Goal: Task Accomplishment & Management: Manage account settings

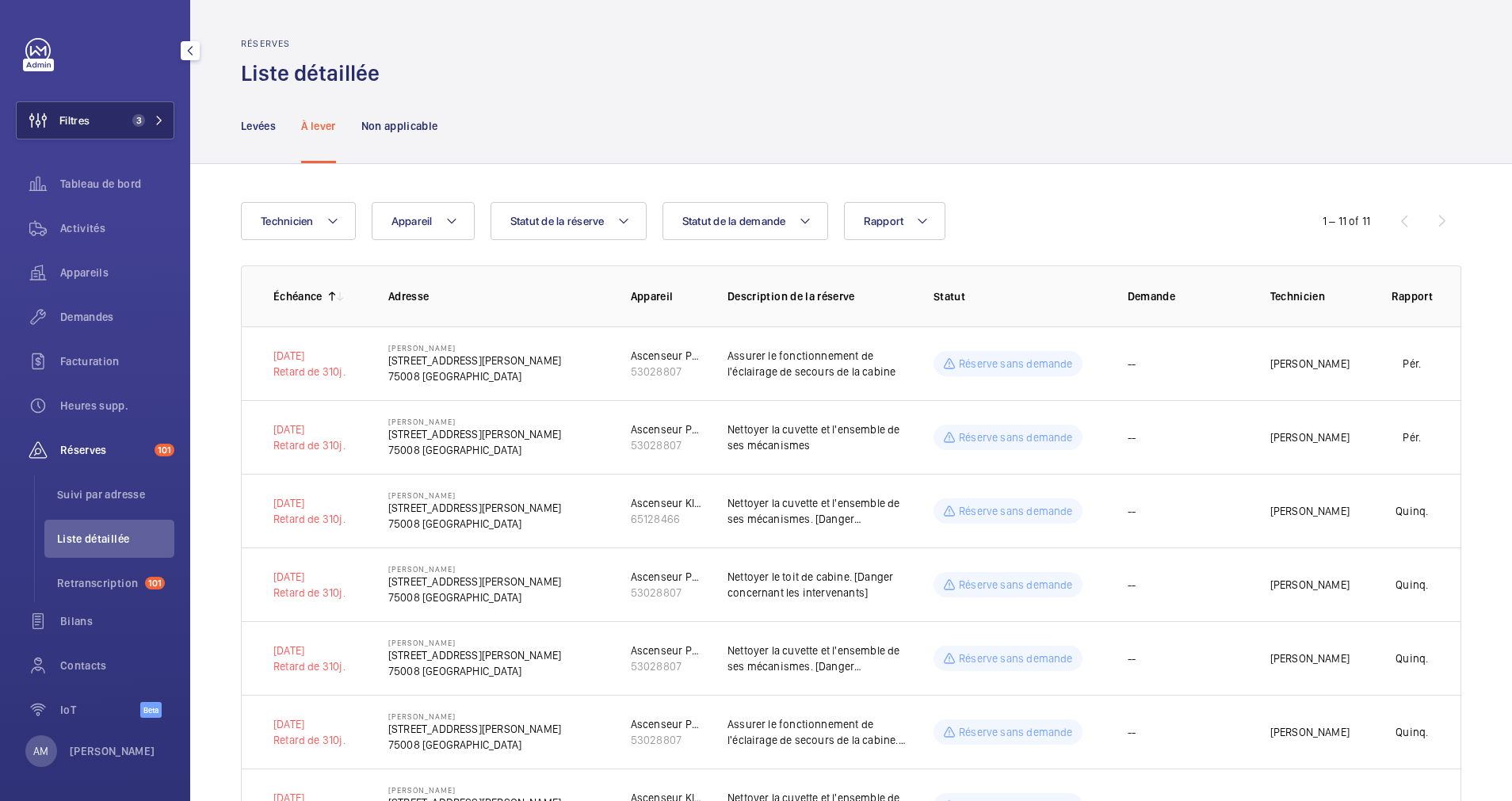
click at [154, 122] on mat-icon at bounding box center [159, 120] width 9 height 9
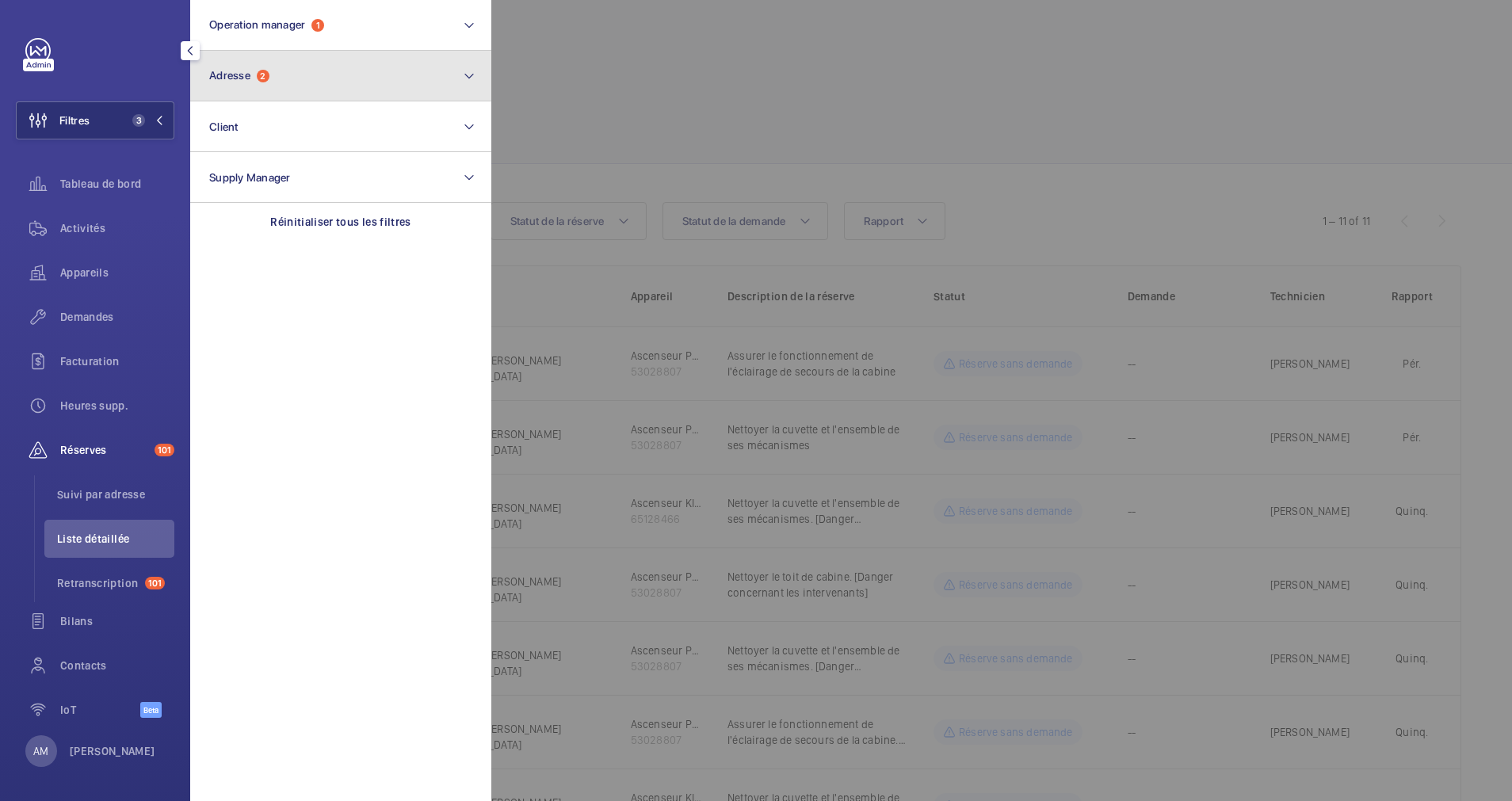
click at [272, 73] on button "Adresse 2" at bounding box center [340, 77] width 301 height 51
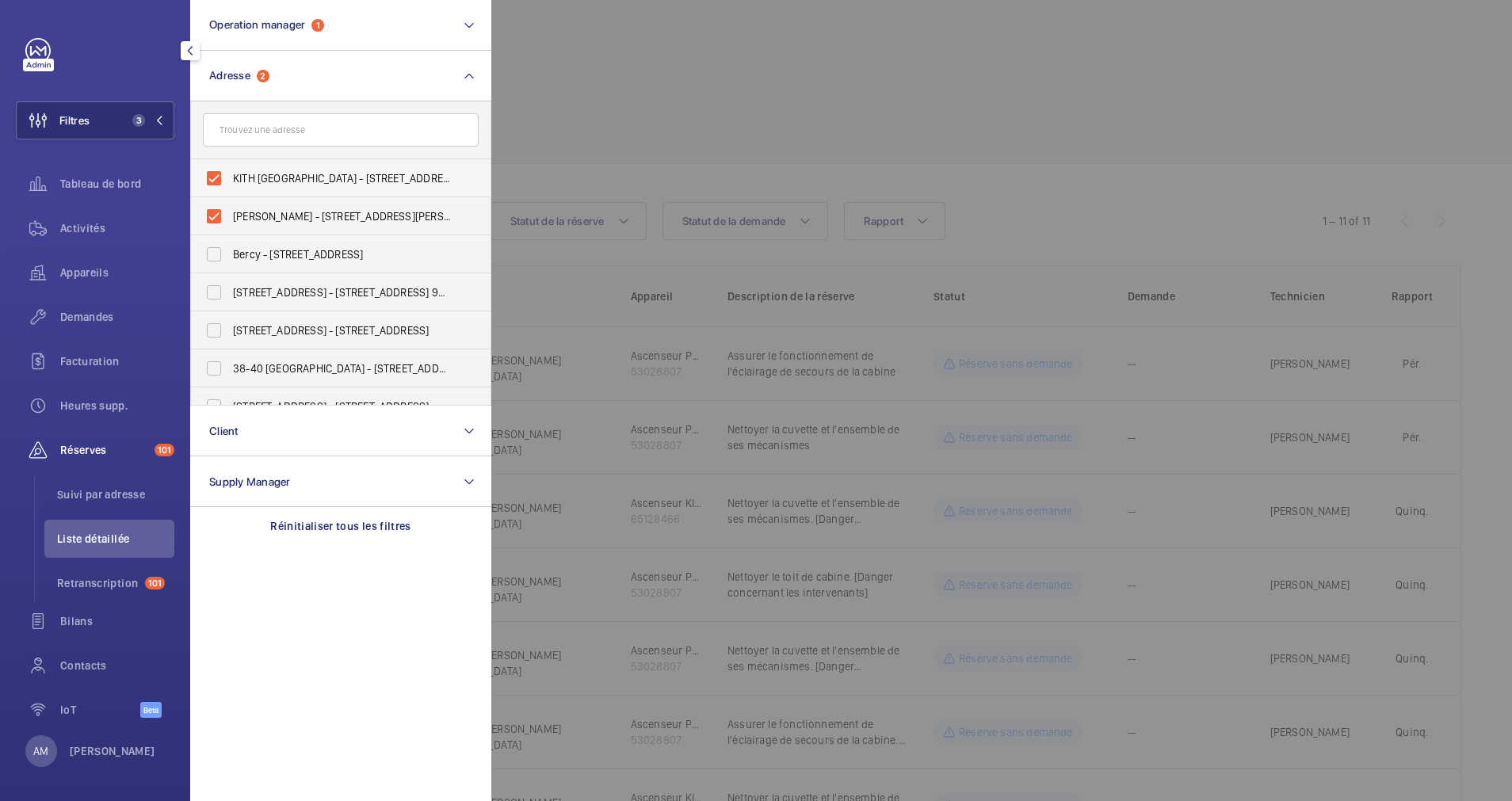
click at [216, 174] on label "KITH PARIS - 49 Rue Pierre Charron, PARIS 75008" at bounding box center [329, 178] width 276 height 38
click at [216, 174] on input "KITH PARIS - 49 Rue Pierre Charron, PARIS 75008" at bounding box center [214, 179] width 32 height 32
checkbox input "false"
click at [202, 214] on label "PERSHING HALL - 49 Rue Pierre Charron, 75008 PARIS, PARIS 75008" at bounding box center [329, 217] width 276 height 38
click at [202, 214] on input "PERSHING HALL - 49 Rue Pierre Charron, 75008 PARIS, PARIS 75008" at bounding box center [214, 217] width 32 height 32
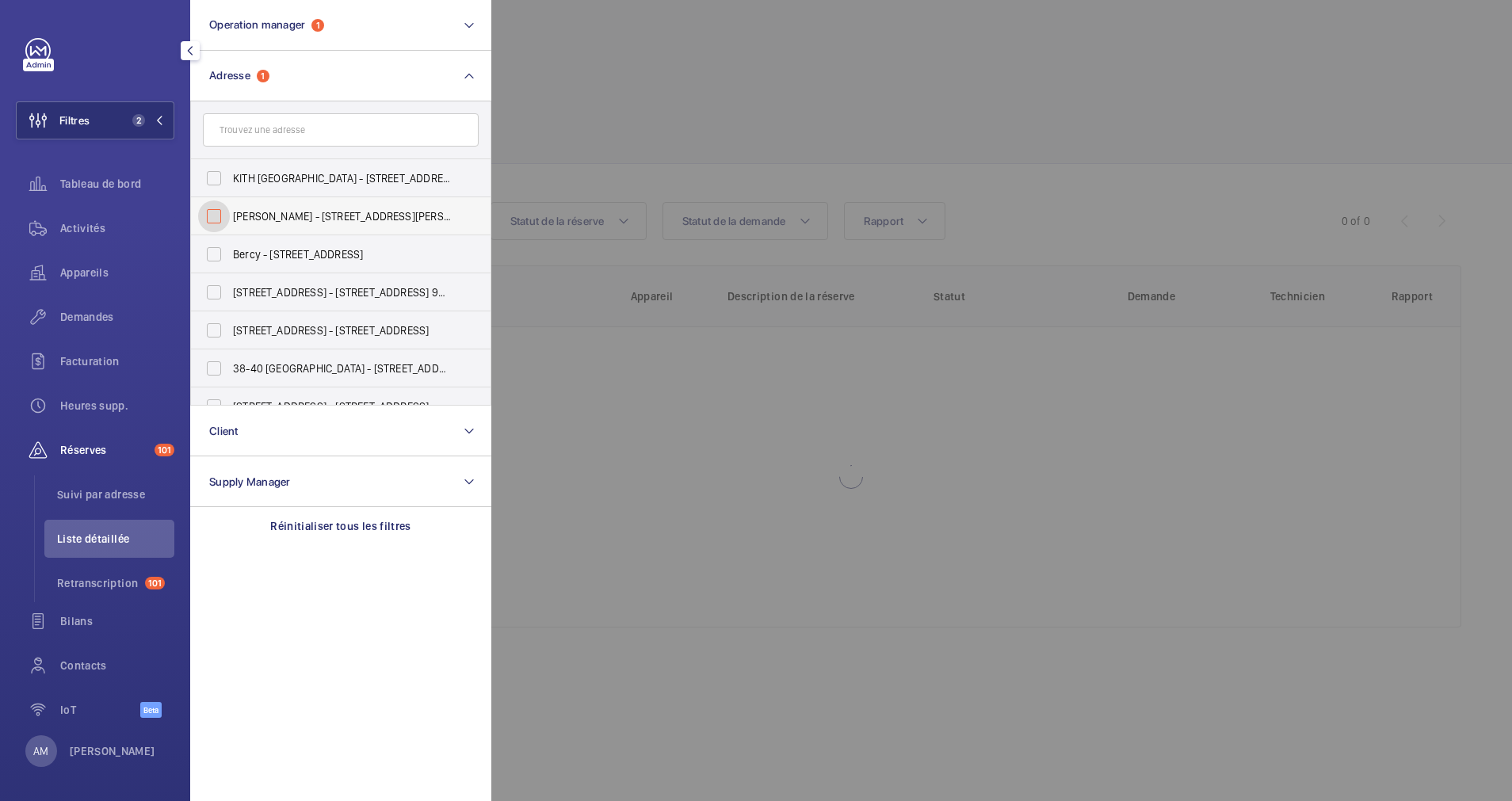
checkbox input "false"
click at [301, 125] on input "text" at bounding box center [341, 130] width 276 height 33
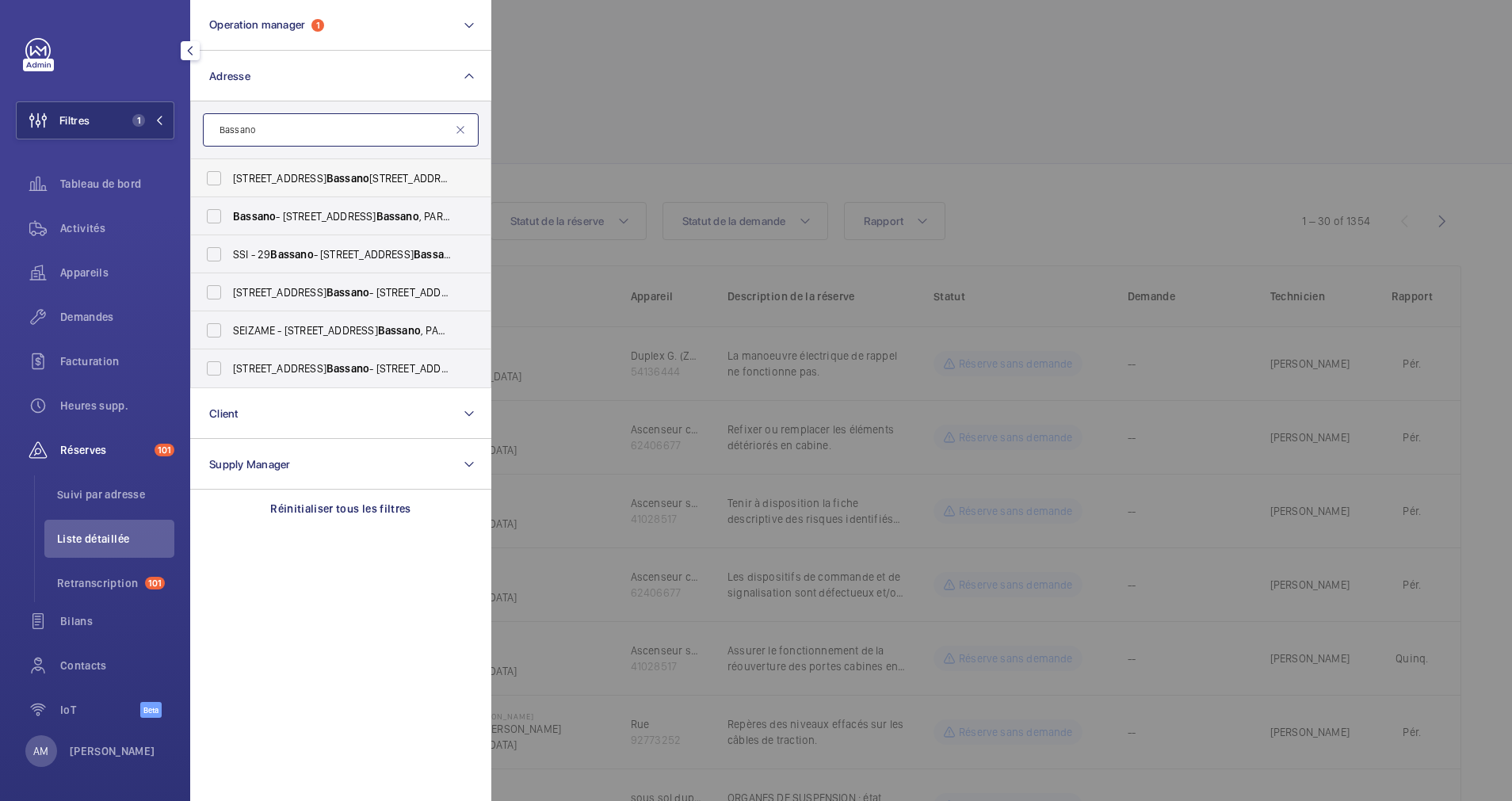
type input "Bassano"
click at [221, 183] on label "42 rue de Bassano 75008 PARIS - 42 Rue de Bassano , PARIS 75008" at bounding box center [329, 178] width 276 height 38
click at [221, 183] on input "42 rue de Bassano 75008 PARIS - 42 Rue de Bassano , PARIS 75008" at bounding box center [214, 179] width 32 height 32
checkbox input "true"
click at [87, 220] on span "Activités" at bounding box center [117, 228] width 114 height 16
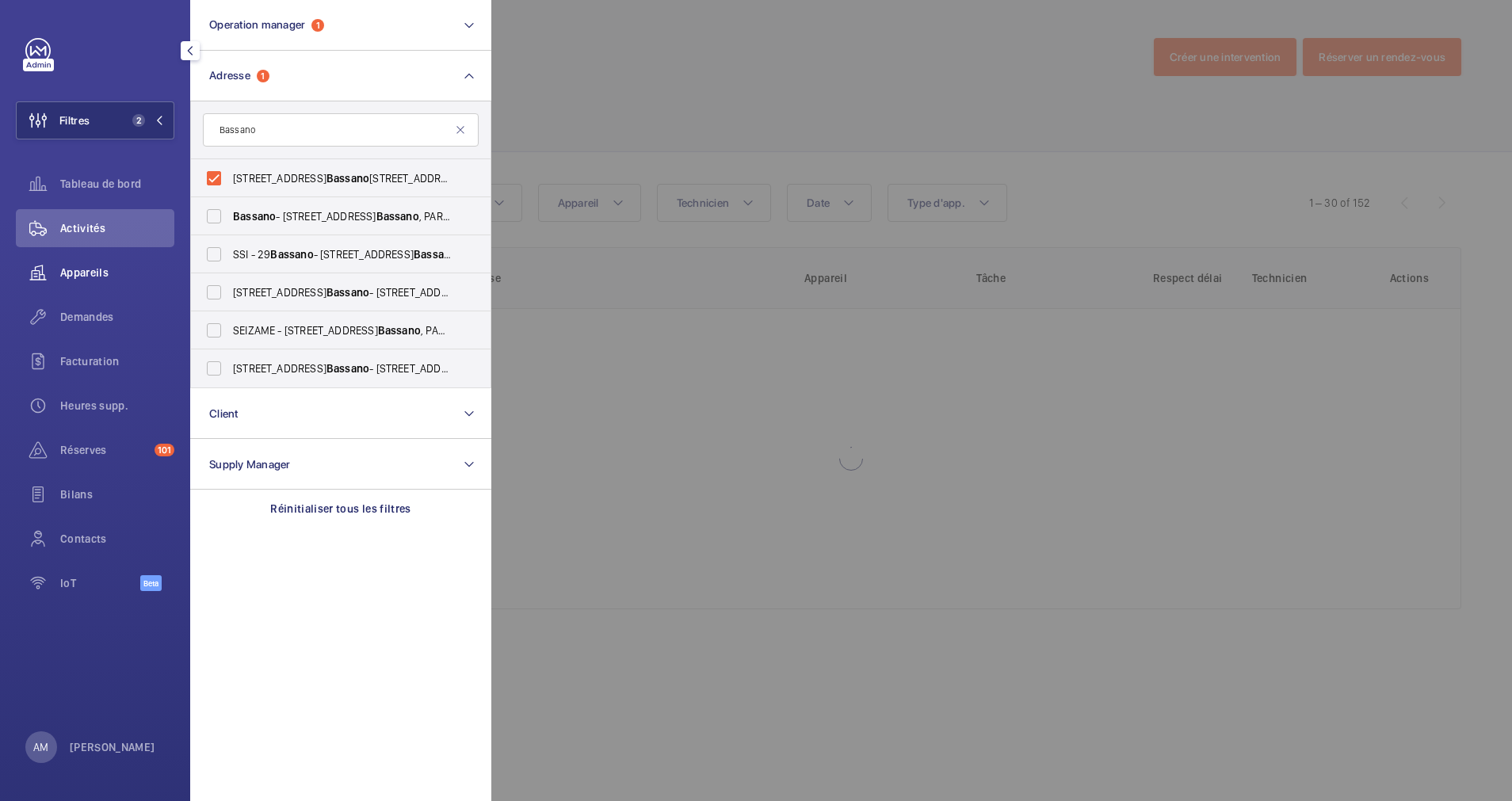
click at [80, 264] on div "Appareils" at bounding box center [96, 272] width 159 height 38
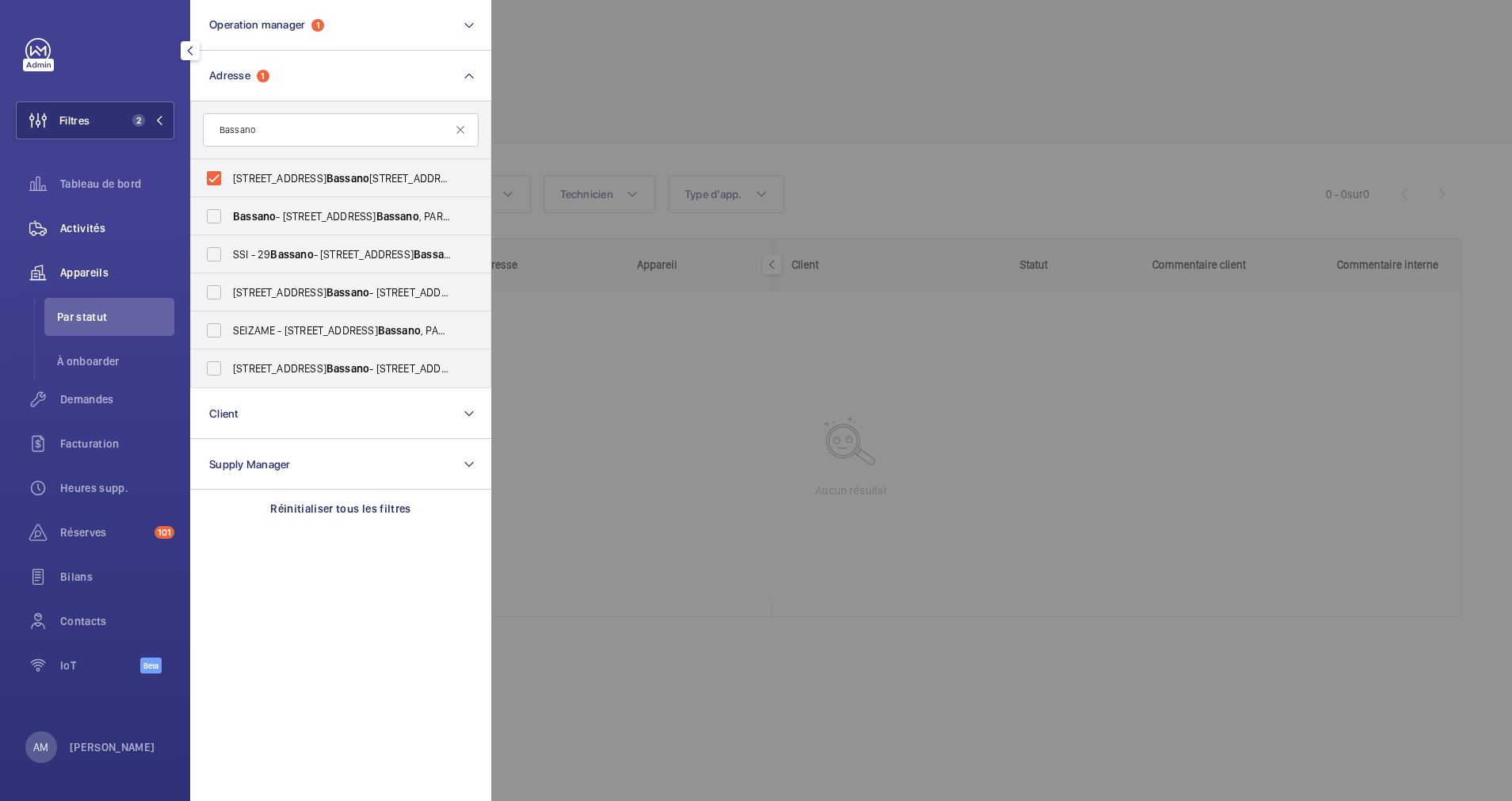
click at [88, 229] on span "Activités" at bounding box center [117, 228] width 114 height 16
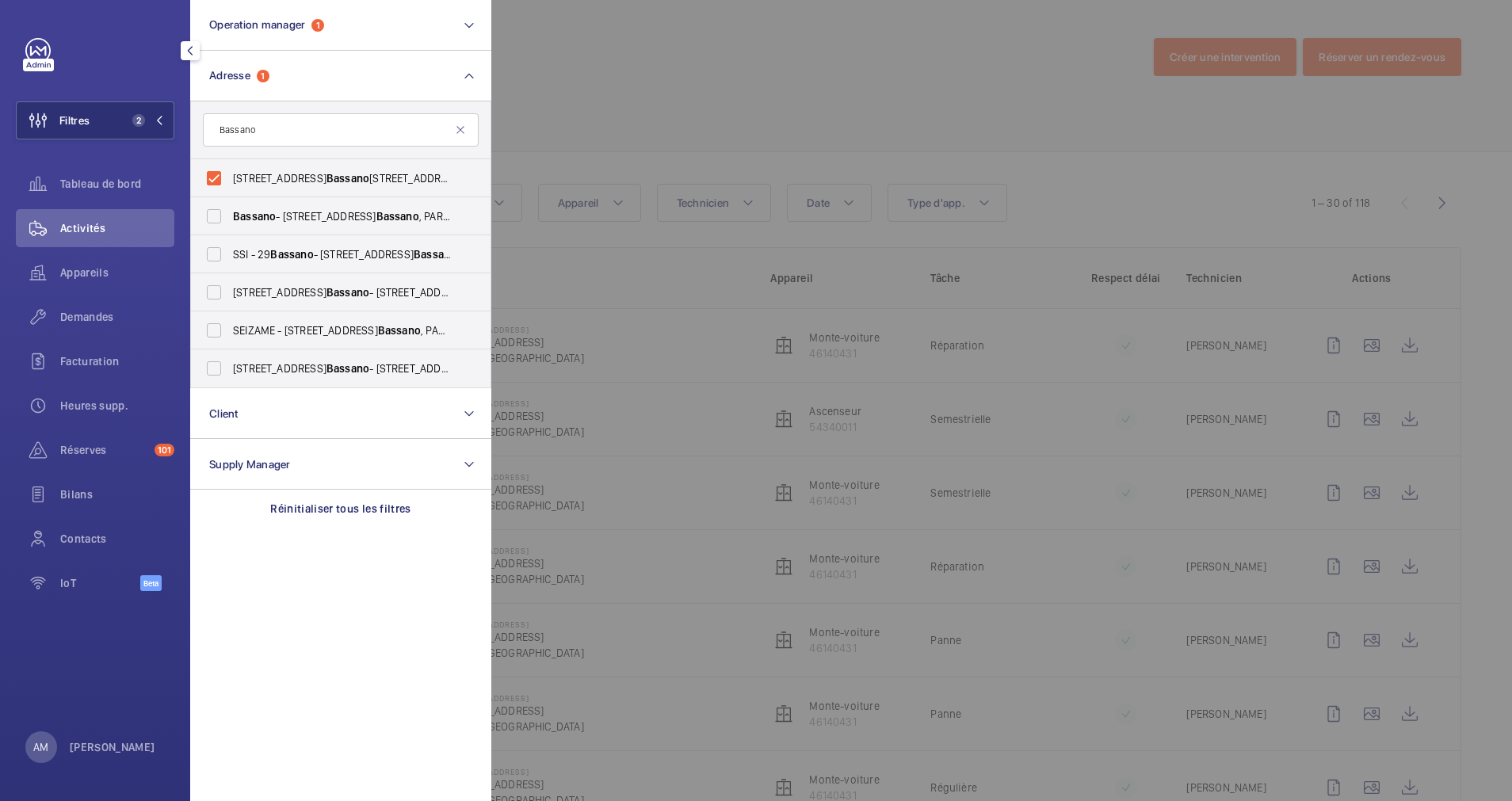
click at [1060, 222] on div at bounding box center [1247, 400] width 1512 height 801
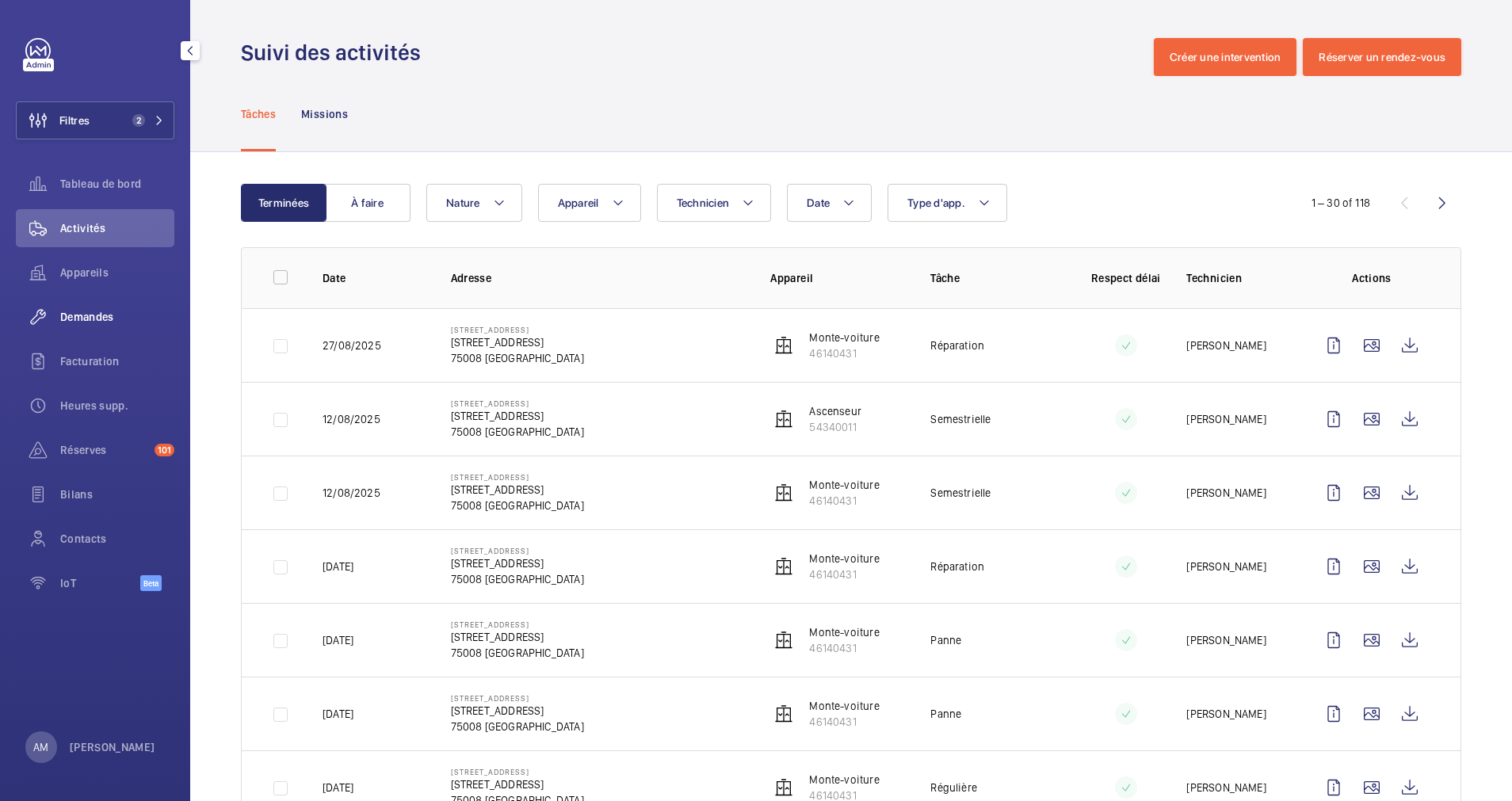
click at [72, 322] on span "Demandes" at bounding box center [117, 317] width 114 height 16
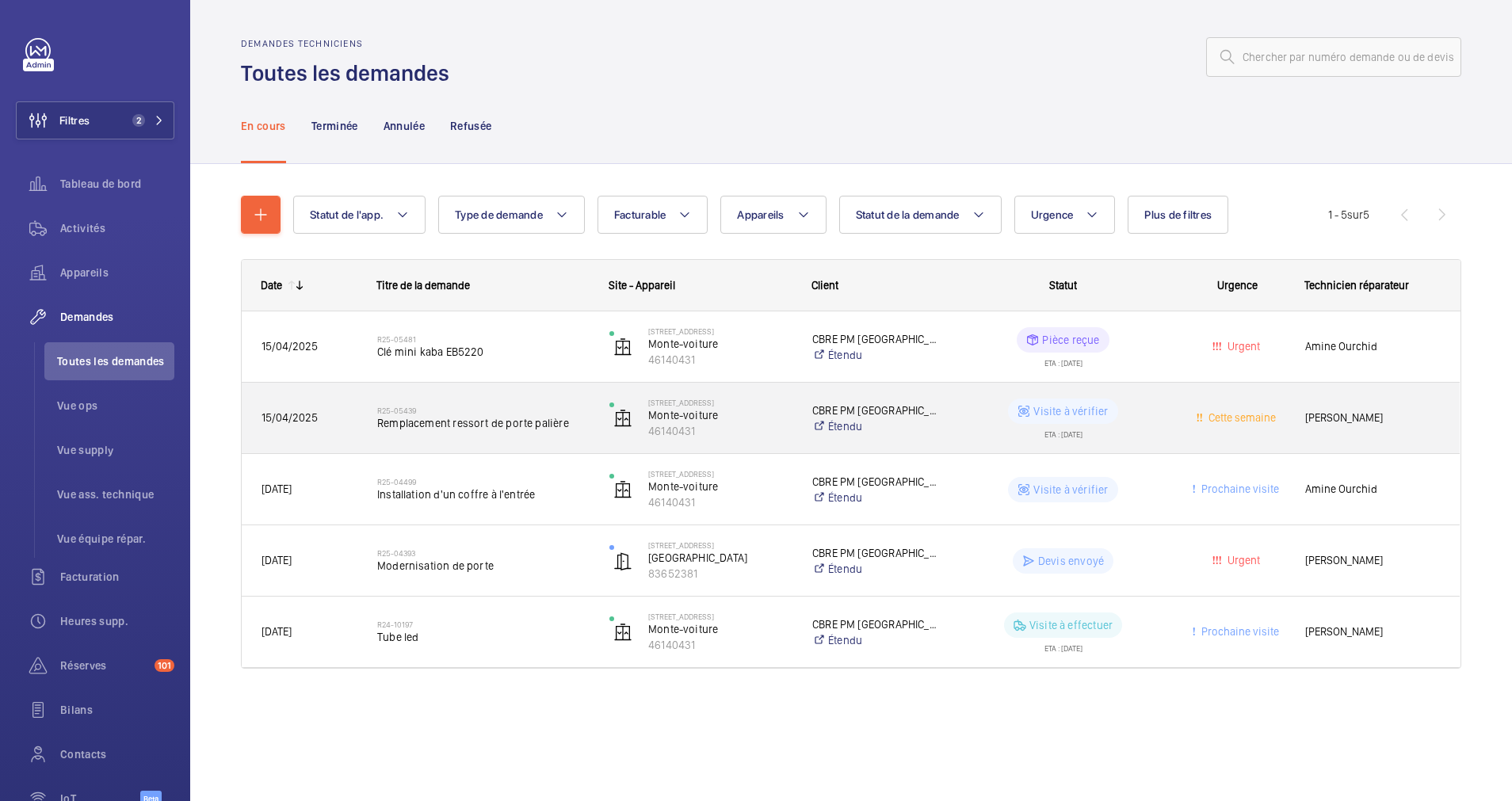
click at [530, 415] on span "Remplacement ressort de porte palière" at bounding box center [483, 423] width 212 height 16
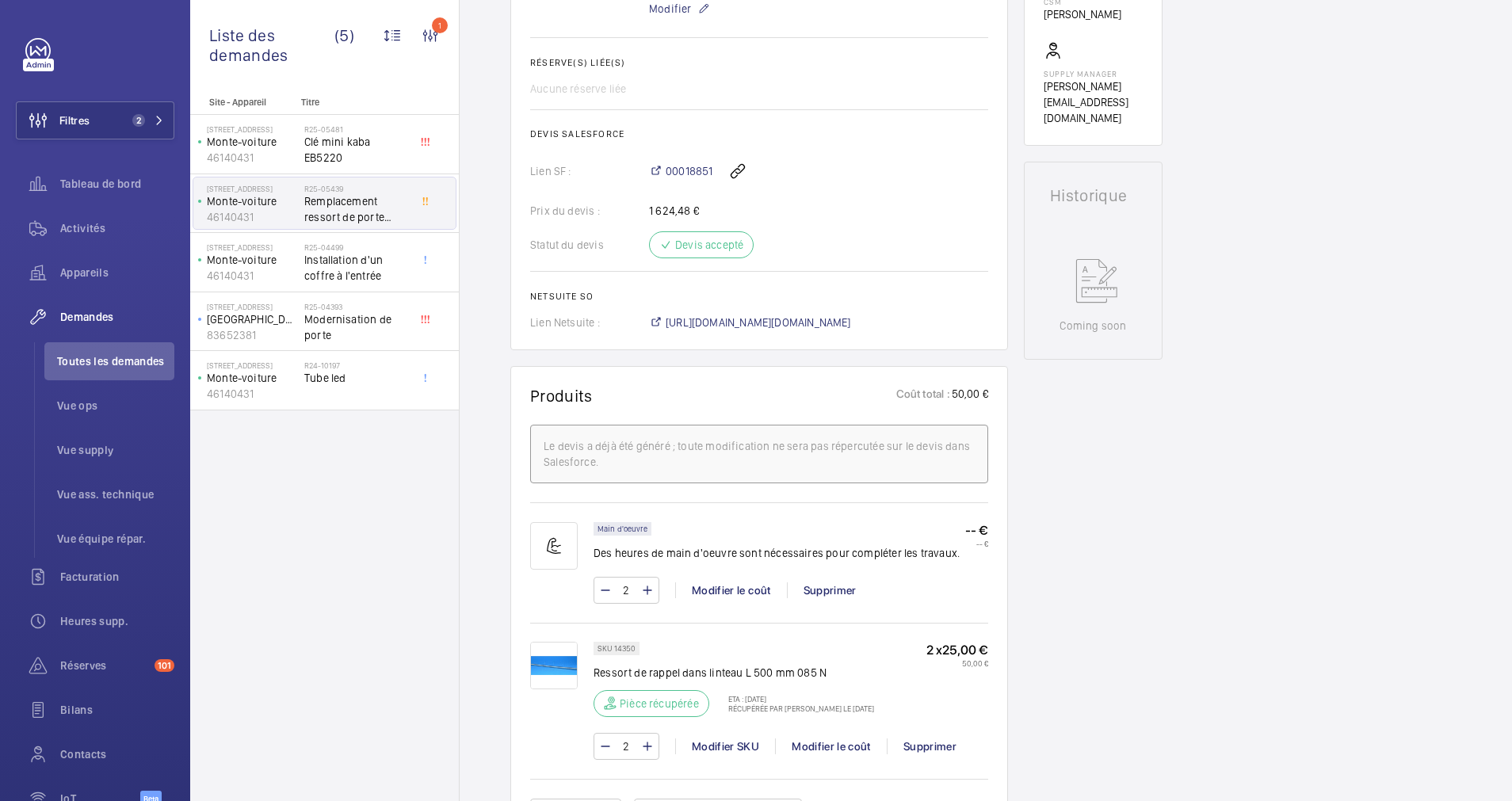
scroll to position [713, 0]
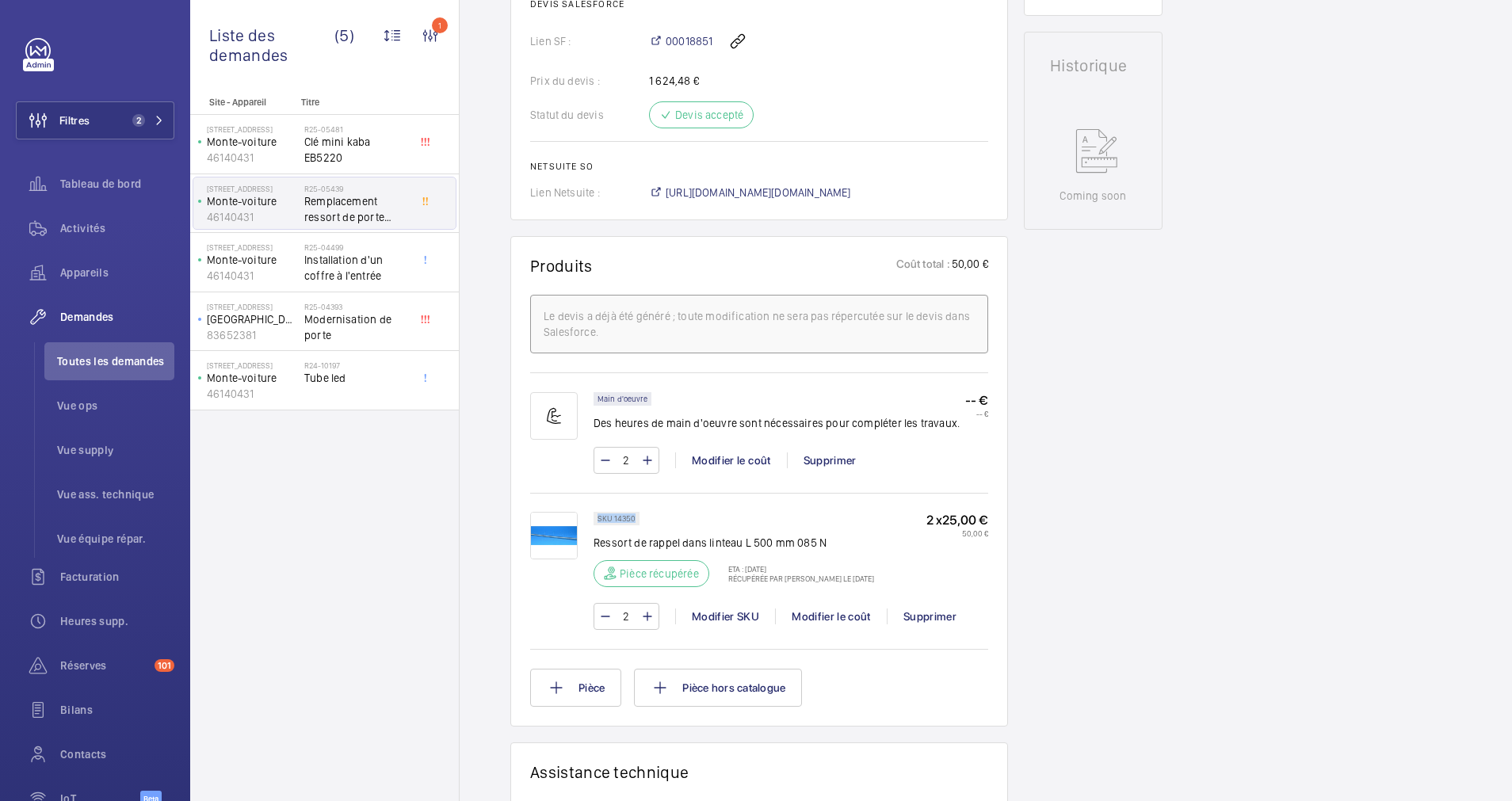
drag, startPoint x: 638, startPoint y: 533, endPoint x: 595, endPoint y: 533, distance: 43.0
click at [595, 526] on div "SKU 14350" at bounding box center [617, 518] width 46 height 13
drag, startPoint x: 595, startPoint y: 533, endPoint x: 604, endPoint y: 533, distance: 9.0
copy p "SKU 14350"
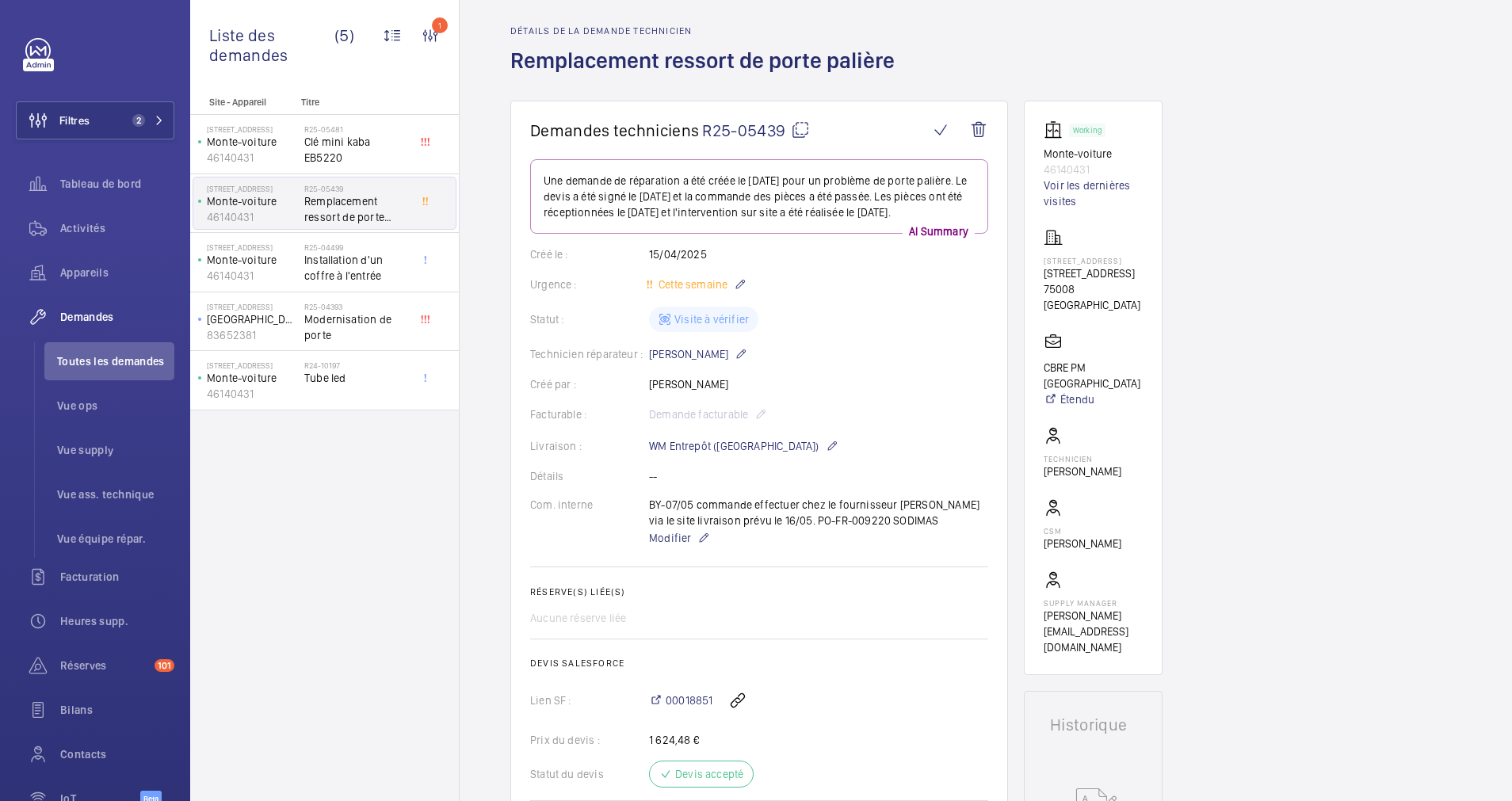
scroll to position [0, 0]
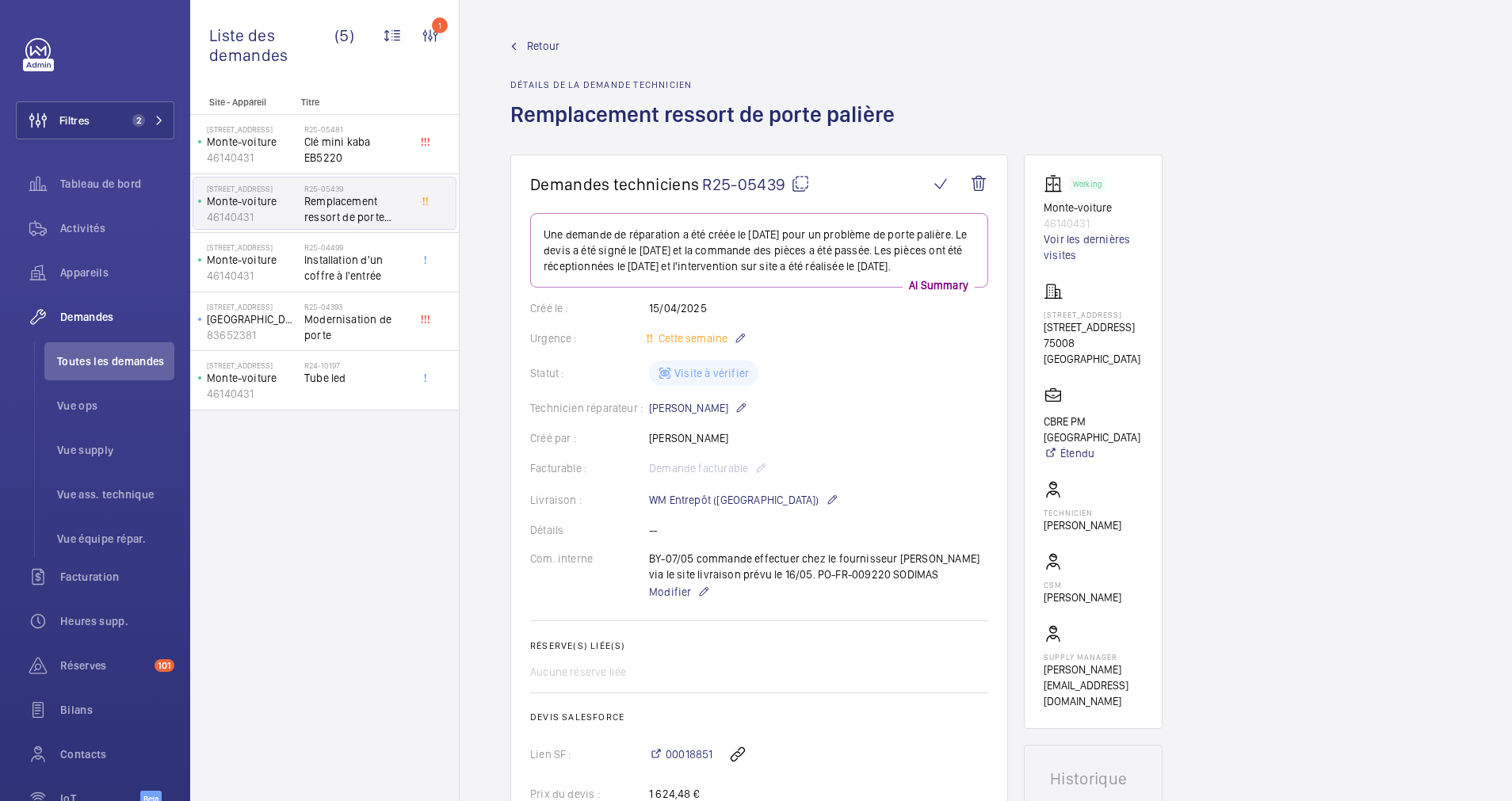
click at [529, 46] on span "Retour" at bounding box center [543, 45] width 32 height 16
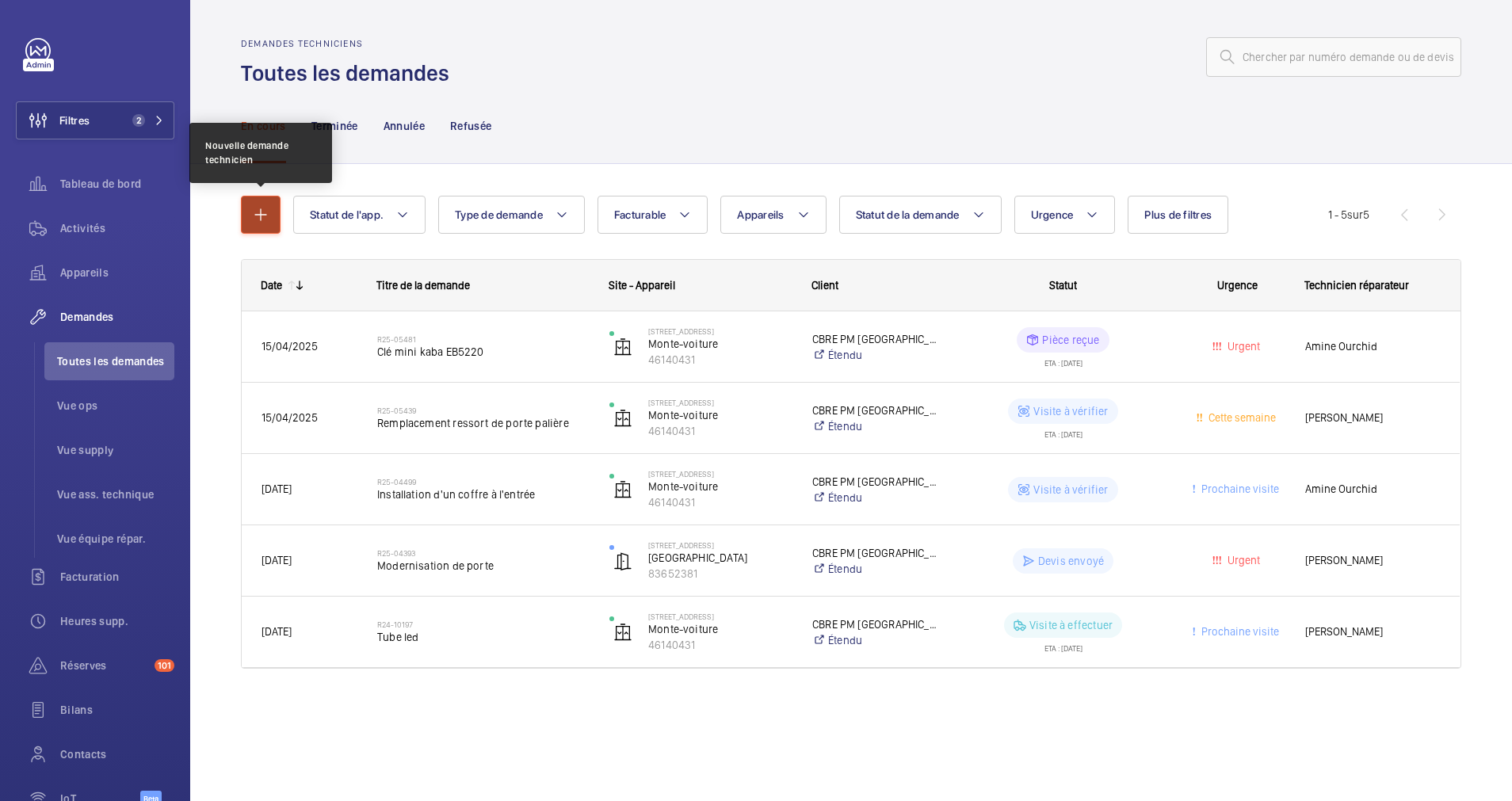
click at [257, 209] on mat-icon "button" at bounding box center [261, 215] width 19 height 19
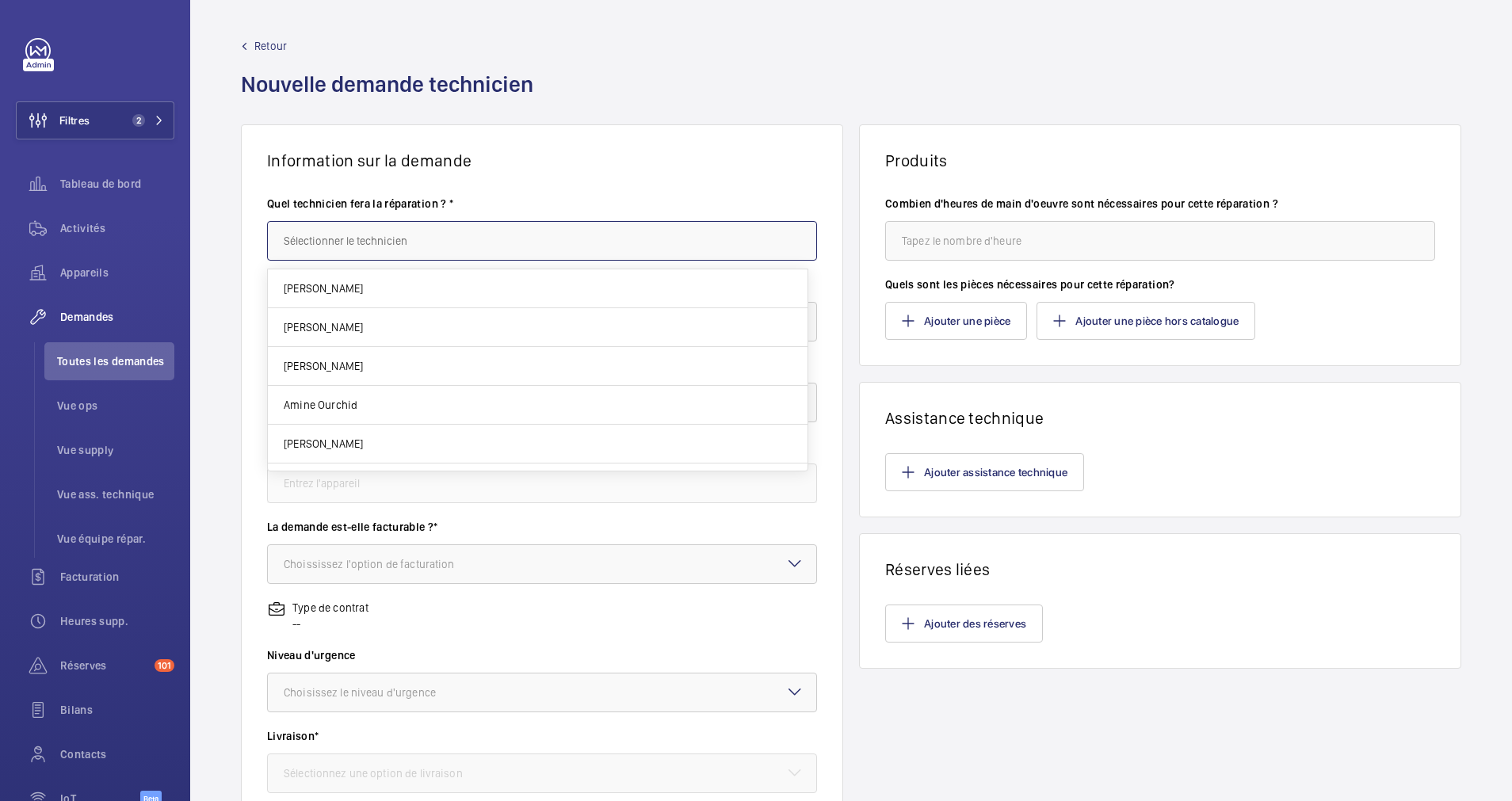
click at [426, 240] on input "text" at bounding box center [542, 241] width 550 height 40
click at [374, 281] on mat-option "Amine Ourchid" at bounding box center [537, 288] width 540 height 39
type input "Amine Ourchid"
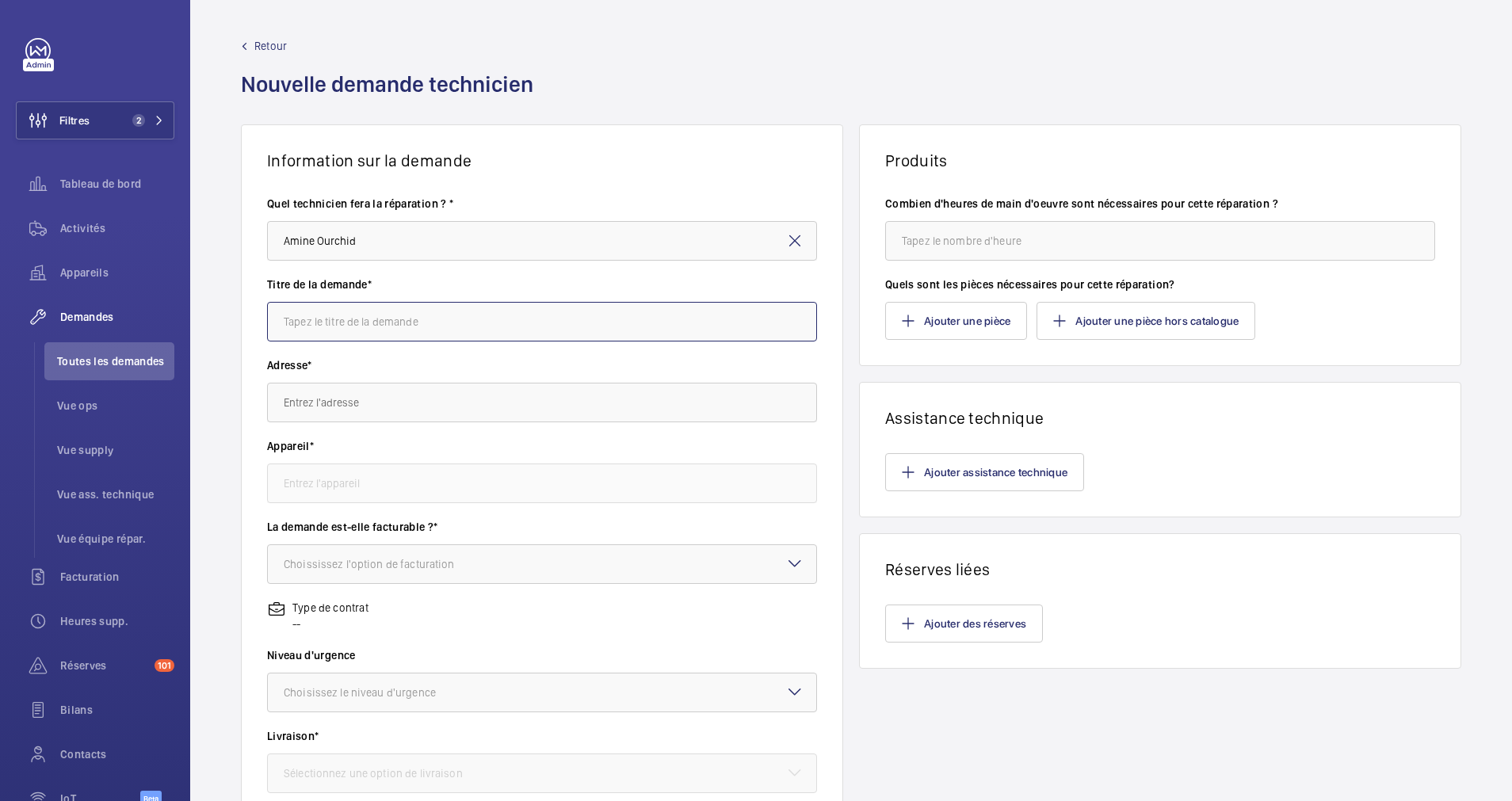
click at [402, 326] on input "text" at bounding box center [542, 322] width 550 height 40
paste input "SKU 14350"
type input "SKU 14350"
drag, startPoint x: 356, startPoint y: 320, endPoint x: 247, endPoint y: 312, distance: 109.3
click at [247, 312] on wm-front-card-body "Quel technicien fera la réparation ? * Amine Ourchid Titre de la demande* SKU 1…" at bounding box center [542, 567] width 600 height 795
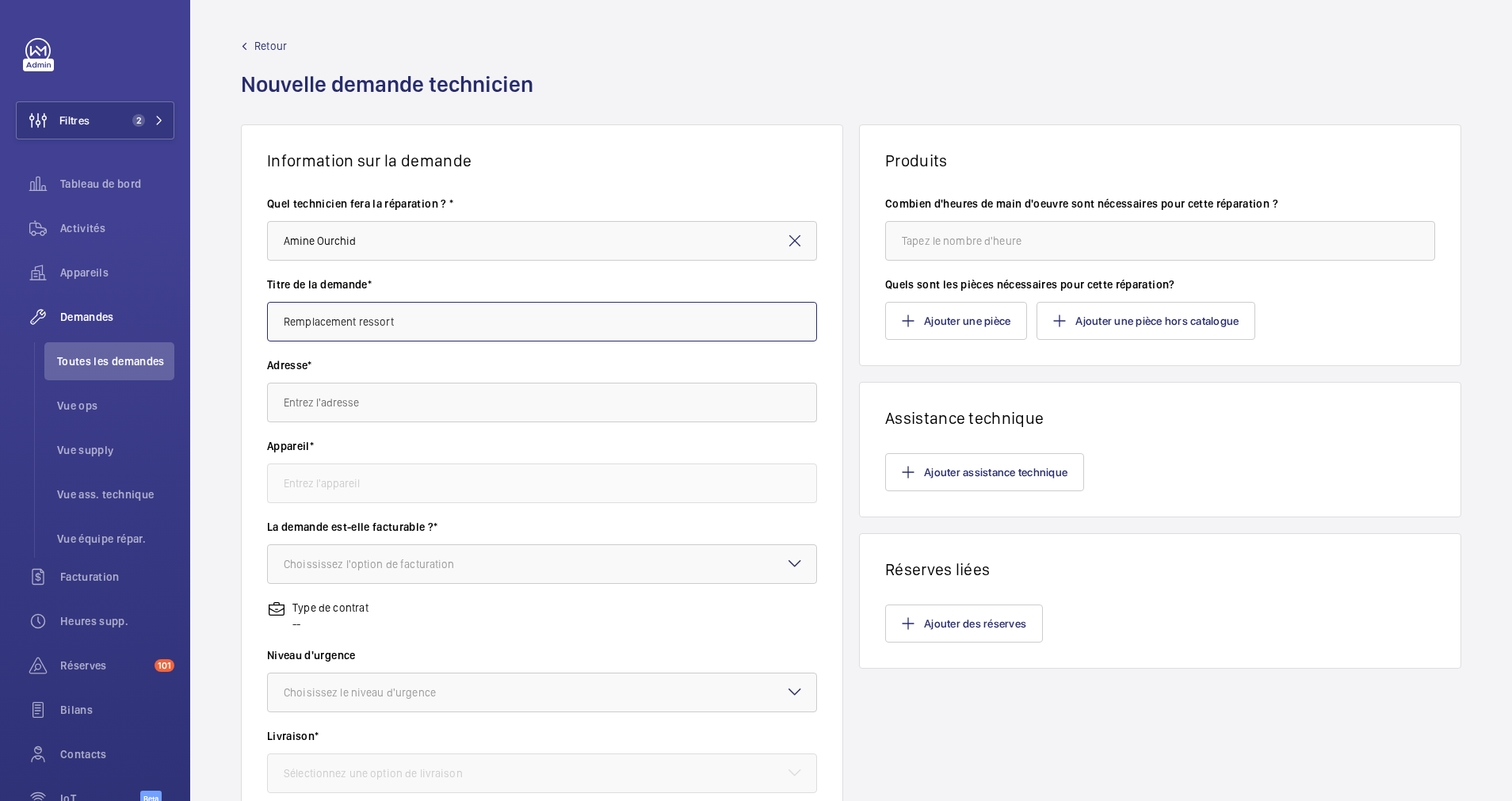
type input "Remplacement ressort"
click at [340, 409] on input "text" at bounding box center [542, 403] width 550 height 40
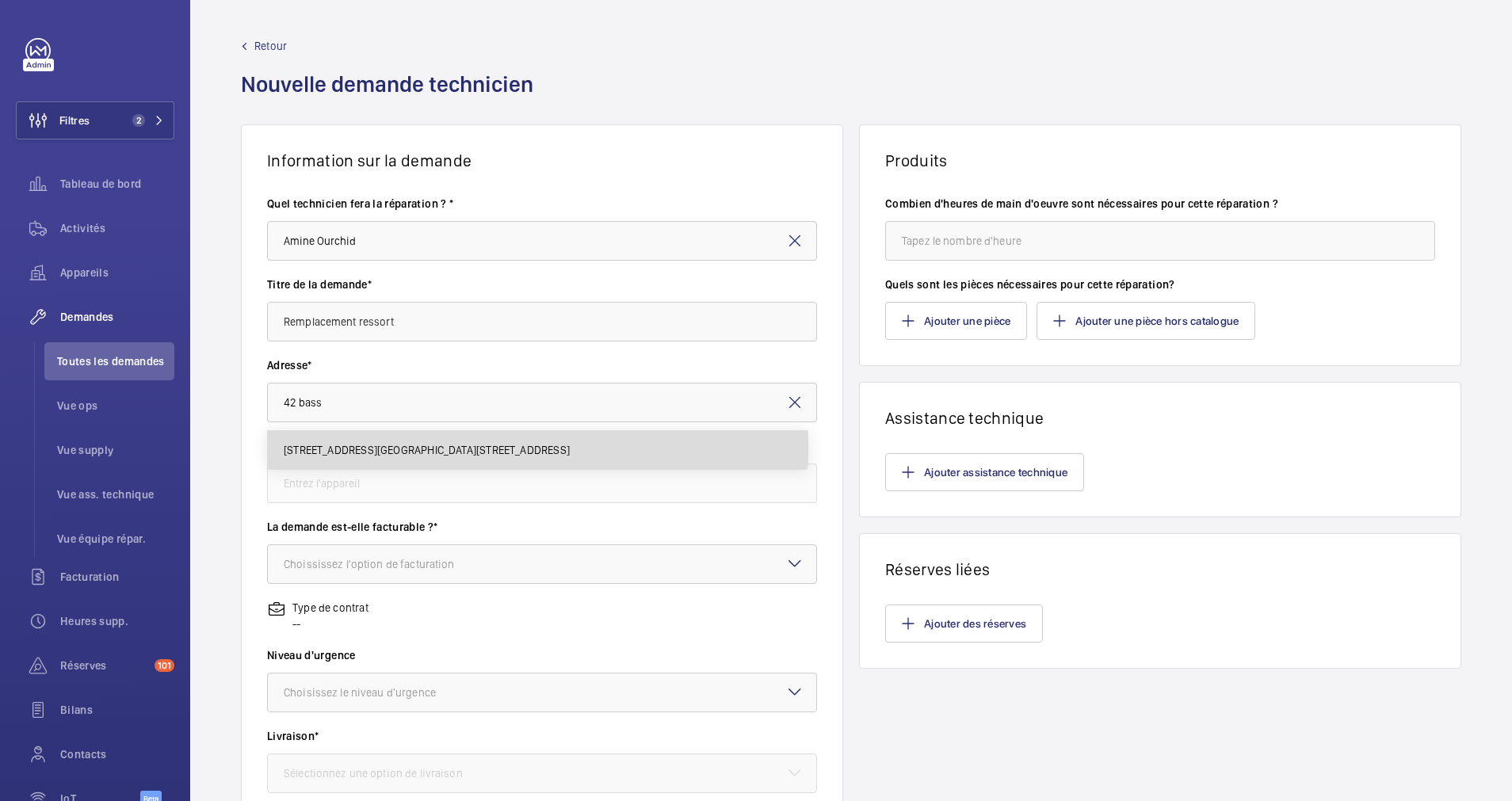
click at [356, 436] on mat-option "42 rue de Bassano 75008 PARIS 42 Rue de Bassano, 75008 PARIS" at bounding box center [537, 450] width 540 height 38
type input "42 rue de Bassano 75008 PARIS 42 Rue de Bassano, 75008 PARIS"
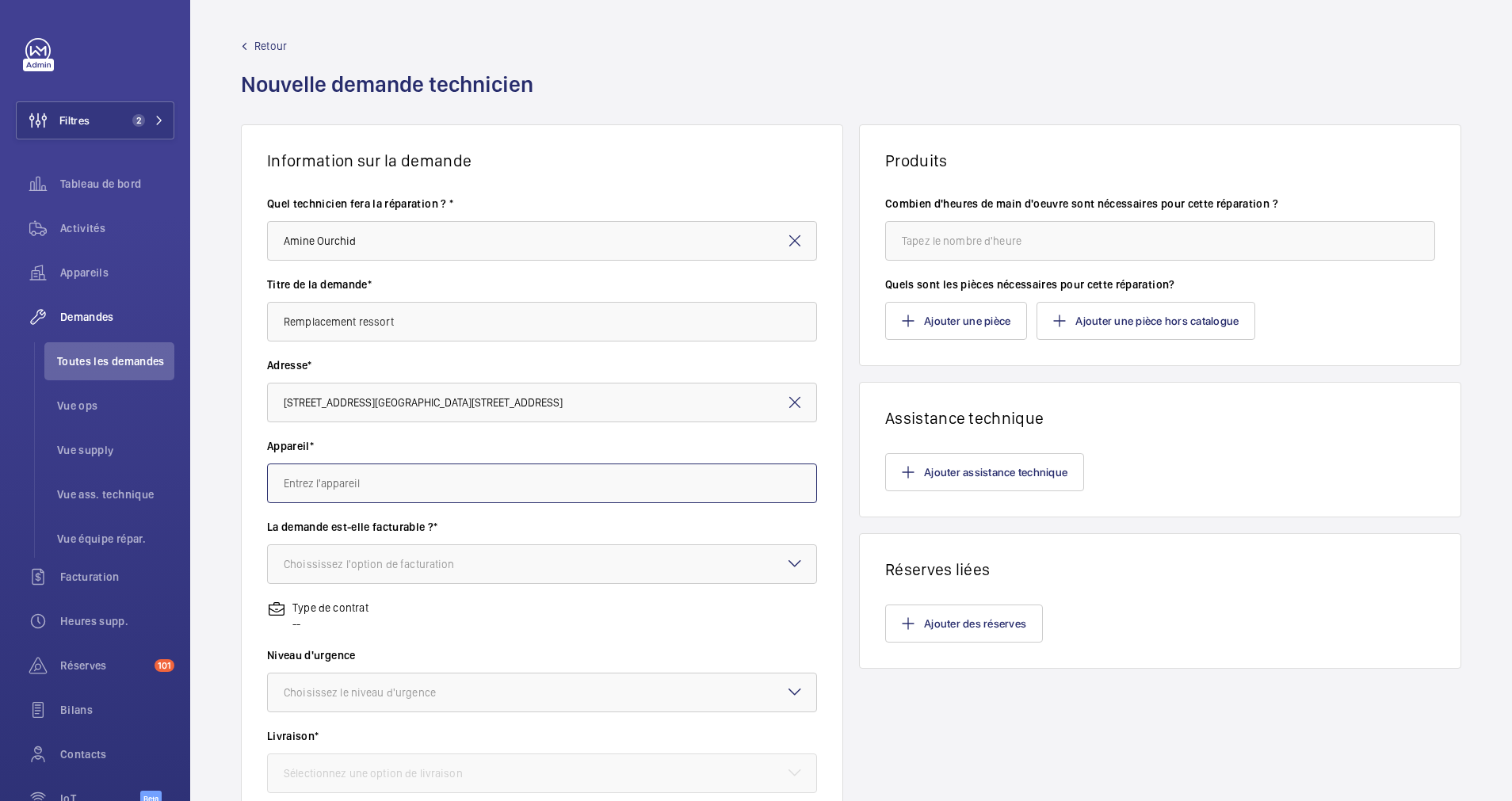
click at [393, 486] on input "text" at bounding box center [542, 483] width 550 height 40
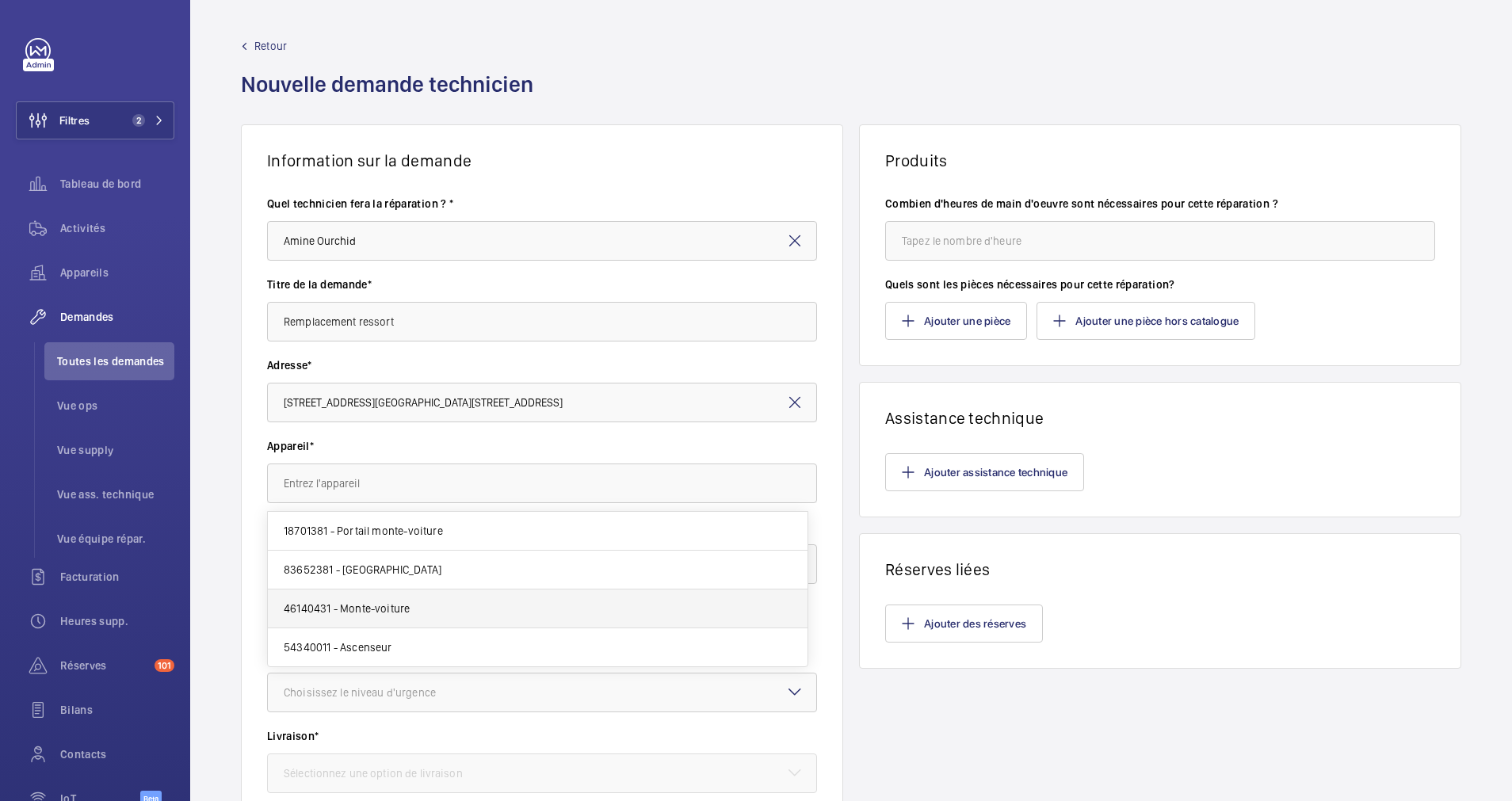
click at [411, 600] on mat-option "46140431 - Monte-voiture" at bounding box center [537, 608] width 540 height 39
type input "46140431 - Monte-voiture"
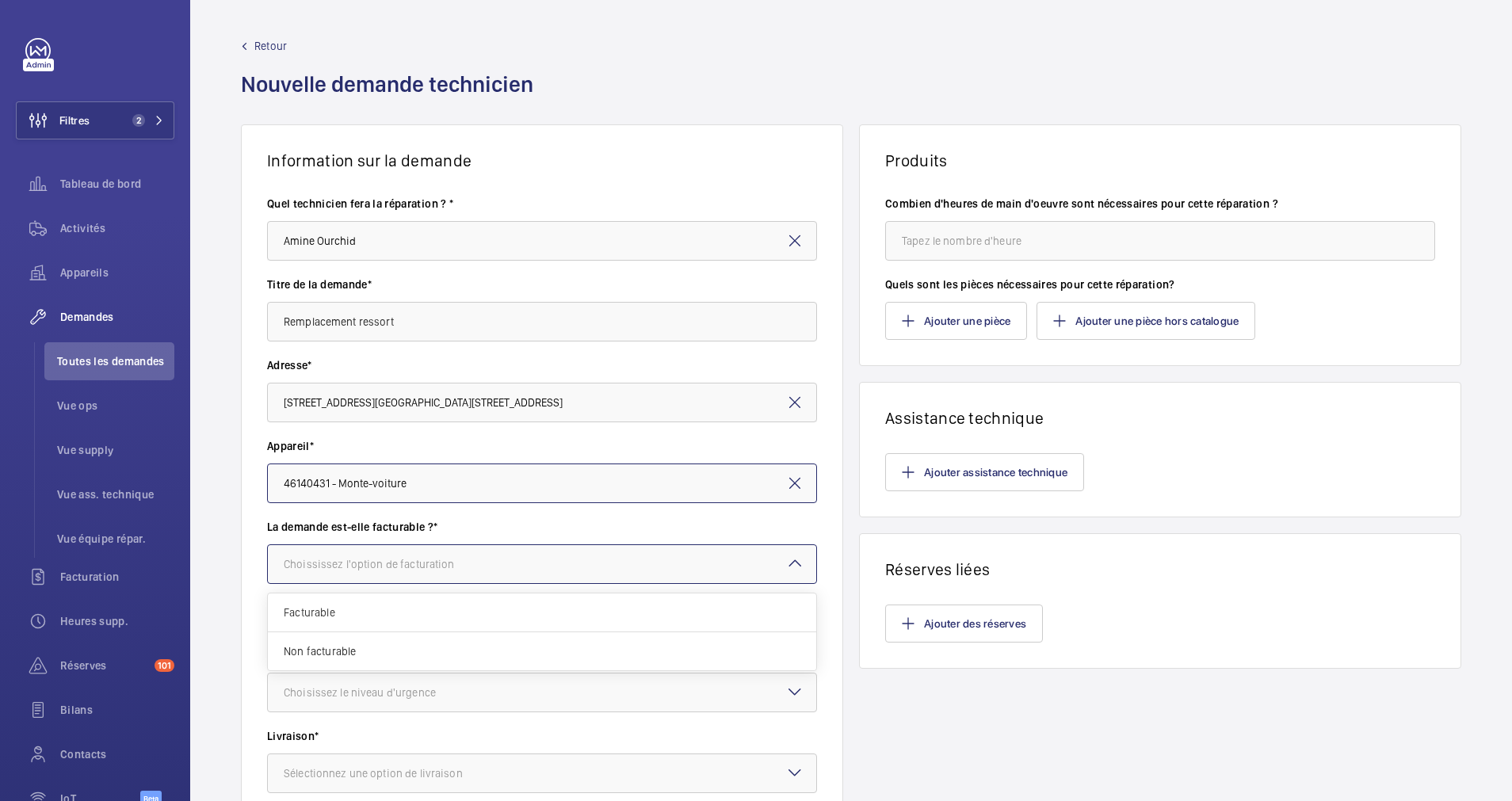
click at [432, 566] on div "Choississez l'option de facturation" at bounding box center [389, 564] width 211 height 16
click at [403, 604] on span "Facturable" at bounding box center [542, 612] width 516 height 16
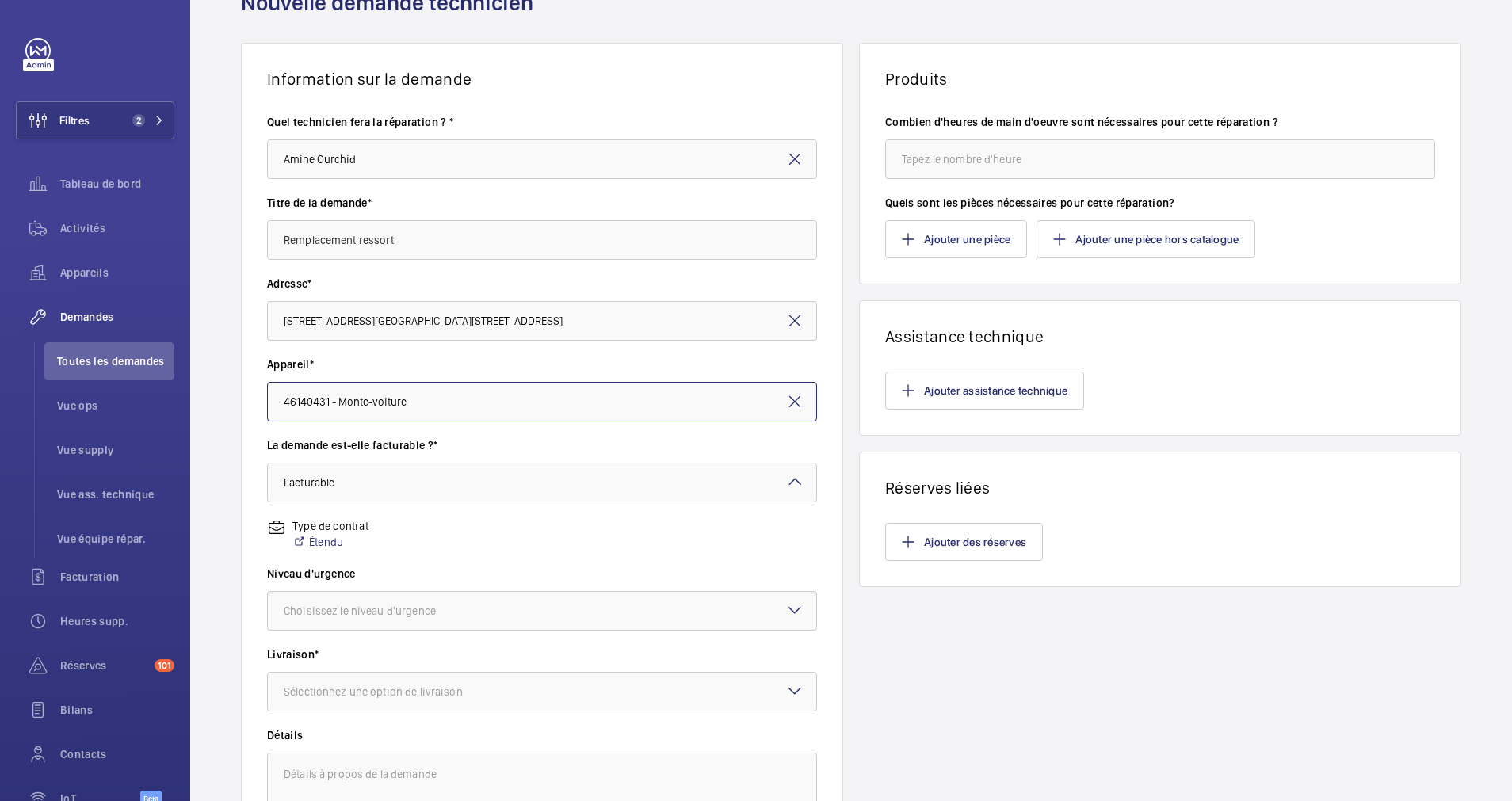
scroll to position [119, 0]
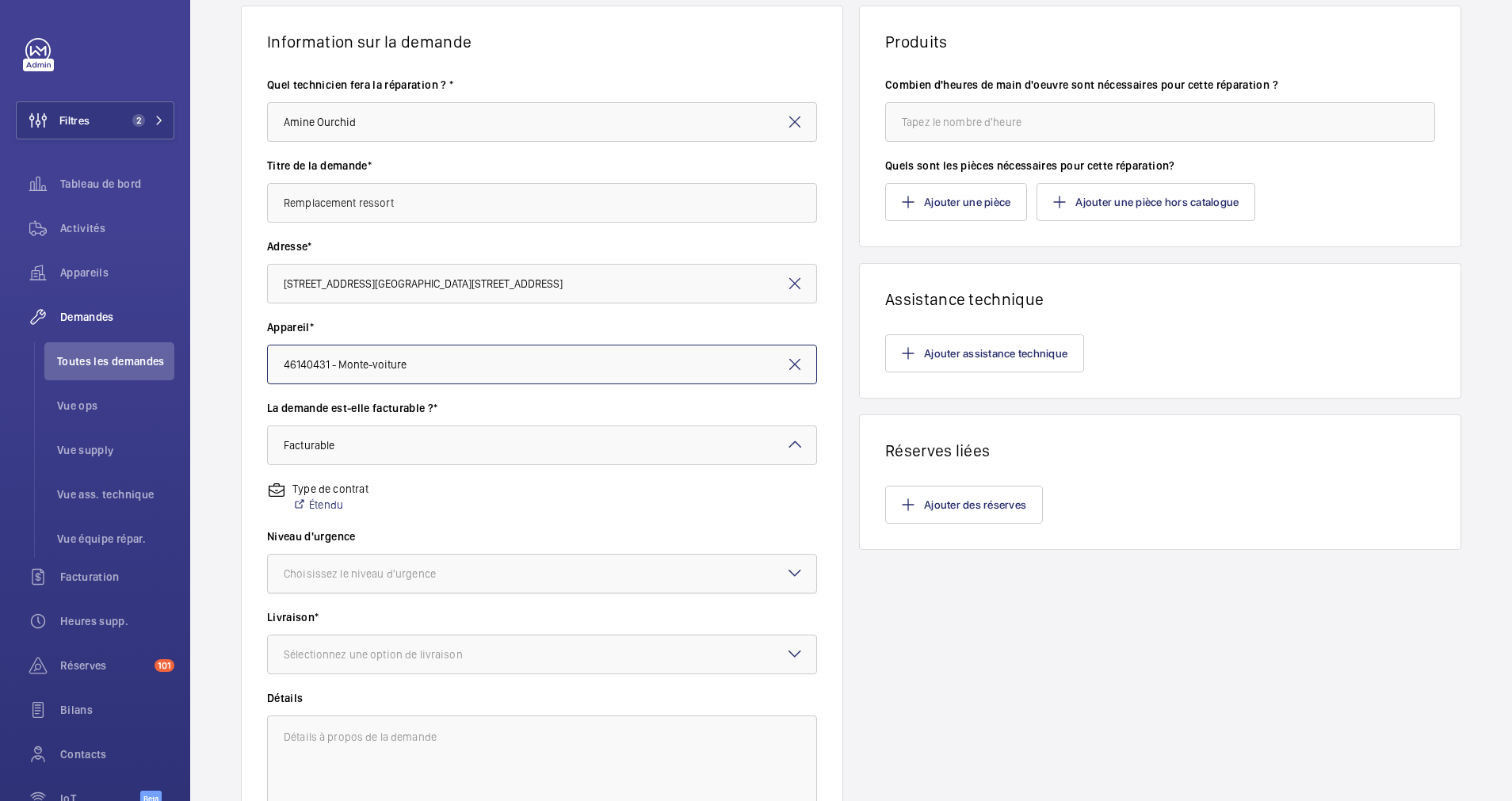
click at [413, 573] on div "Choisissez le niveau d'urgence" at bounding box center [379, 573] width 192 height 16
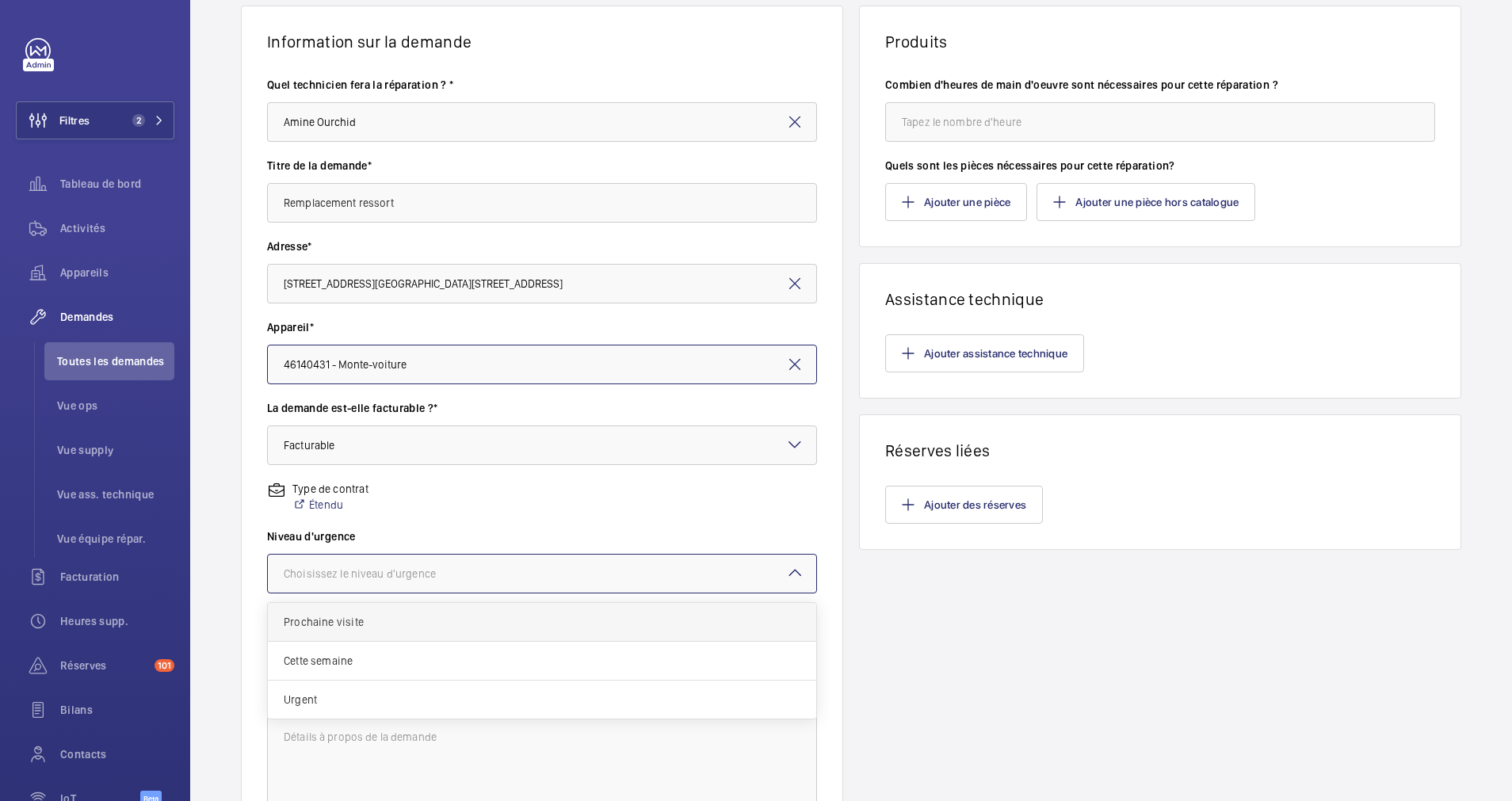
click at [397, 623] on span "Prochaine visite" at bounding box center [542, 621] width 516 height 16
click at [393, 580] on div "× Prochaine visite" at bounding box center [343, 573] width 119 height 16
drag, startPoint x: 369, startPoint y: 703, endPoint x: 386, endPoint y: 668, distance: 38.9
click at [373, 694] on span "Urgent" at bounding box center [542, 700] width 516 height 16
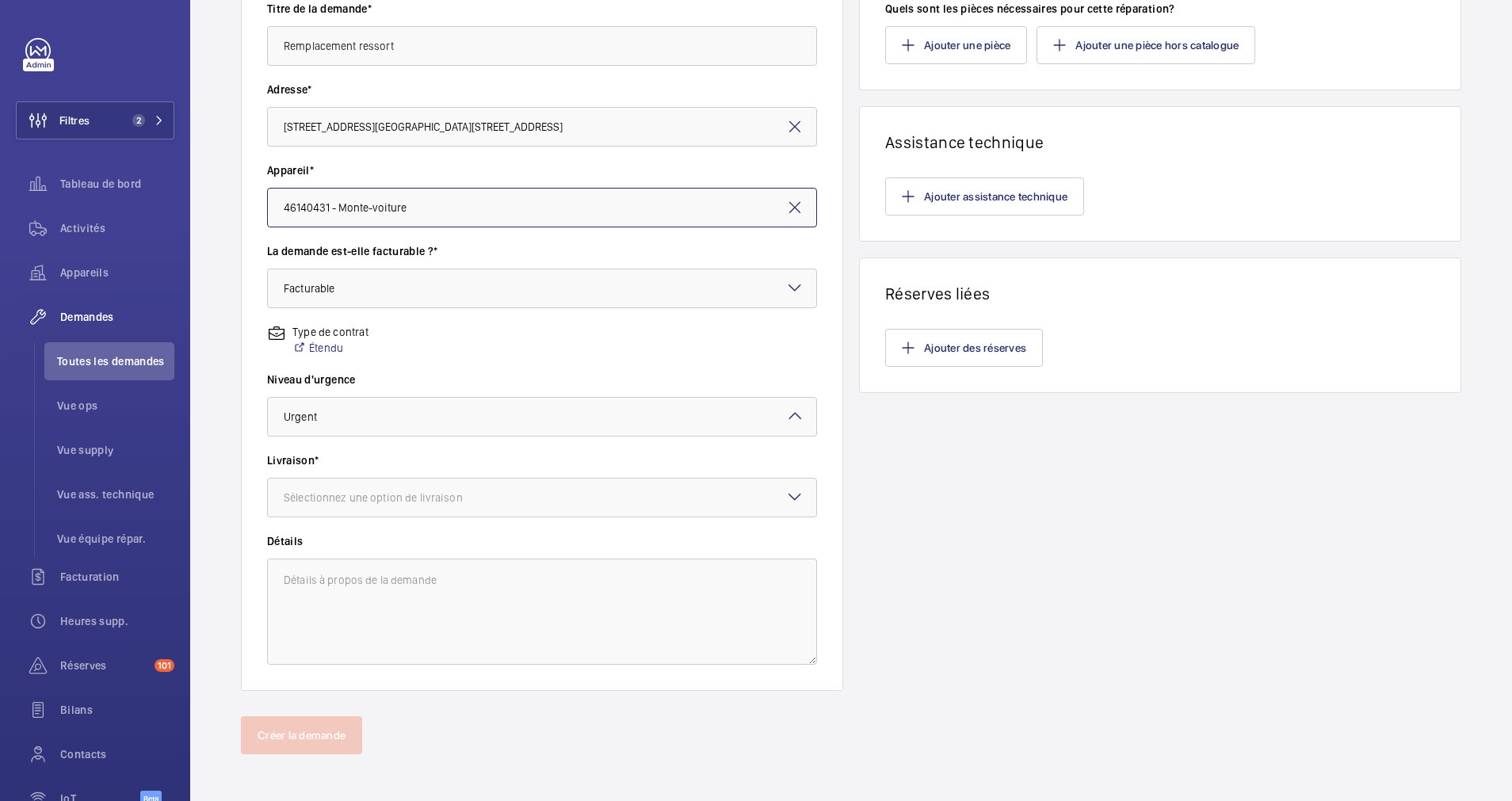
scroll to position [280, 0]
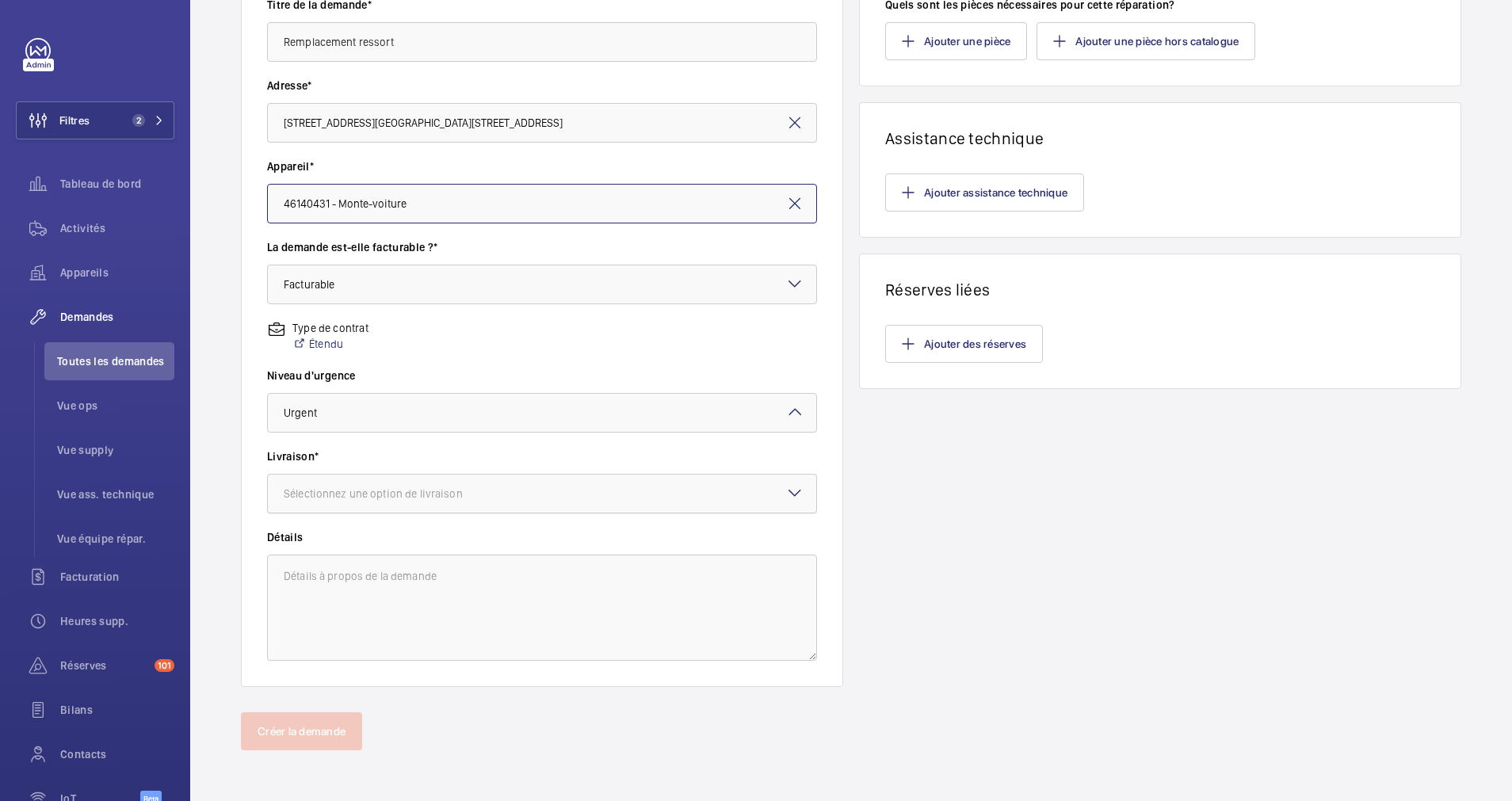
click at [491, 499] on div "Sélectionnez une option de livraison" at bounding box center [392, 494] width 218 height 16
click at [399, 616] on span "WM Entrepôt ([GEOGRAPHIC_DATA])" at bounding box center [542, 619] width 516 height 16
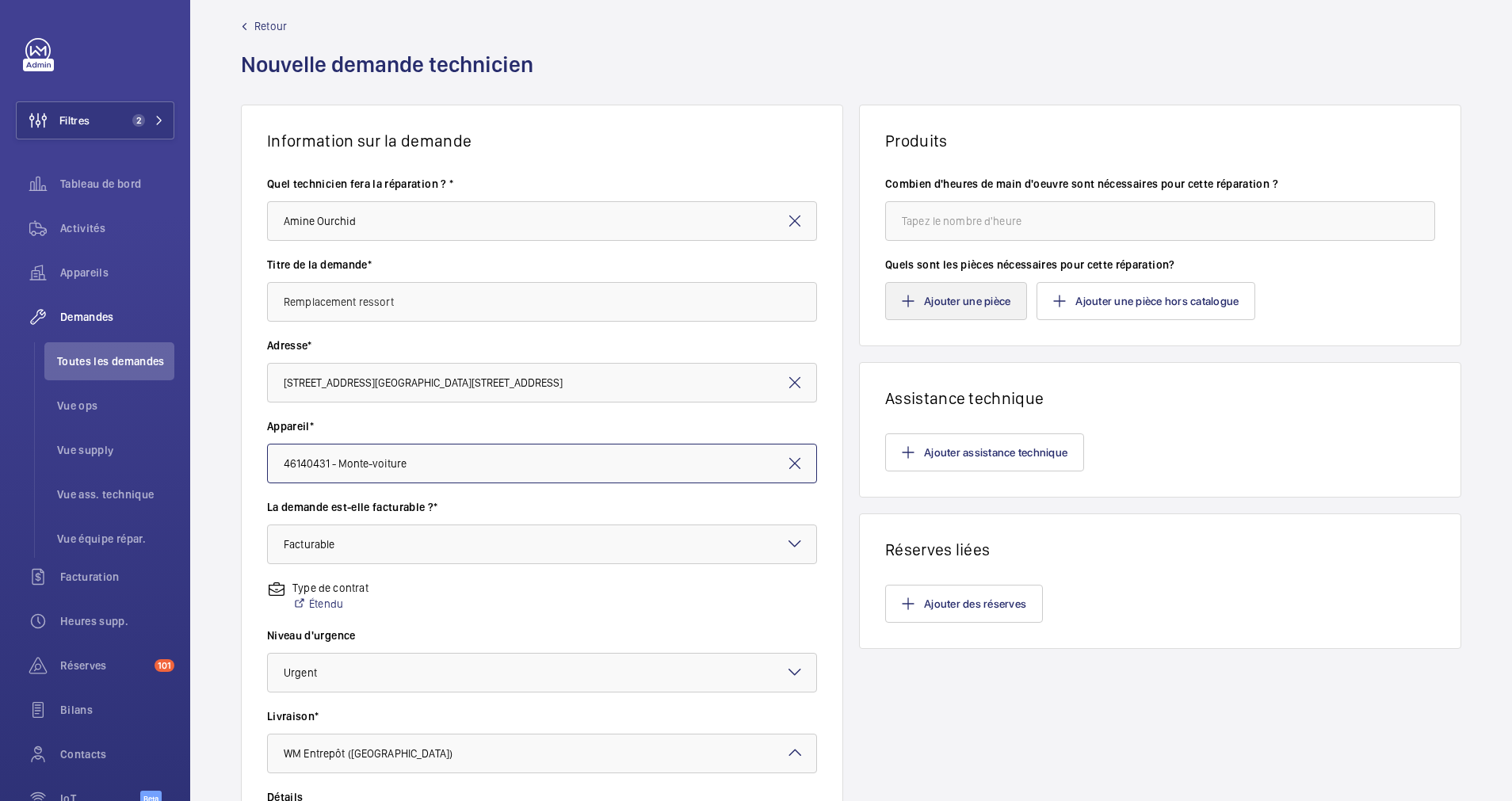
scroll to position [0, 0]
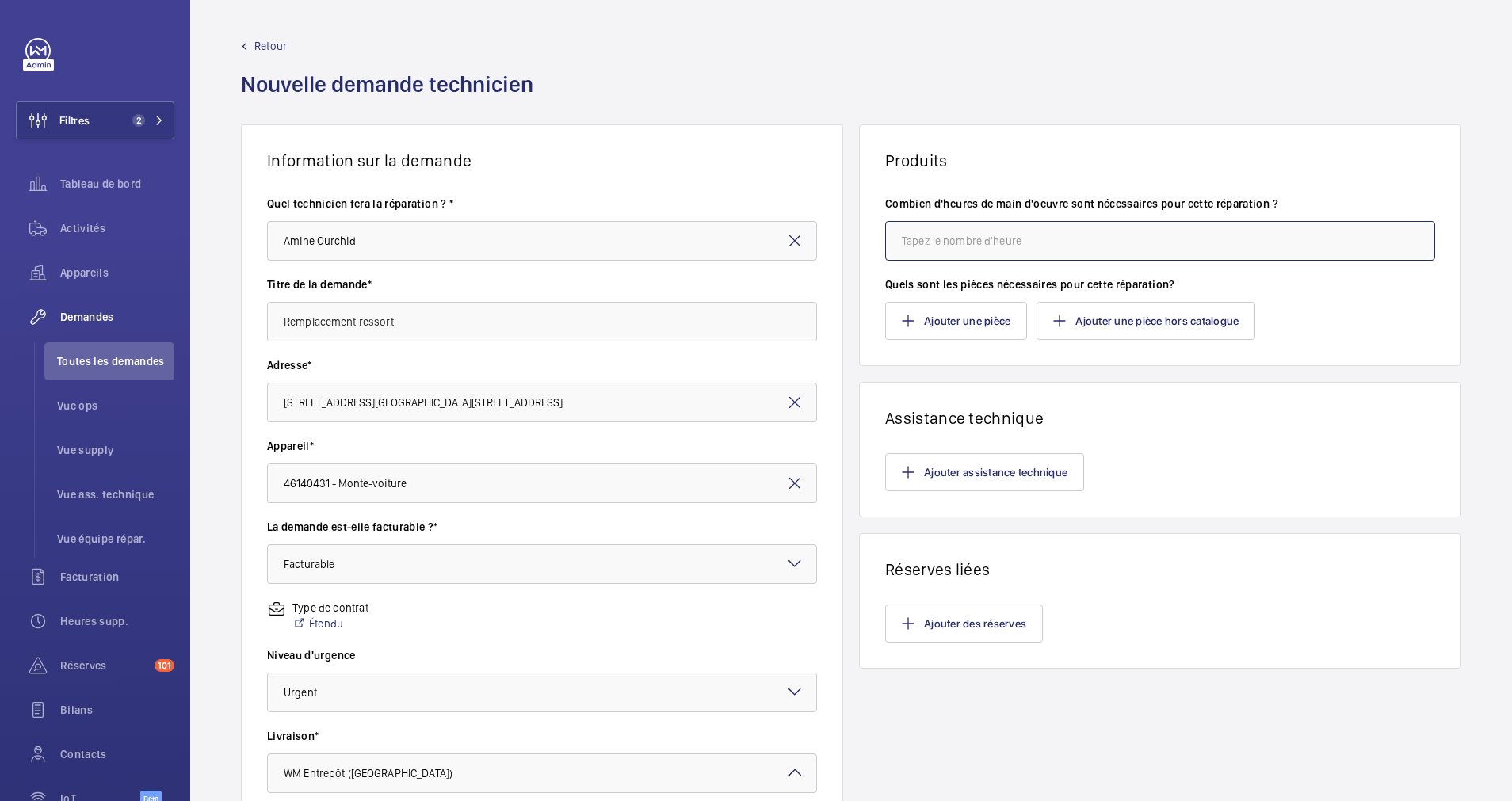
click at [947, 247] on input "number" at bounding box center [1160, 241] width 550 height 40
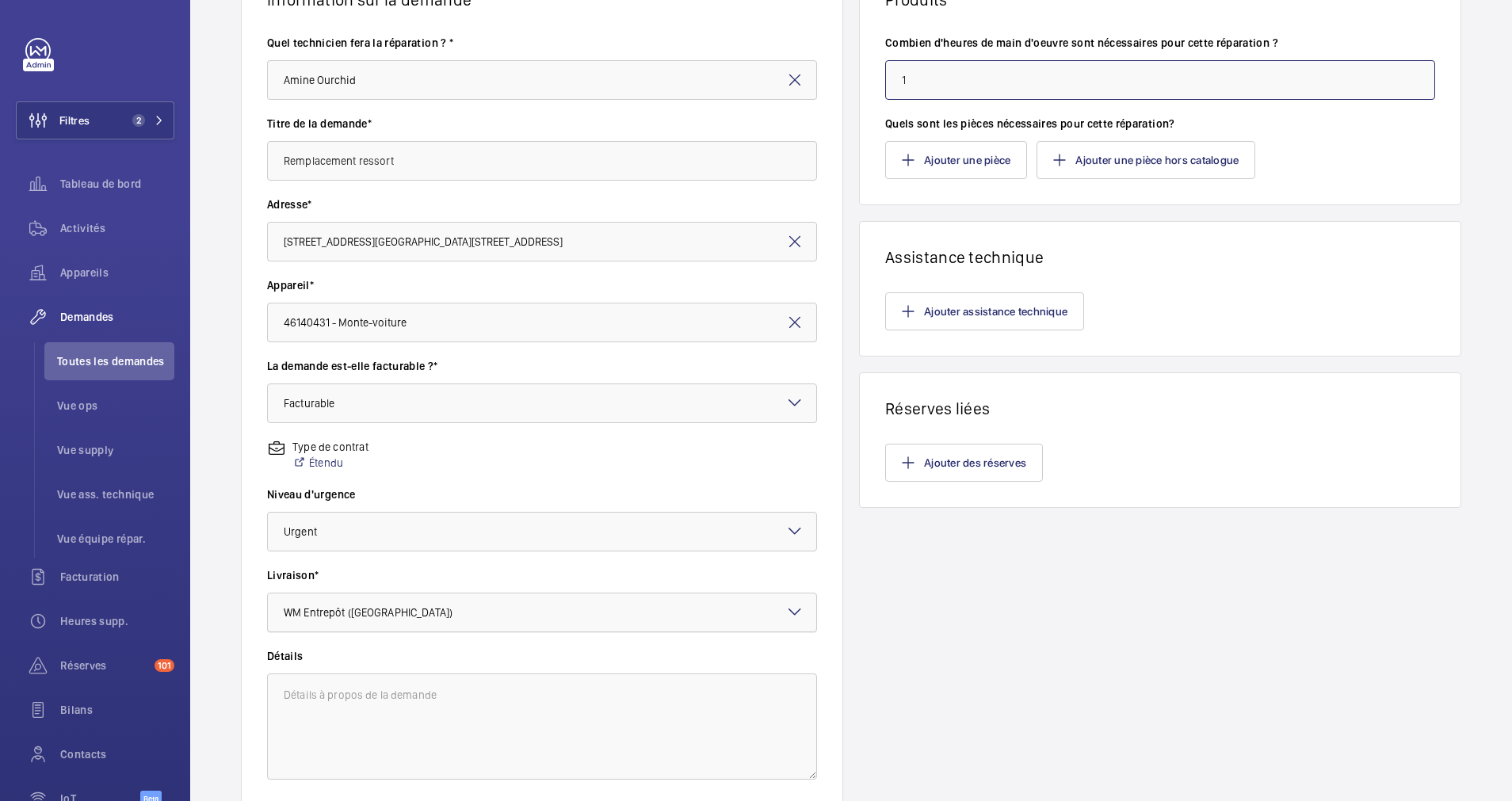
scroll to position [280, 0]
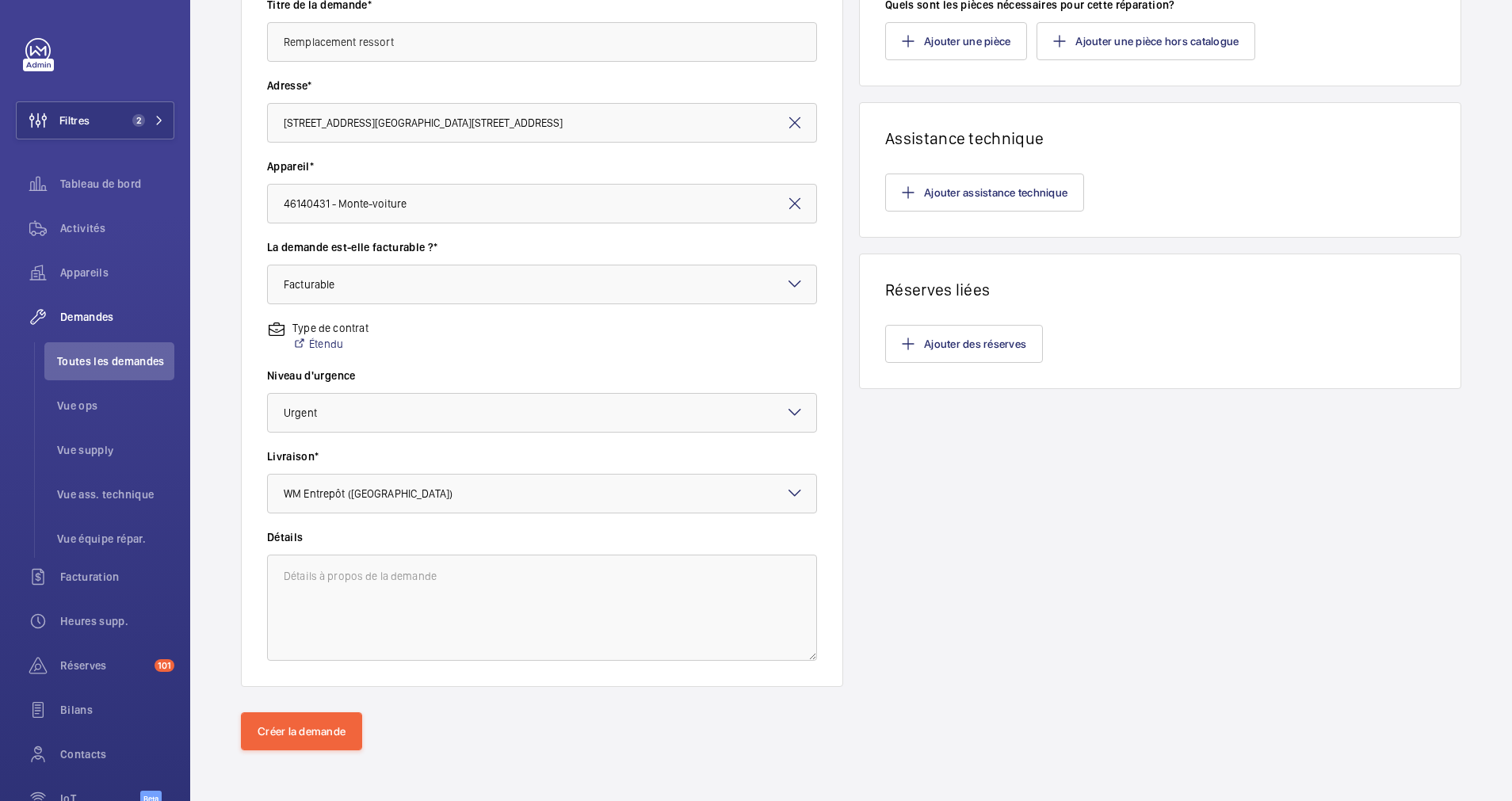
type input "1"
click at [379, 582] on textarea at bounding box center [542, 608] width 550 height 106
paste textarea "SKU 14350"
type textarea "SKU 14350"
click at [305, 741] on button "Créer la demande" at bounding box center [302, 731] width 121 height 38
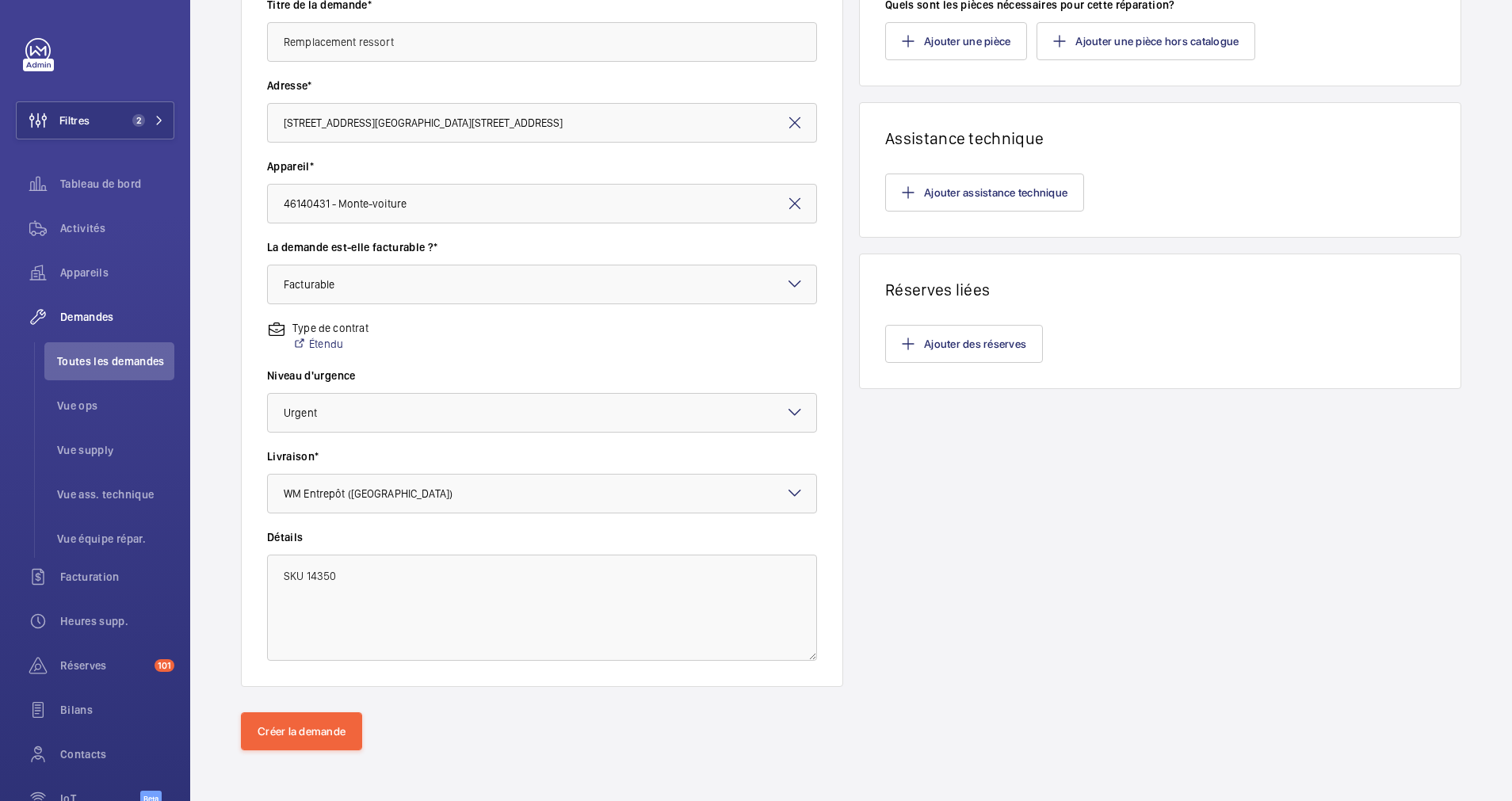
scroll to position [0, 0]
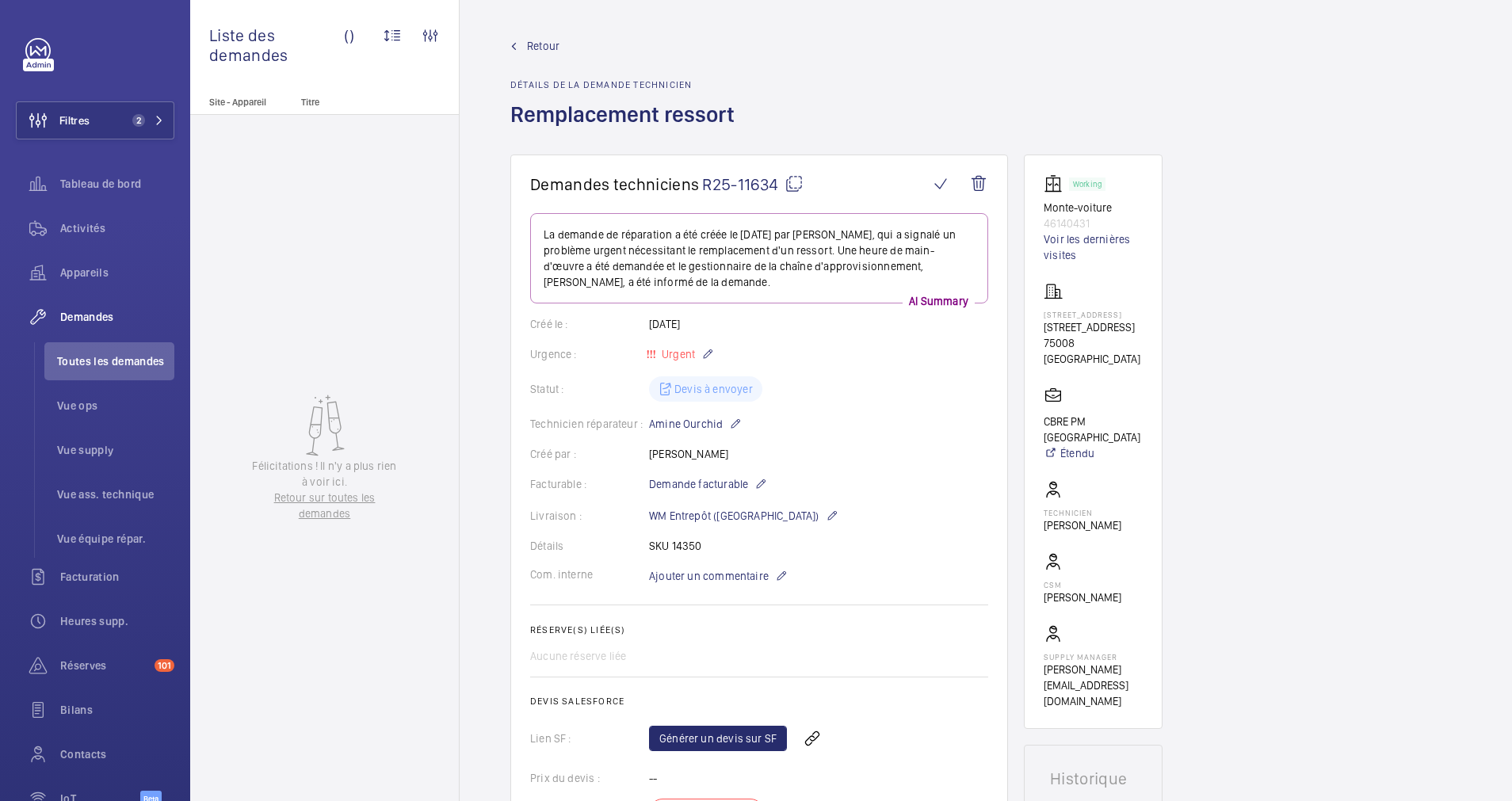
click at [547, 37] on wm-front-admin-header "Retour Détails de la demande technicien Remplacement ressort" at bounding box center [985, 77] width 1052 height 154
drag, startPoint x: 114, startPoint y: 131, endPoint x: 171, endPoint y: 112, distance: 60.1
click at [143, 118] on button "Filtres 2" at bounding box center [96, 120] width 159 height 38
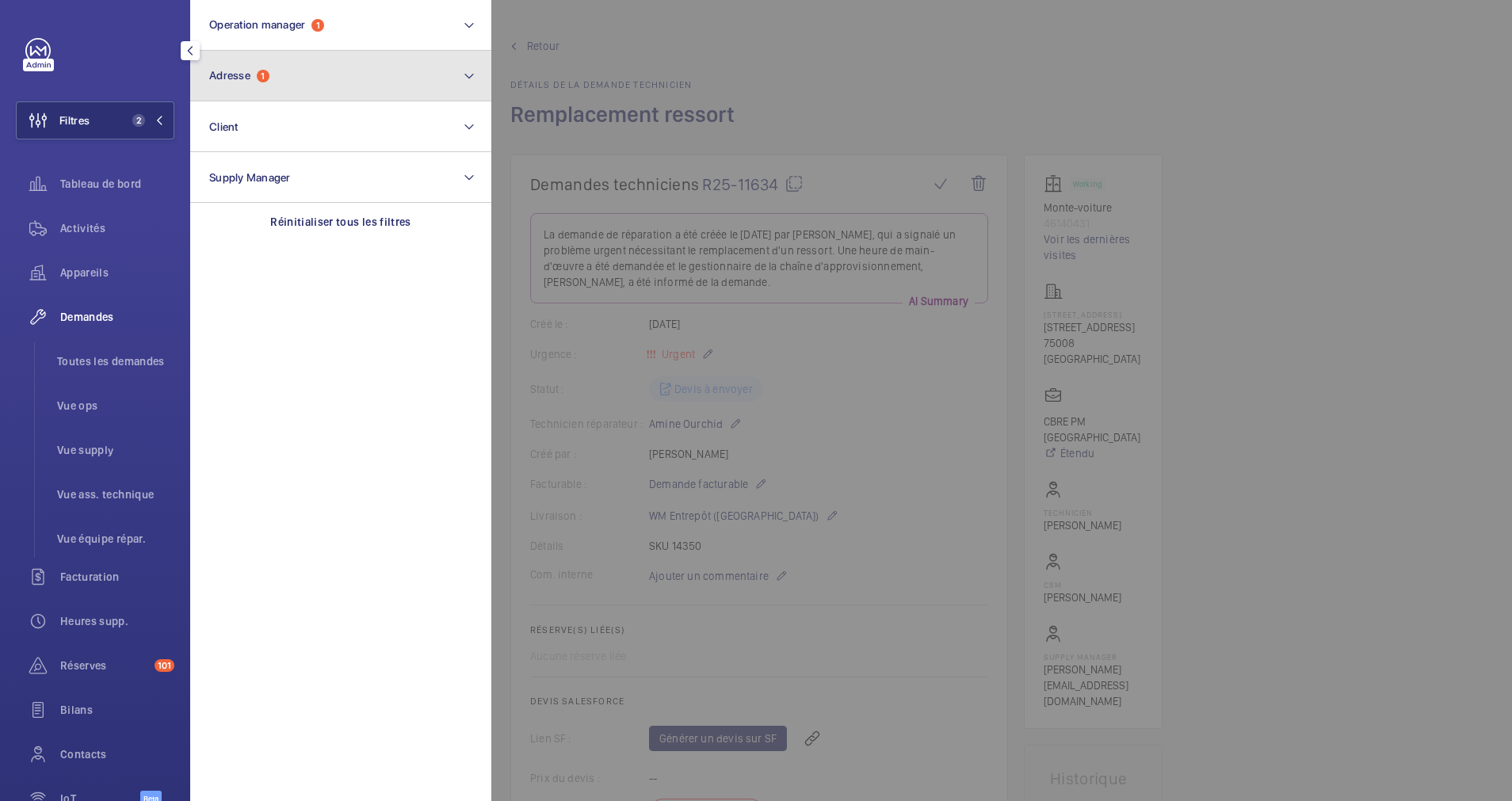
click at [257, 98] on button "Adresse 1" at bounding box center [340, 77] width 301 height 51
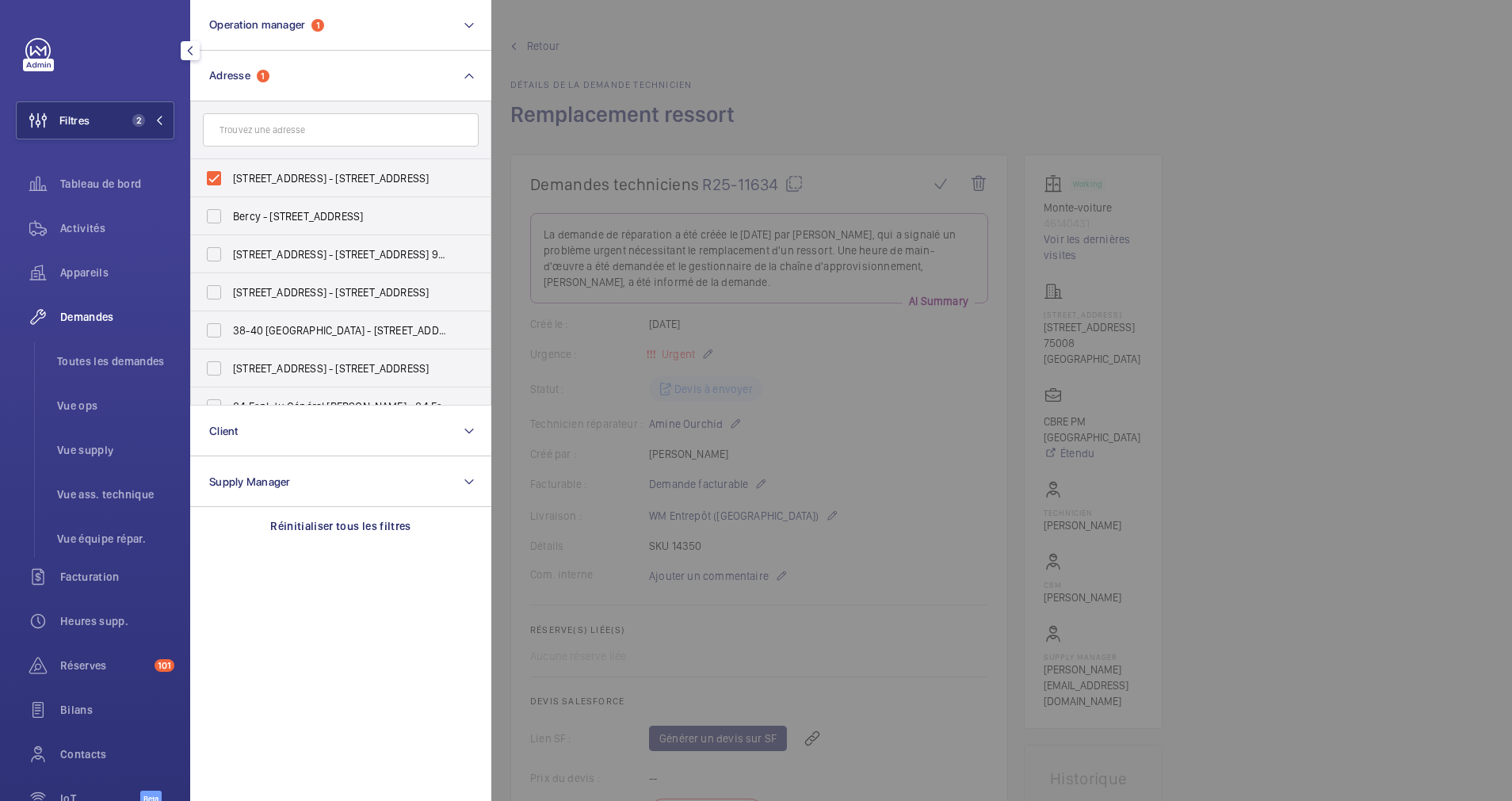
click at [222, 163] on label "42 rue de Bassano 75008 PARIS - 42 Rue de Bassano, PARIS 75008" at bounding box center [329, 178] width 276 height 38
click at [222, 163] on input "42 rue de Bassano 75008 PARIS - 42 Rue de Bassano, PARIS 75008" at bounding box center [214, 179] width 32 height 32
checkbox input "false"
click at [262, 123] on input "text" at bounding box center [341, 130] width 276 height 33
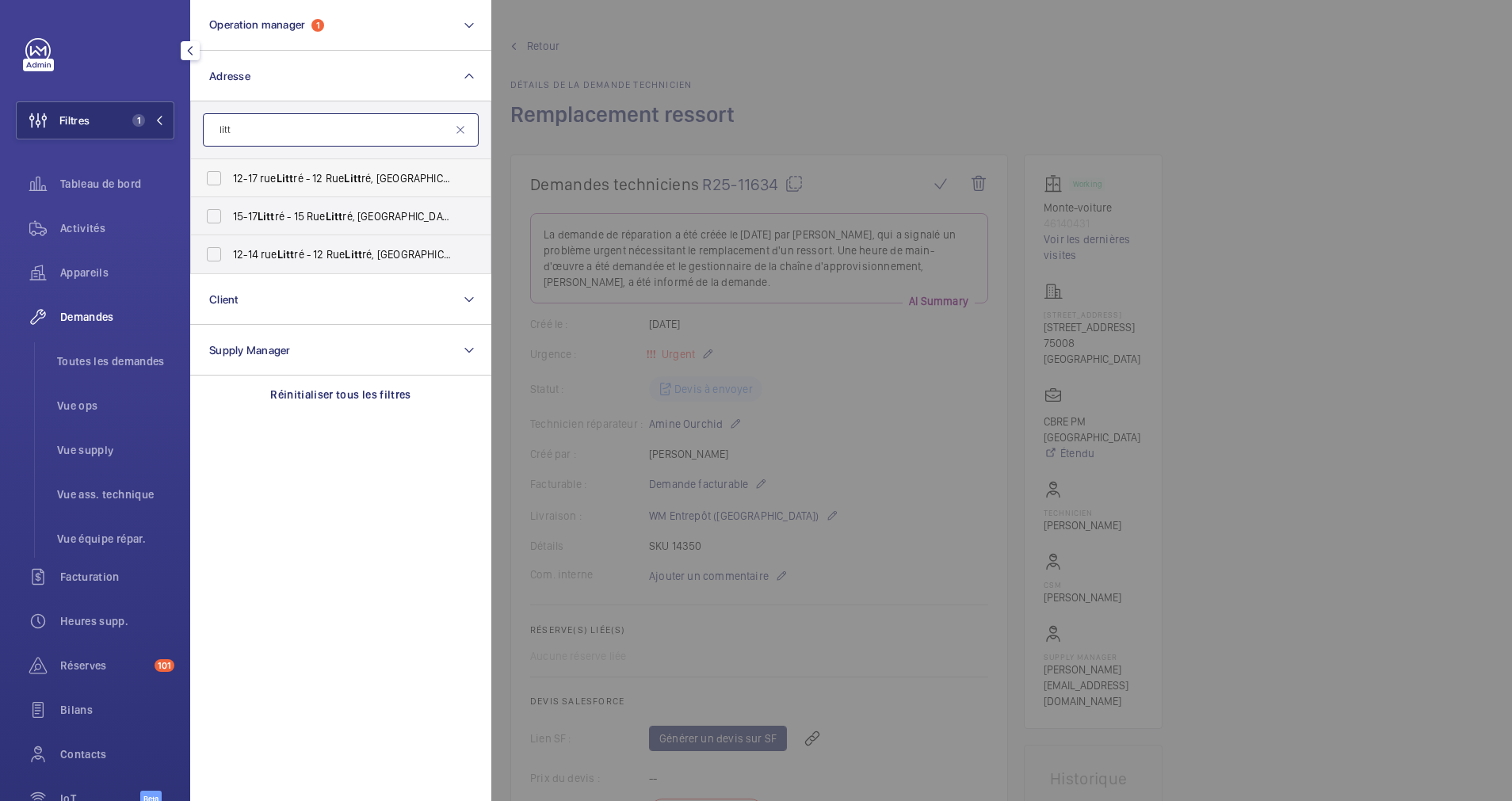
type input "litt"
click at [217, 179] on label "12-17 rue Litt ré - 12 Rue Litt ré, PARIS 75006" at bounding box center [329, 178] width 276 height 38
click at [217, 179] on input "12-17 rue Litt ré - 12 Rue Litt ré, PARIS 75006" at bounding box center [214, 179] width 32 height 32
checkbox input "true"
click at [213, 210] on label "15-17 Litt ré - 15 Rue Litt ré, 75006 PARIS, PARIS 75006" at bounding box center [329, 217] width 276 height 38
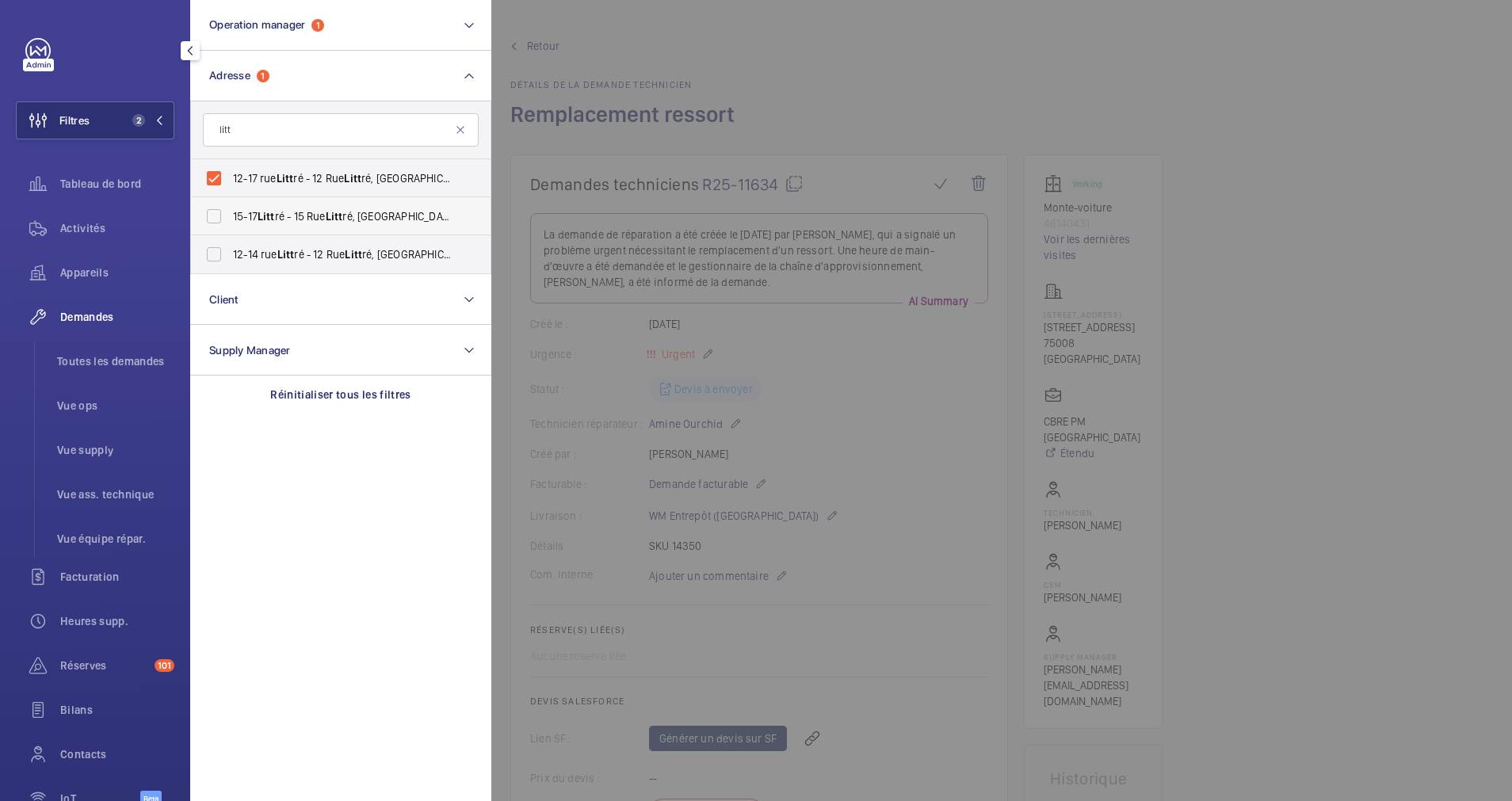
click at [213, 210] on input "15-17 Litt ré - 15 Rue Litt ré, 75006 PARIS, PARIS 75006" at bounding box center [214, 217] width 32 height 32
checkbox input "true"
click at [213, 250] on label "12-14 rue Litt ré - 12 Rue Litt ré, 75006 PARIS, PARIS 75006" at bounding box center [329, 254] width 276 height 38
click at [213, 250] on input "12-14 rue Litt ré - 12 Rue Litt ré, 75006 PARIS, PARIS 75006" at bounding box center [214, 254] width 32 height 32
checkbox input "true"
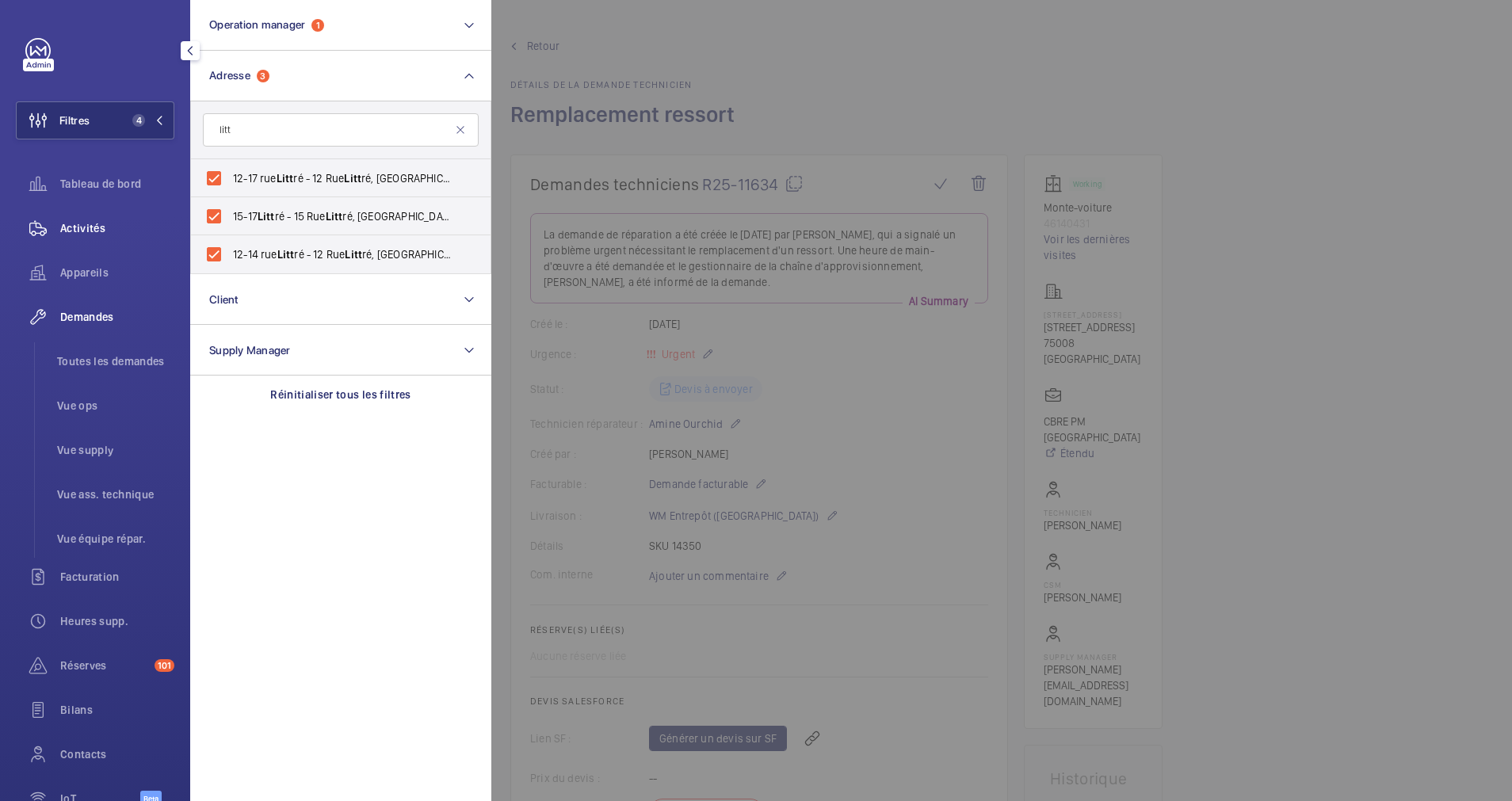
click at [71, 226] on span "Activités" at bounding box center [117, 228] width 114 height 16
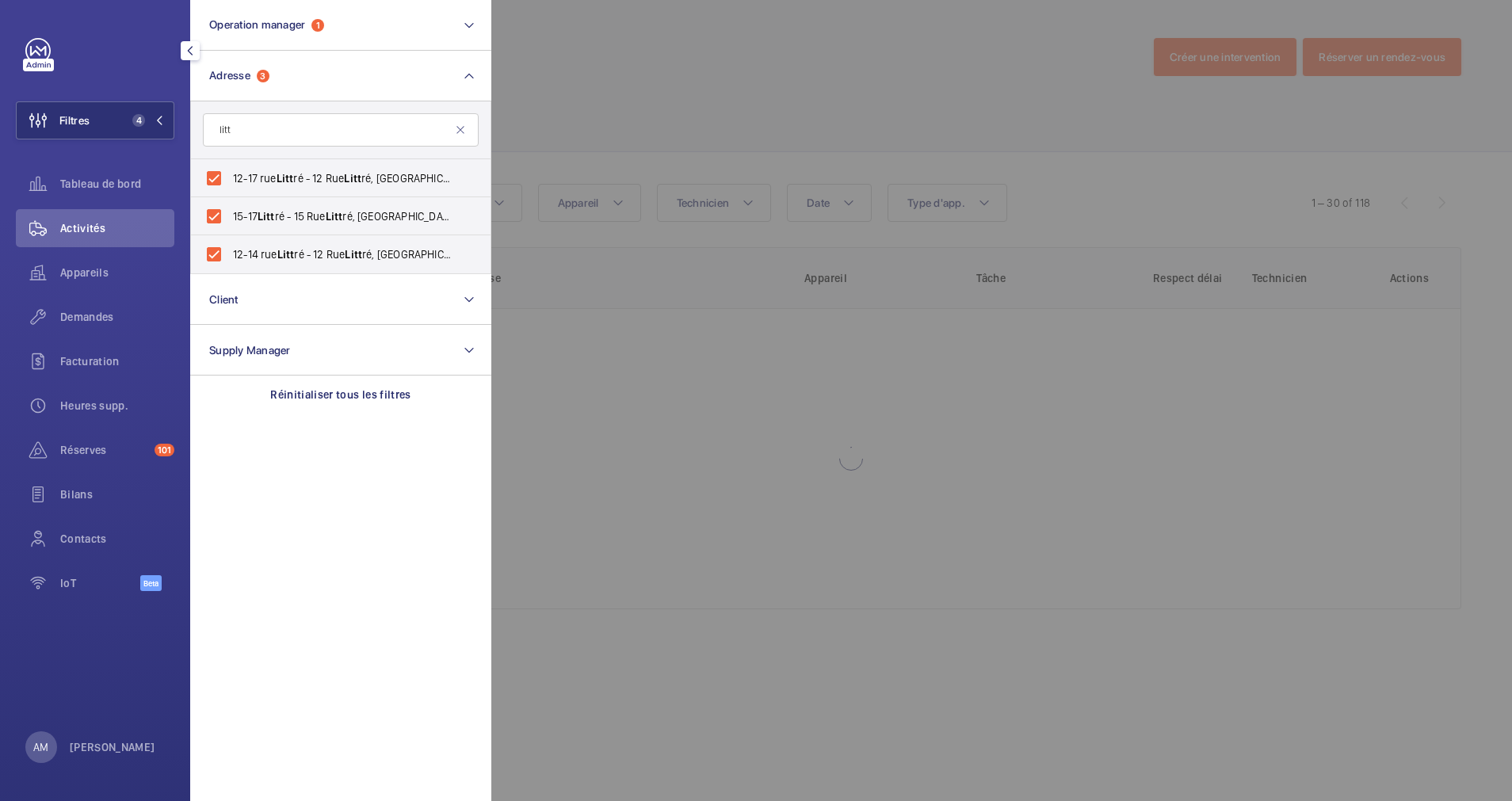
click at [966, 46] on div at bounding box center [1247, 400] width 1512 height 801
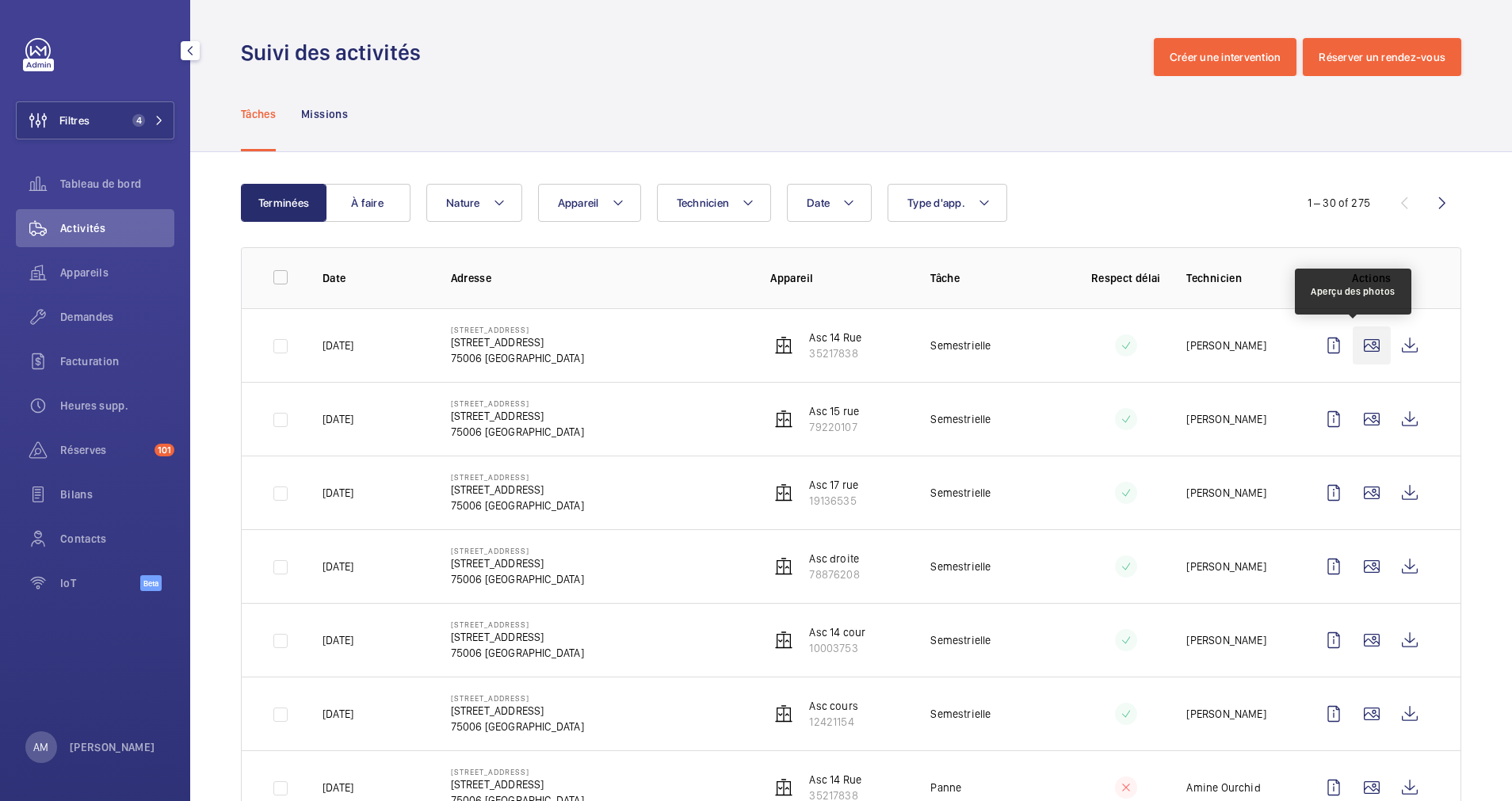
click at [1352, 342] on wm-front-icon-button at bounding box center [1371, 345] width 38 height 38
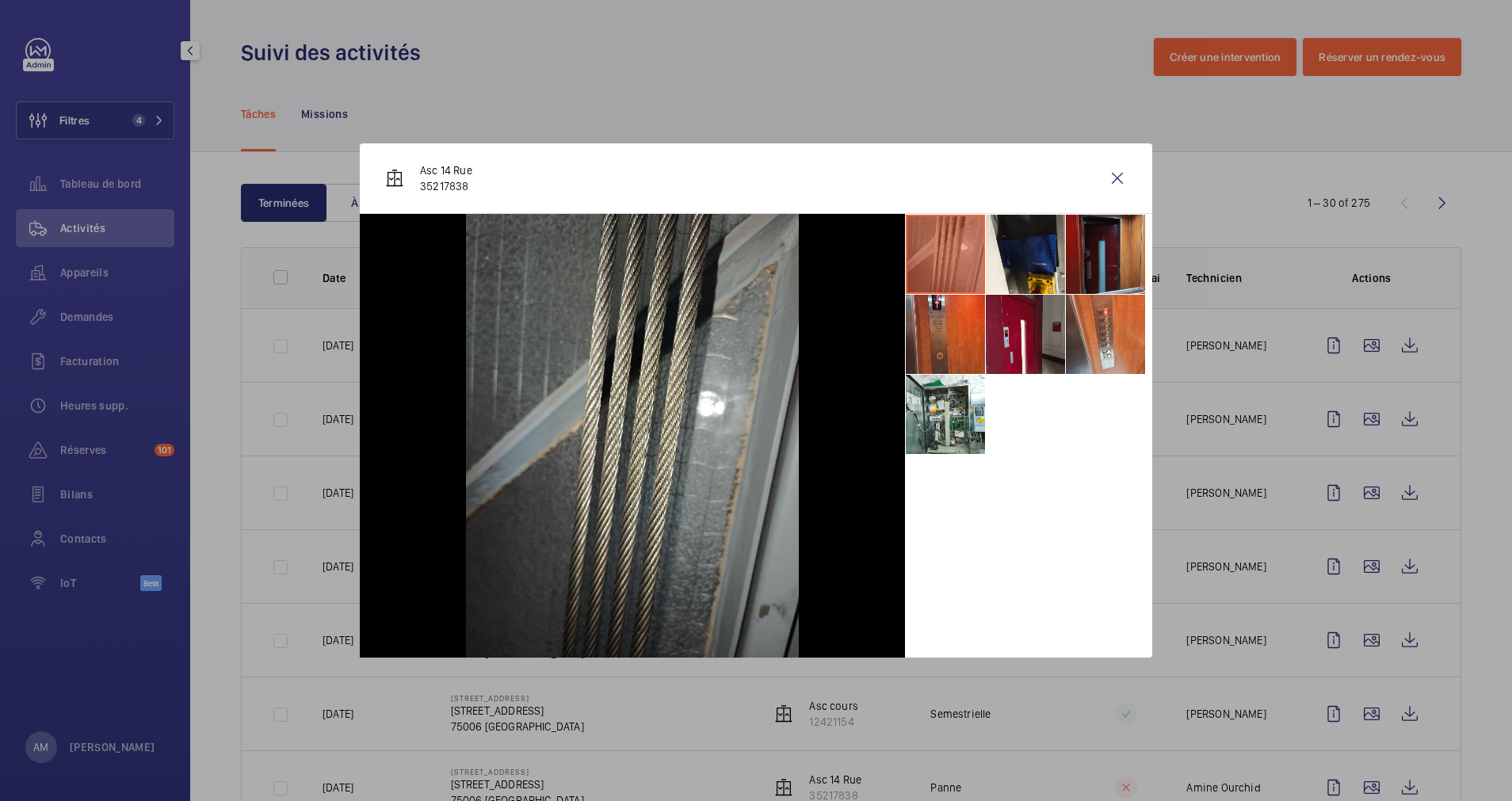
click at [1481, 415] on div at bounding box center [756, 400] width 1512 height 801
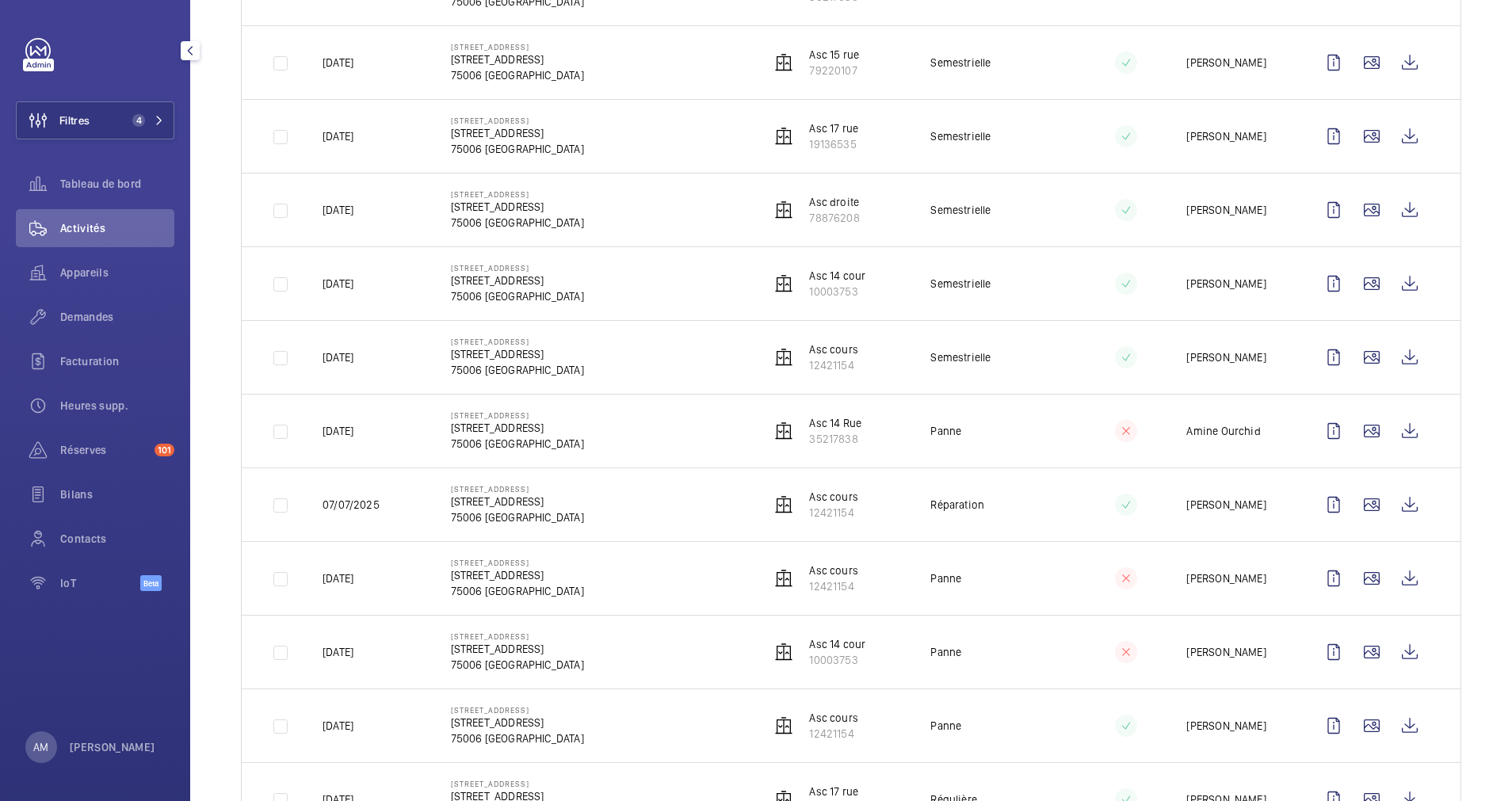
scroll to position [476, 0]
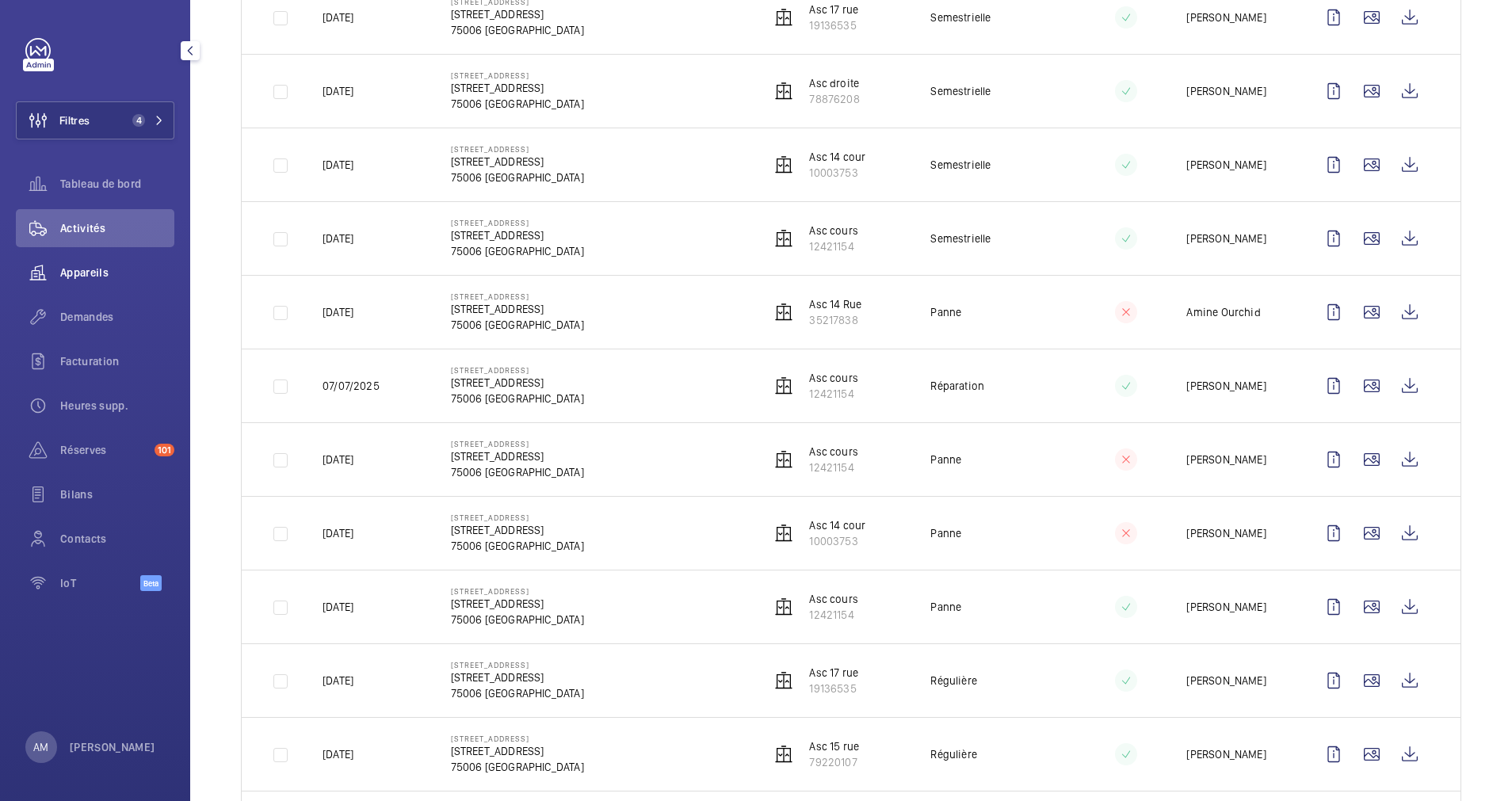
click at [83, 310] on span "Demandes" at bounding box center [117, 317] width 114 height 16
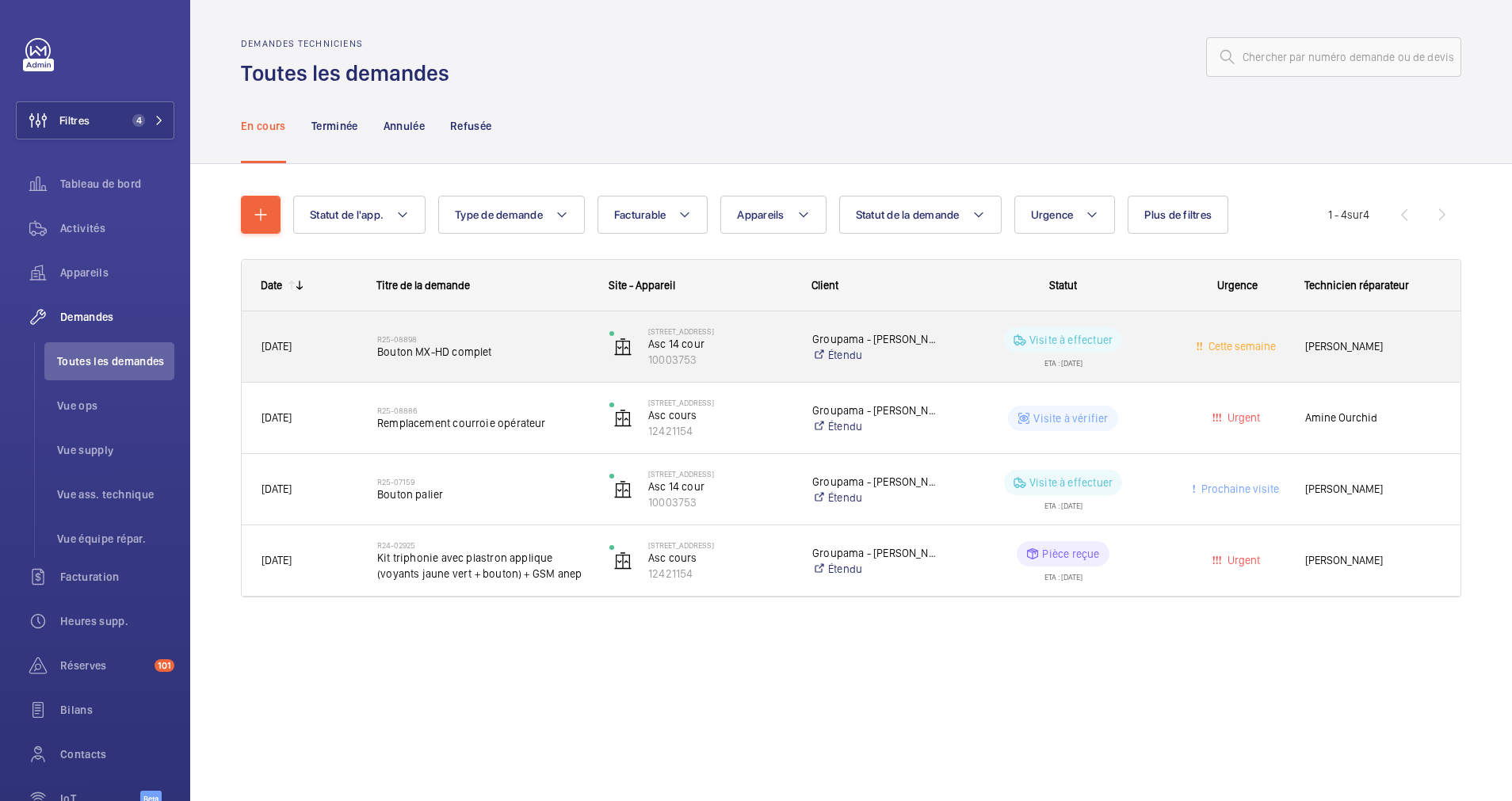
click at [494, 345] on span "Bouton MX-HD complet" at bounding box center [483, 352] width 212 height 16
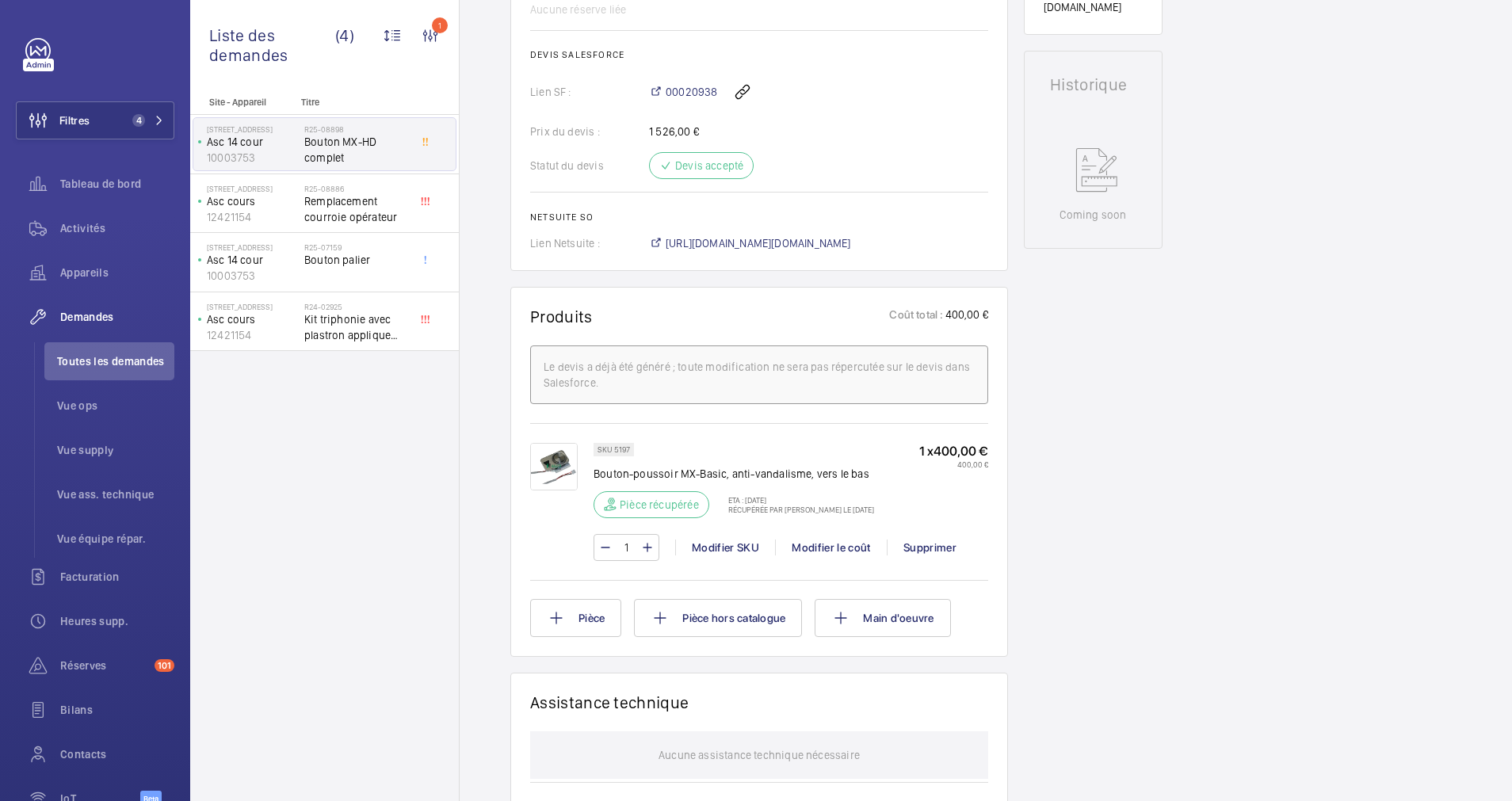
scroll to position [832, 0]
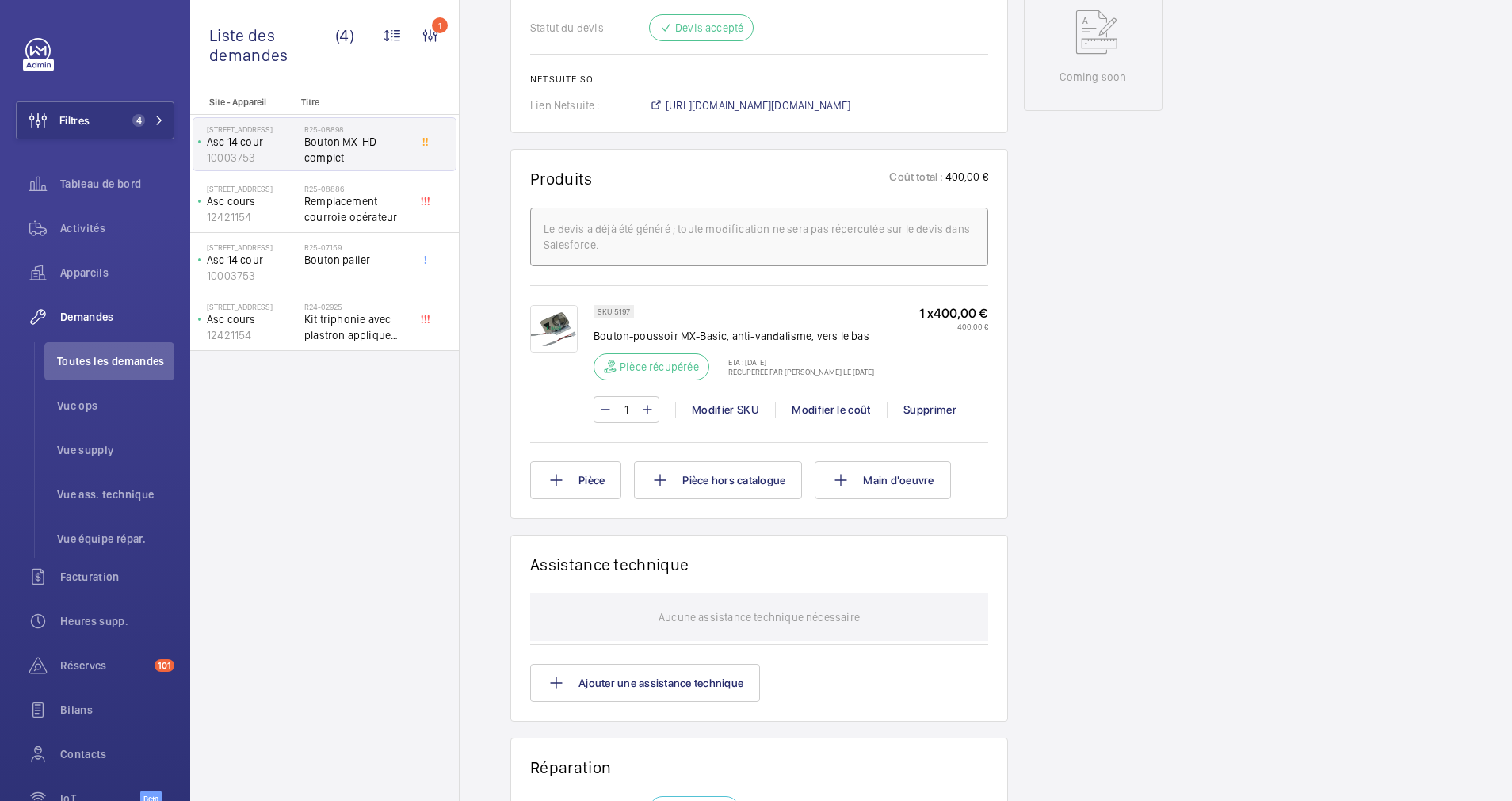
click at [550, 327] on img at bounding box center [554, 329] width 47 height 47
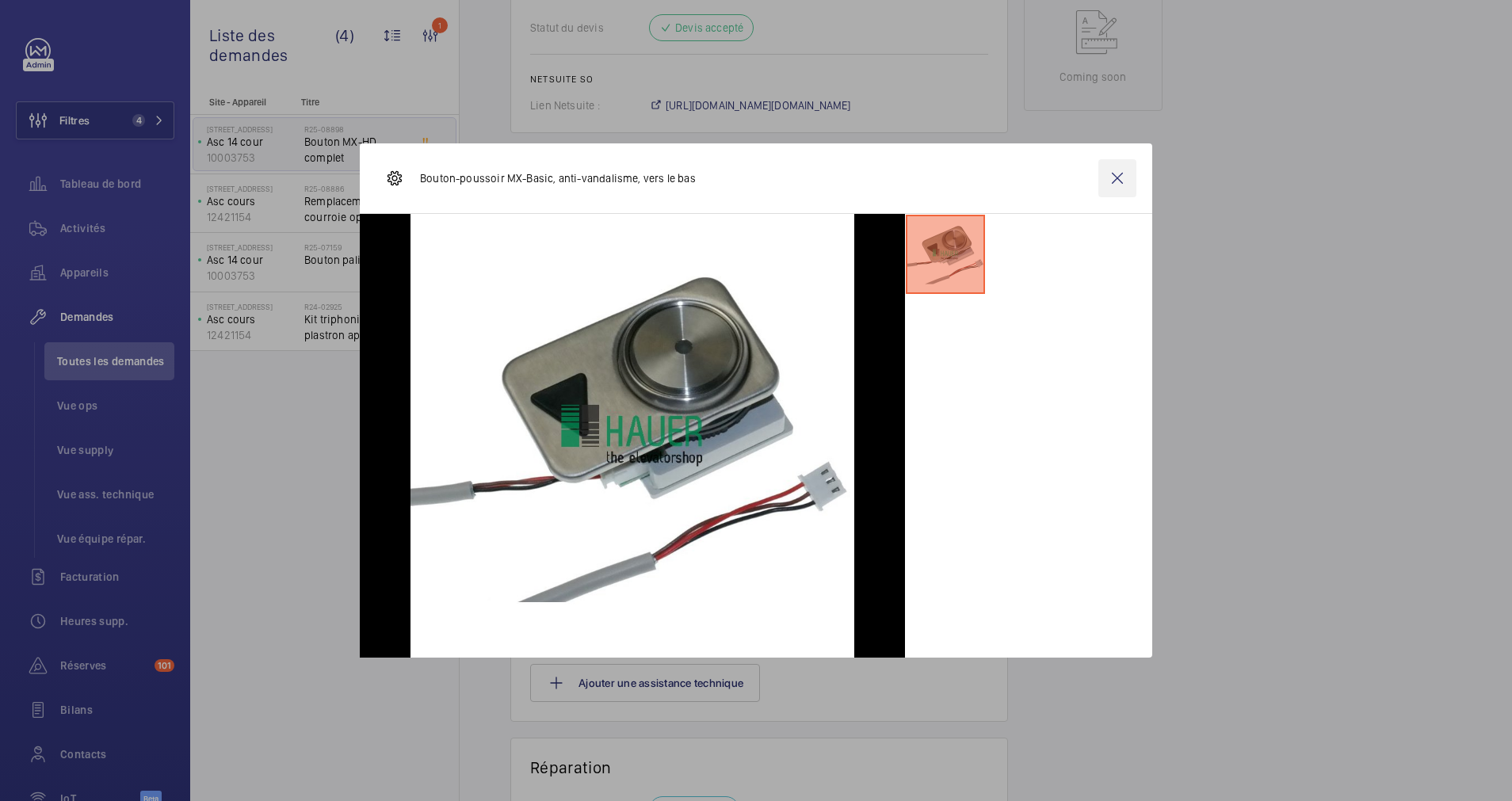
click at [1121, 177] on wm-front-icon-button at bounding box center [1117, 178] width 38 height 38
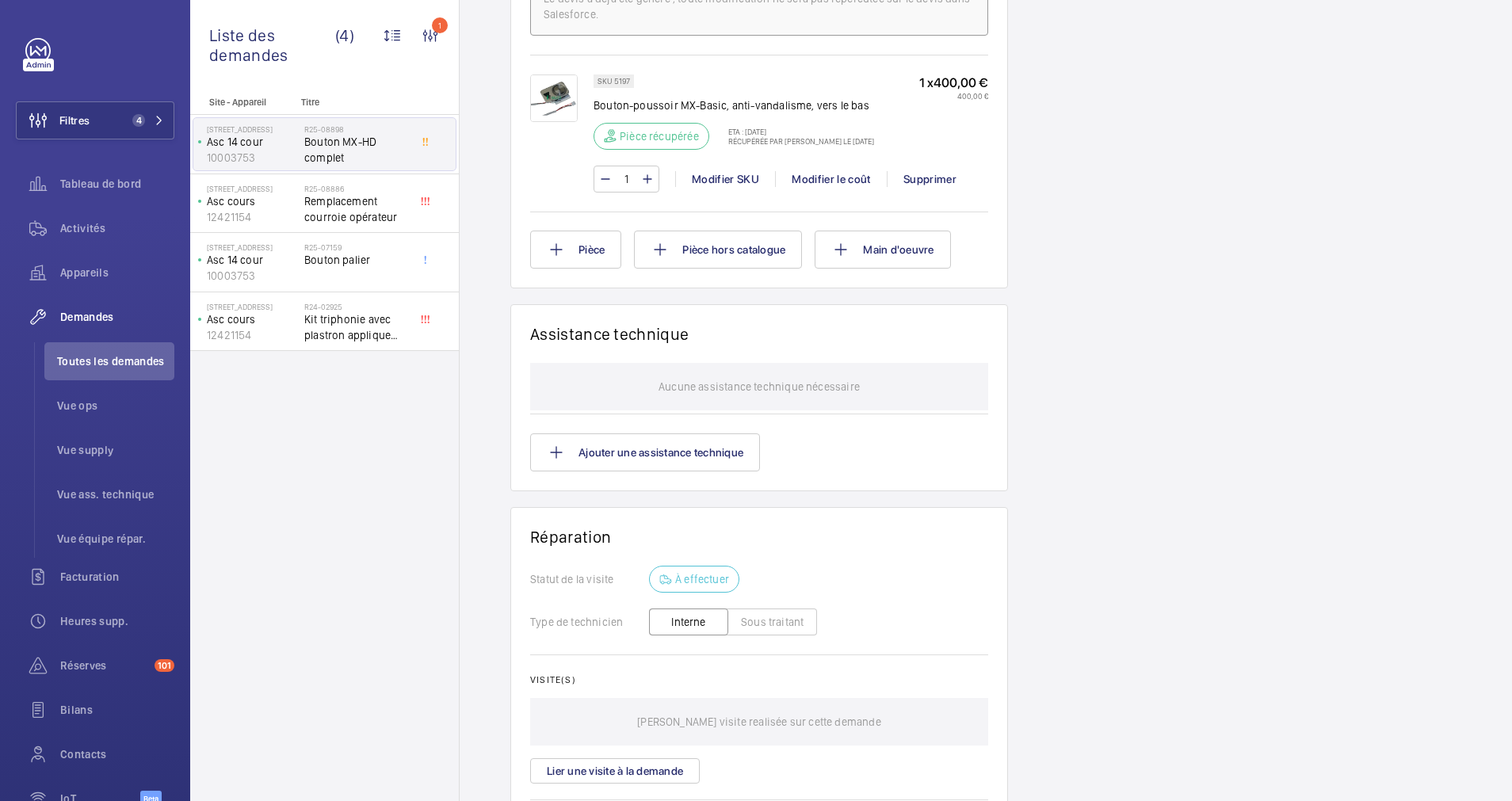
scroll to position [951, 0]
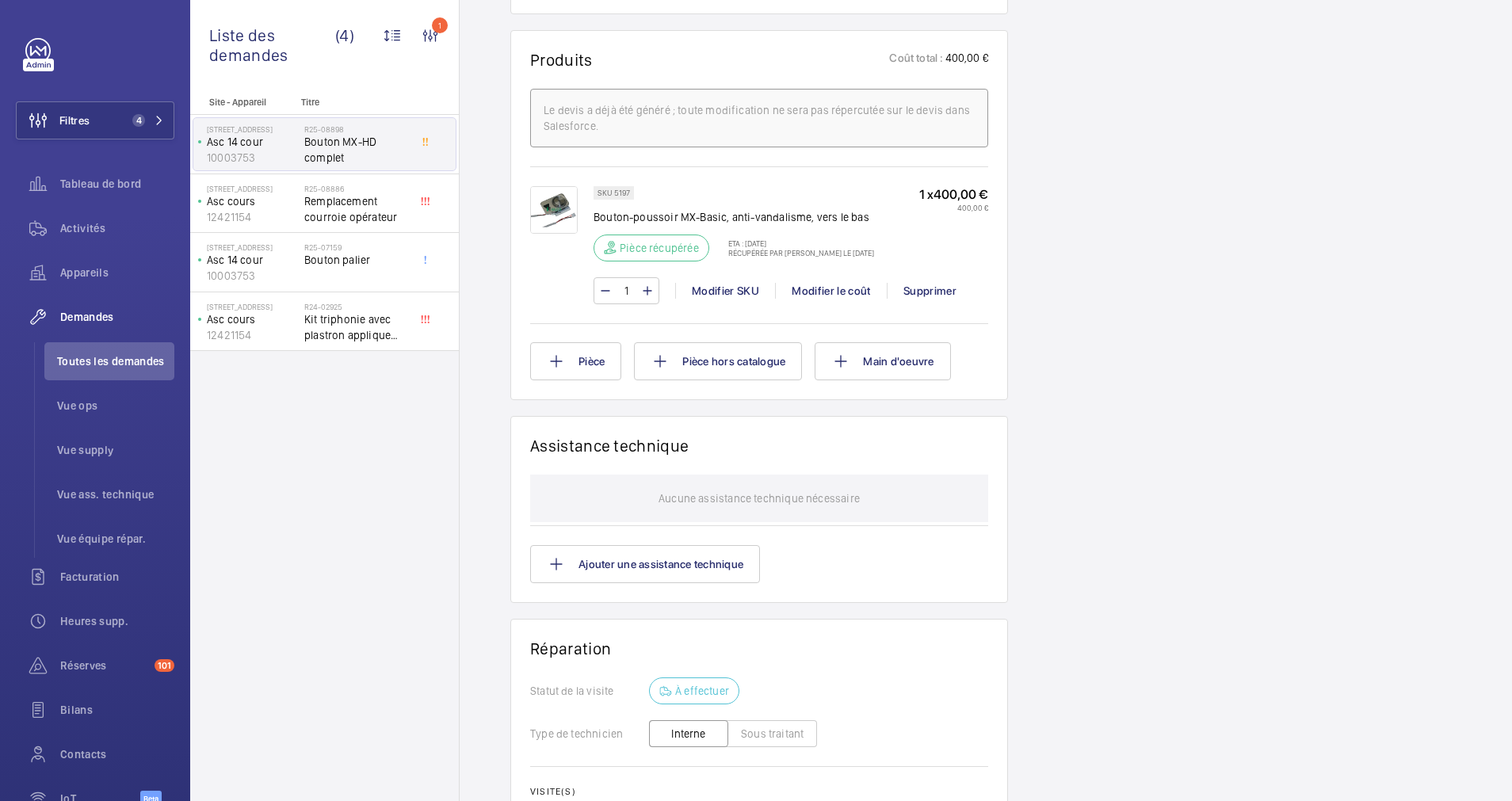
click at [560, 201] on img at bounding box center [554, 210] width 47 height 47
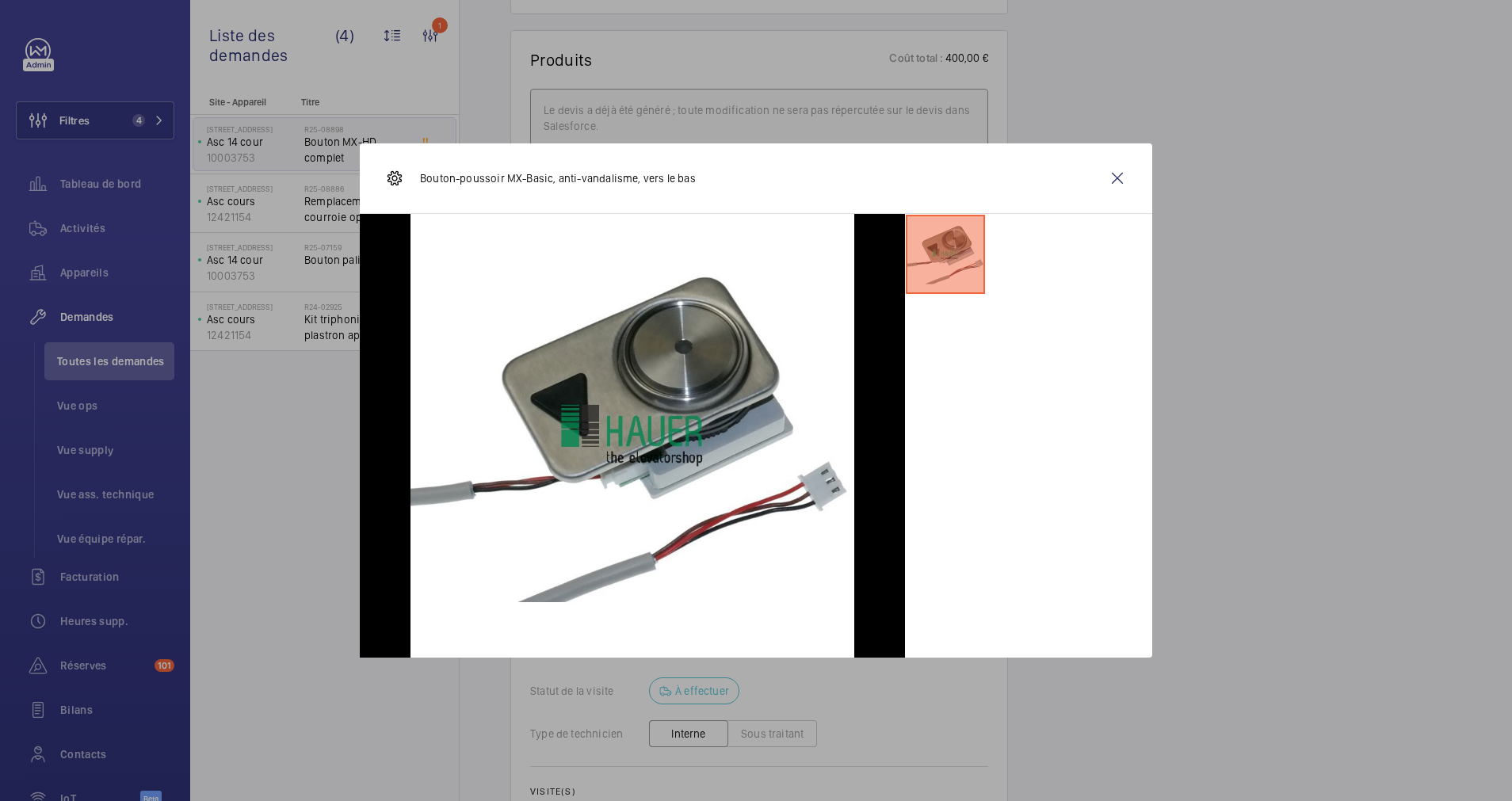
click at [1128, 177] on wm-front-icon-button at bounding box center [1117, 178] width 38 height 38
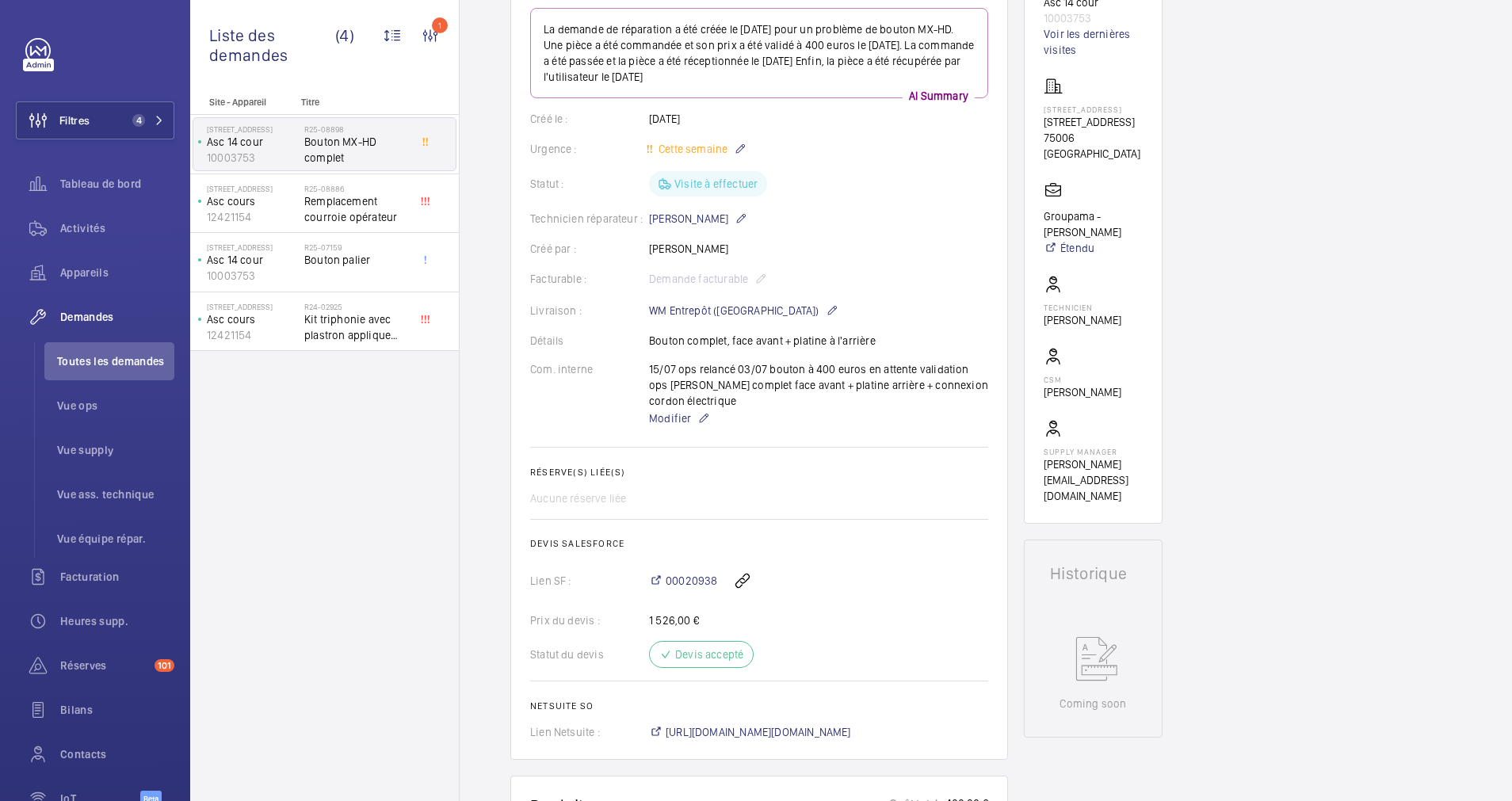
scroll to position [119, 0]
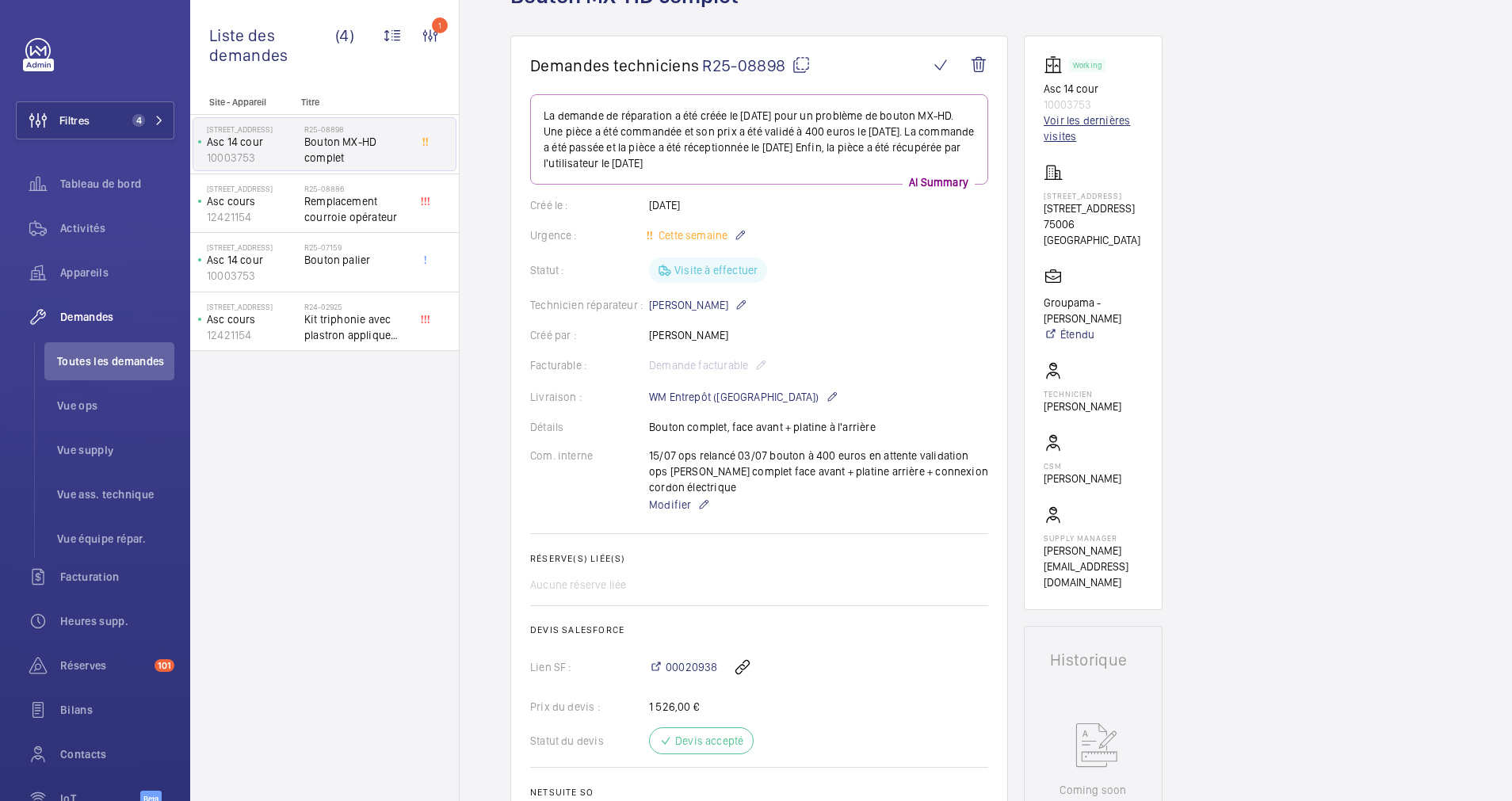
click at [1046, 118] on link "Voir les dernières visites" at bounding box center [1093, 129] width 99 height 32
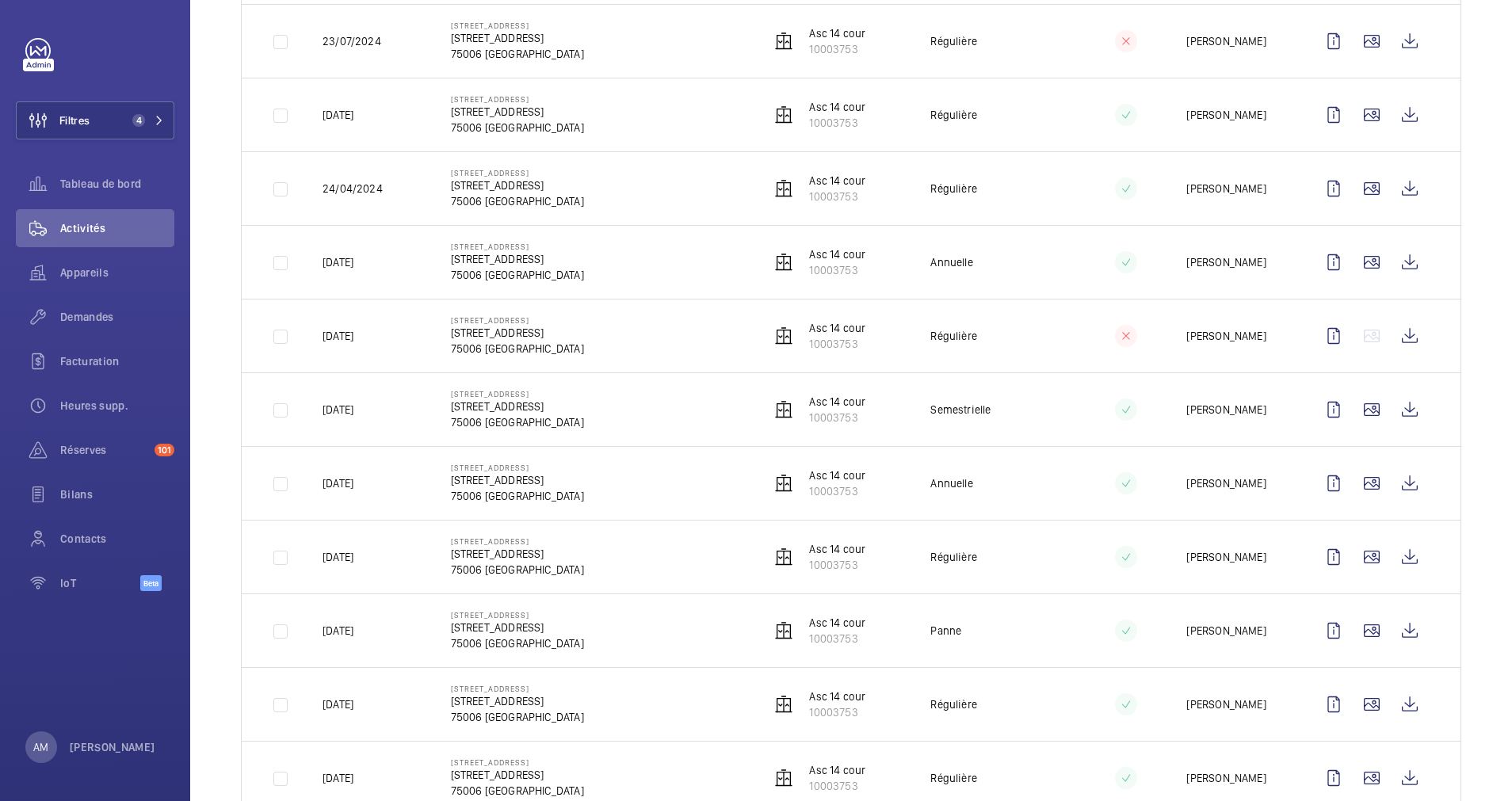
scroll to position [119, 0]
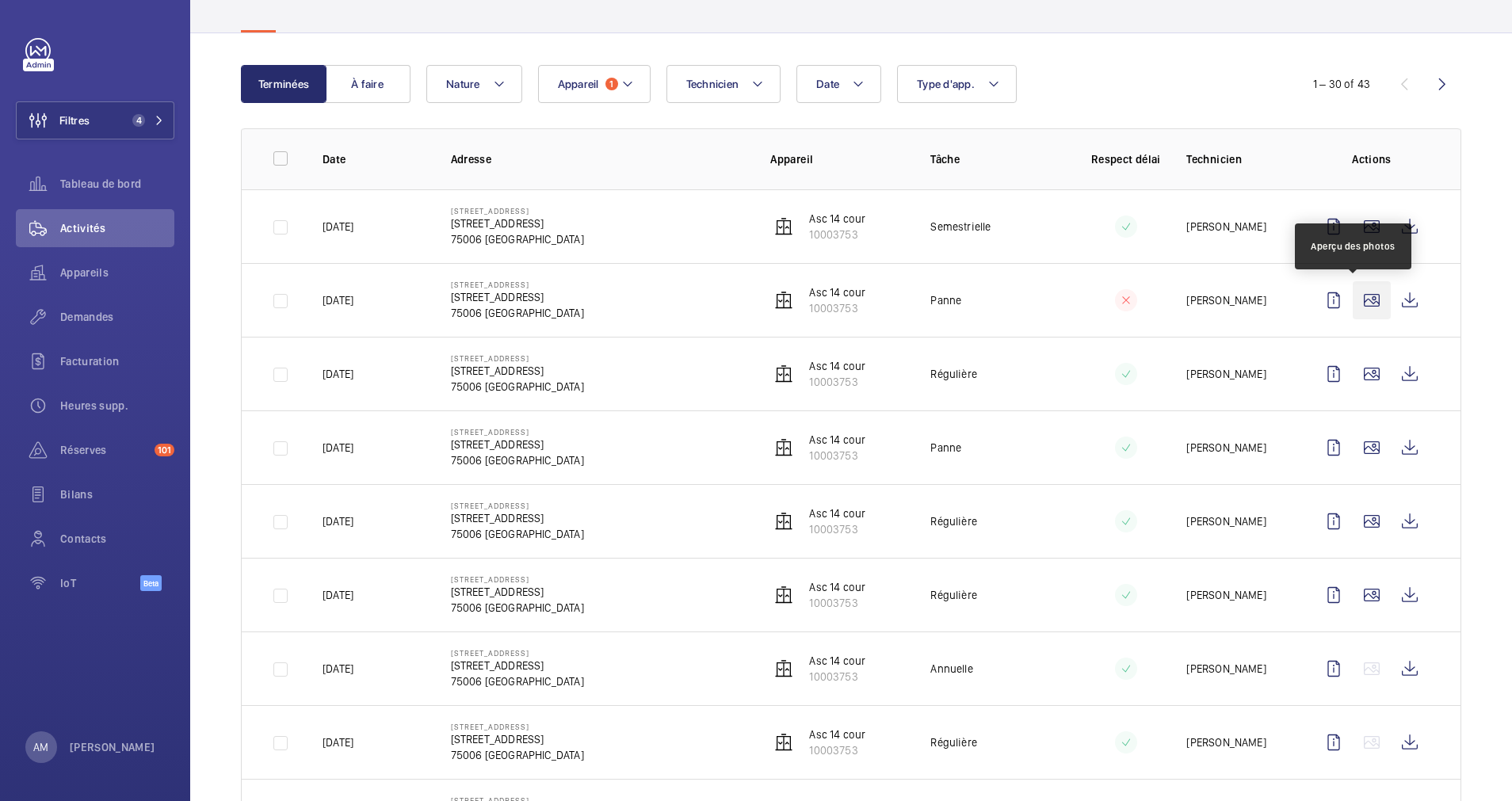
click at [1356, 297] on wm-front-icon-button at bounding box center [1371, 300] width 38 height 38
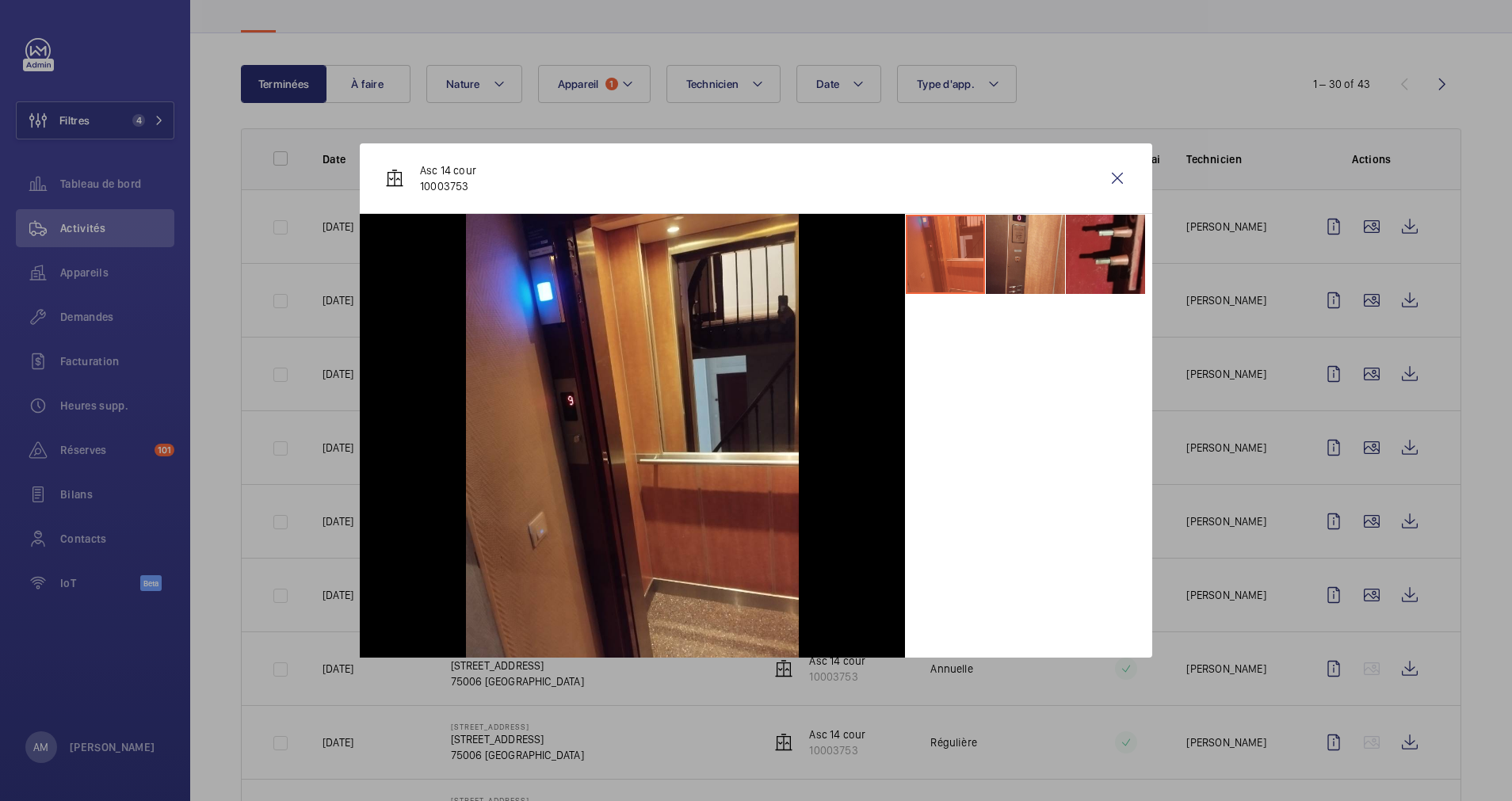
click at [1346, 333] on div at bounding box center [756, 400] width 1512 height 801
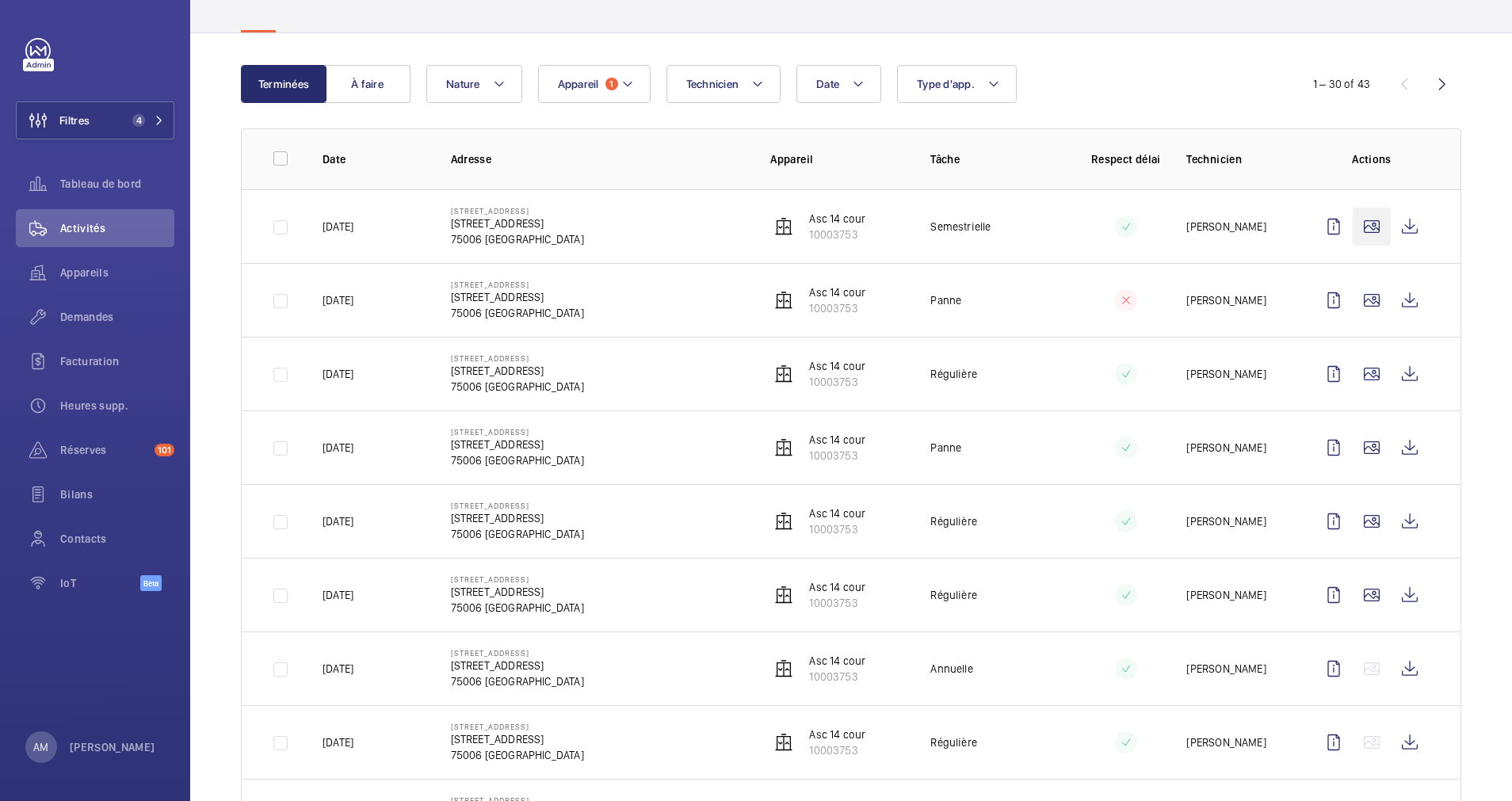
click at [1352, 228] on wm-front-icon-button at bounding box center [1371, 227] width 38 height 38
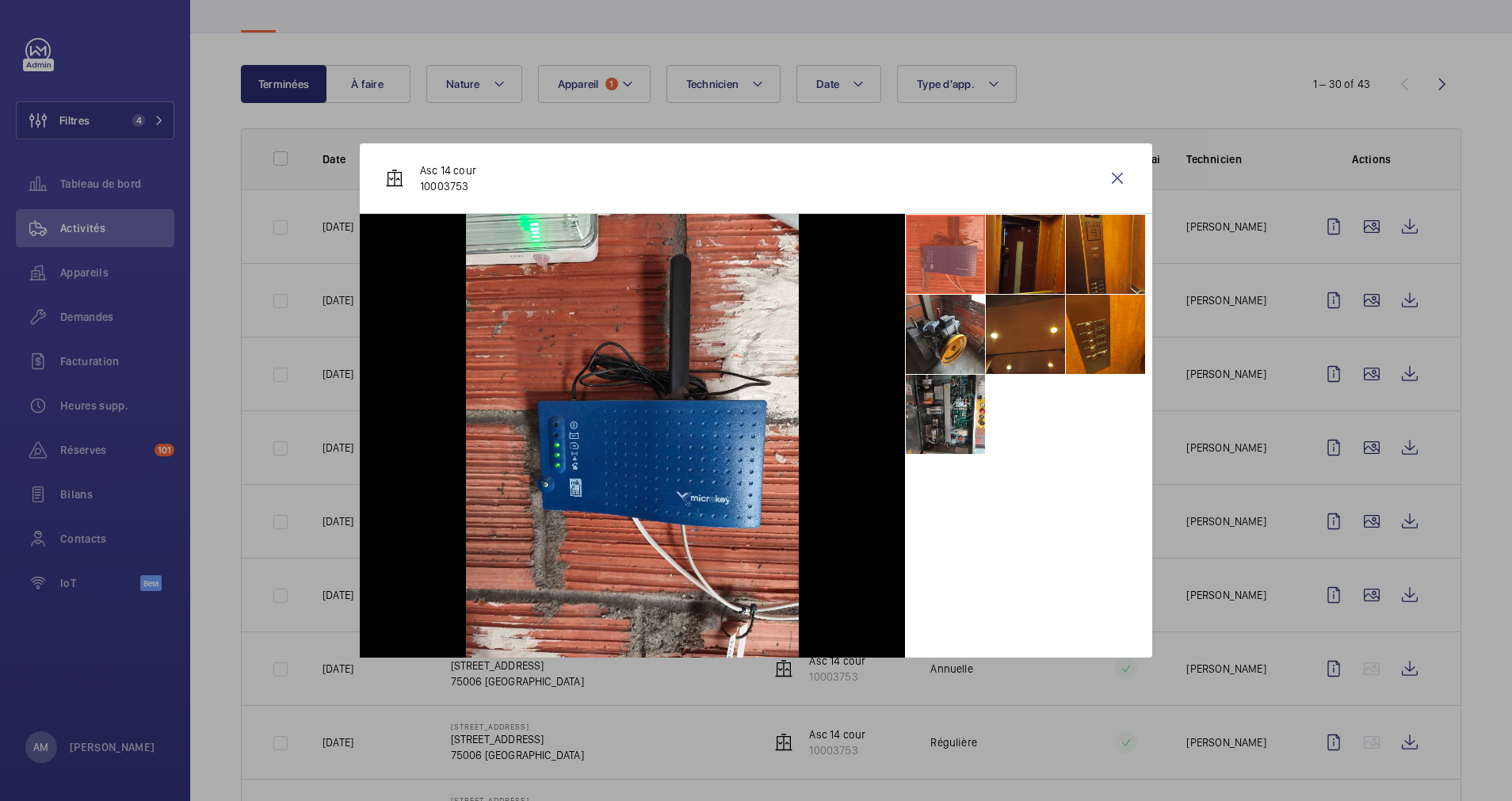
click at [1348, 258] on div at bounding box center [756, 400] width 1512 height 801
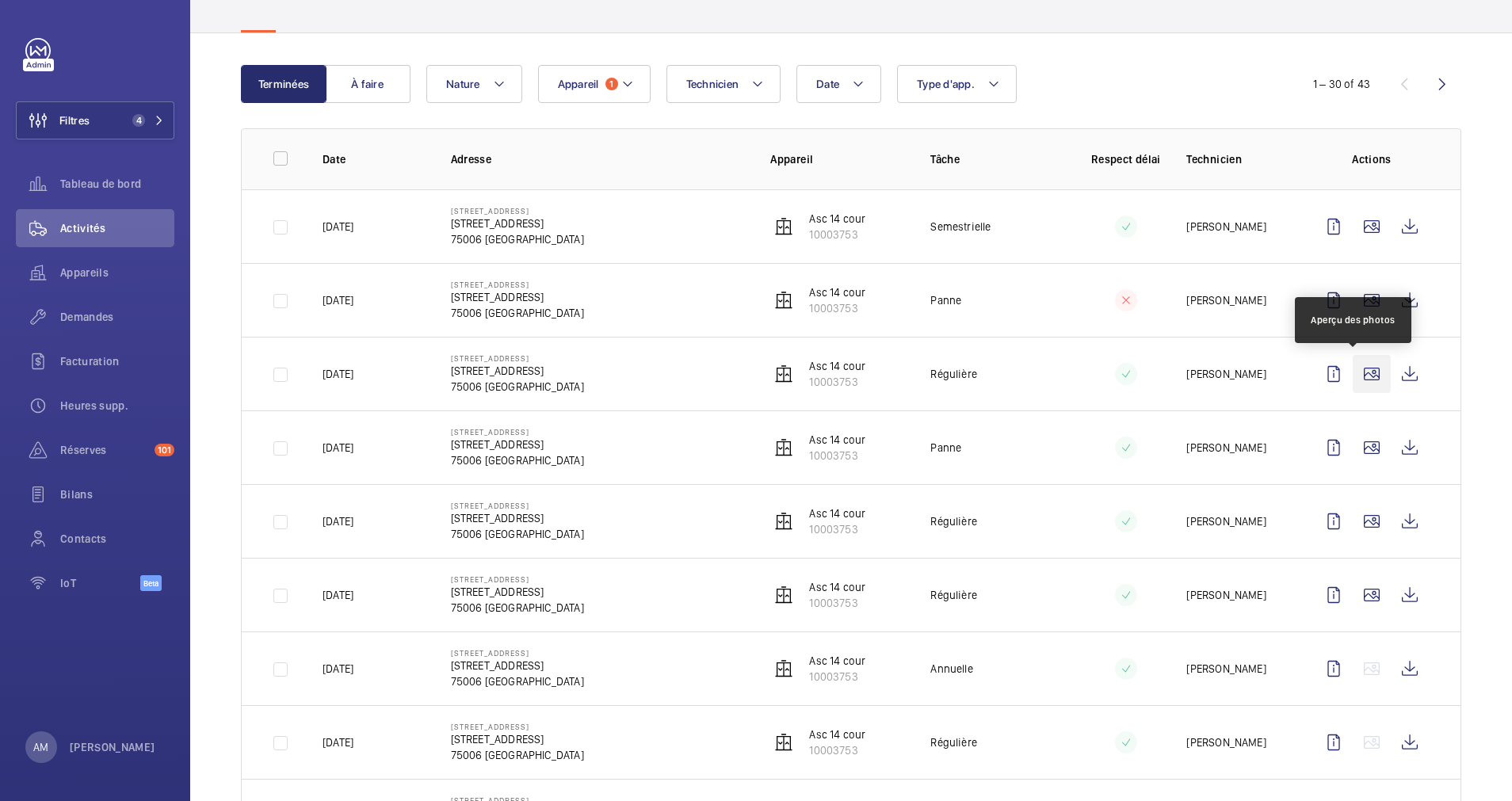
click at [1355, 366] on wm-front-icon-button at bounding box center [1371, 374] width 38 height 38
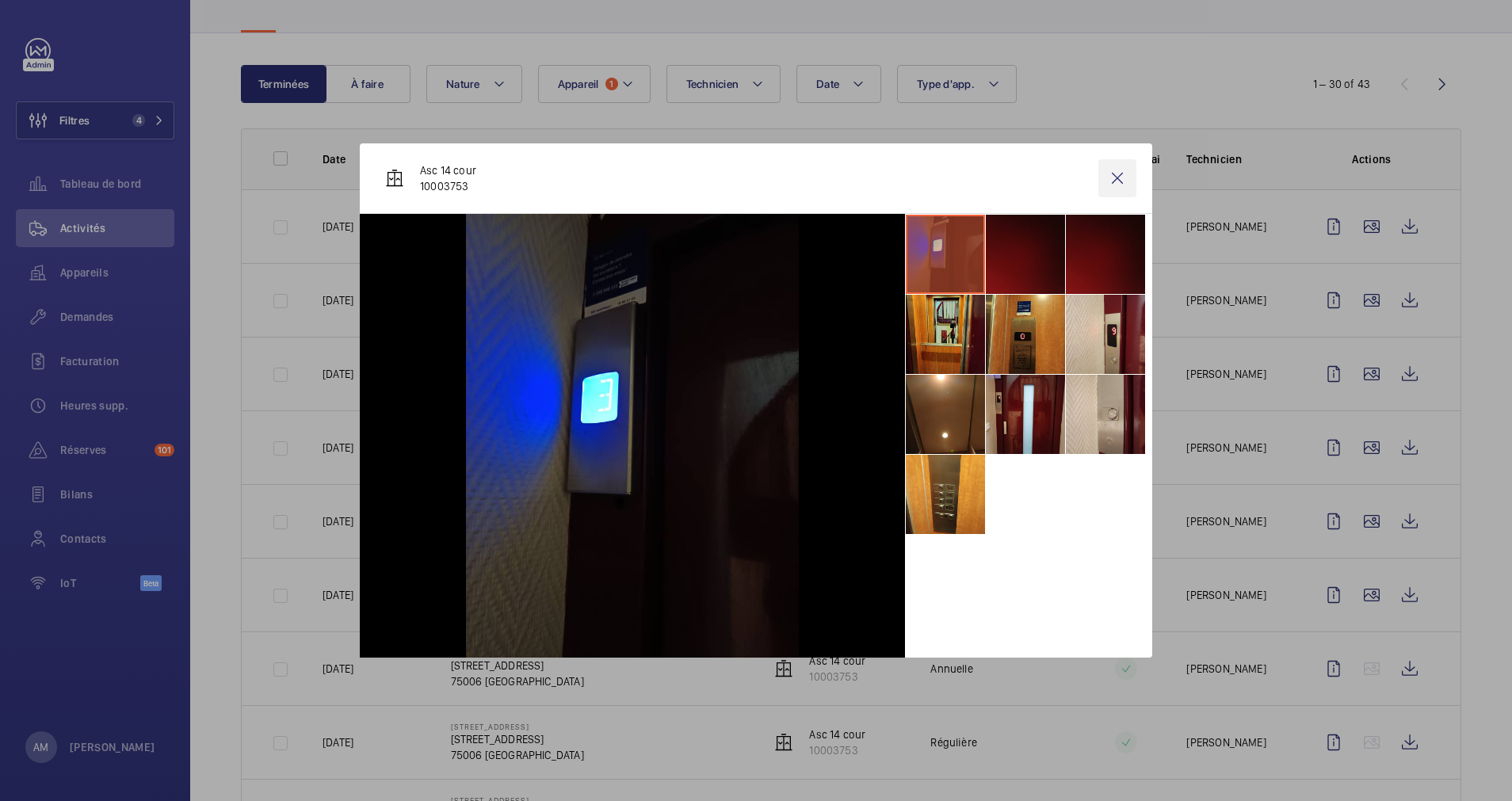
click at [1126, 174] on wm-front-icon-button at bounding box center [1117, 178] width 38 height 38
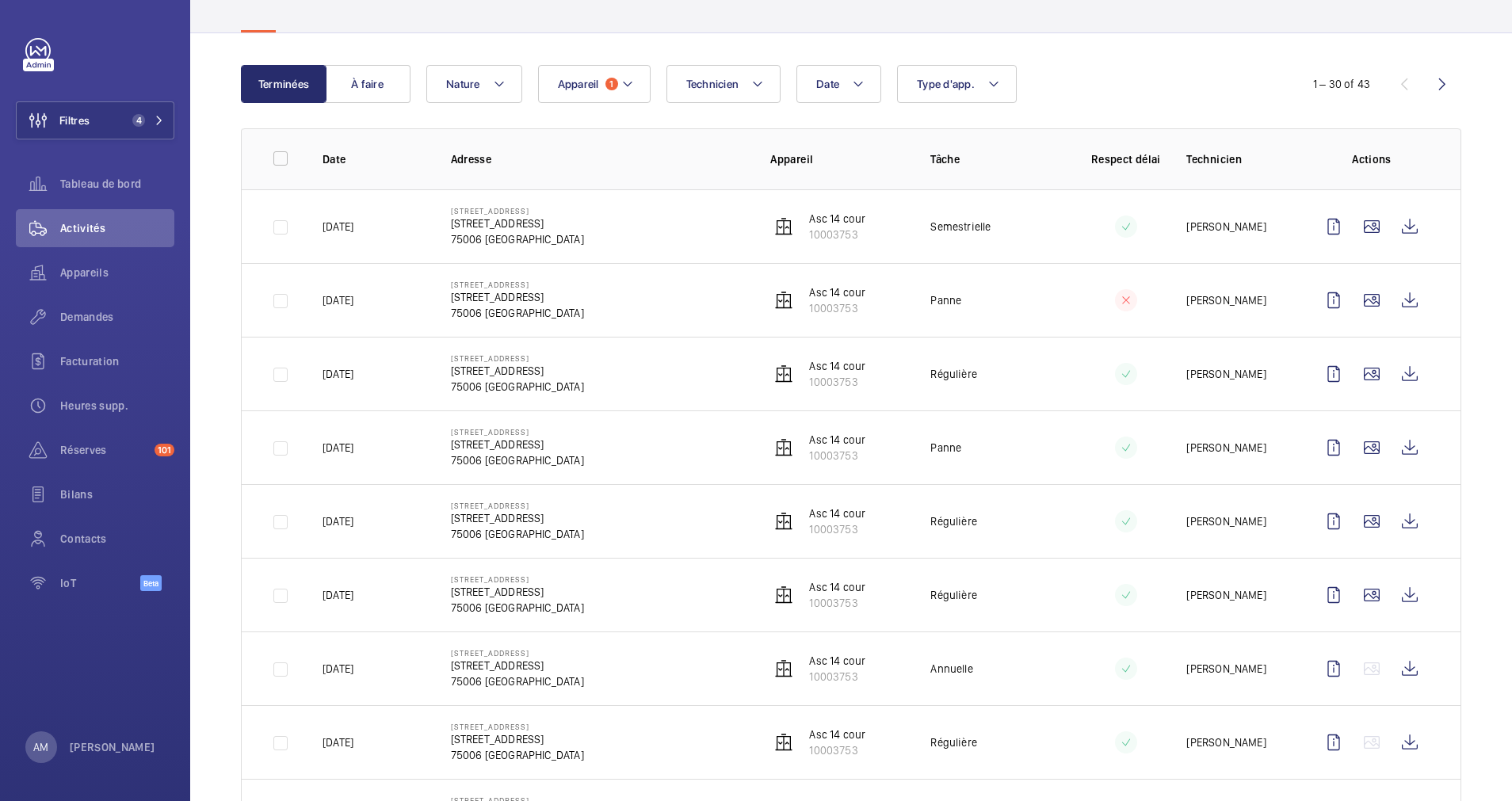
scroll to position [594, 0]
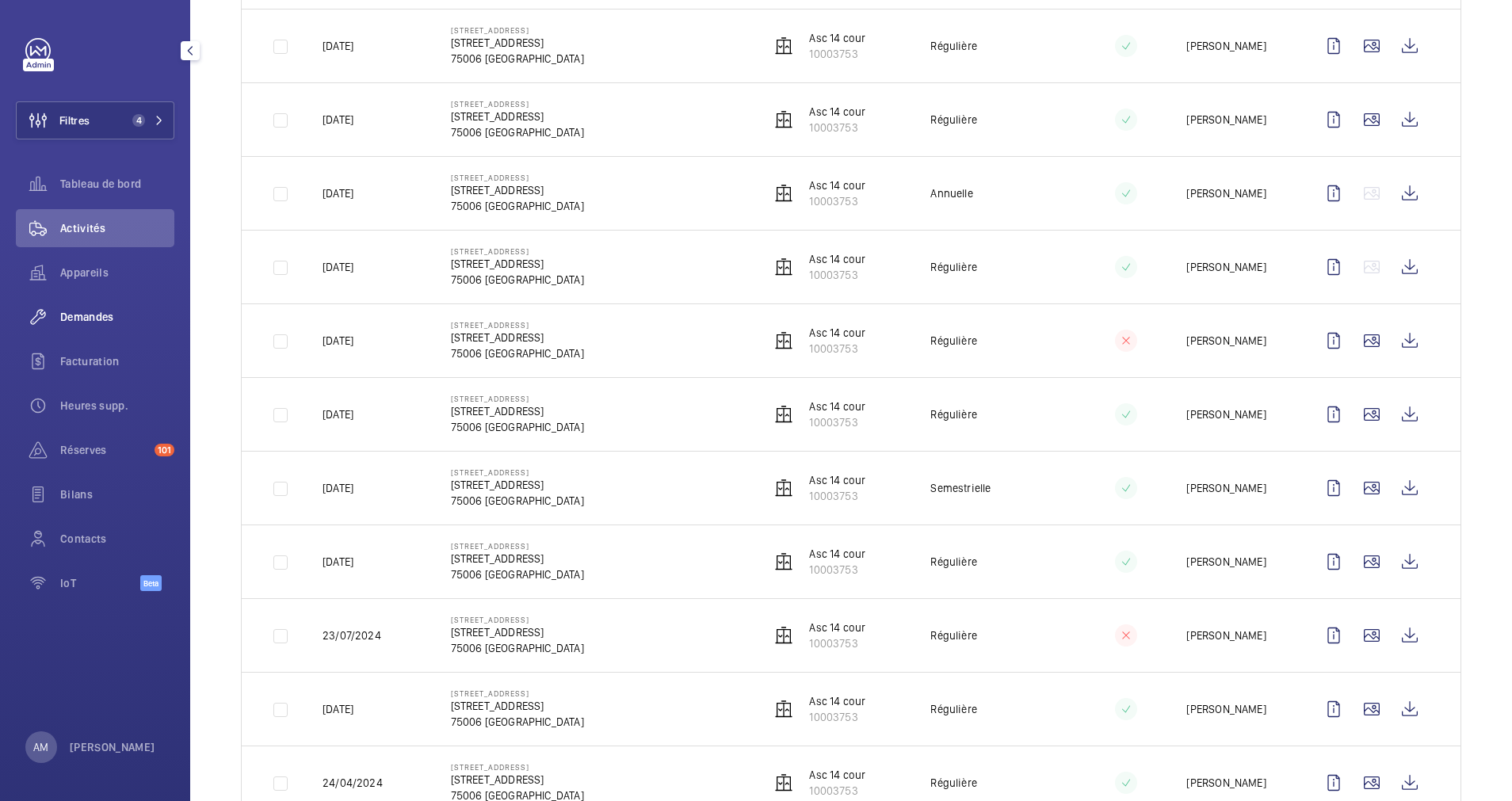
click at [96, 307] on div "Demandes" at bounding box center [96, 317] width 159 height 38
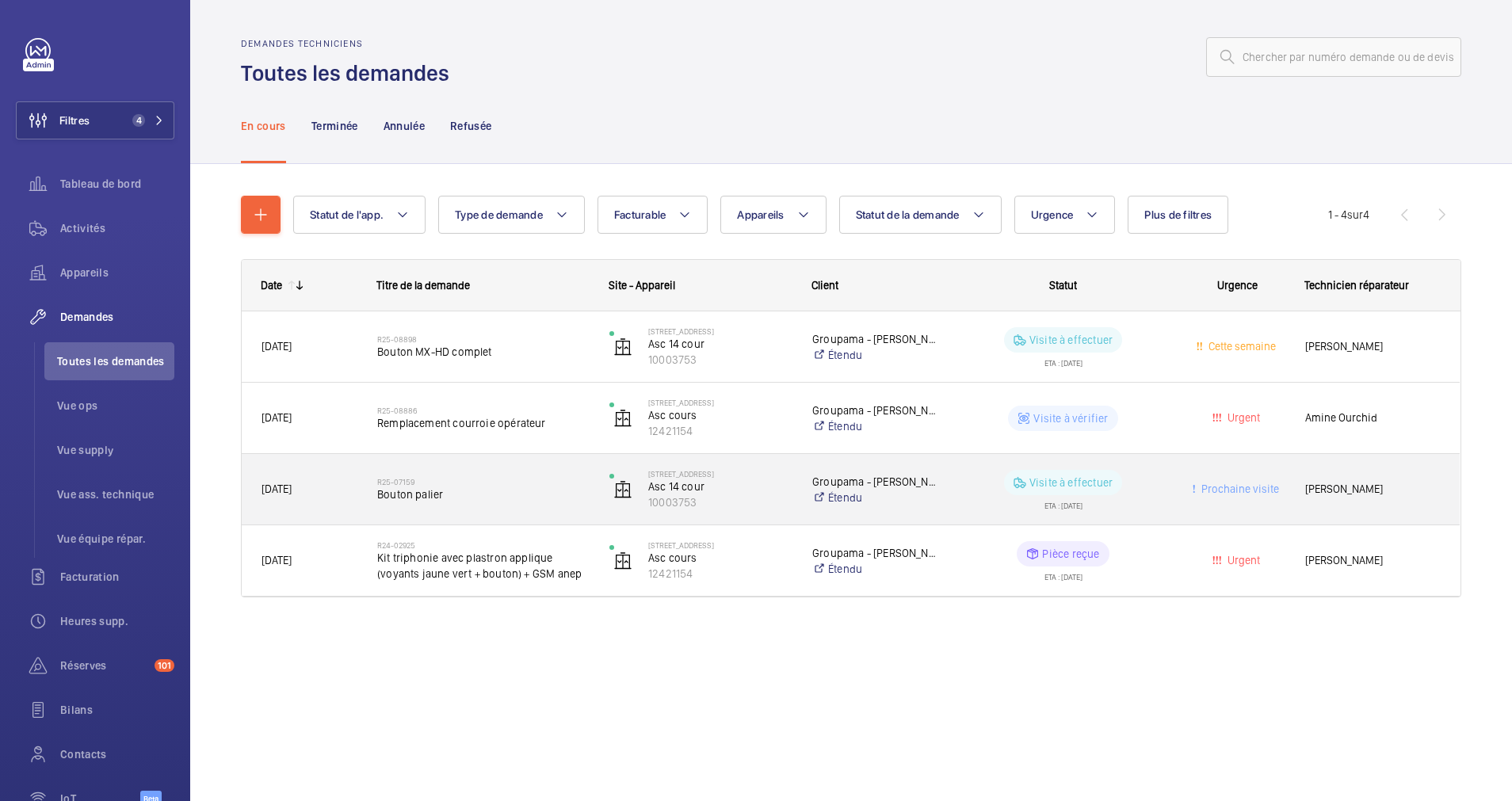
click at [461, 481] on h2 "R25-07159" at bounding box center [483, 481] width 212 height 9
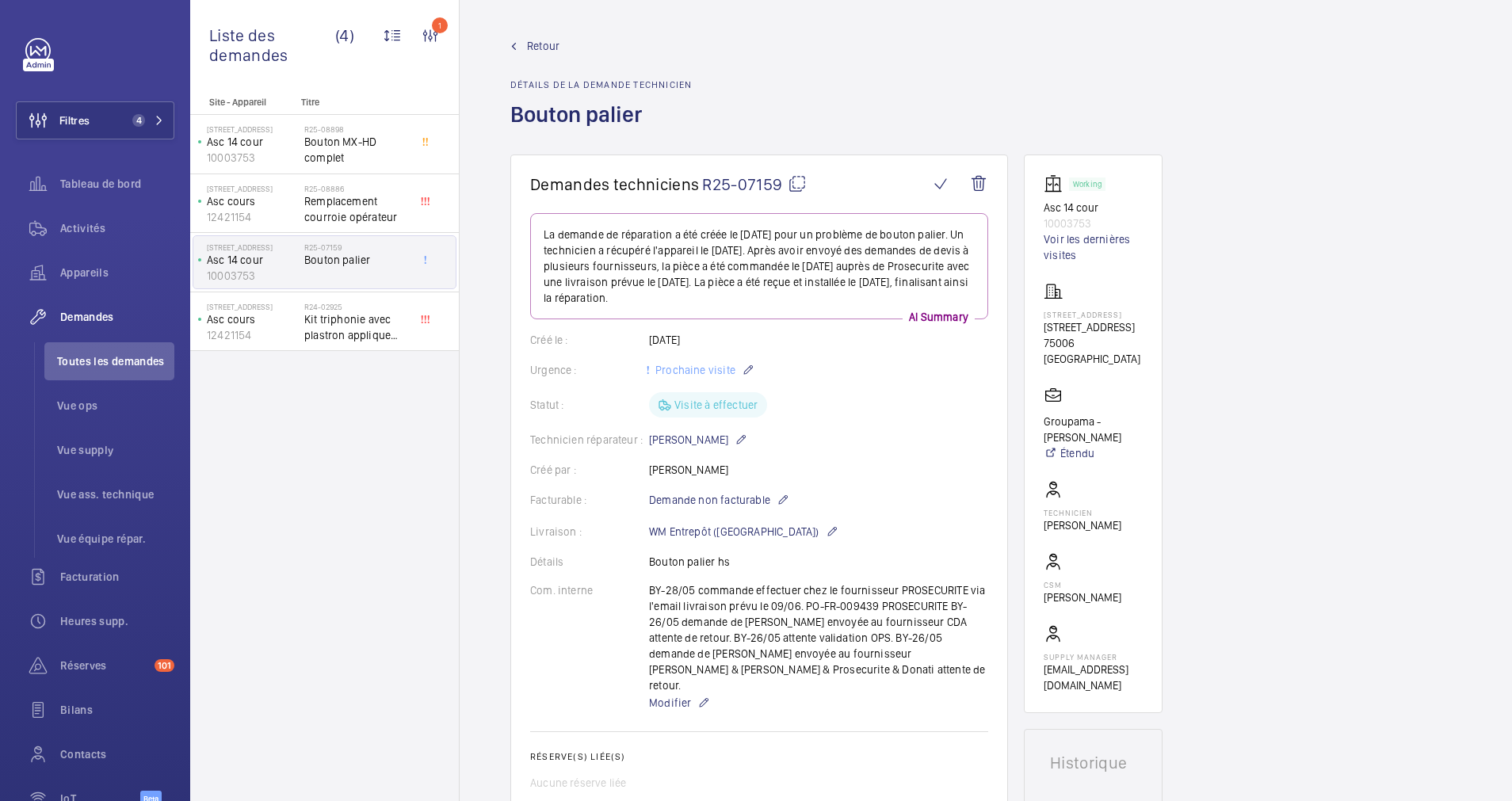
click at [546, 51] on span "Retour" at bounding box center [543, 45] width 32 height 16
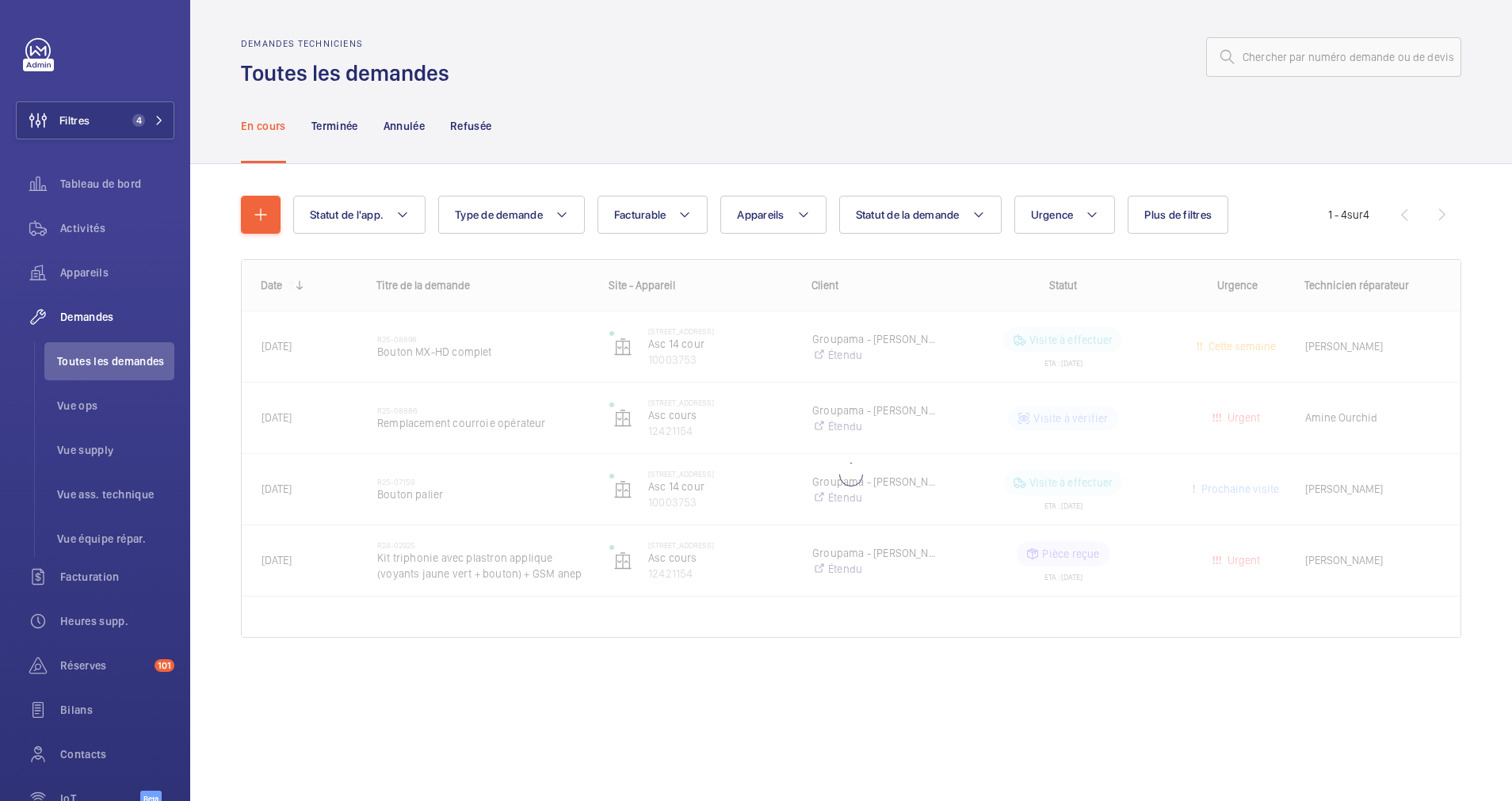
click at [511, 336] on div at bounding box center [851, 448] width 1219 height 377
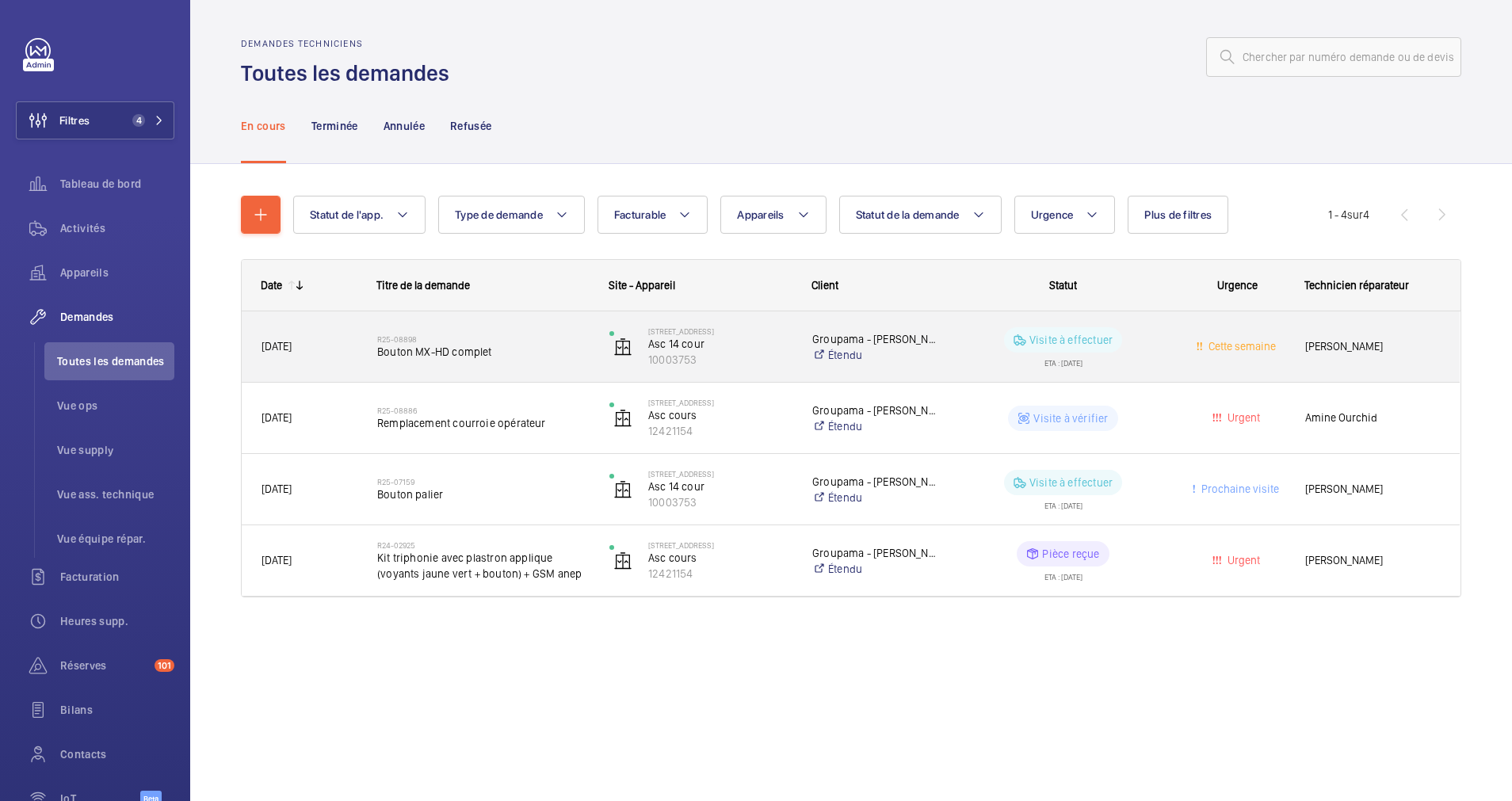
drag, startPoint x: 541, startPoint y: 348, endPoint x: 541, endPoint y: 314, distance: 34.0
click at [541, 315] on div "R25-08898 Bouton MX-HD complet" at bounding box center [474, 346] width 231 height 71
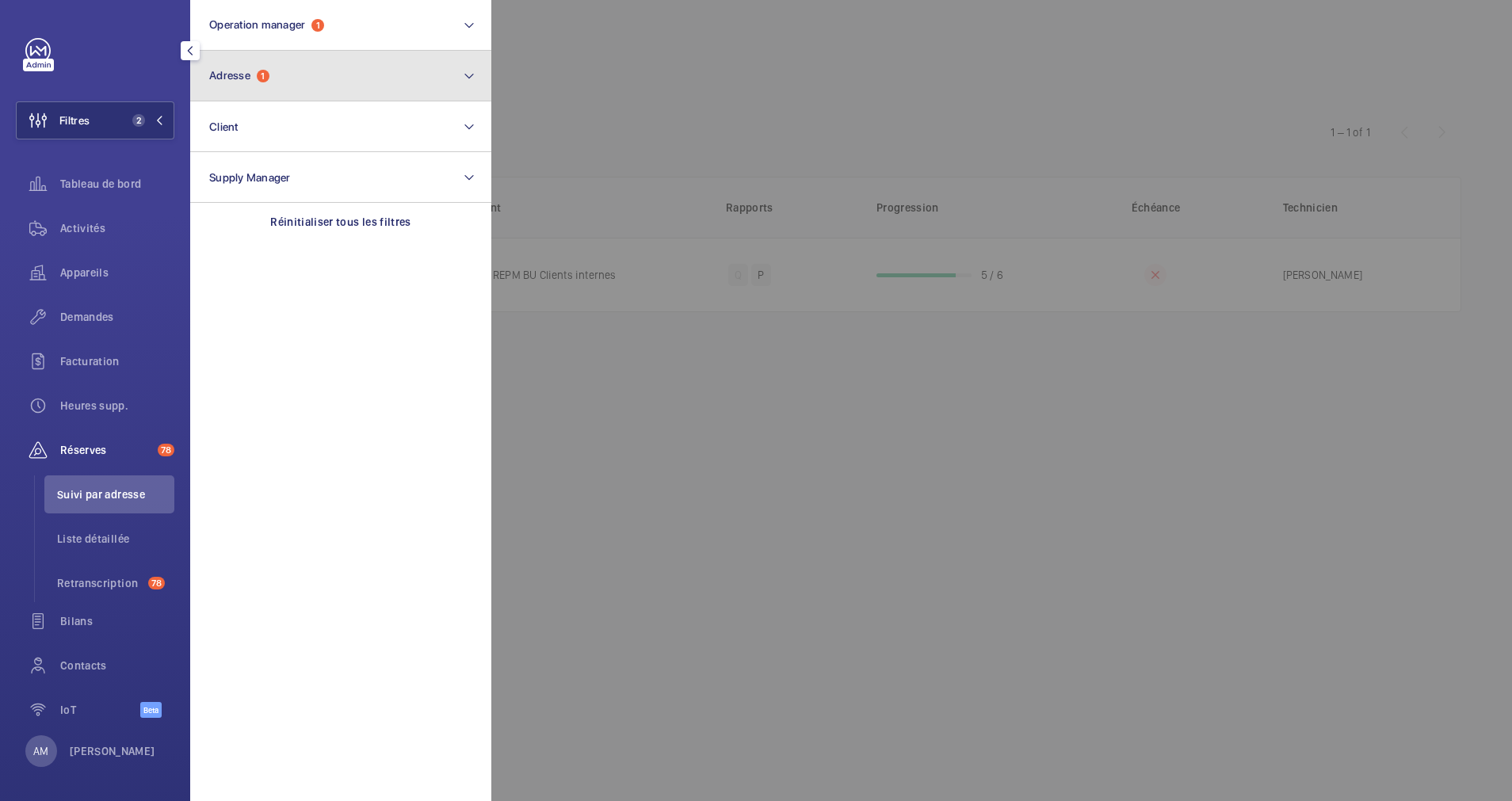
click at [337, 82] on button "Adresse 1" at bounding box center [340, 77] width 301 height 51
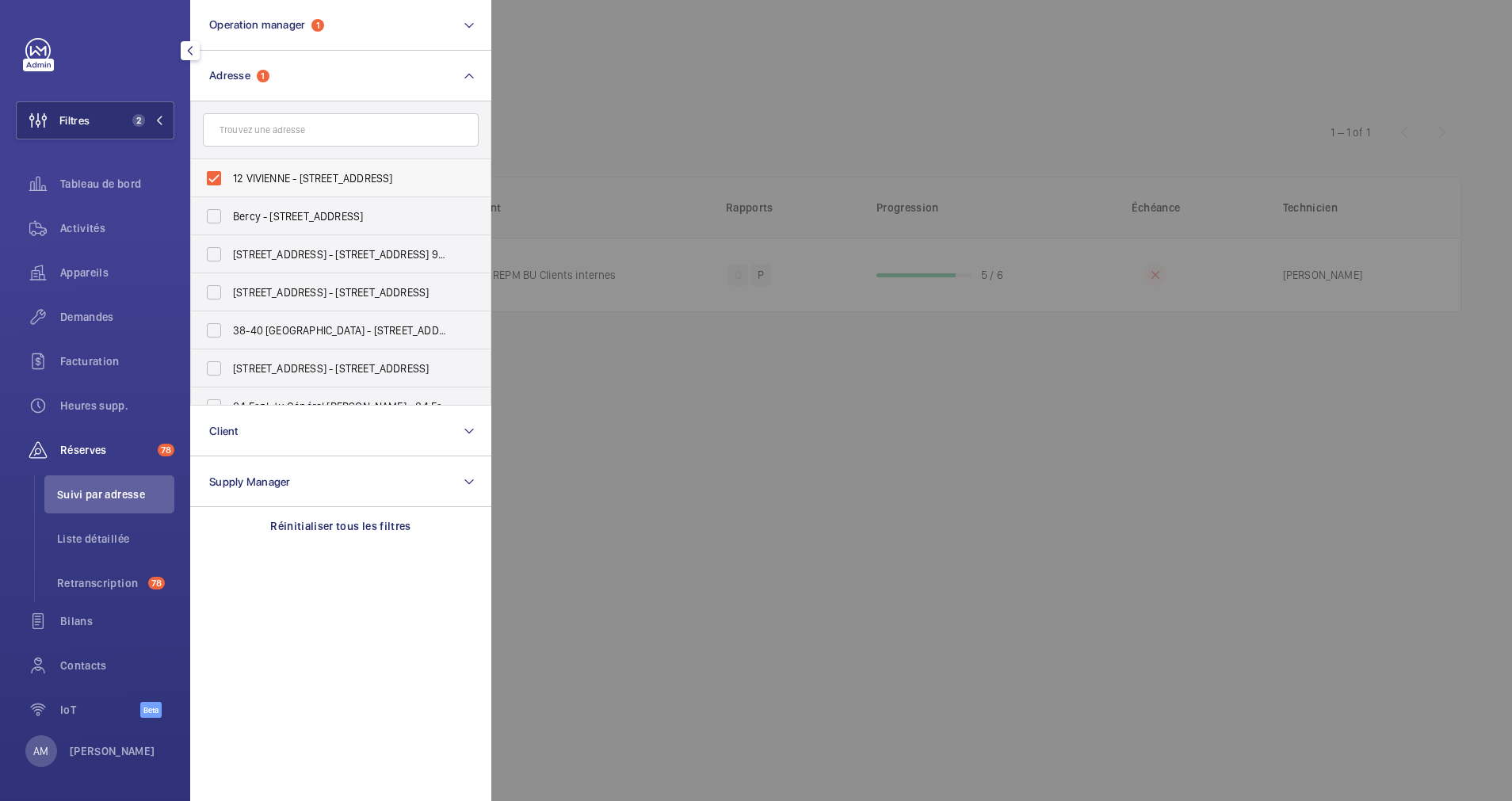
click at [213, 179] on label "12 VIVIENNE - 12 RUE VIVIENNE, PARIS 75002" at bounding box center [329, 178] width 276 height 38
click at [213, 179] on input "12 VIVIENNE - 12 RUE VIVIENNE, PARIS 75002" at bounding box center [214, 179] width 32 height 32
checkbox input "false"
click at [285, 129] on input "text" at bounding box center [341, 130] width 276 height 33
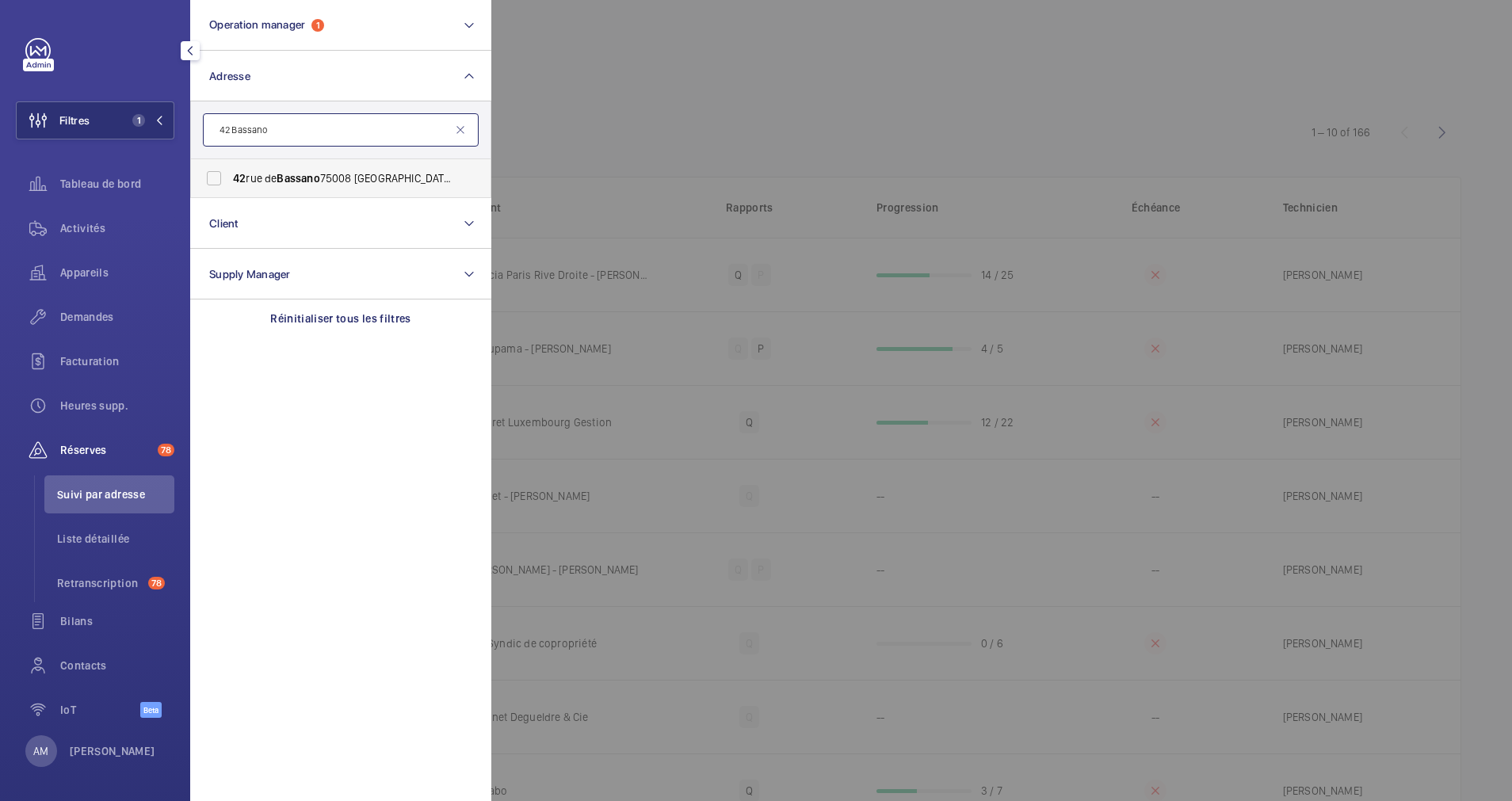
type input "42 Bassano"
click at [215, 182] on label "42 rue de Bassano 75008 PARIS - 42 Rue de Bassano , PARIS 75008" at bounding box center [329, 178] width 276 height 38
click at [215, 182] on input "42 rue de Bassano 75008 PARIS - 42 Rue de Bassano , PARIS 75008" at bounding box center [214, 179] width 32 height 32
checkbox input "true"
click at [802, 126] on div at bounding box center [1247, 400] width 1512 height 801
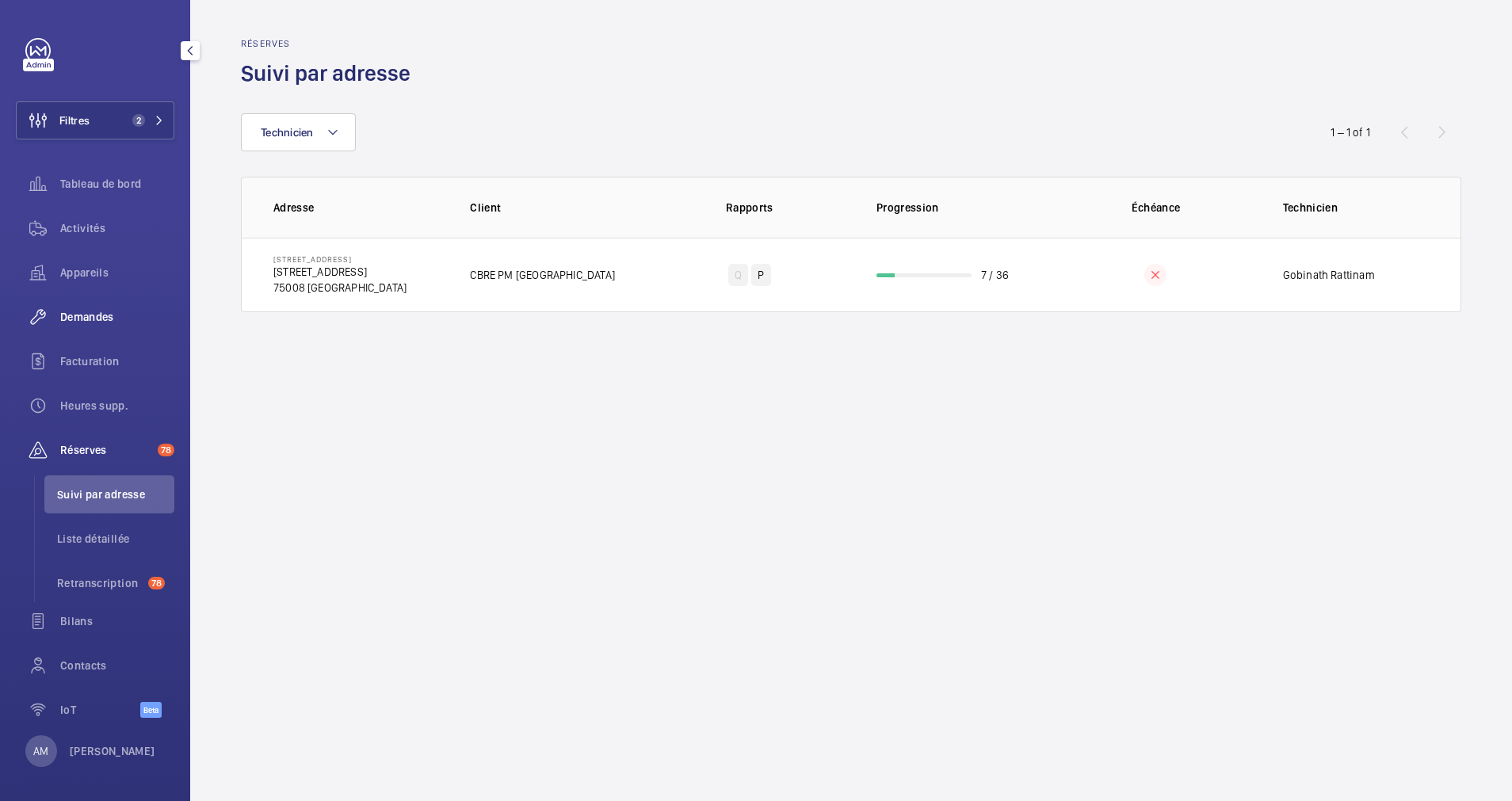
click at [97, 305] on div "Demandes" at bounding box center [96, 317] width 159 height 38
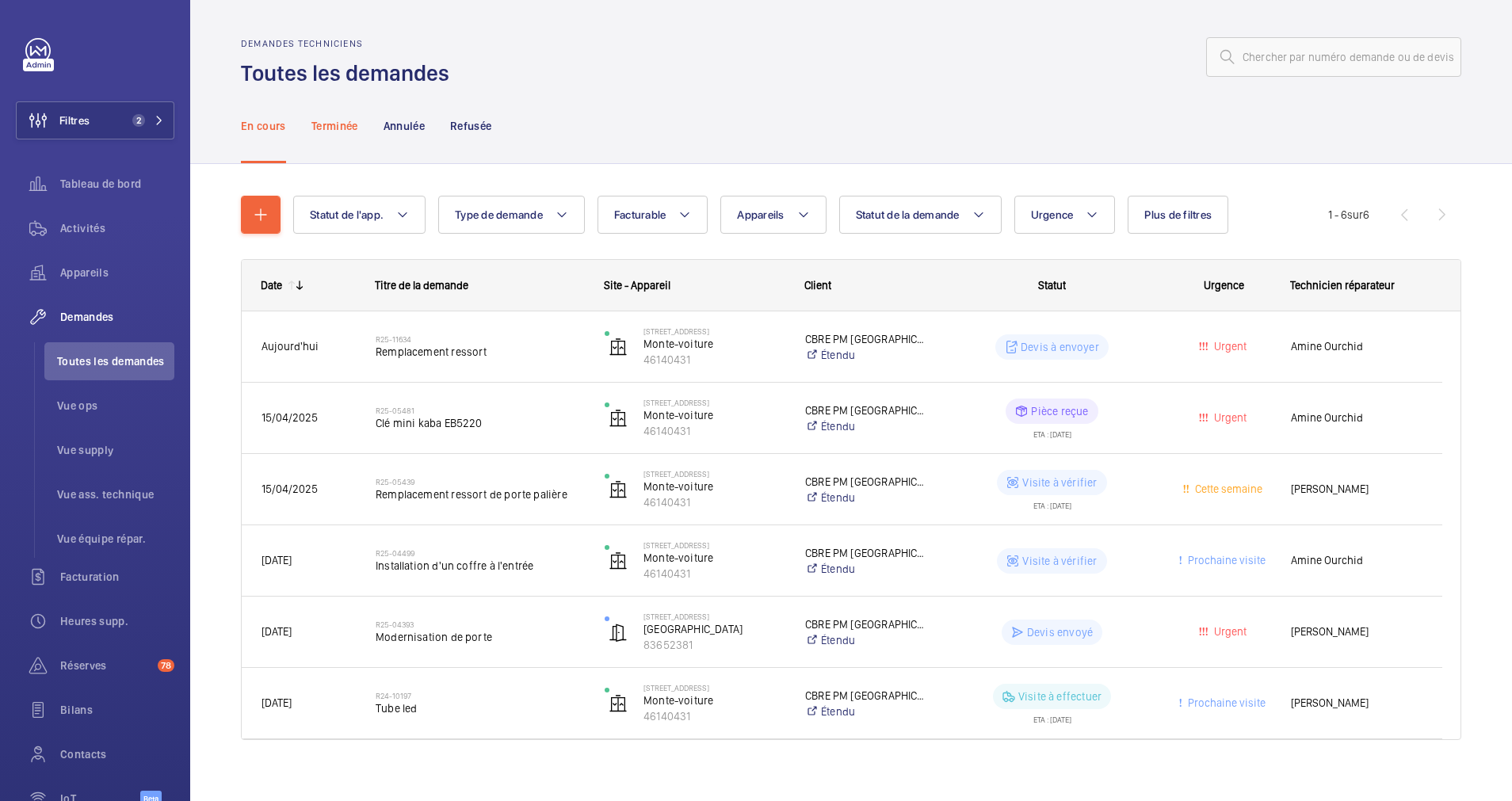
click at [346, 124] on p "Terminée" at bounding box center [334, 126] width 46 height 16
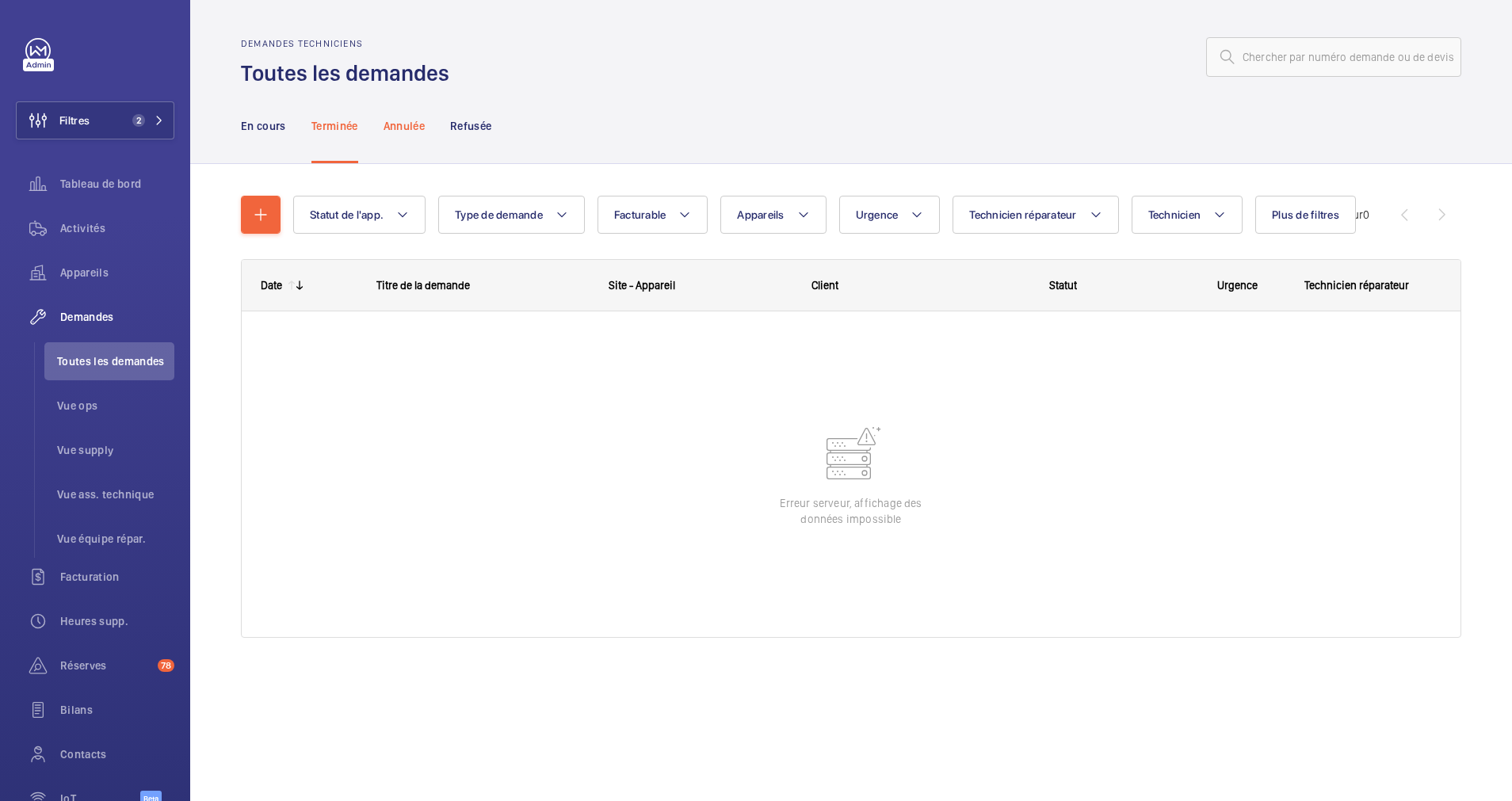
click at [400, 129] on p "Annulée" at bounding box center [405, 126] width 42 height 16
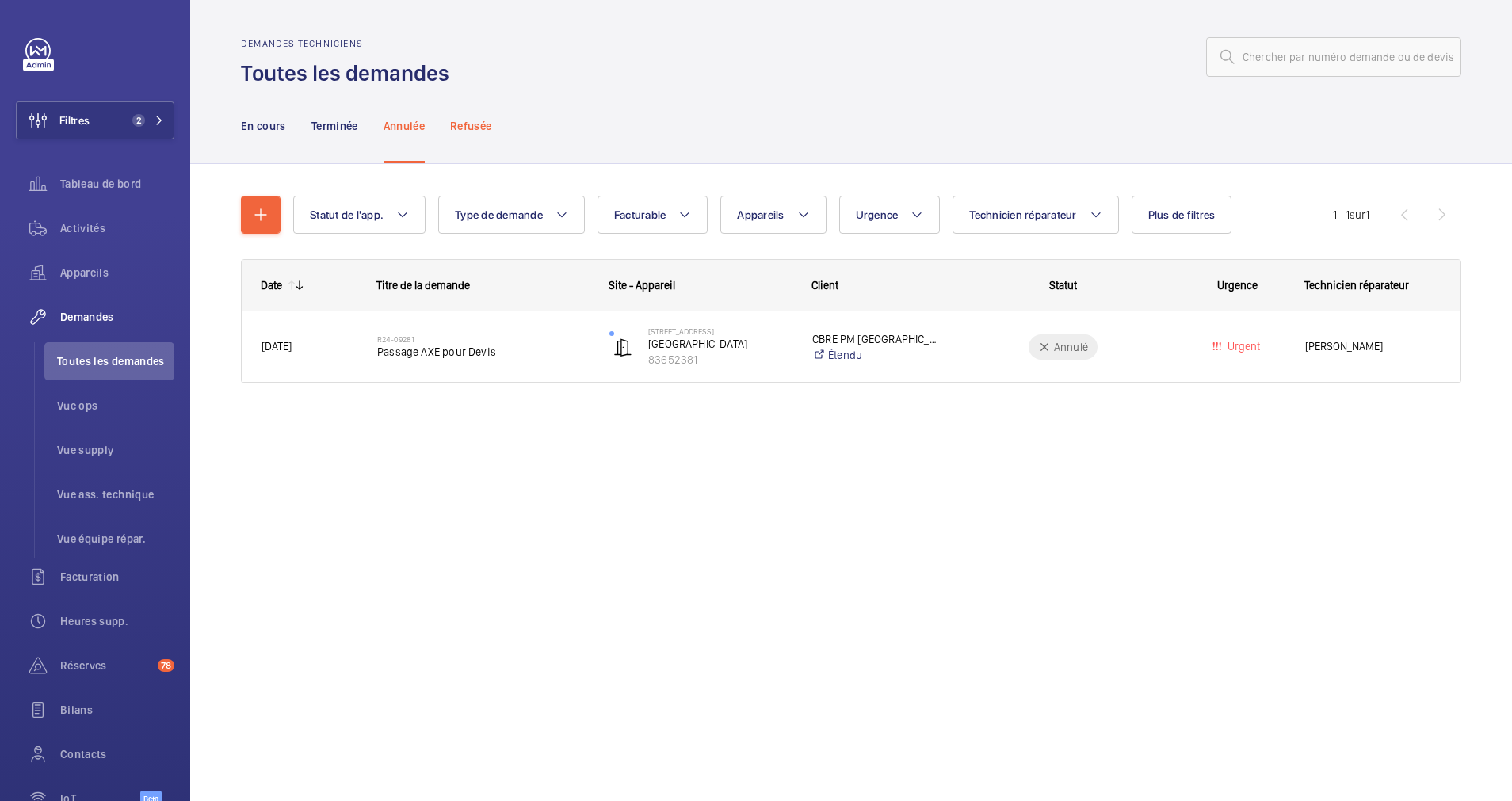
click at [461, 125] on p "Refusée" at bounding box center [471, 126] width 42 height 16
click at [338, 130] on p "Terminée" at bounding box center [334, 126] width 46 height 16
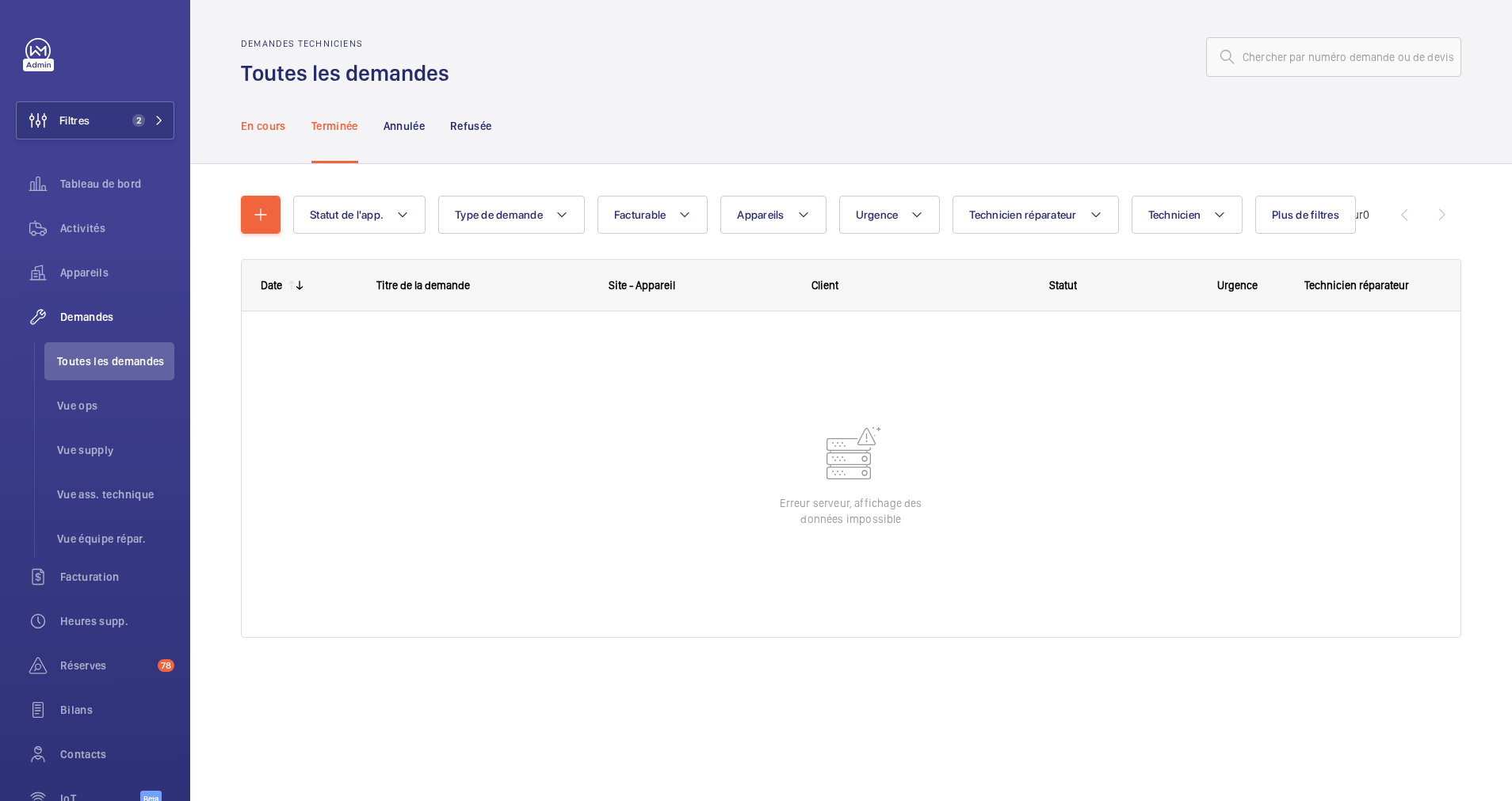
click at [265, 126] on p "En cours" at bounding box center [264, 126] width 45 height 16
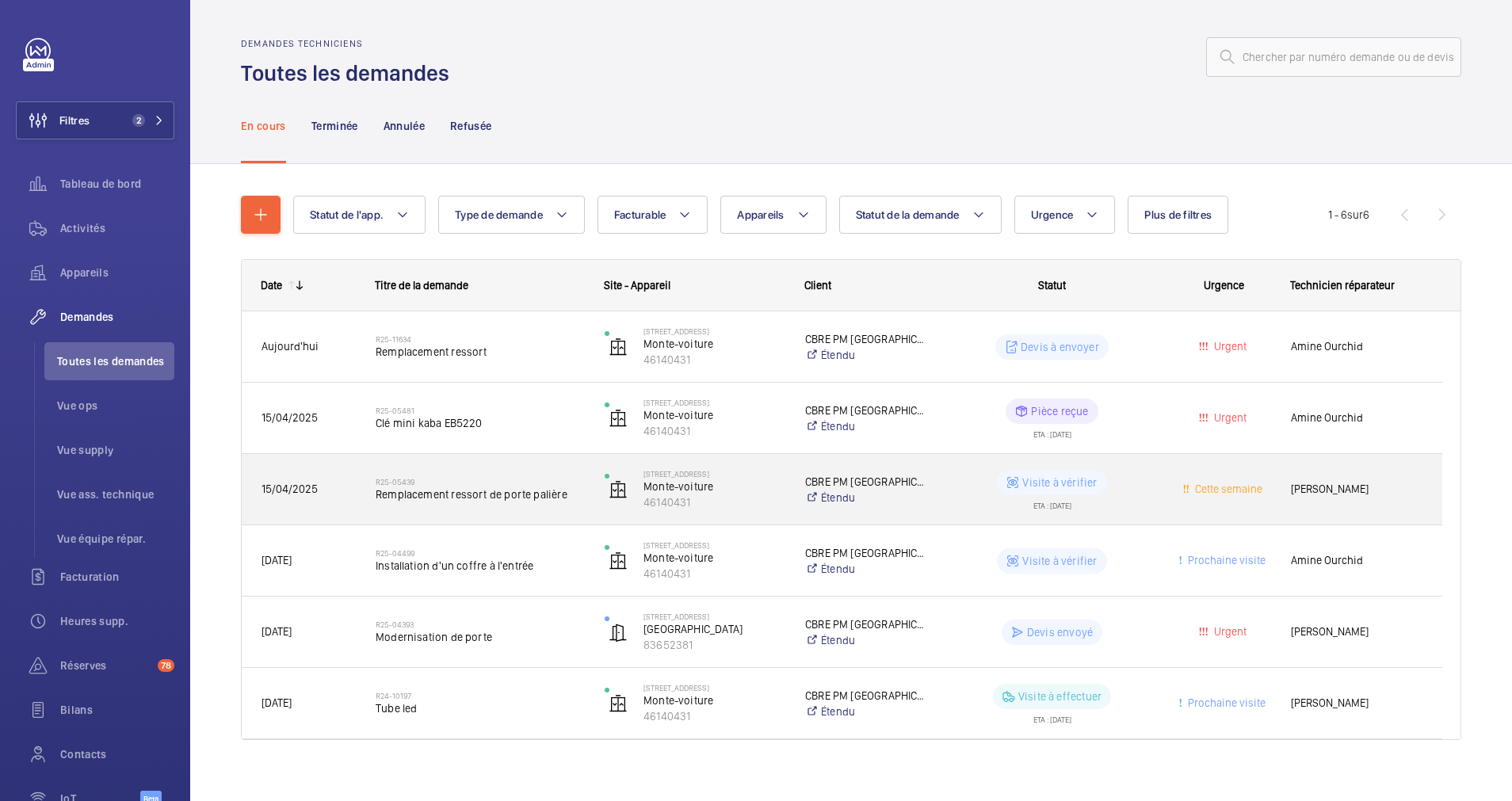
click at [494, 477] on h2 "R25-05439" at bounding box center [479, 481] width 208 height 9
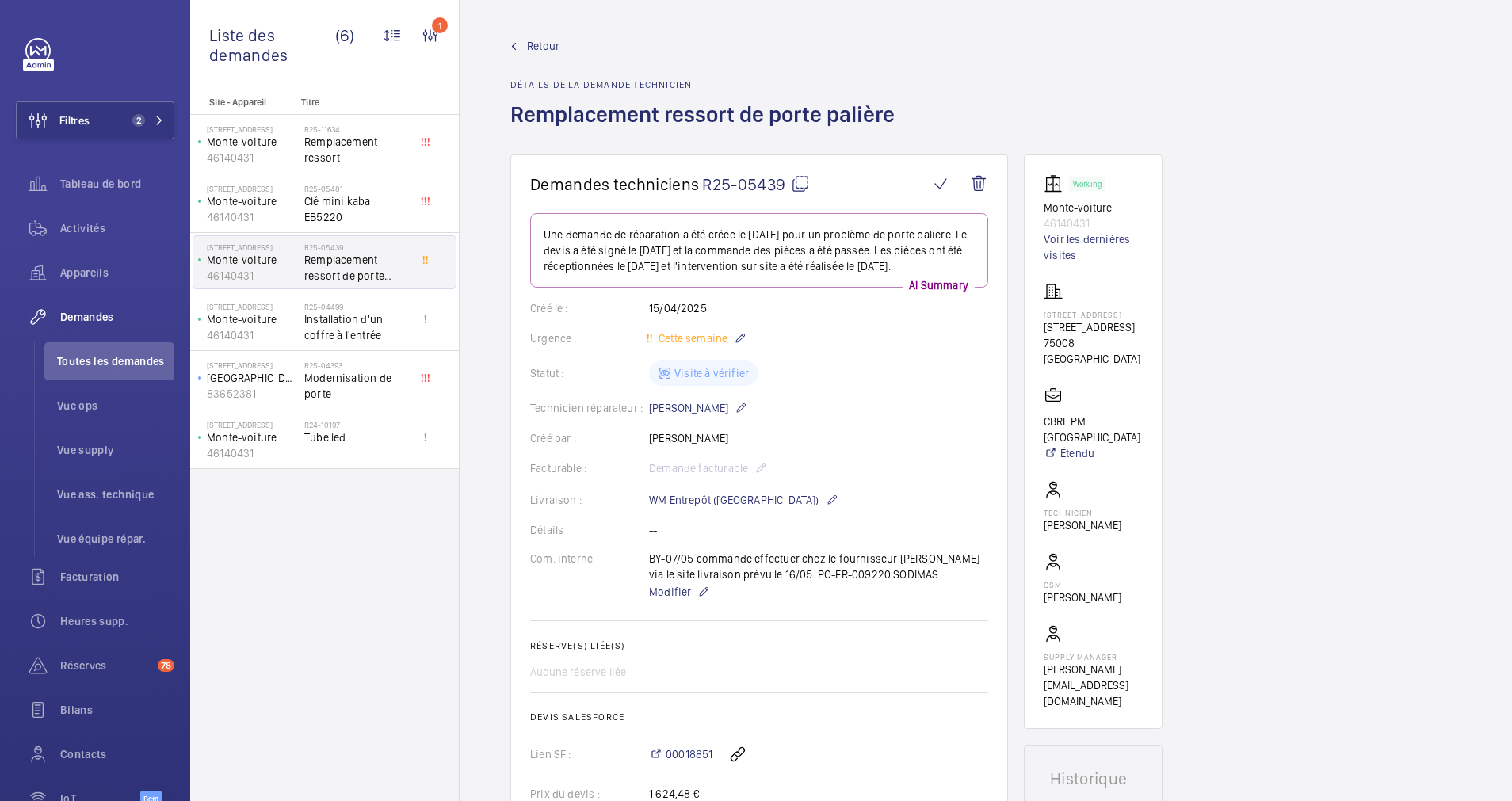
click at [542, 43] on span "Retour" at bounding box center [543, 45] width 32 height 16
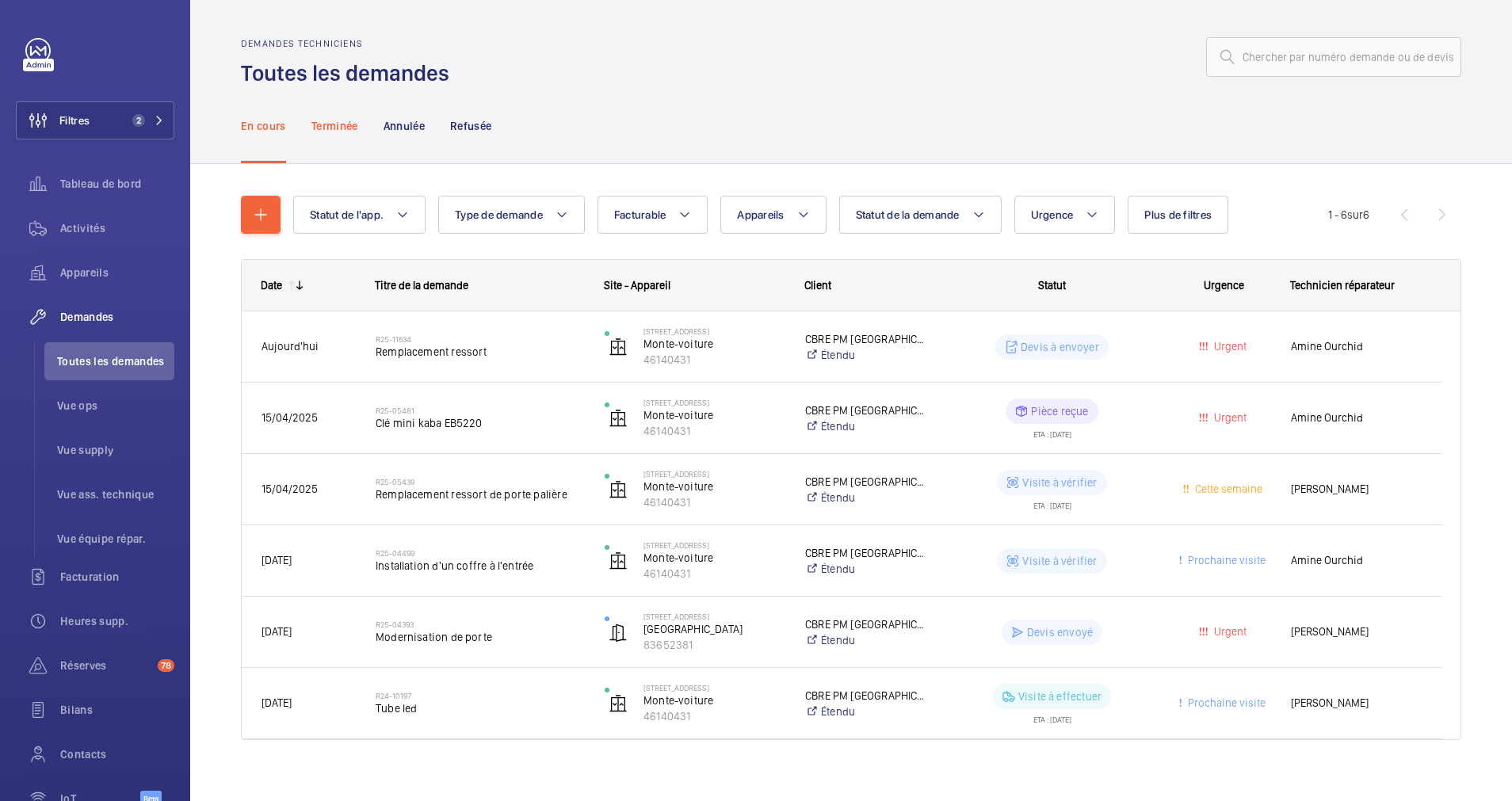
click at [339, 123] on p "Terminée" at bounding box center [334, 126] width 46 height 16
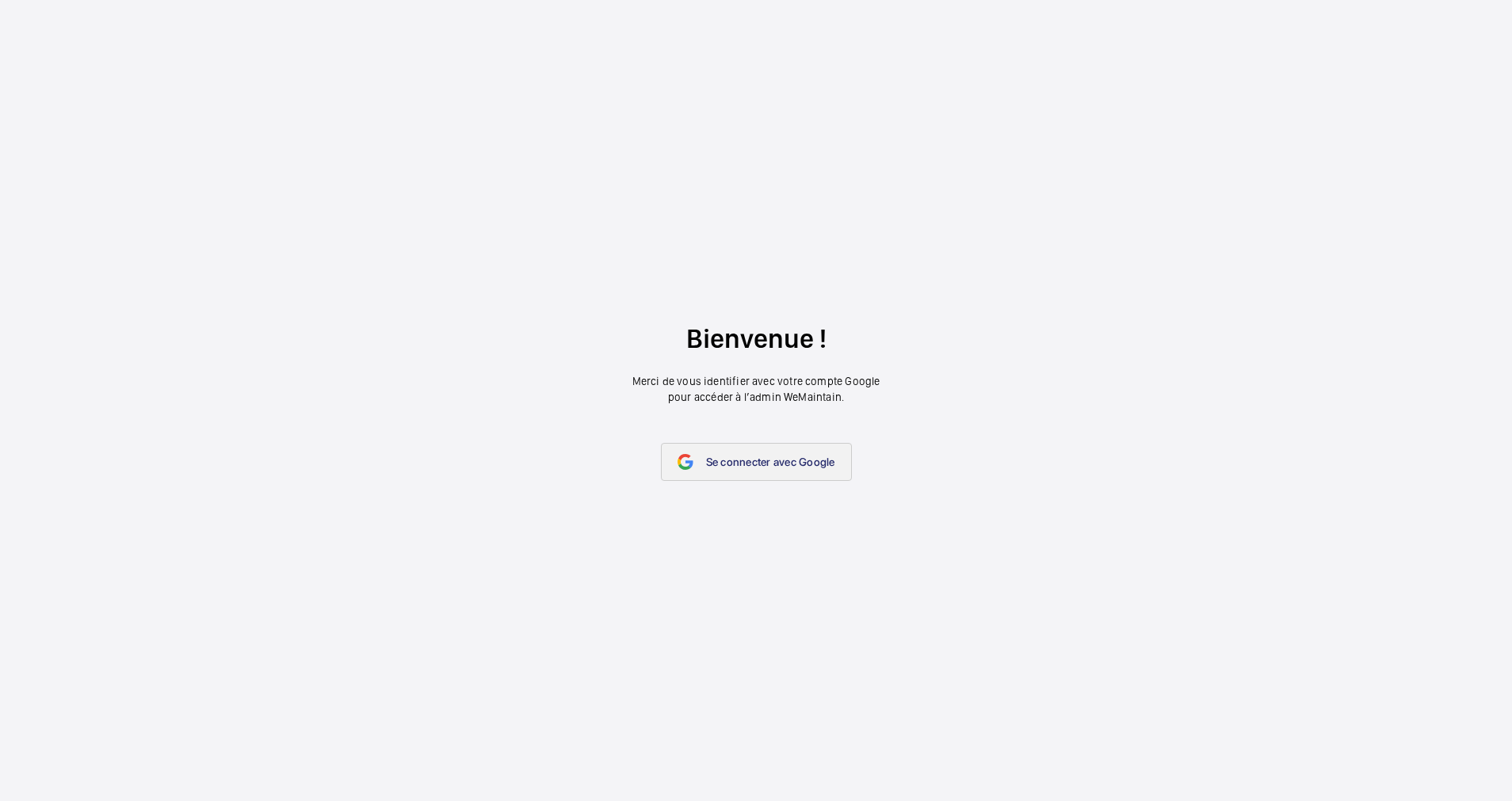
click at [784, 467] on span "Se connecter avec Google" at bounding box center [771, 461] width 130 height 12
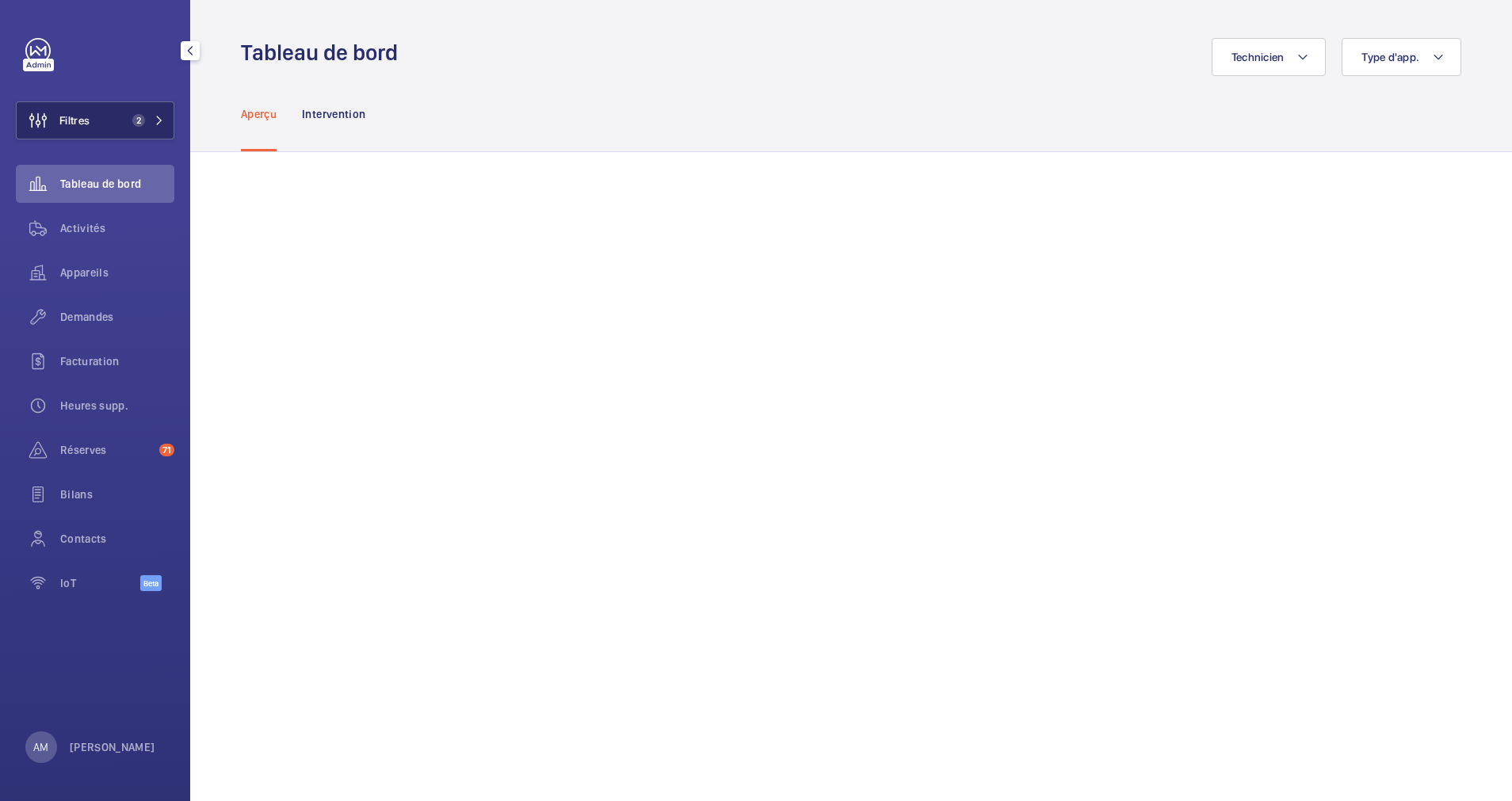
click at [120, 119] on button "Filtres 2" at bounding box center [96, 120] width 159 height 38
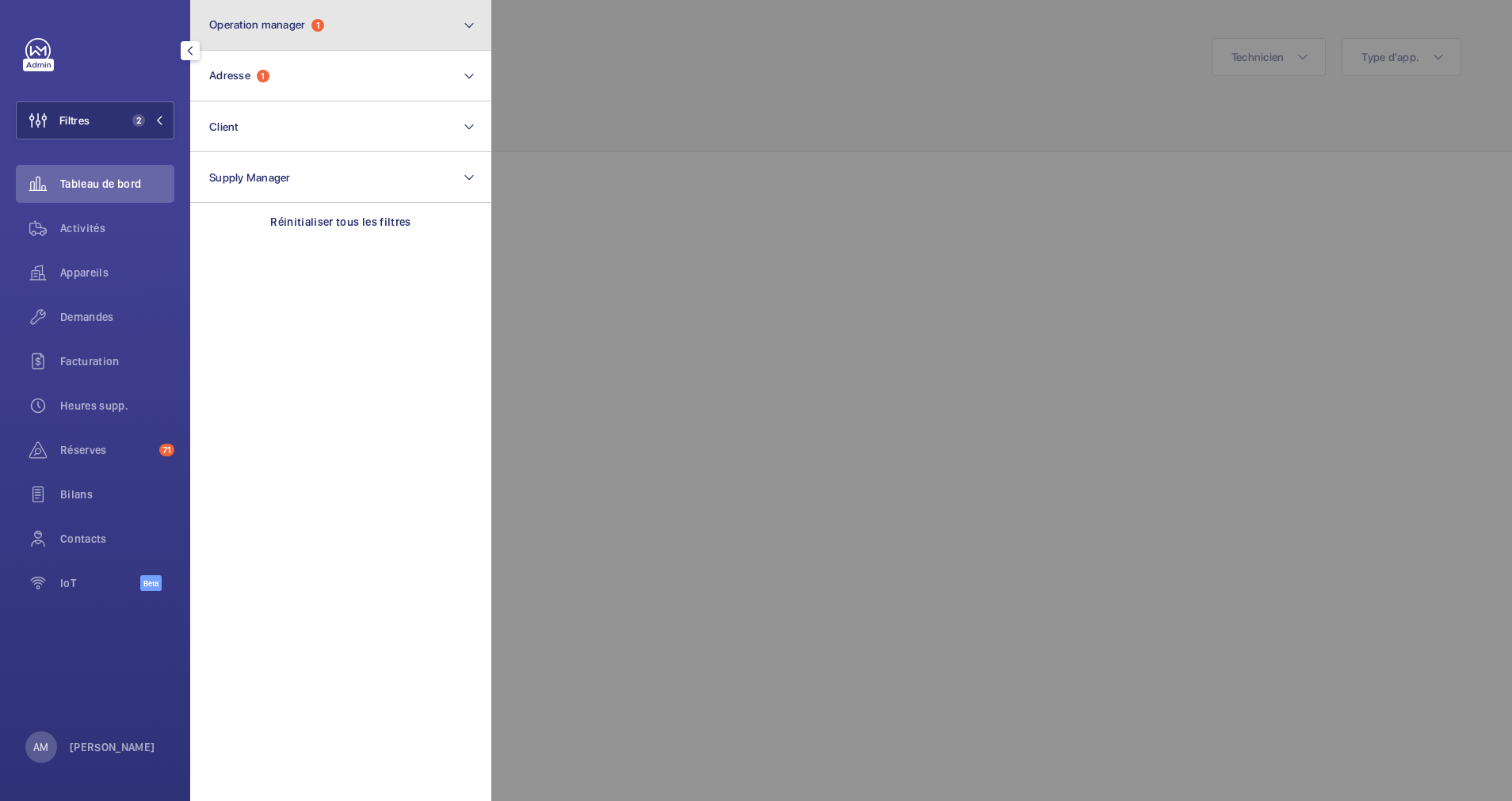
click at [325, 49] on button "Operation manager 1" at bounding box center [340, 26] width 301 height 51
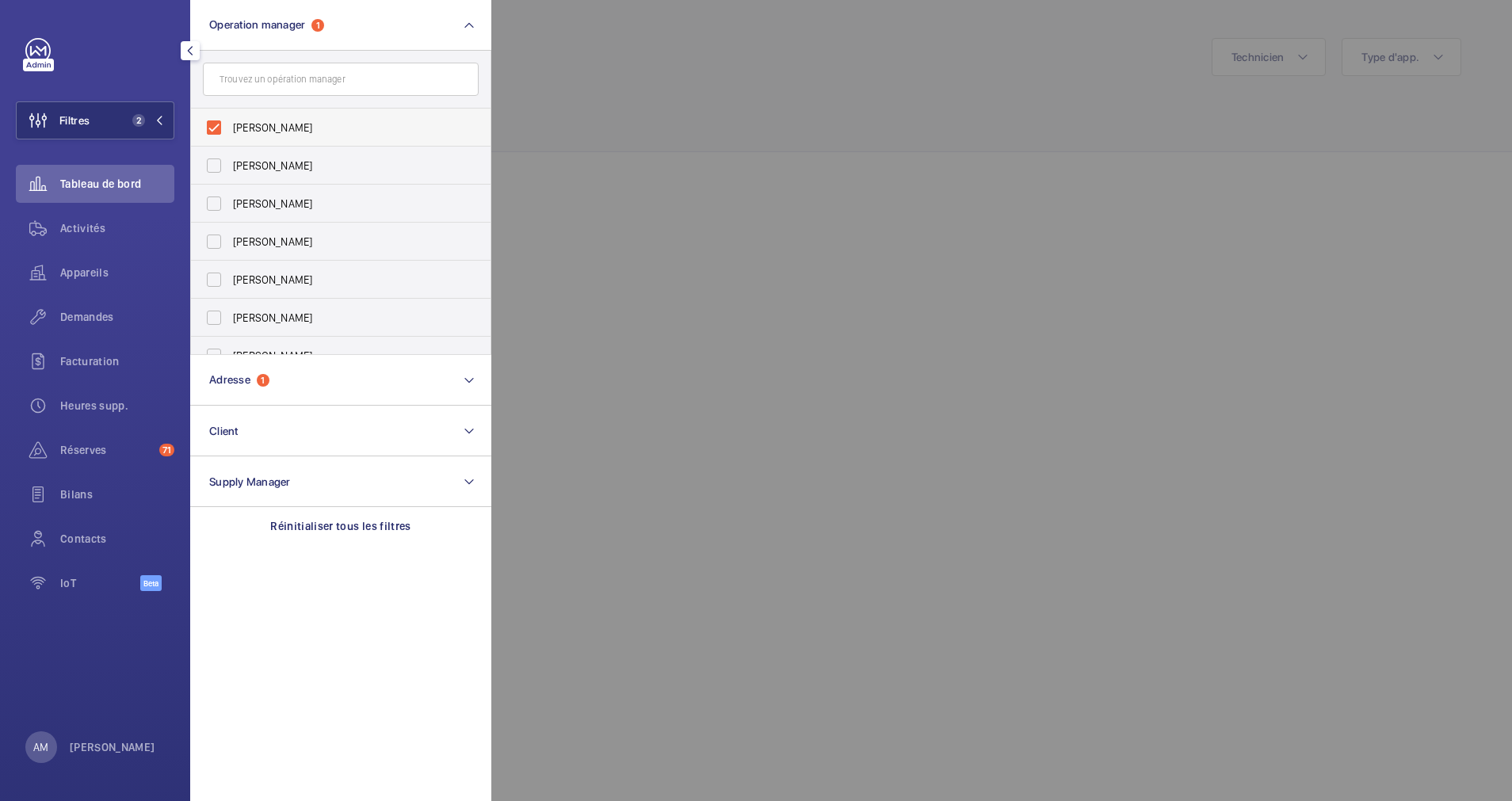
click at [211, 126] on label "[PERSON_NAME]" at bounding box center [329, 128] width 276 height 38
click at [211, 126] on input "[PERSON_NAME]" at bounding box center [214, 128] width 32 height 32
checkbox input "false"
click at [704, 48] on div at bounding box center [1247, 400] width 1512 height 801
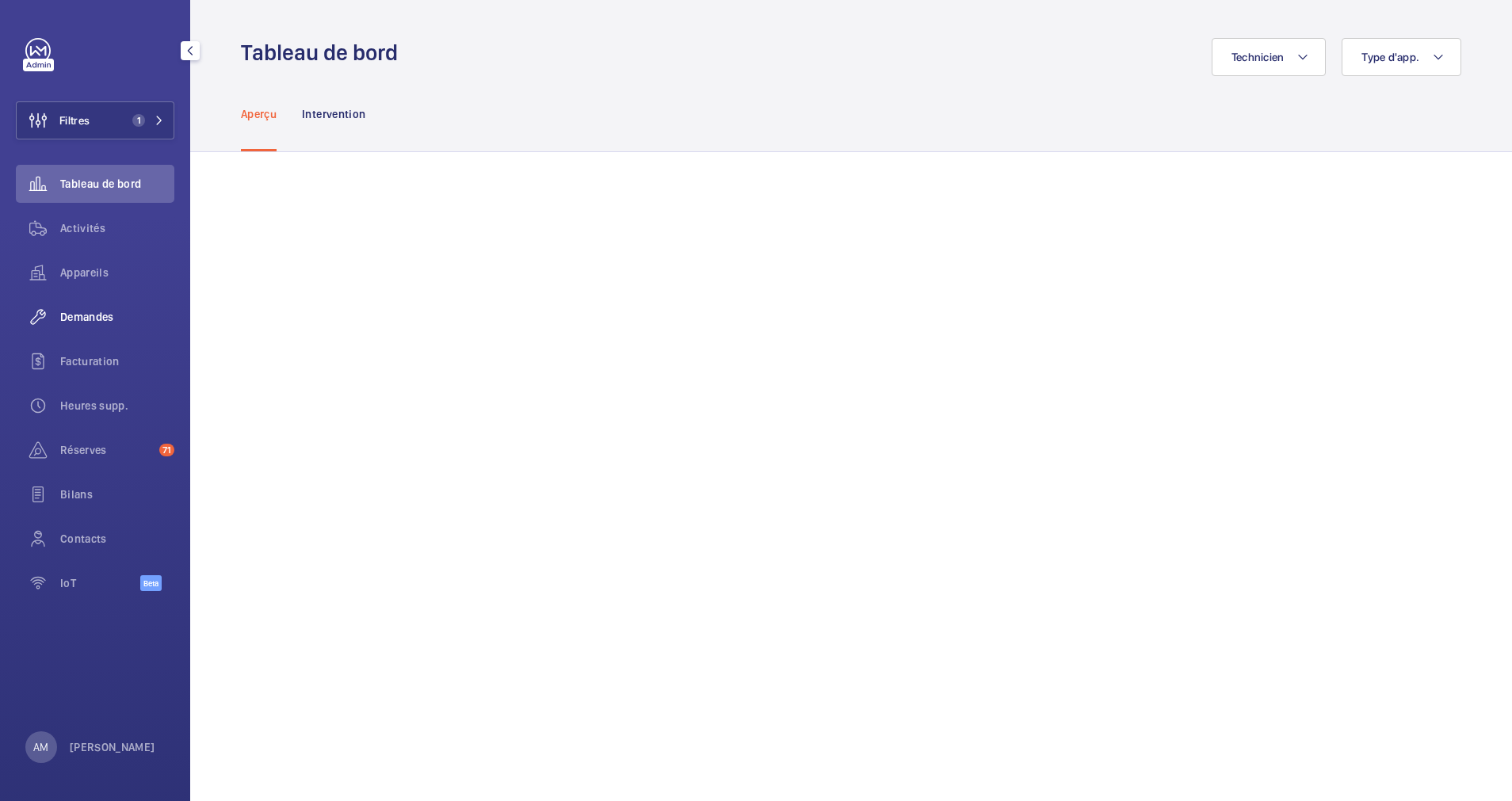
click at [100, 314] on span "Demandes" at bounding box center [117, 317] width 114 height 16
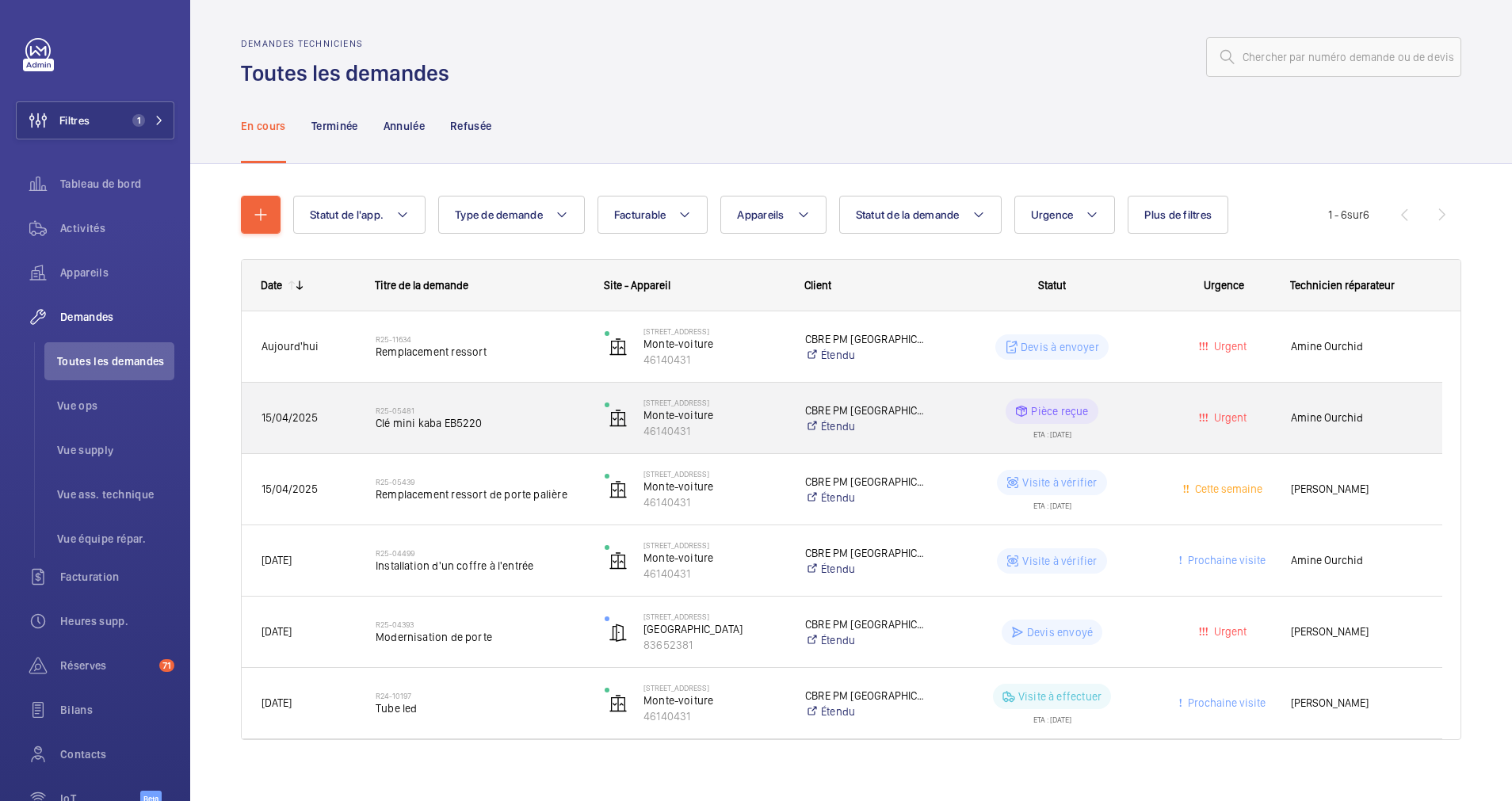
click at [530, 442] on div "R25-05481 Clé mini kaba EB5220" at bounding box center [470, 418] width 227 height 71
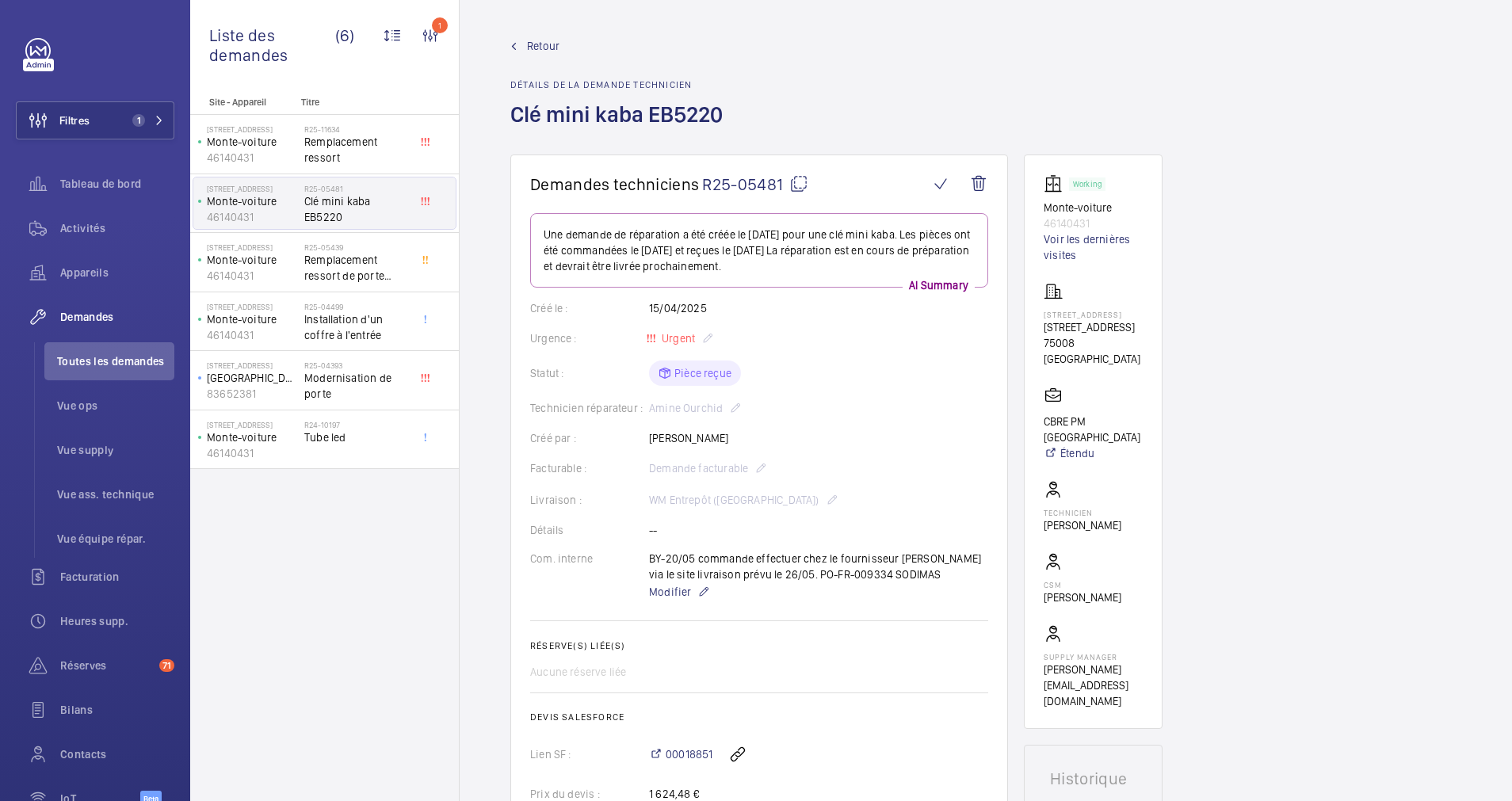
click at [550, 42] on span "Retour" at bounding box center [543, 45] width 32 height 16
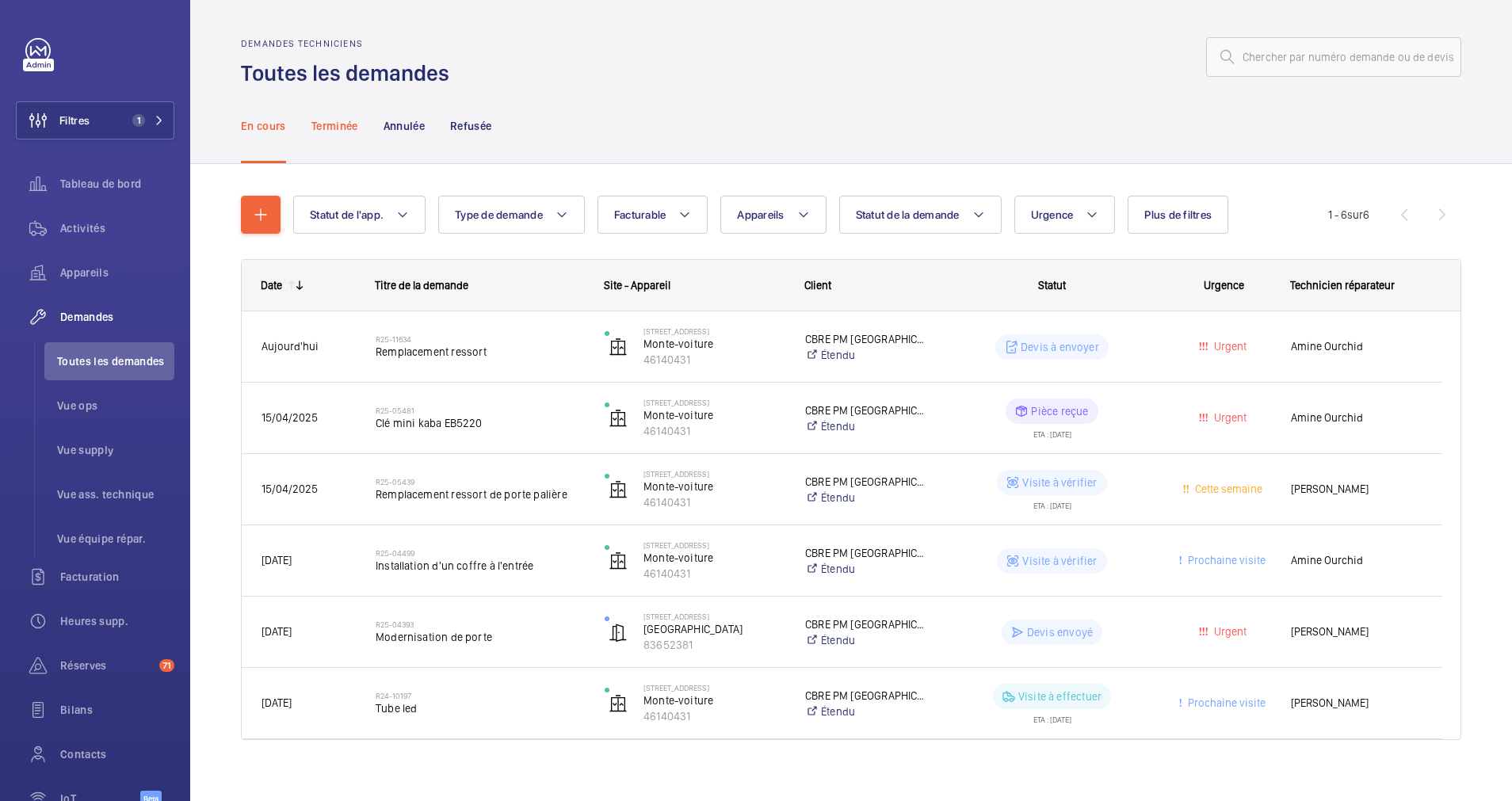
click at [327, 119] on p "Terminée" at bounding box center [334, 126] width 46 height 16
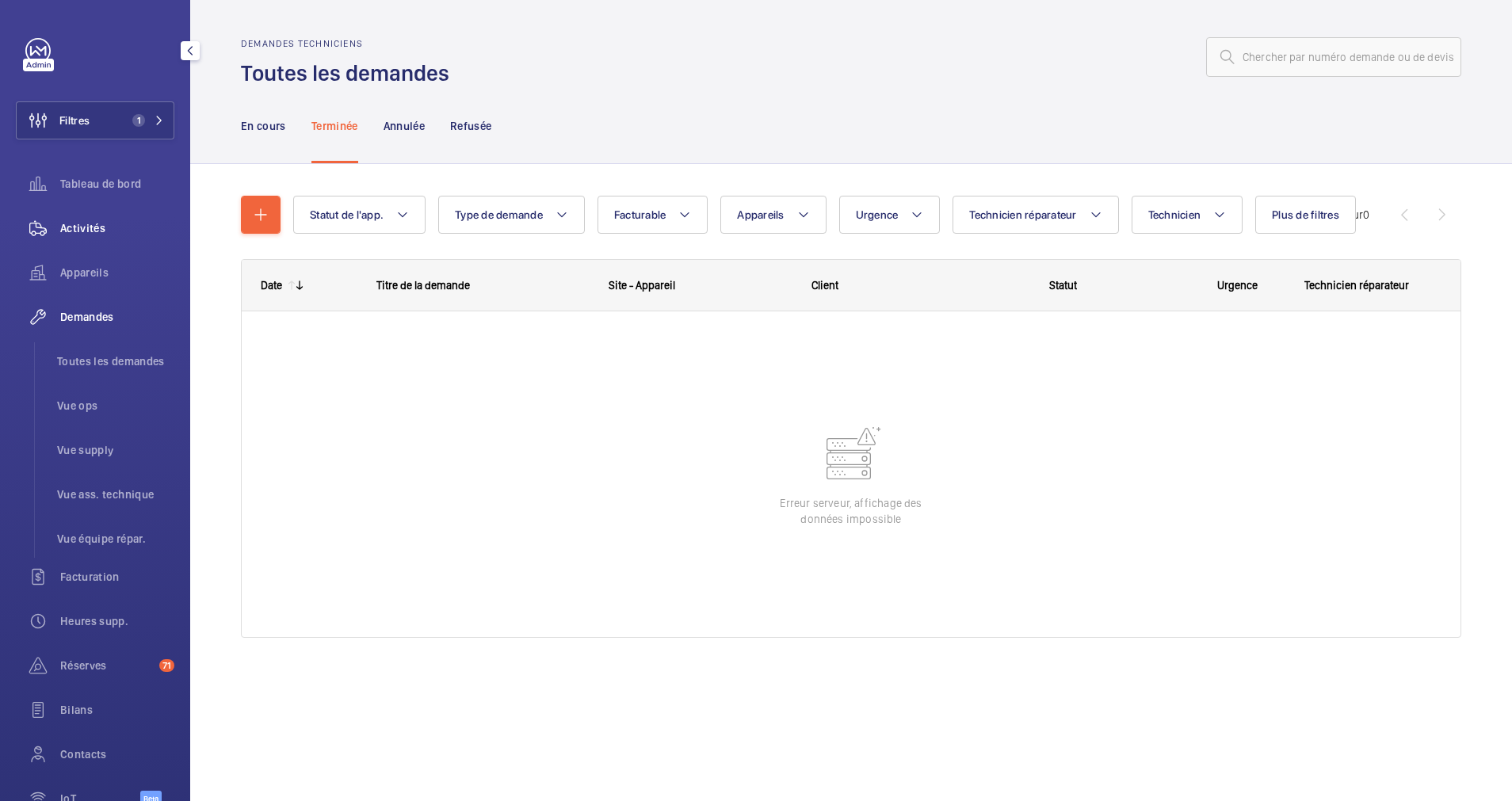
click at [71, 219] on div "Activités" at bounding box center [96, 228] width 159 height 38
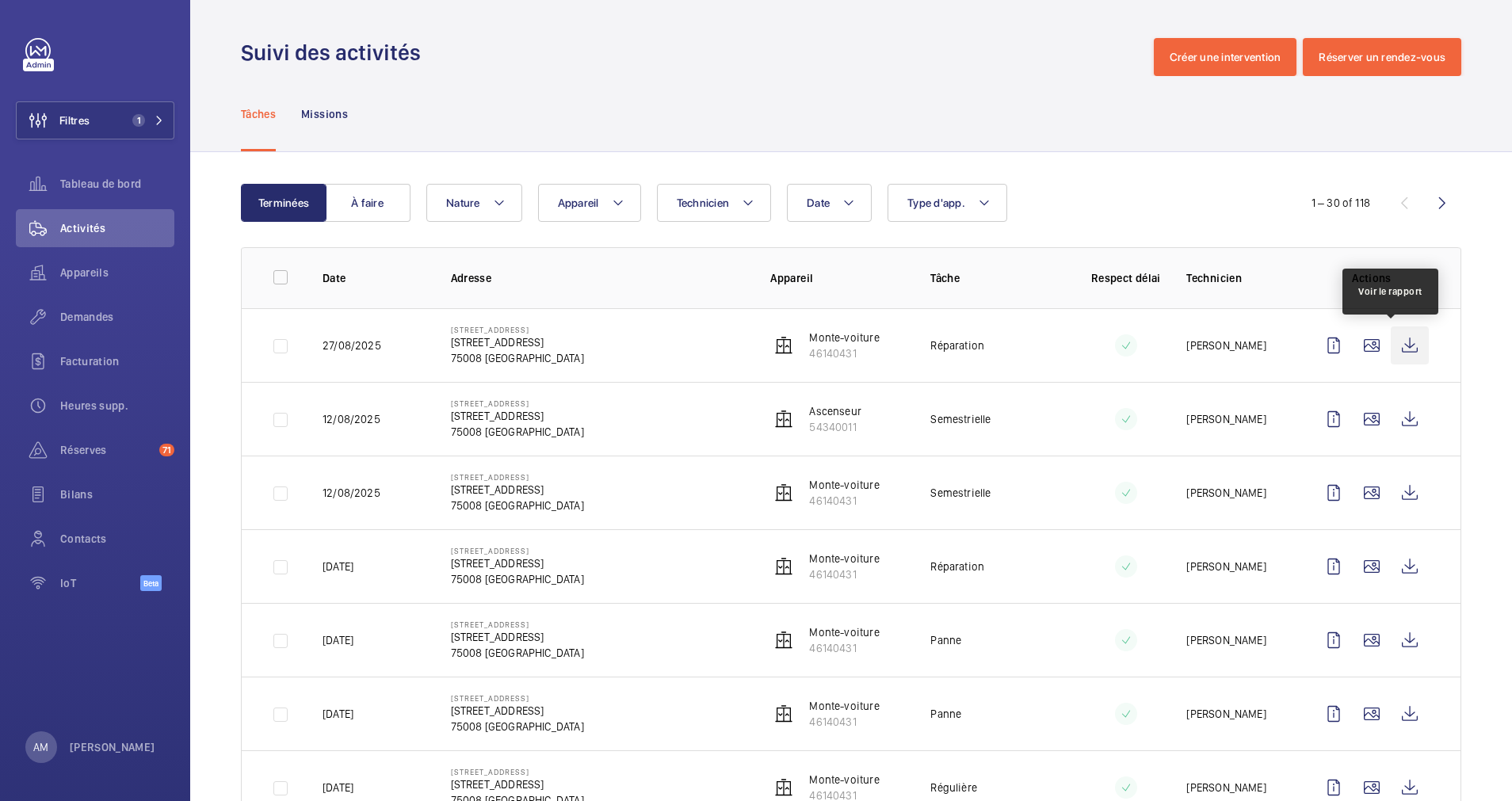
click at [1391, 343] on wm-front-icon-button at bounding box center [1410, 345] width 38 height 38
click at [78, 316] on span "Demandes" at bounding box center [117, 317] width 114 height 16
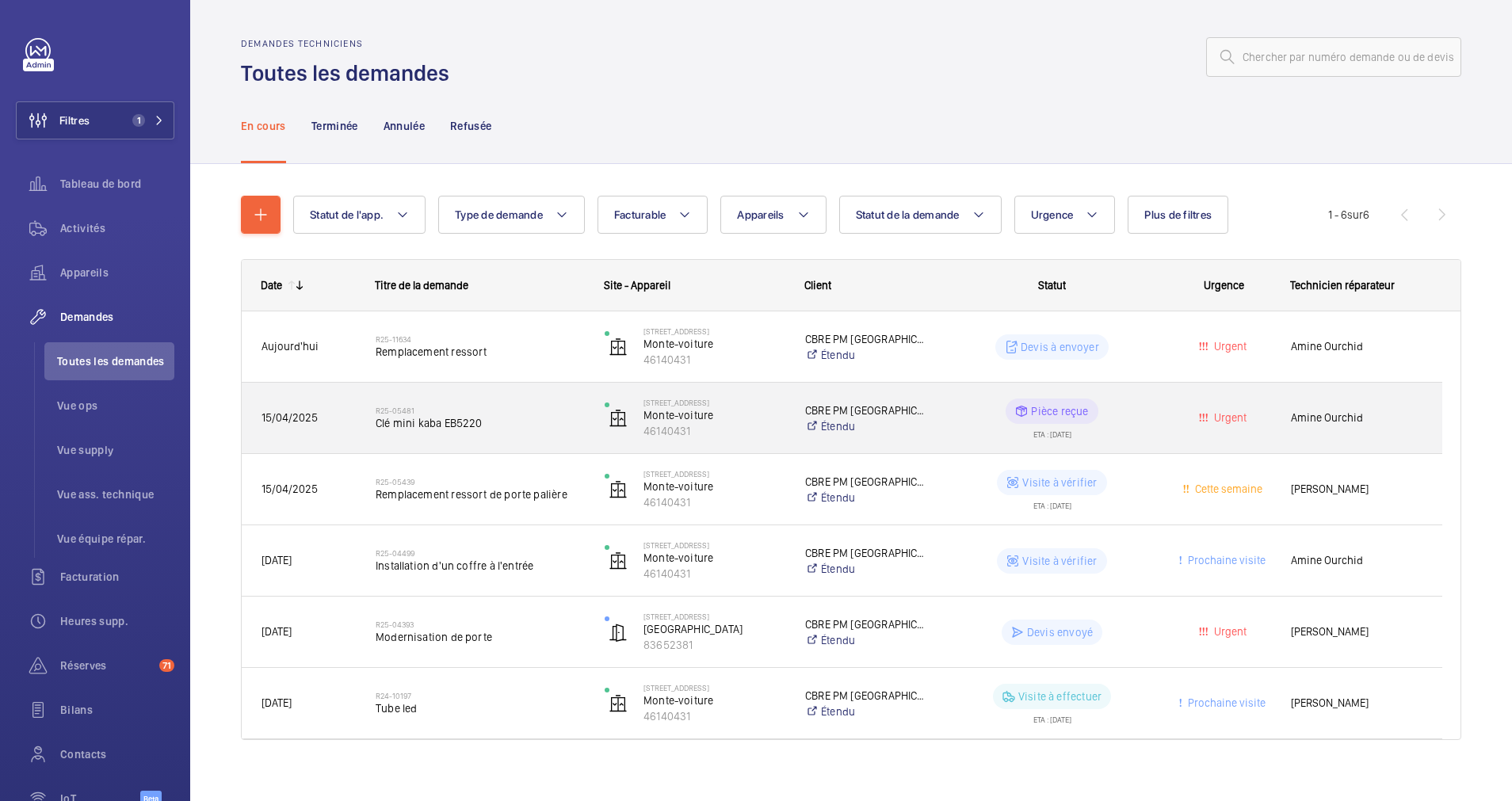
scroll to position [15, 0]
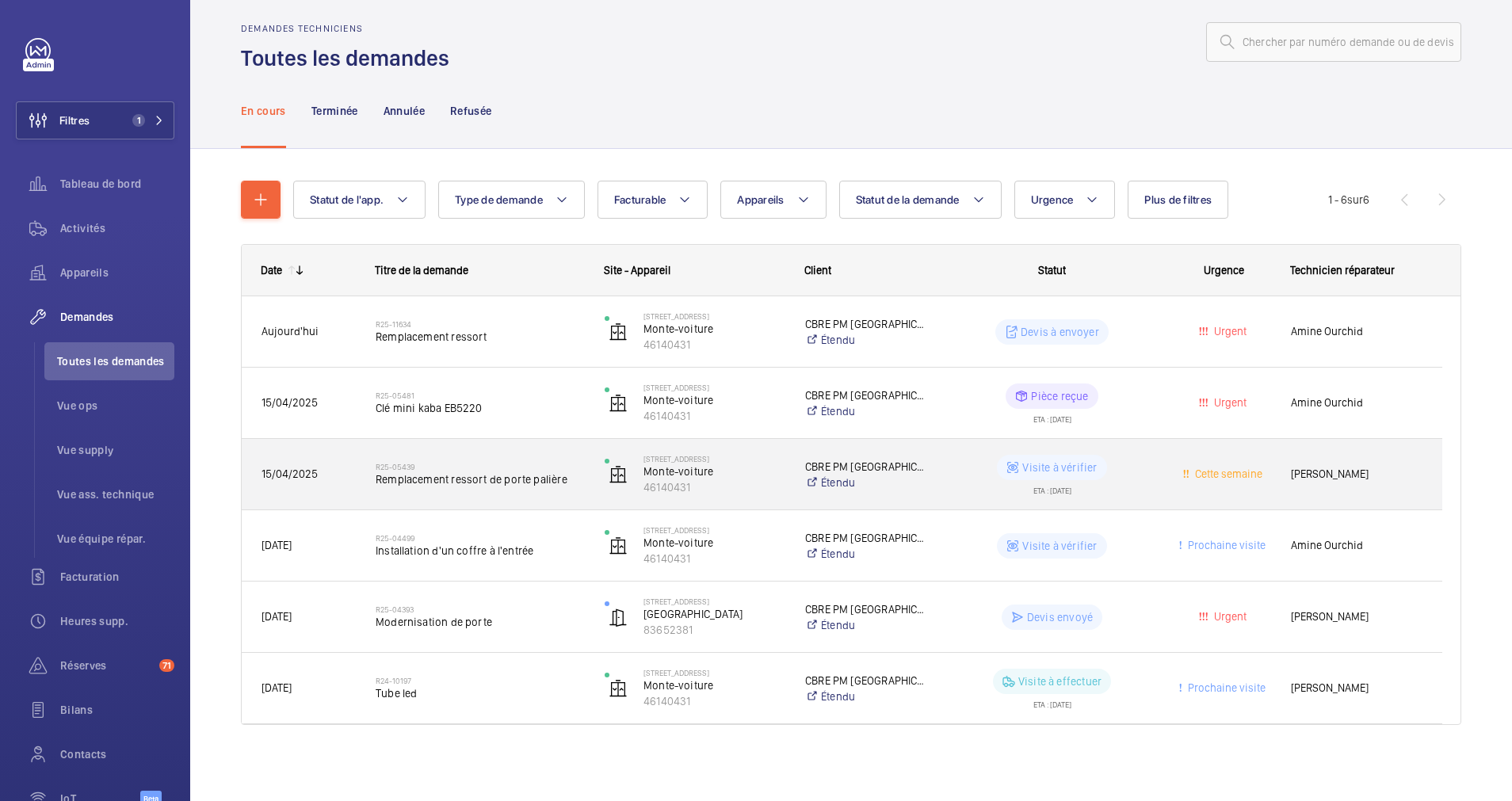
click at [498, 467] on h2 "R25-05439" at bounding box center [479, 467] width 208 height 9
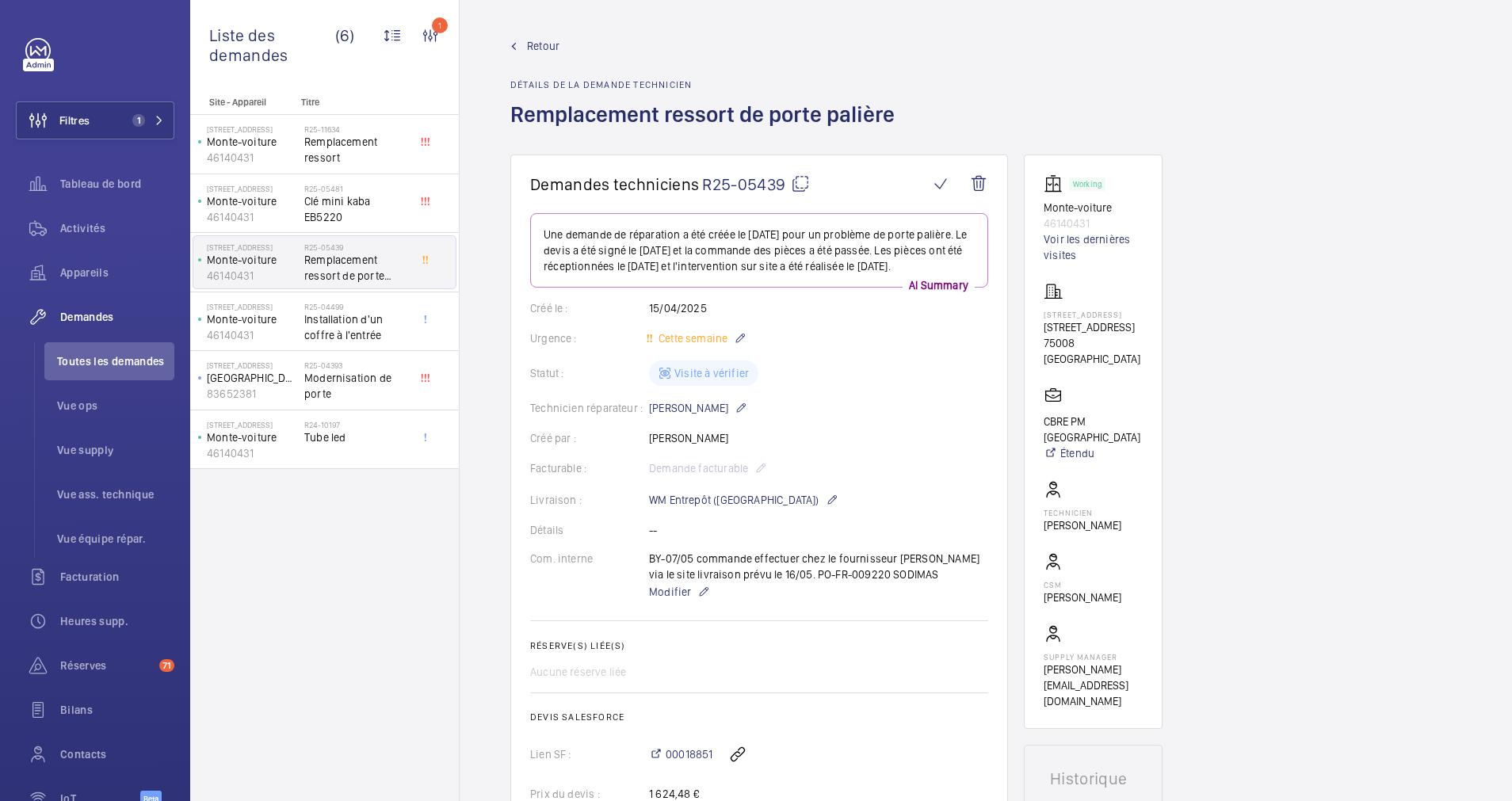
click at [540, 44] on span "Retour" at bounding box center [543, 45] width 32 height 16
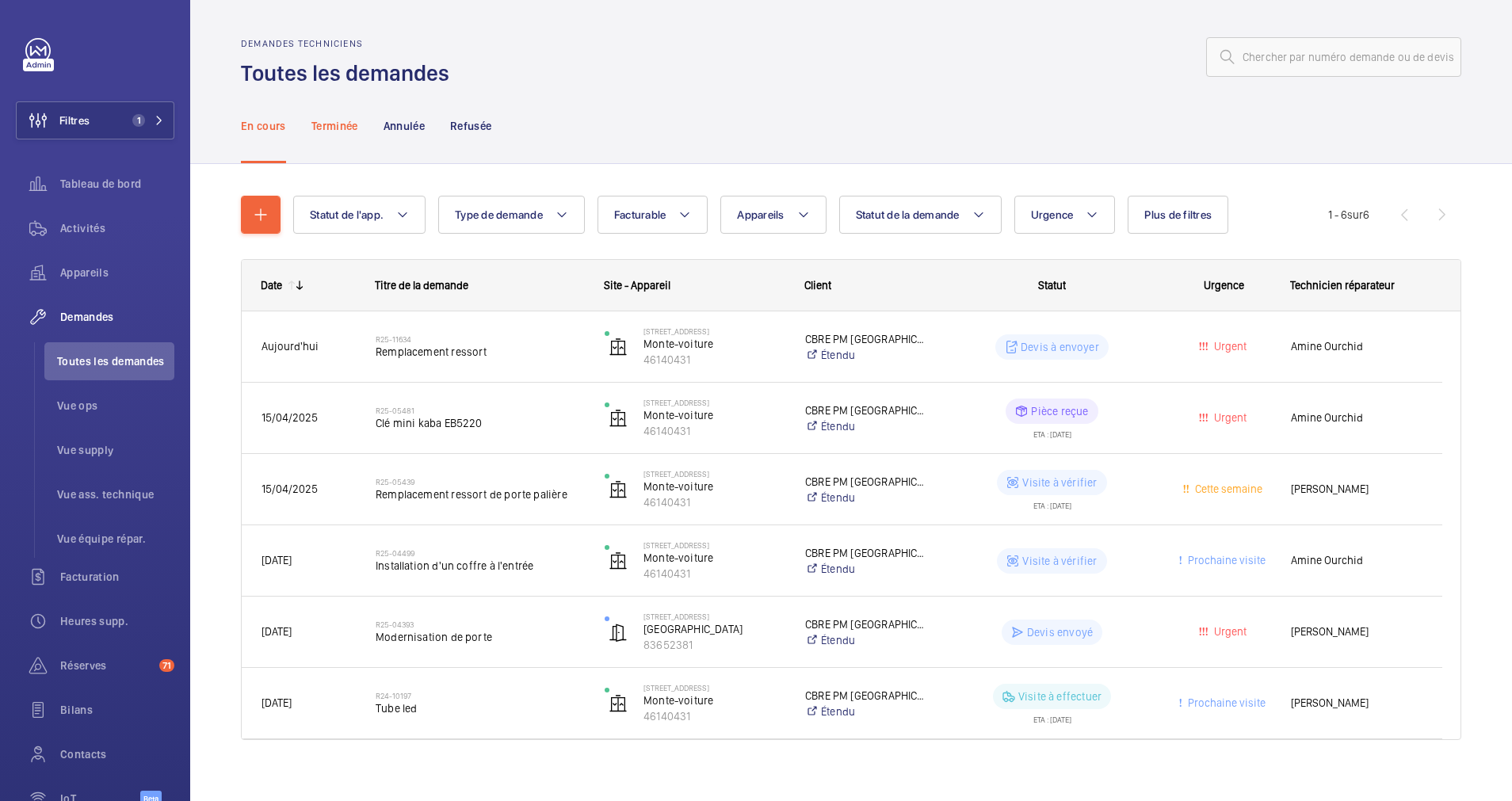
click at [333, 118] on p "Terminée" at bounding box center [334, 126] width 46 height 16
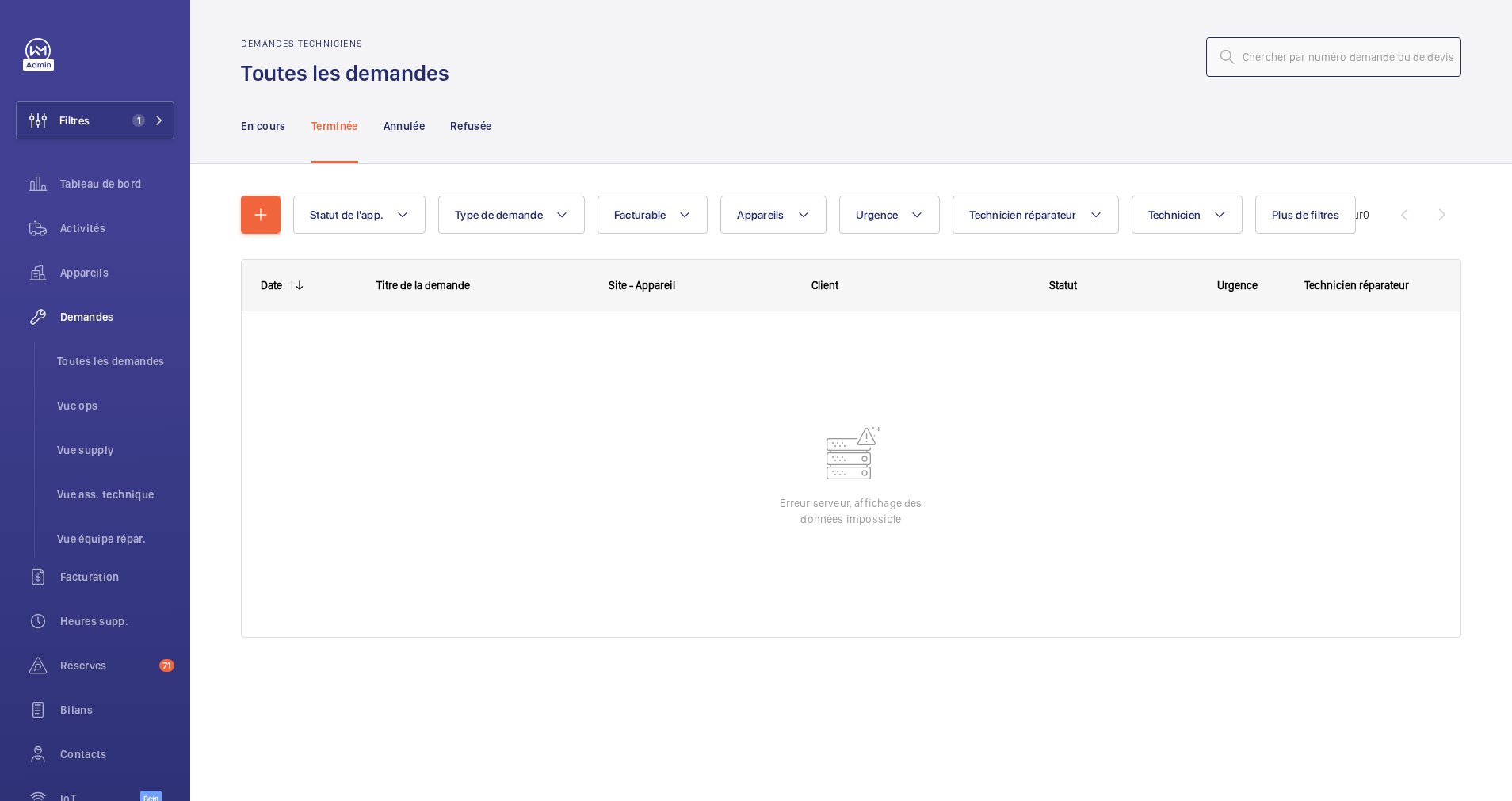
click at [1293, 52] on input "text" at bounding box center [1333, 57] width 255 height 40
drag, startPoint x: 143, startPoint y: 113, endPoint x: 162, endPoint y: 105, distance: 20.6
click at [145, 113] on button "Filtres 1" at bounding box center [96, 120] width 159 height 38
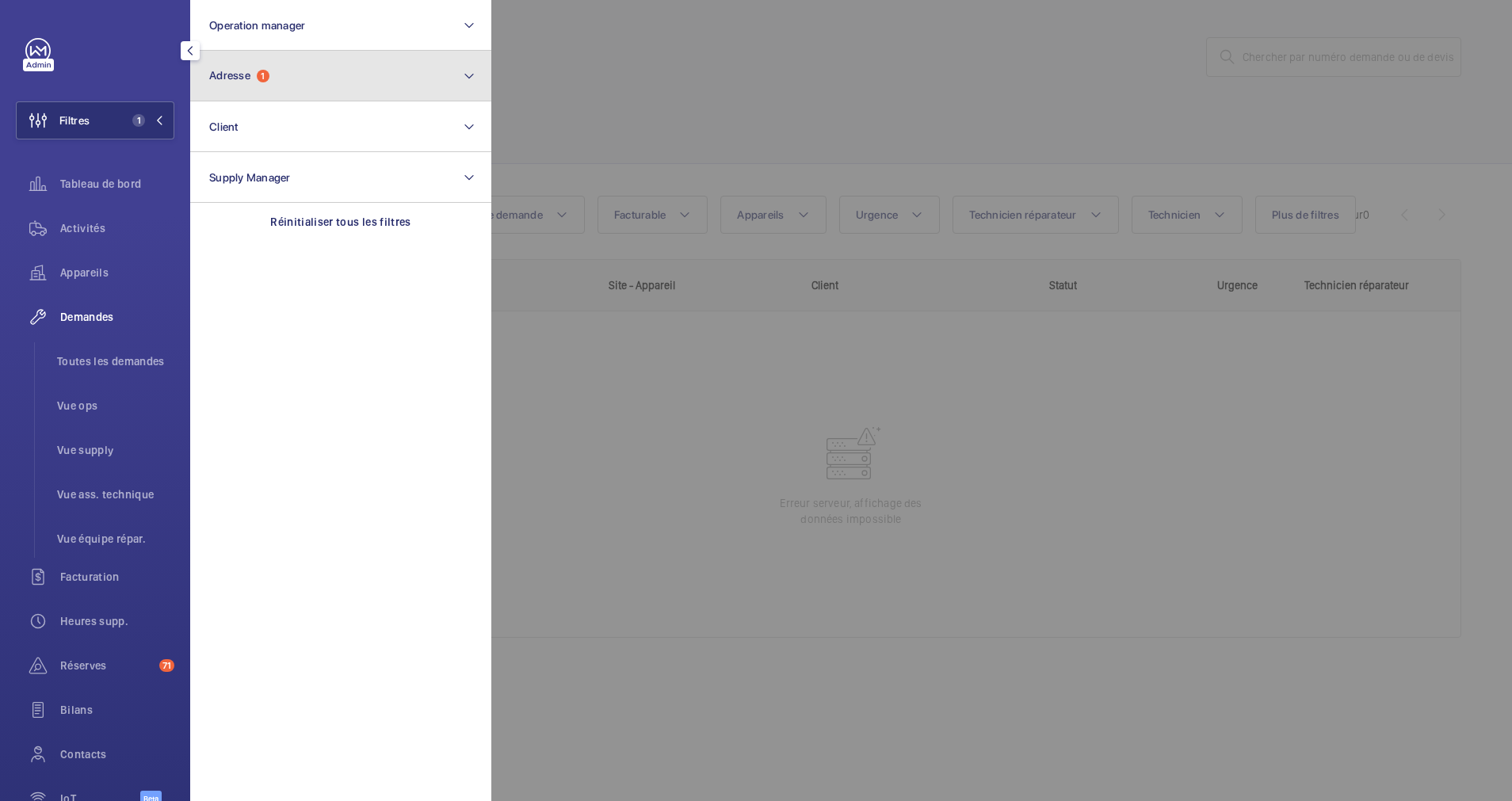
click at [280, 63] on button "Adresse 1" at bounding box center [340, 77] width 301 height 51
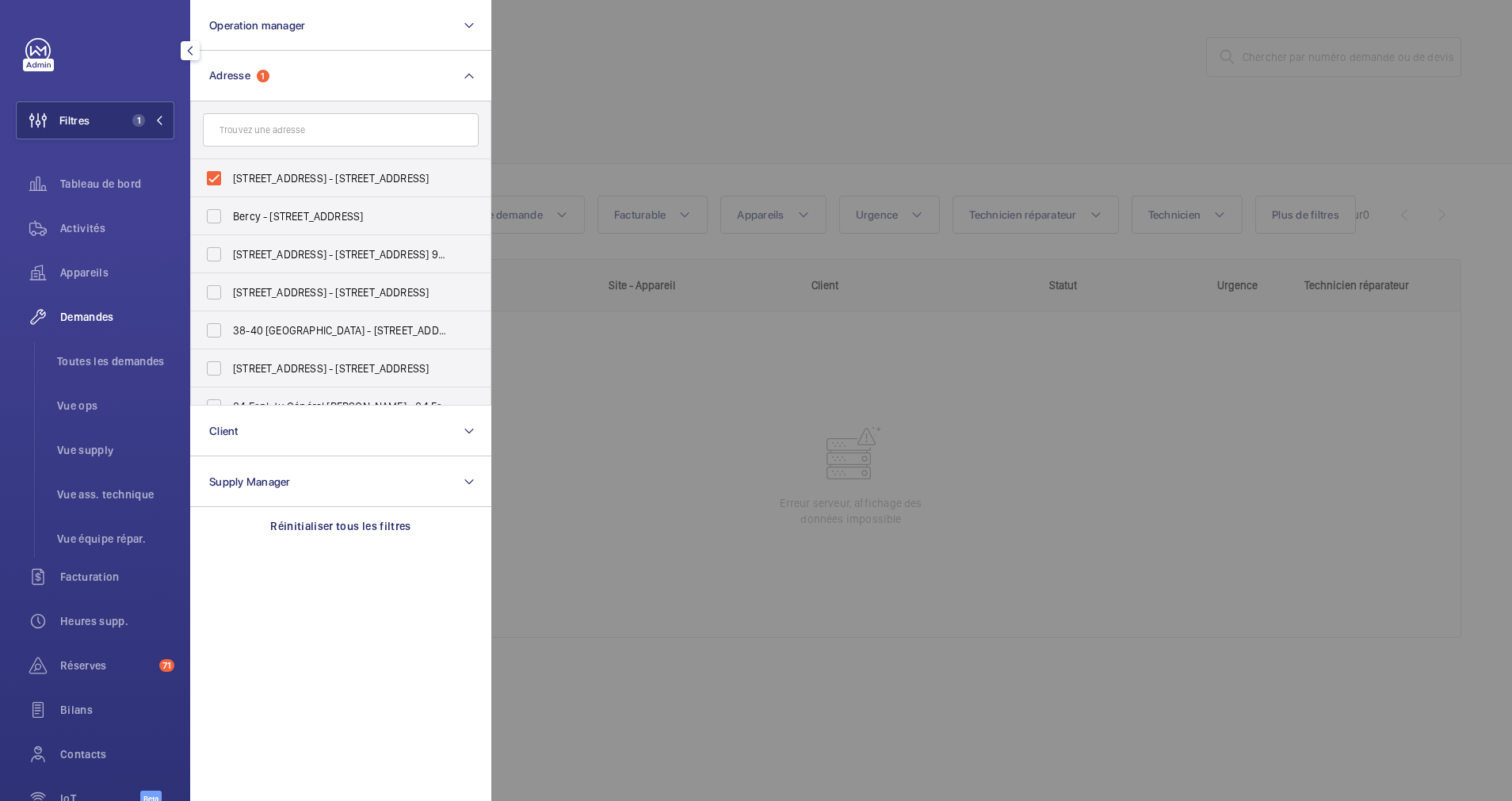
click at [214, 181] on label "[STREET_ADDRESS] - [STREET_ADDRESS]" at bounding box center [329, 178] width 276 height 38
click at [214, 181] on input "[STREET_ADDRESS] - [STREET_ADDRESS]" at bounding box center [214, 179] width 32 height 32
checkbox input "false"
click at [1312, 67] on div at bounding box center [1247, 400] width 1512 height 801
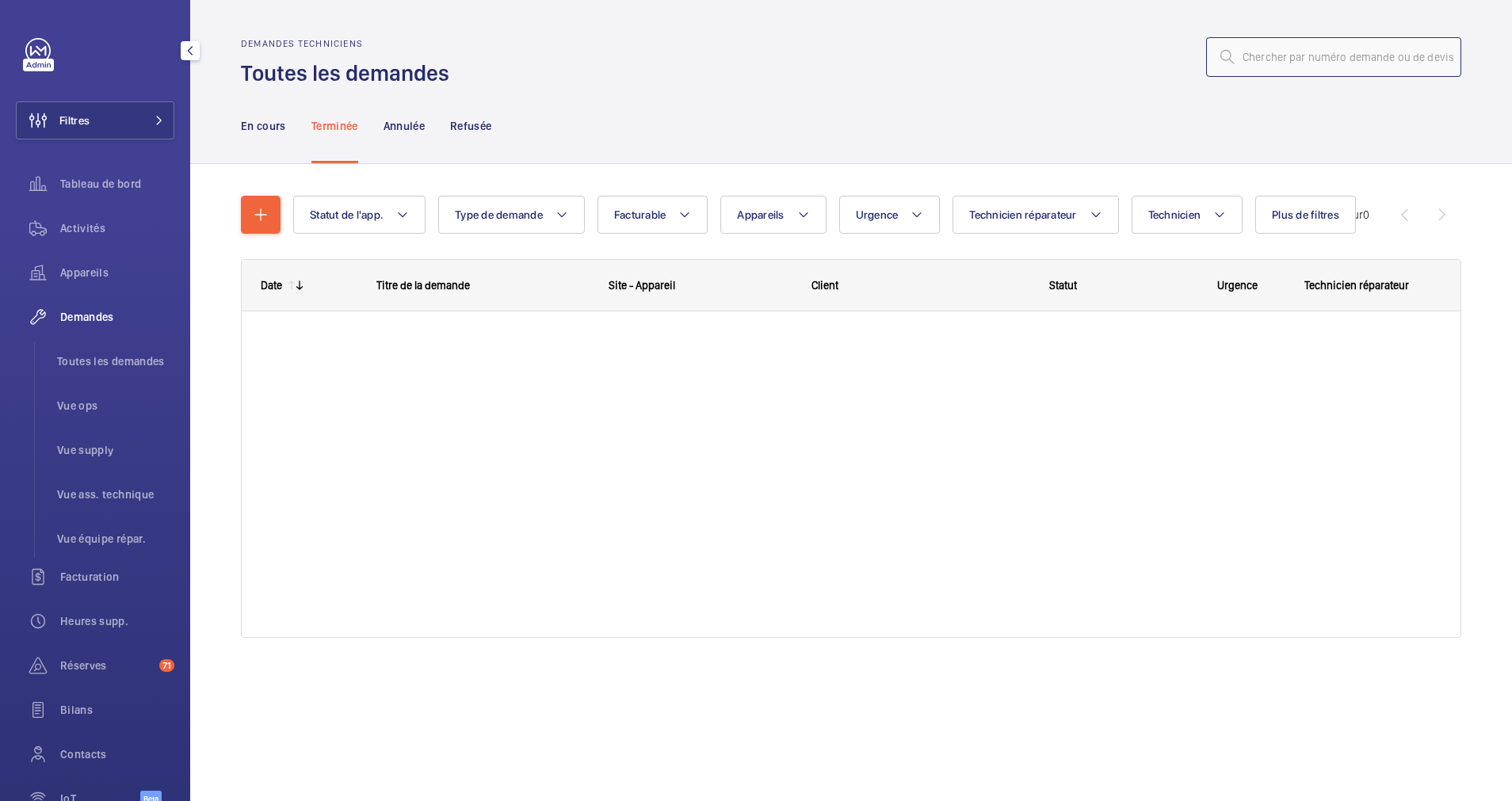
click at [1310, 56] on input "text" at bounding box center [1333, 57] width 255 height 40
drag, startPoint x: 1339, startPoint y: 61, endPoint x: 1184, endPoint y: 68, distance: 155.2
click at [1184, 68] on div "R25-03943" at bounding box center [960, 57] width 1002 height 38
type input "R25-03943"
click at [263, 120] on p "En cours" at bounding box center [264, 126] width 45 height 16
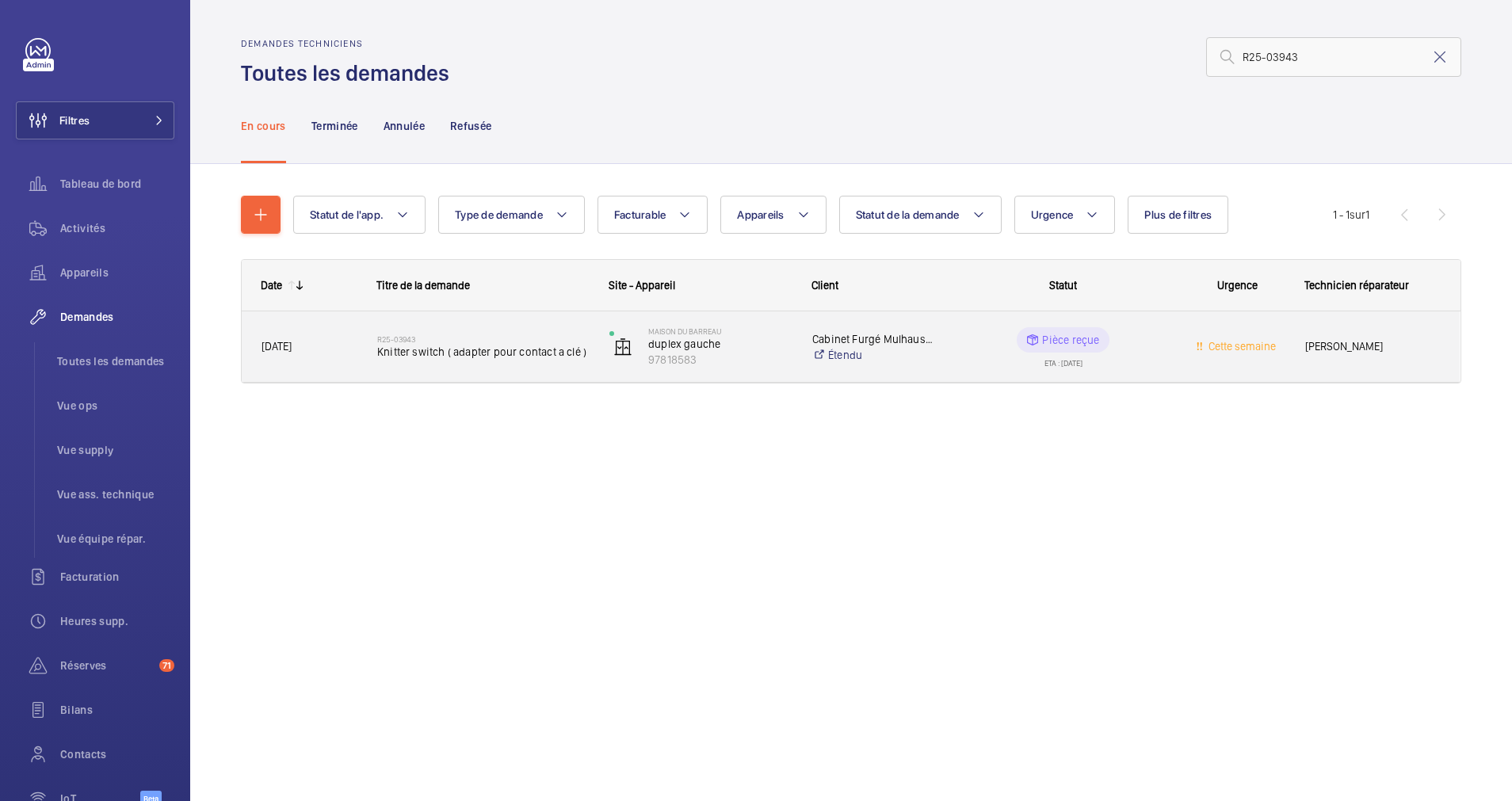
click at [490, 333] on div "R25-03943 Knitter switch ( adapter pour contact a clé )" at bounding box center [483, 347] width 212 height 46
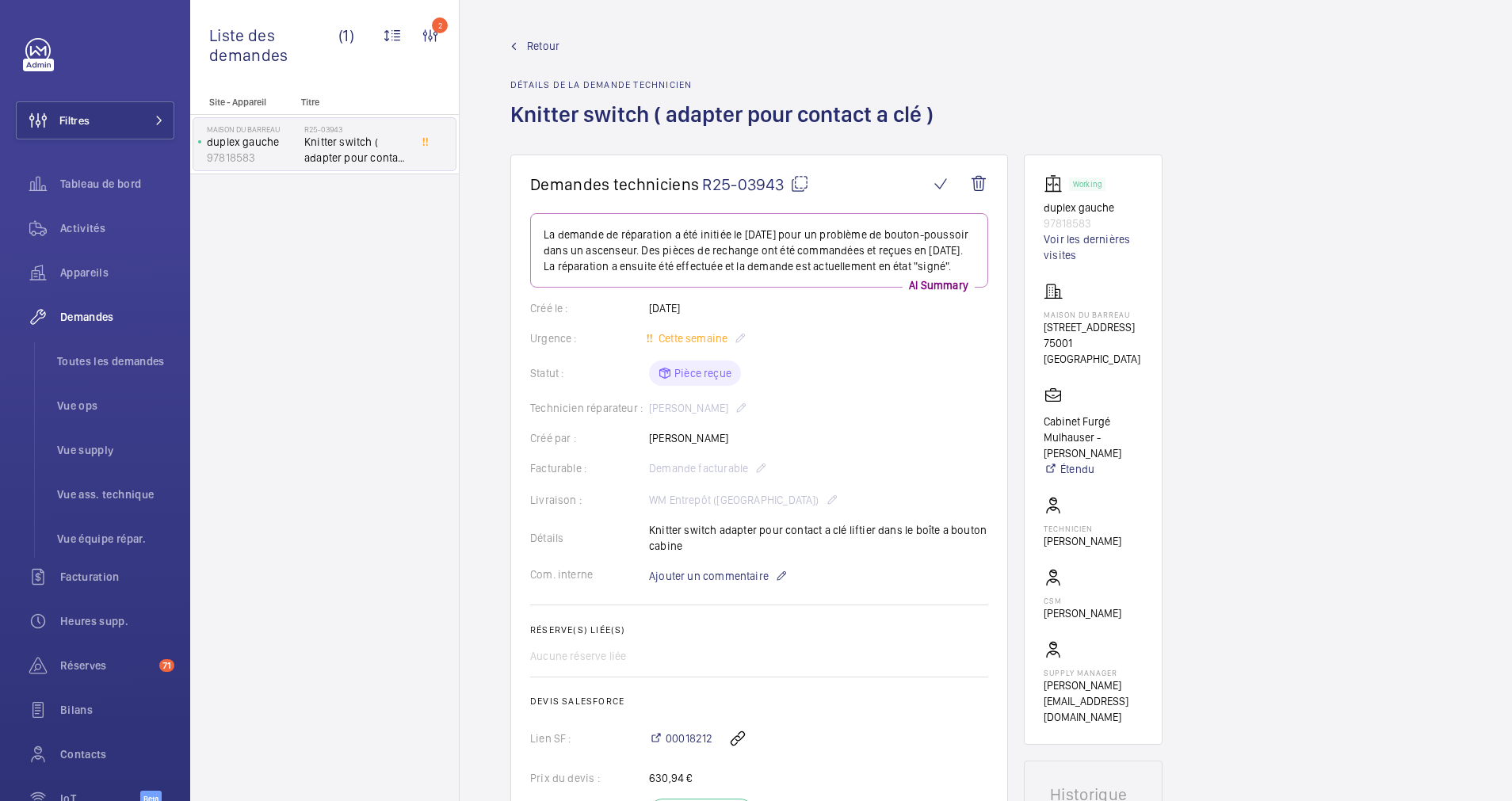
click at [803, 183] on mat-icon at bounding box center [799, 183] width 19 height 19
click at [127, 113] on button "Filtres" at bounding box center [96, 120] width 159 height 38
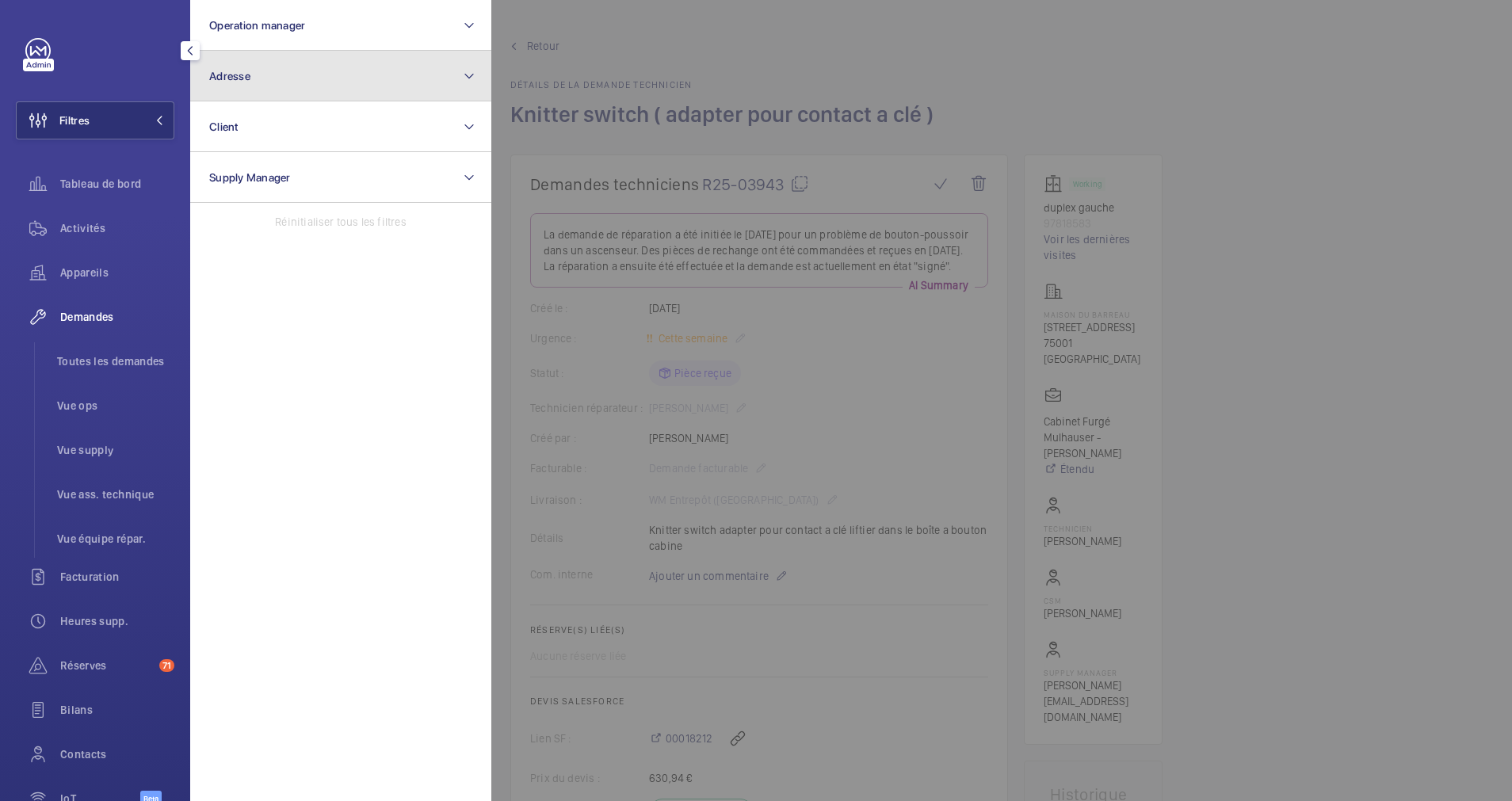
click at [276, 85] on button "Adresse" at bounding box center [340, 77] width 301 height 51
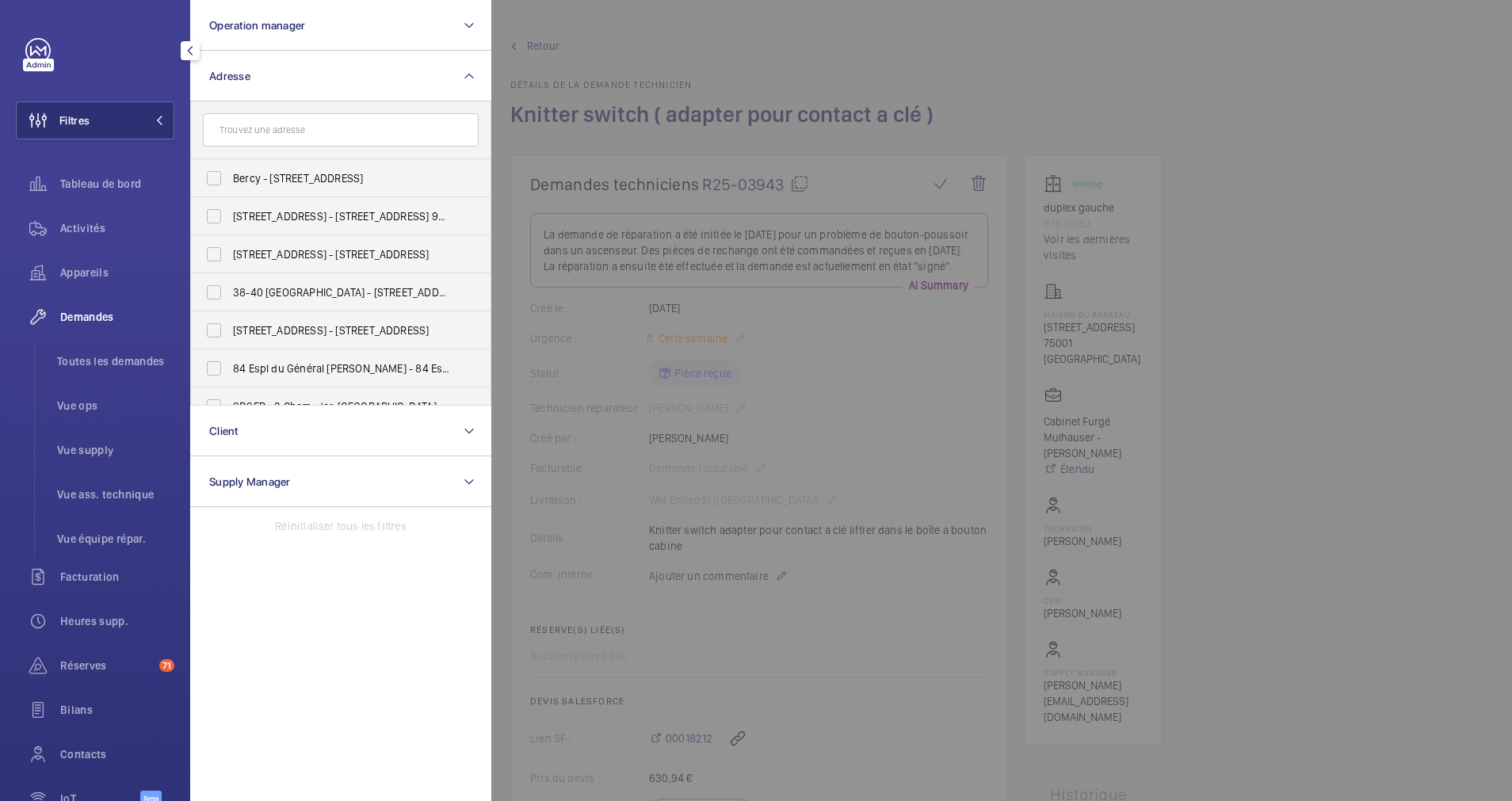
click at [271, 130] on input "text" at bounding box center [341, 130] width 276 height 33
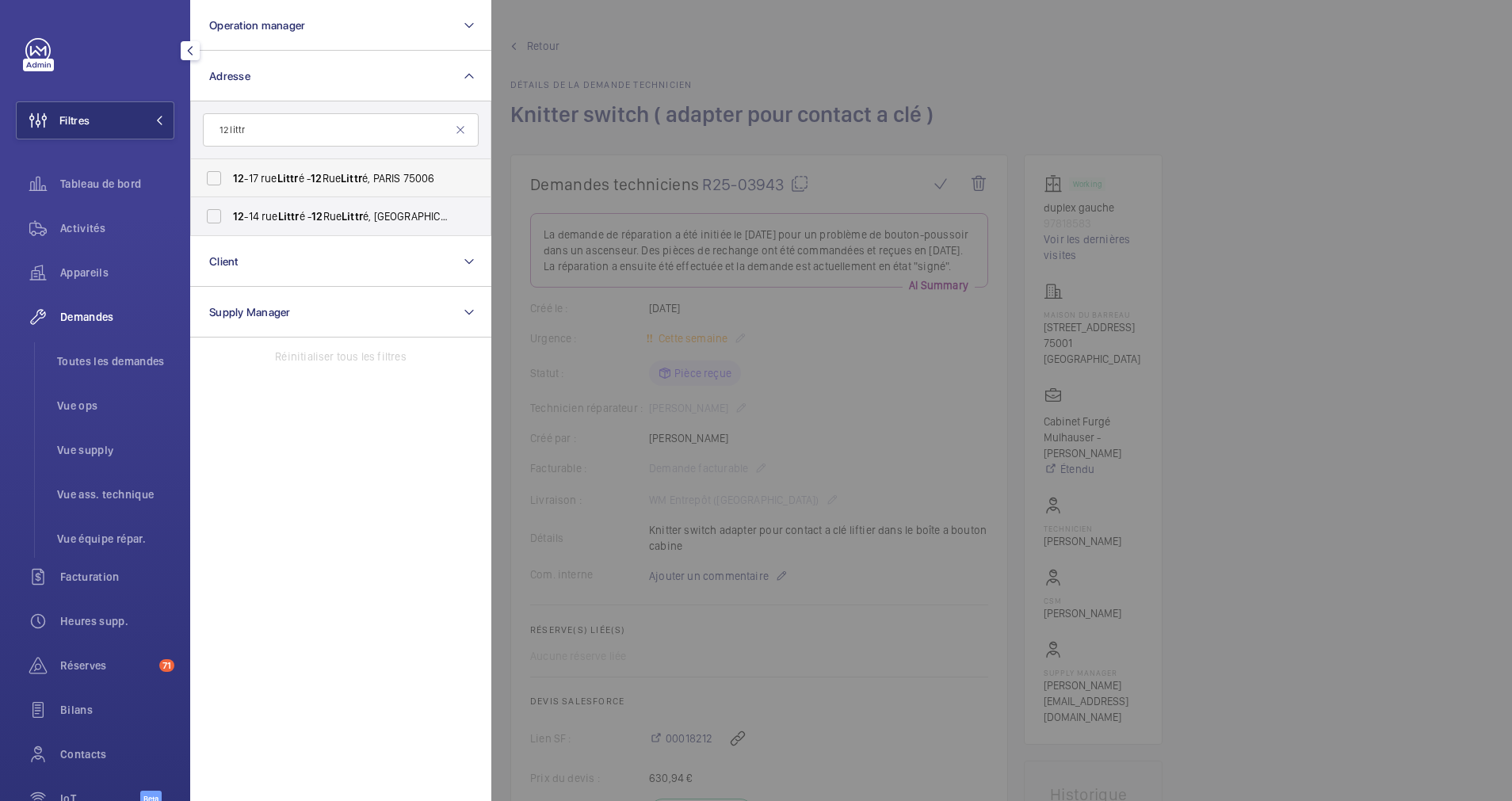
type input "12 littr"
click at [221, 180] on label "12 -17 rue Littr é - 12 Rue Littr é, PARIS 75006" at bounding box center [329, 178] width 276 height 38
click at [221, 180] on input "12 -17 rue Littr é - 12 Rue Littr é, PARIS 75006" at bounding box center [214, 179] width 32 height 32
checkbox input "true"
click at [216, 208] on label "12 -14 rue Littr é - 12 Rue Littr é, 75006 PARIS, PARIS 75006" at bounding box center [329, 217] width 276 height 38
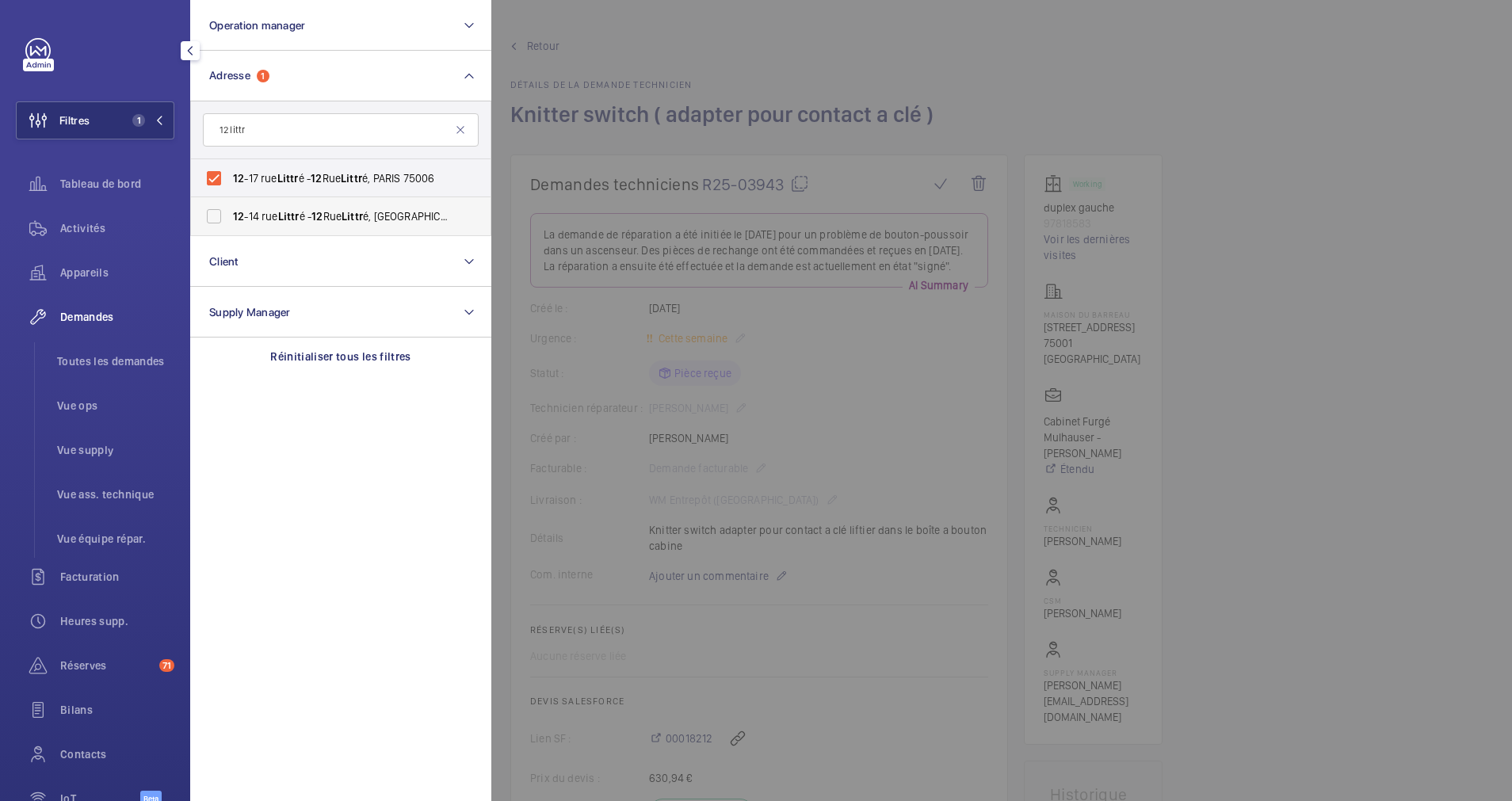
click at [216, 208] on input "12 -14 rue Littr é - 12 Rue Littr é, 75006 PARIS, PARIS 75006" at bounding box center [214, 217] width 32 height 32
checkbox input "true"
click at [90, 267] on span "Appareils" at bounding box center [117, 272] width 114 height 16
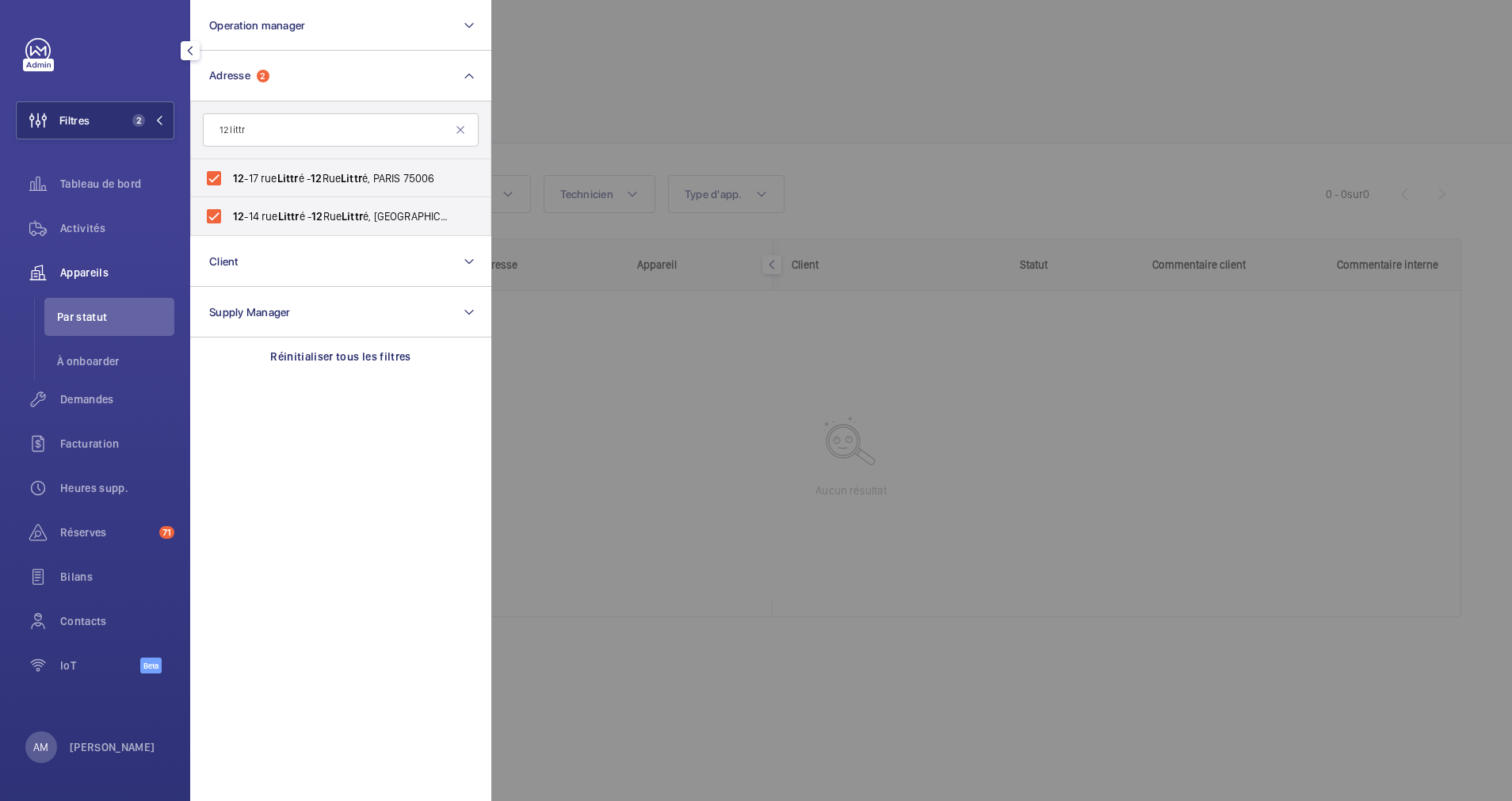
click at [78, 318] on span "Par statut" at bounding box center [115, 317] width 117 height 16
click at [91, 391] on div "Demandes" at bounding box center [96, 399] width 159 height 38
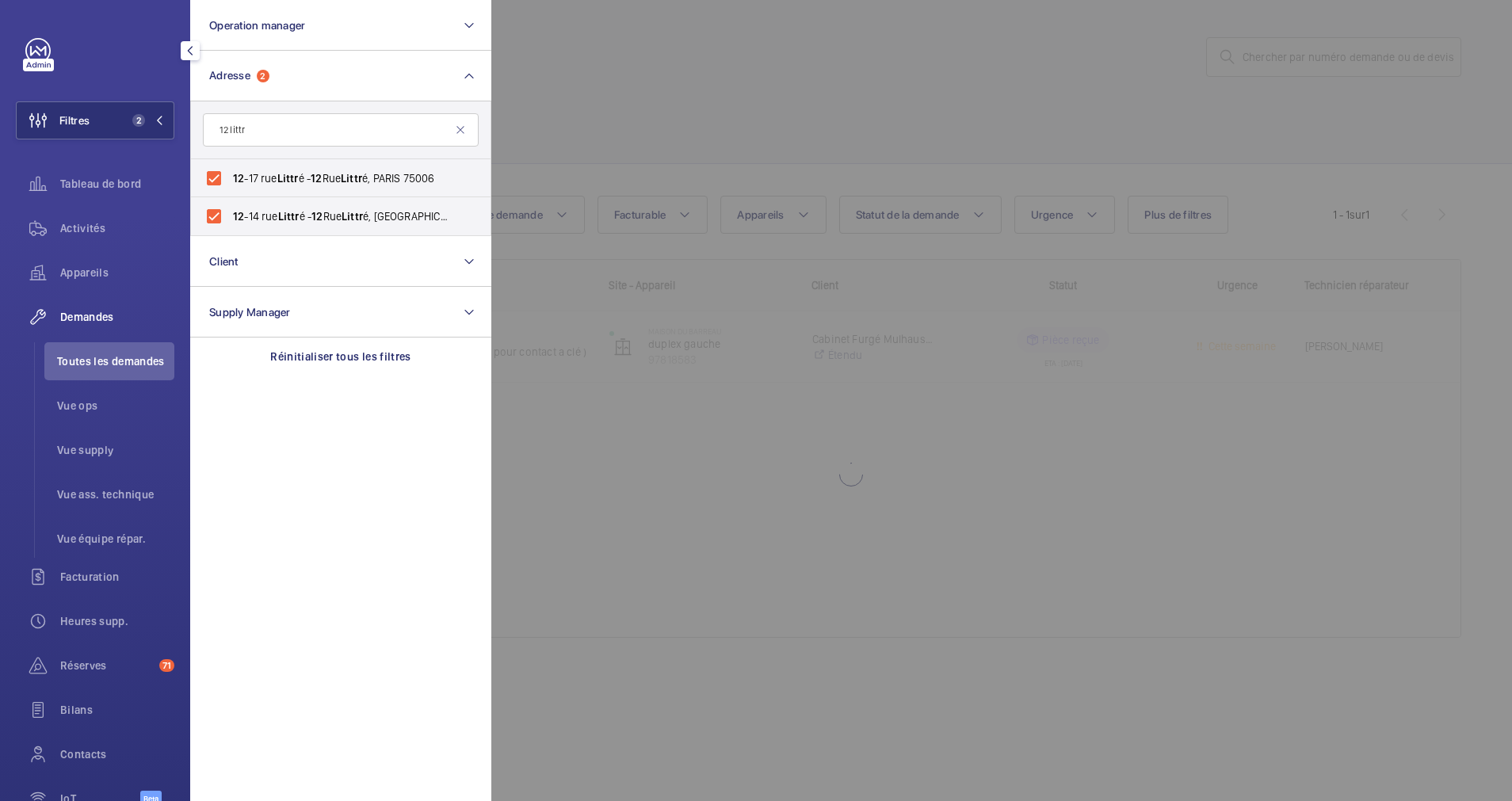
click at [679, 143] on div at bounding box center [1247, 400] width 1512 height 801
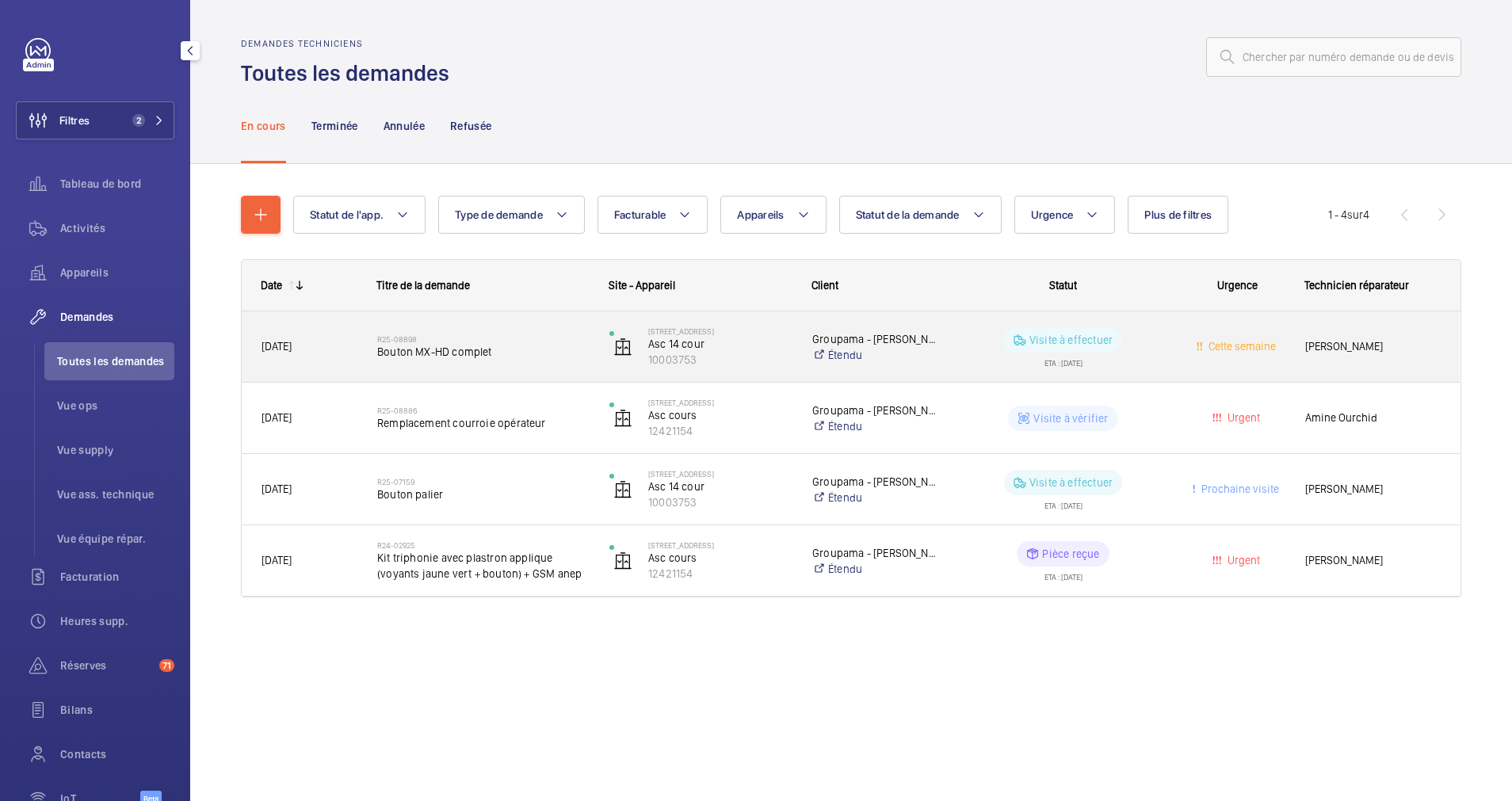
click at [526, 330] on div "R25-08898 Bouton MX-HD complet" at bounding box center [483, 347] width 212 height 46
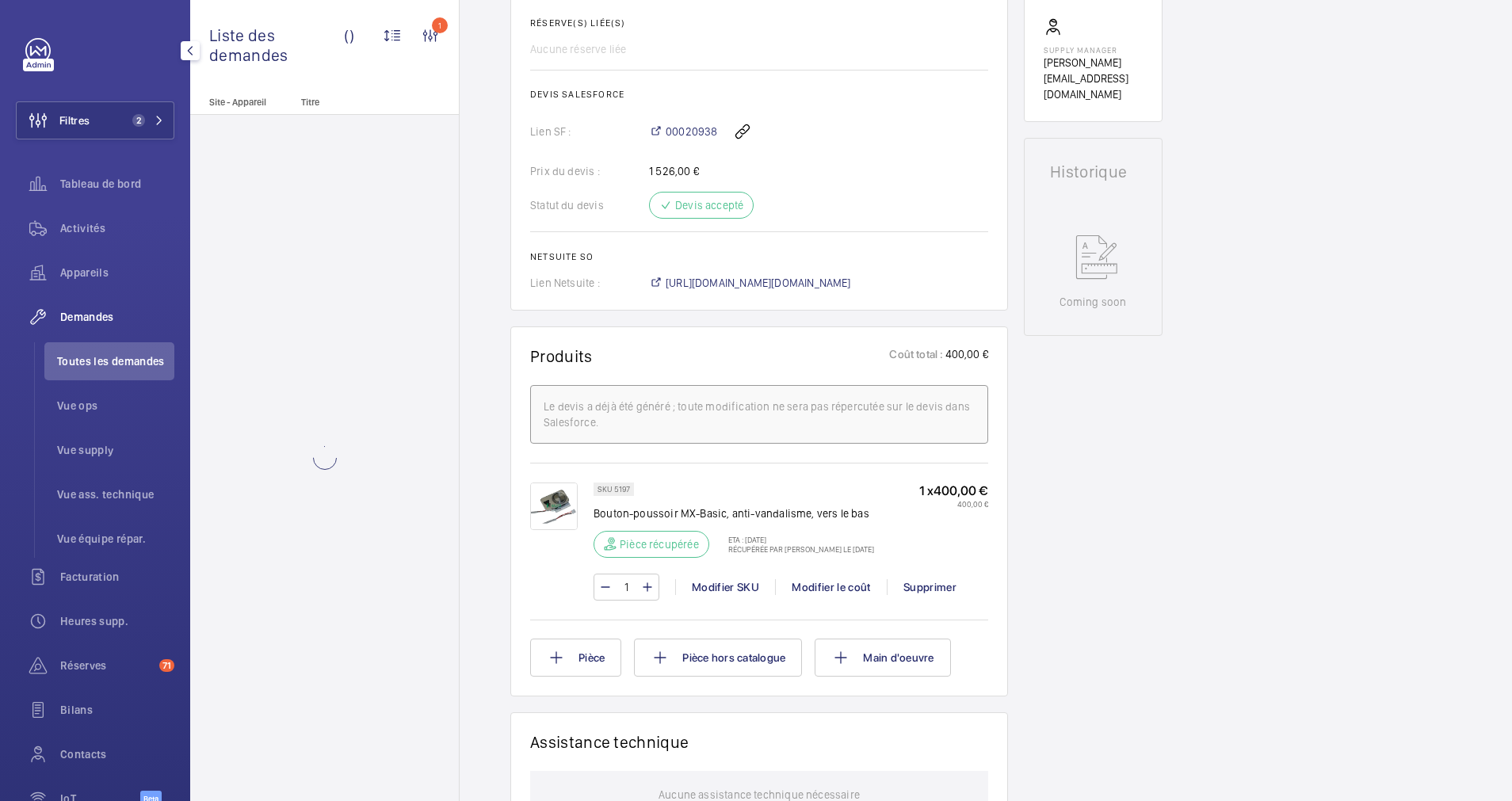
scroll to position [713, 0]
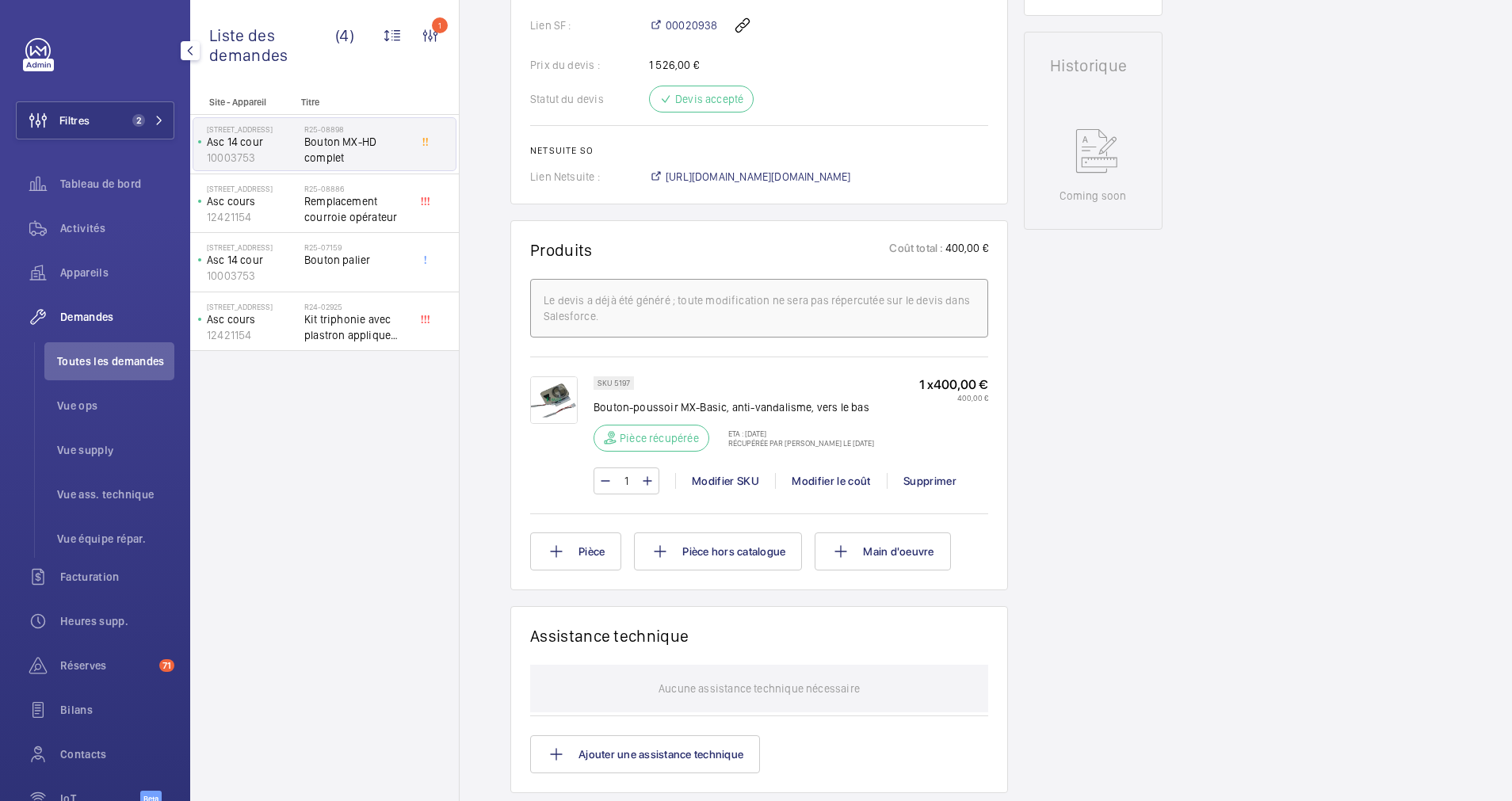
click at [559, 400] on img at bounding box center [554, 400] width 47 height 47
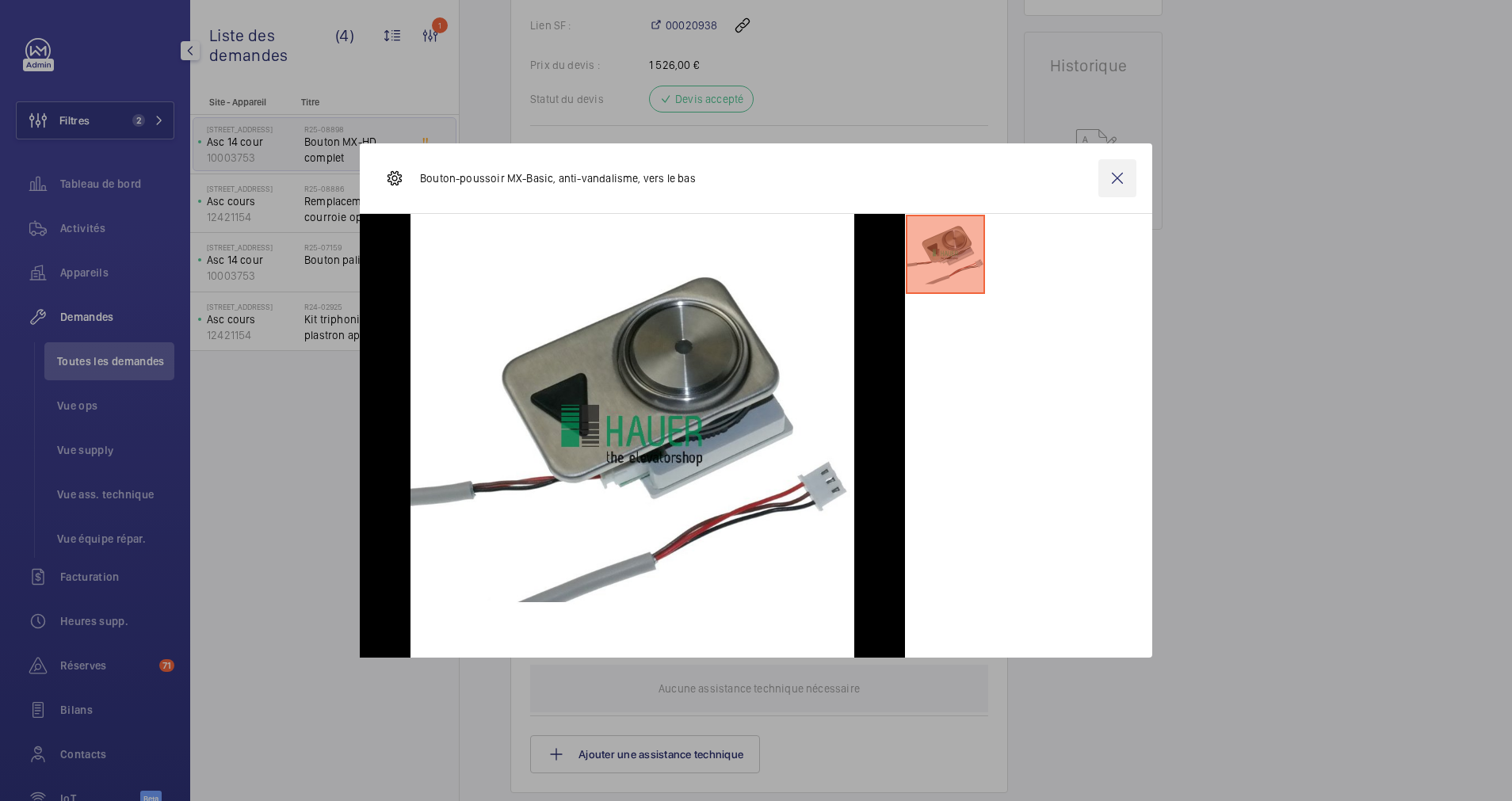
drag, startPoint x: 1119, startPoint y: 186, endPoint x: 999, endPoint y: 257, distance: 139.4
click at [1118, 185] on wm-front-icon-button at bounding box center [1117, 178] width 38 height 38
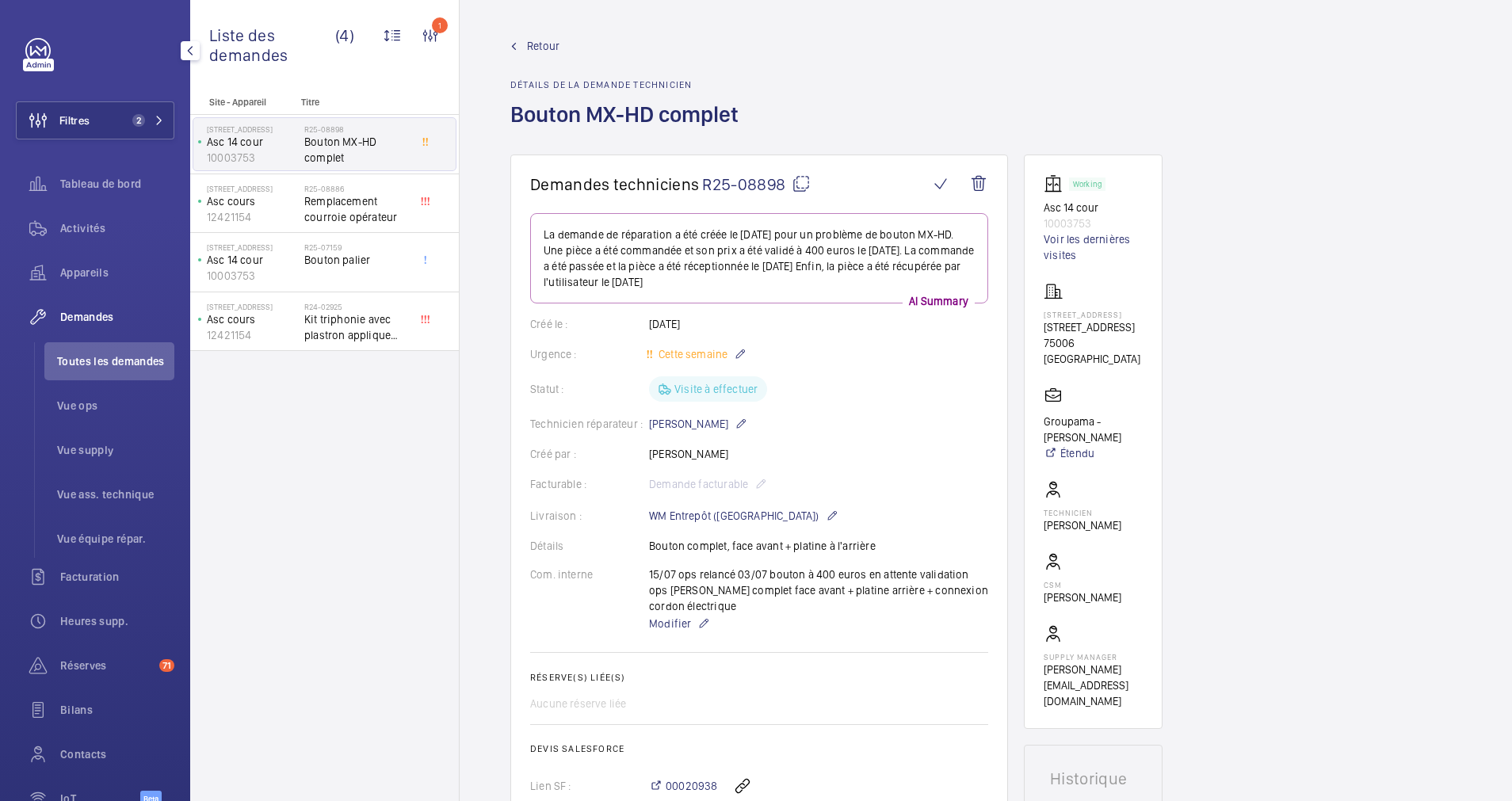
click at [546, 36] on wm-front-admin-header "Retour Détails de la demande technicien Bouton MX-HD complet" at bounding box center [985, 77] width 1052 height 154
click at [539, 50] on span "Retour" at bounding box center [543, 45] width 32 height 16
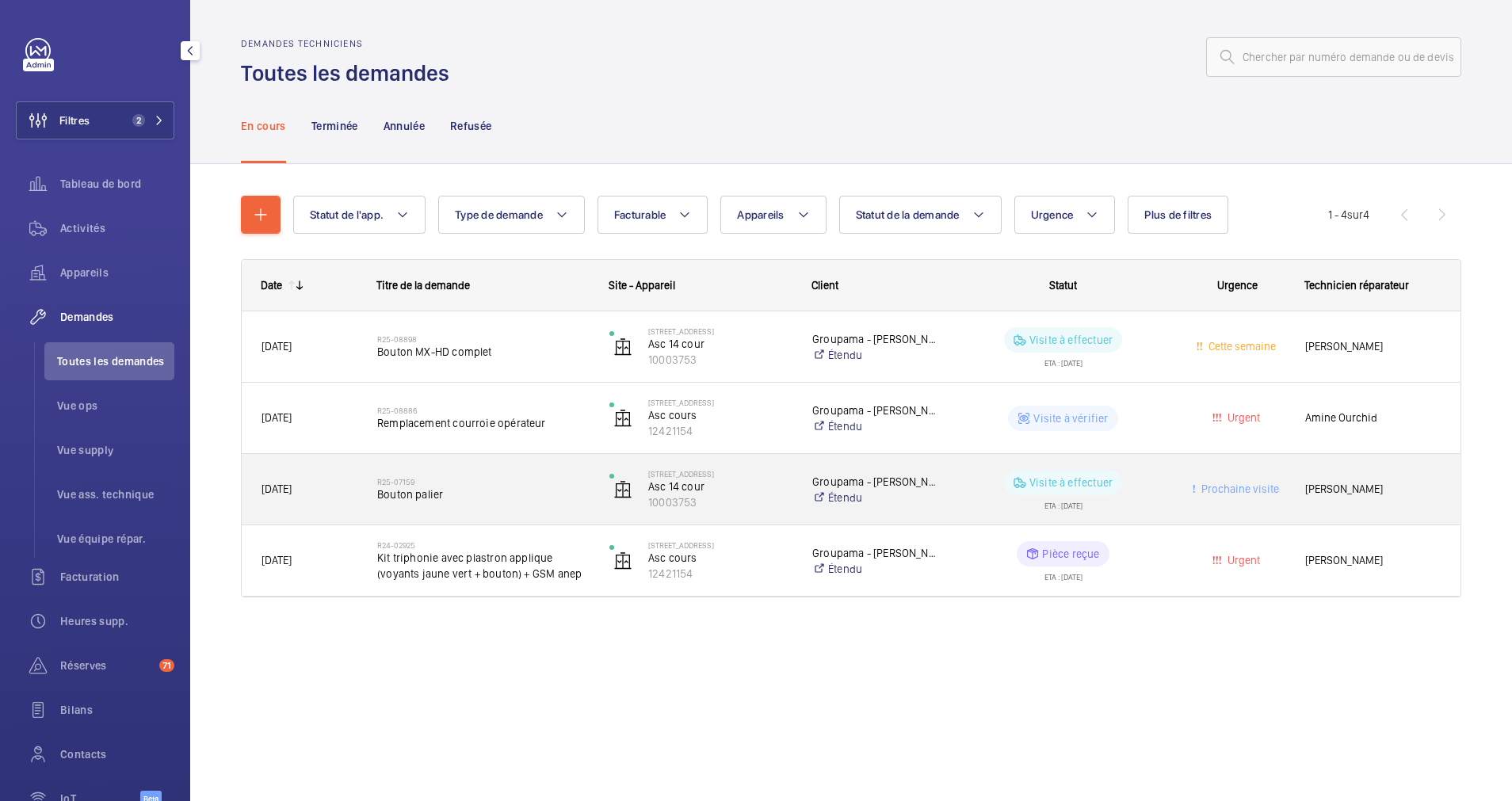
click at [555, 492] on span "Bouton palier" at bounding box center [483, 495] width 212 height 16
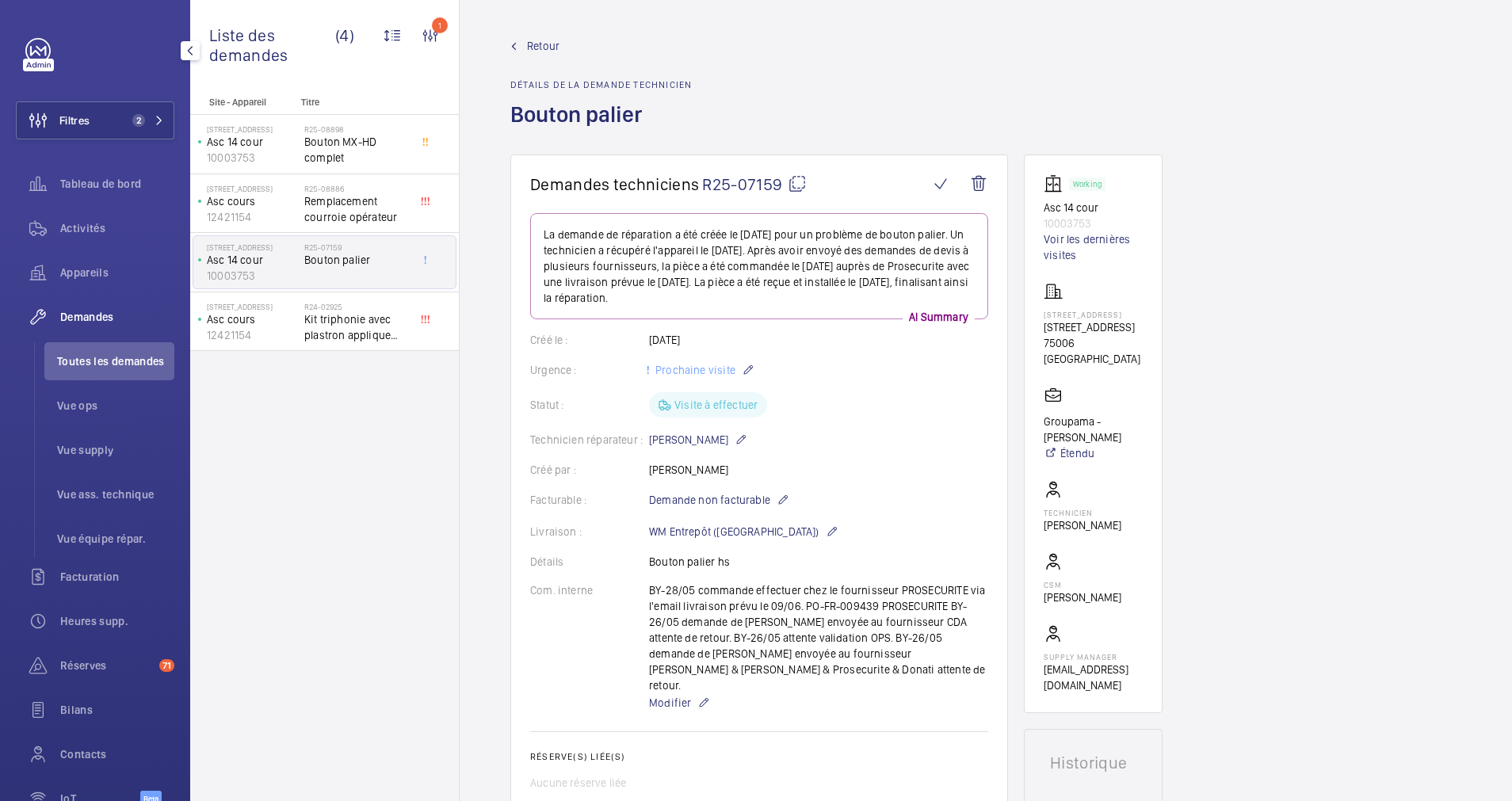
click at [545, 44] on span "Retour" at bounding box center [543, 45] width 32 height 16
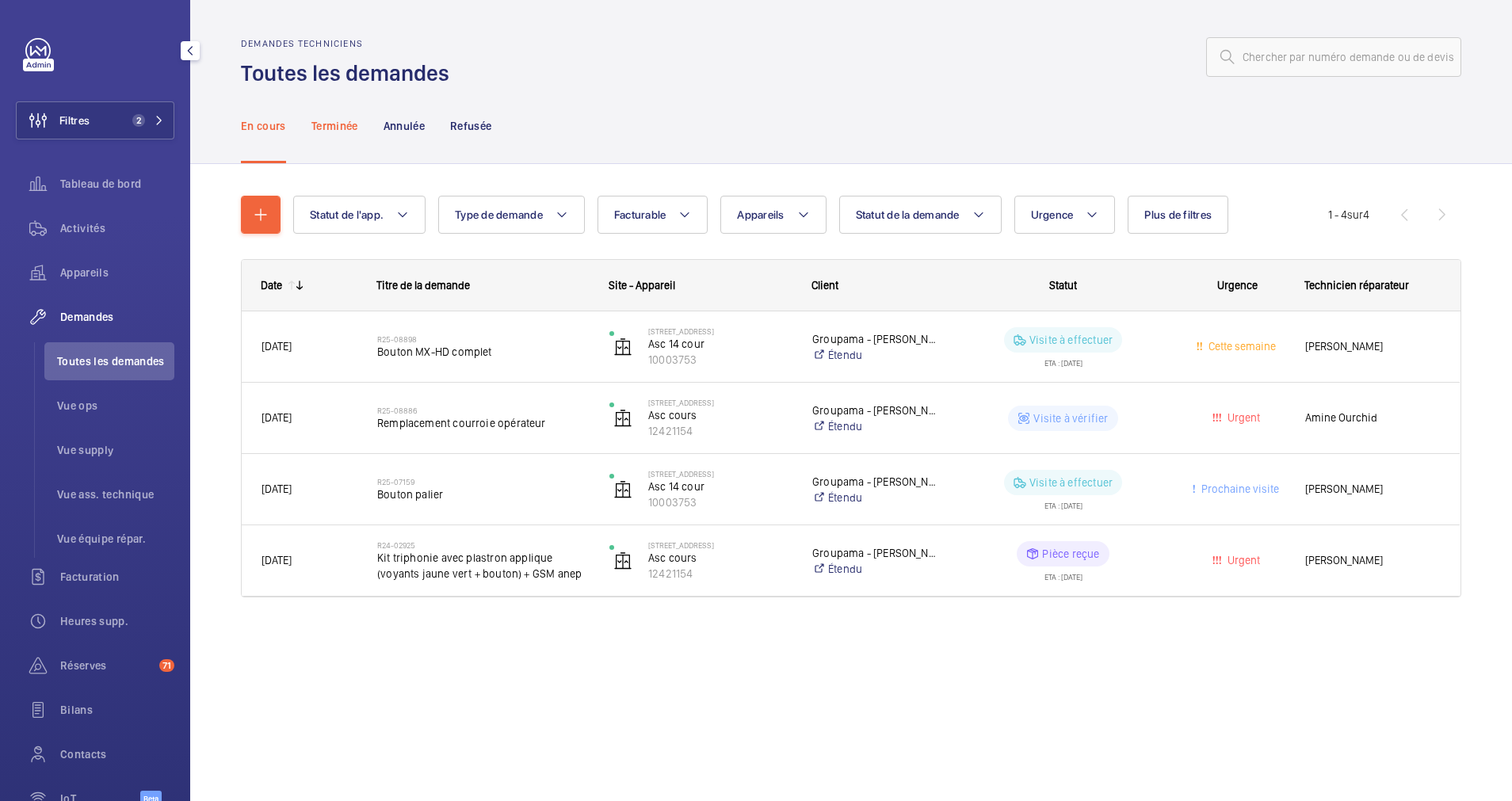
click at [340, 125] on p "Terminée" at bounding box center [334, 126] width 46 height 16
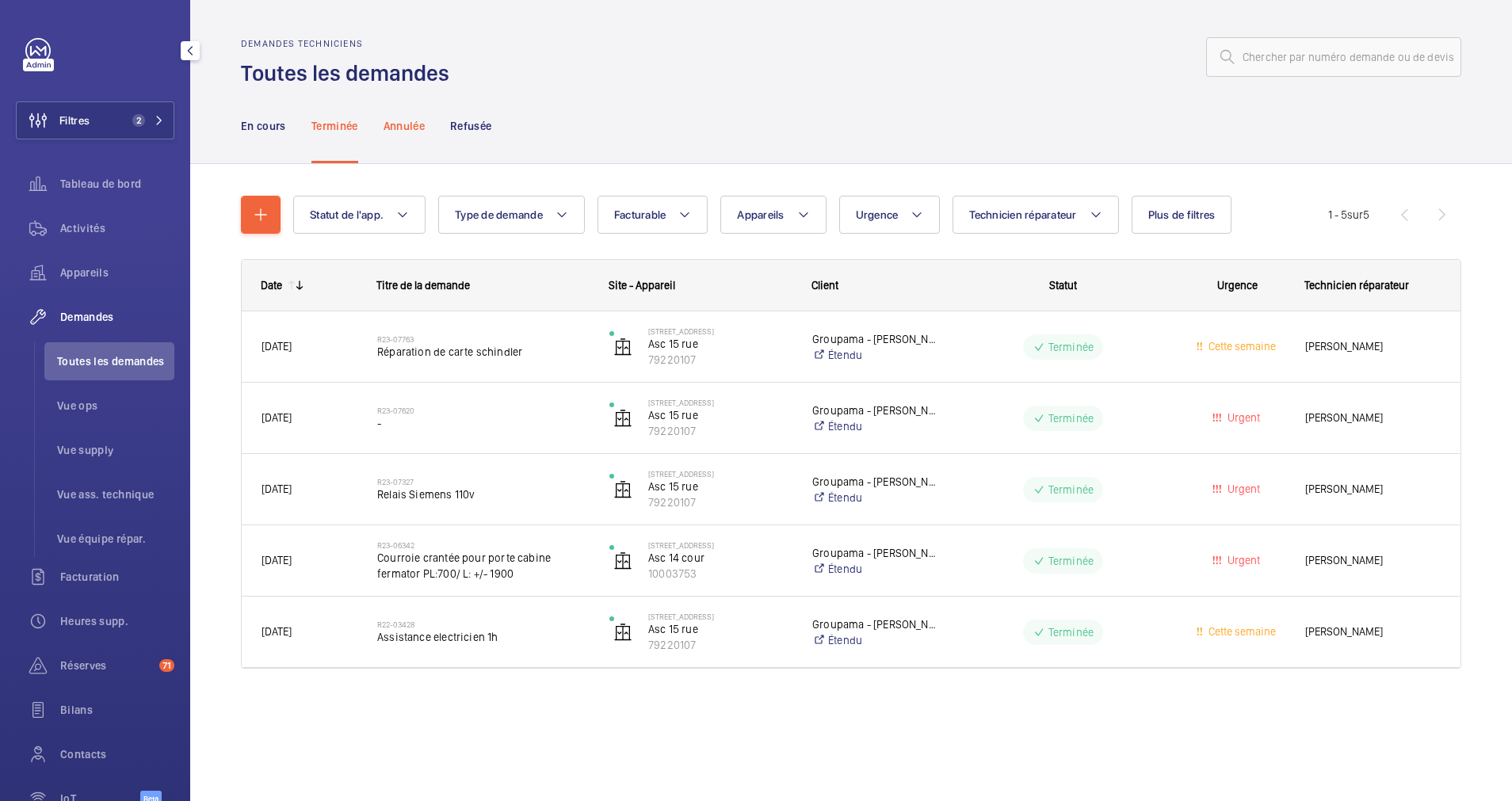
click at [408, 125] on p "Annulée" at bounding box center [405, 126] width 42 height 16
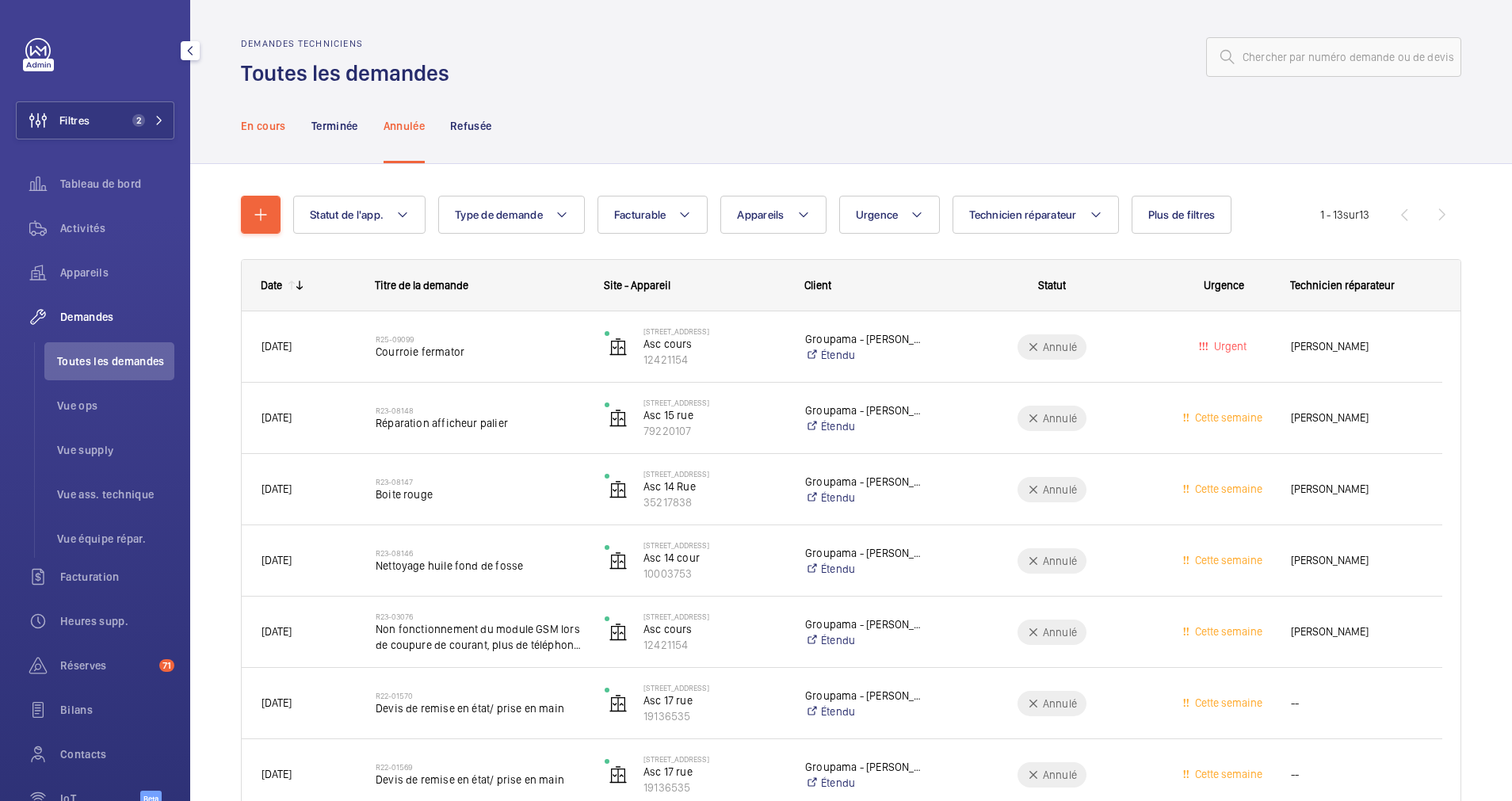
click at [262, 120] on p "En cours" at bounding box center [264, 126] width 45 height 16
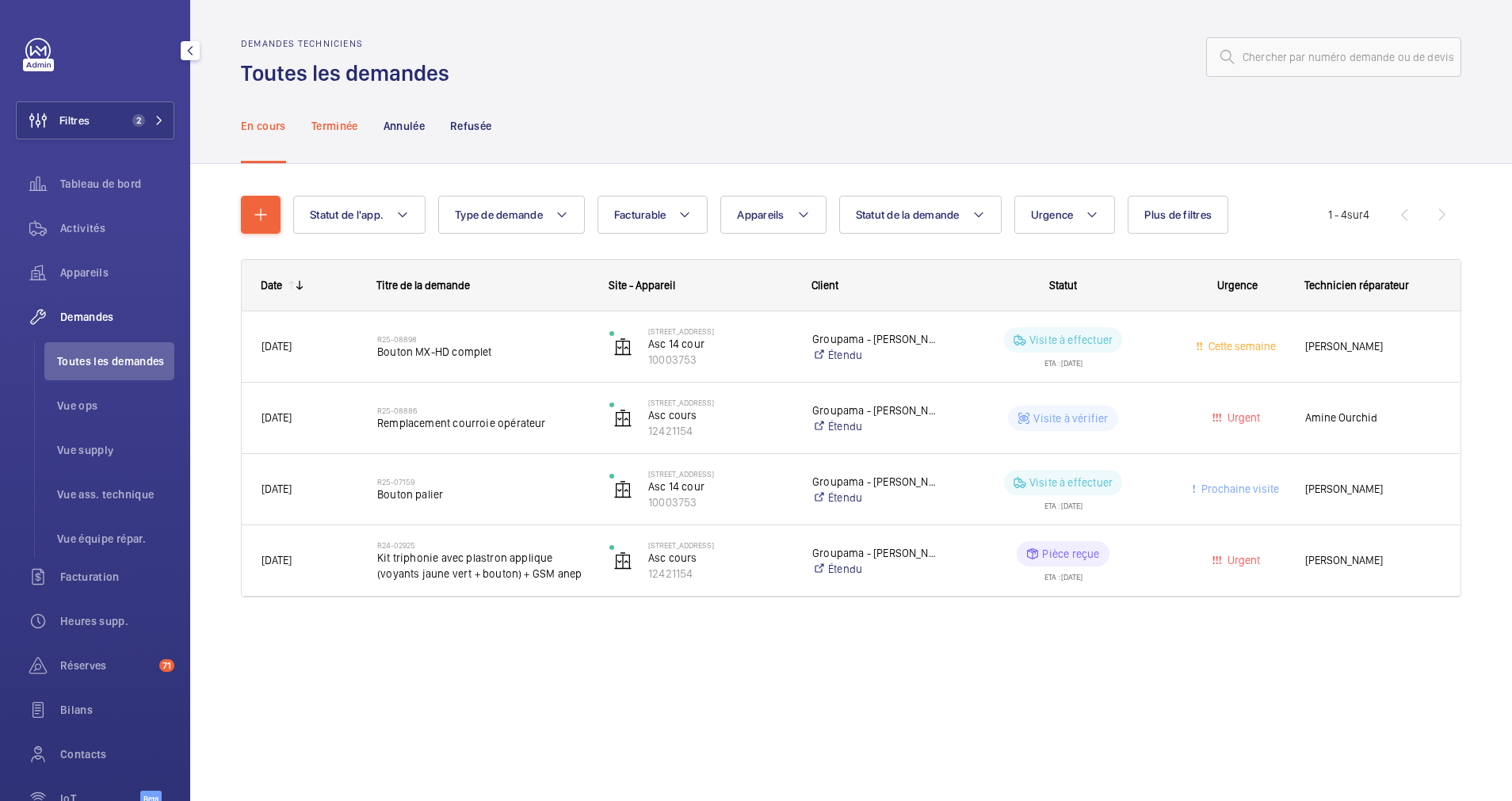
click at [329, 118] on p "Terminée" at bounding box center [334, 126] width 46 height 16
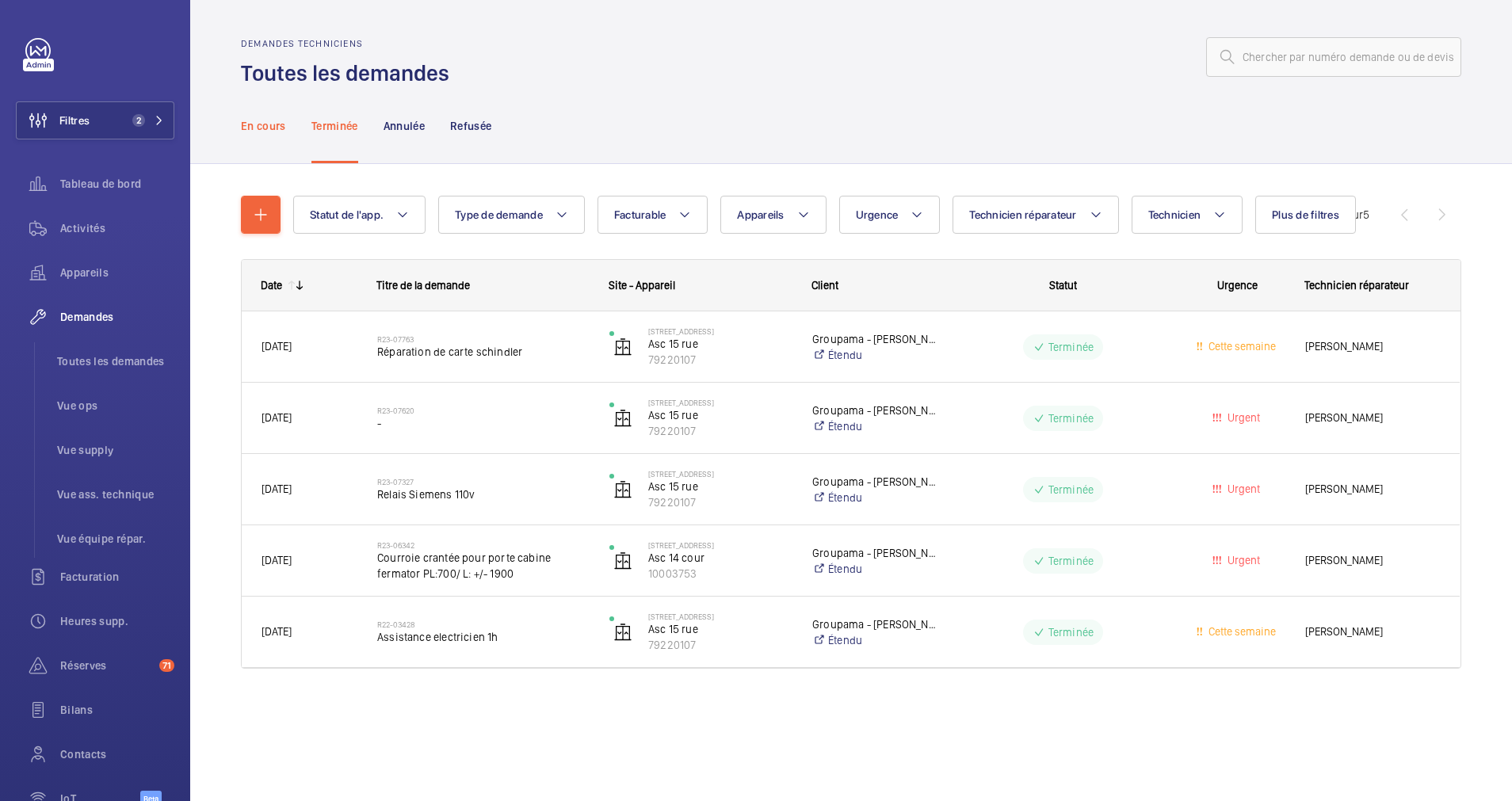
click at [257, 126] on p "En cours" at bounding box center [264, 126] width 45 height 16
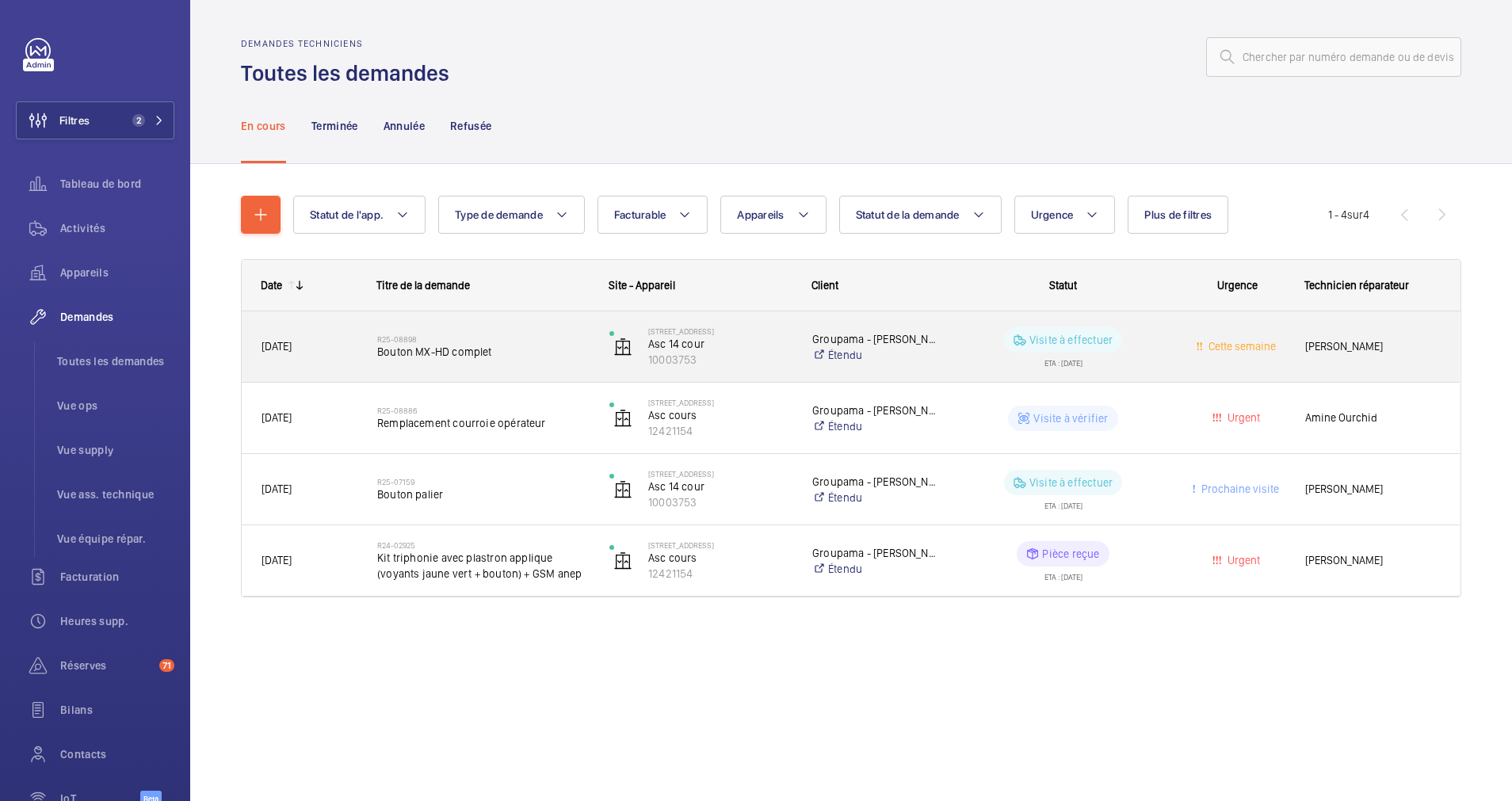
click at [453, 335] on h2 "R25-08898" at bounding box center [483, 340] width 212 height 9
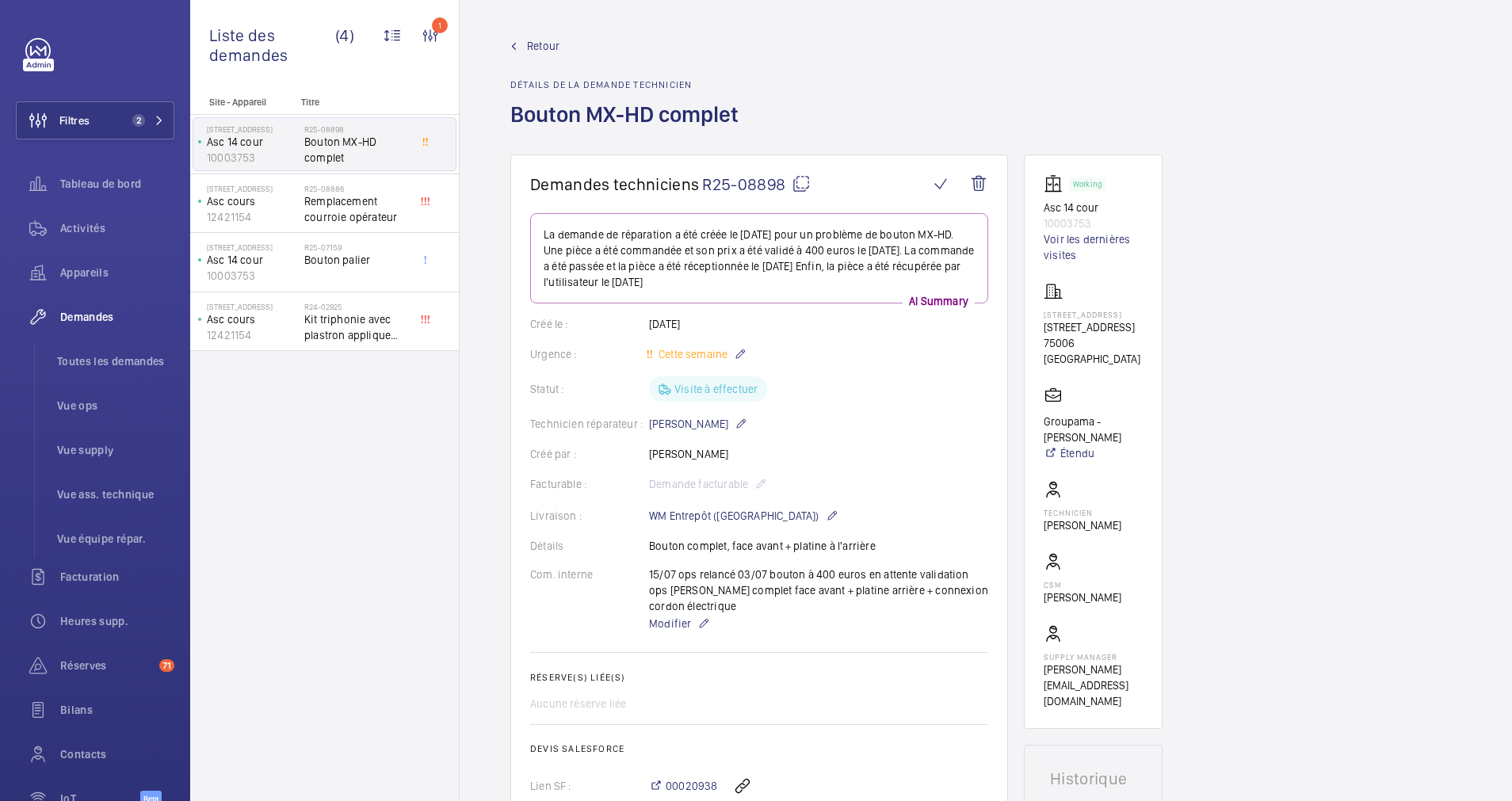
click at [535, 44] on span "Retour" at bounding box center [543, 45] width 32 height 16
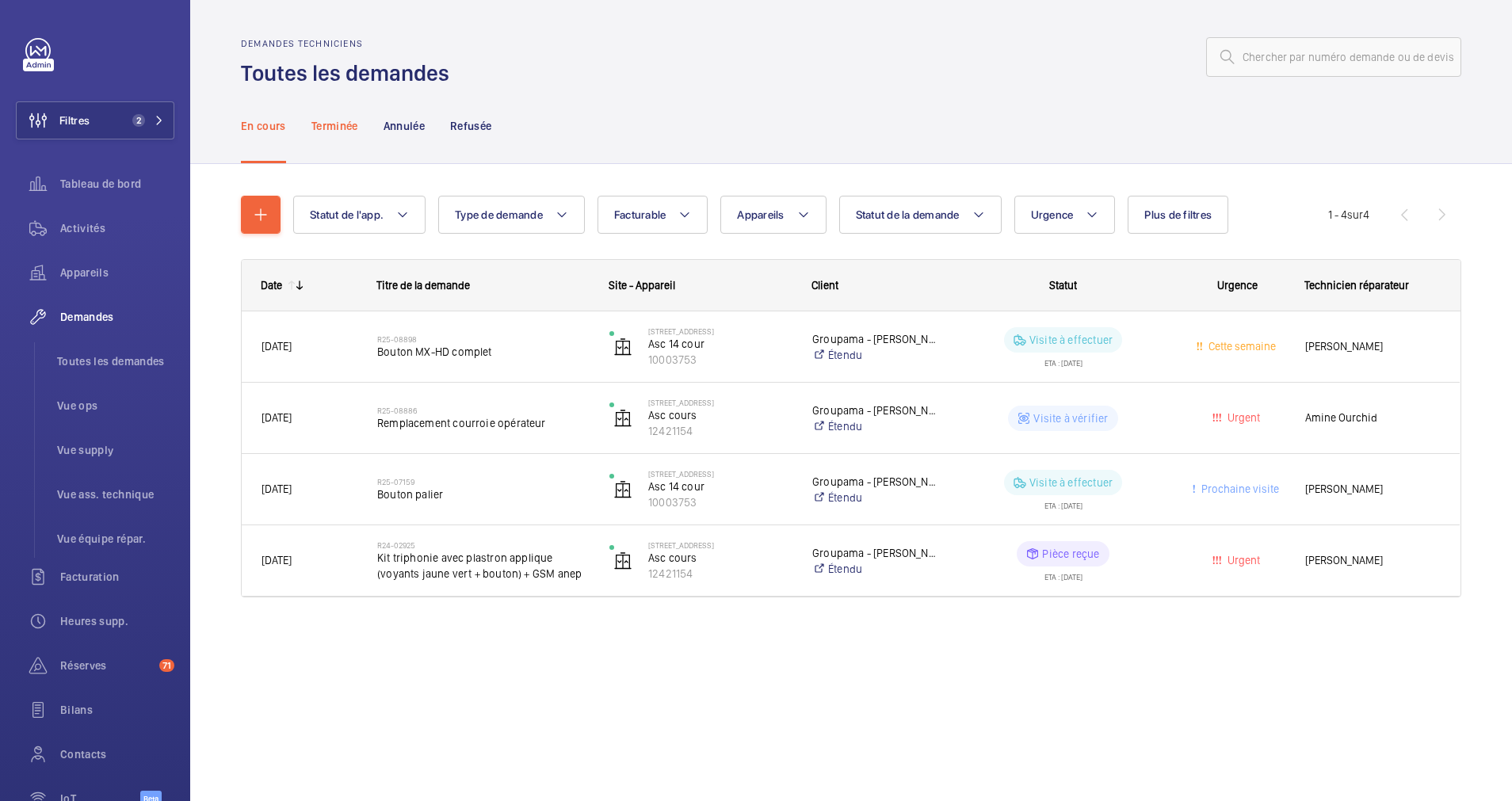
click at [338, 125] on p "Terminée" at bounding box center [334, 126] width 46 height 16
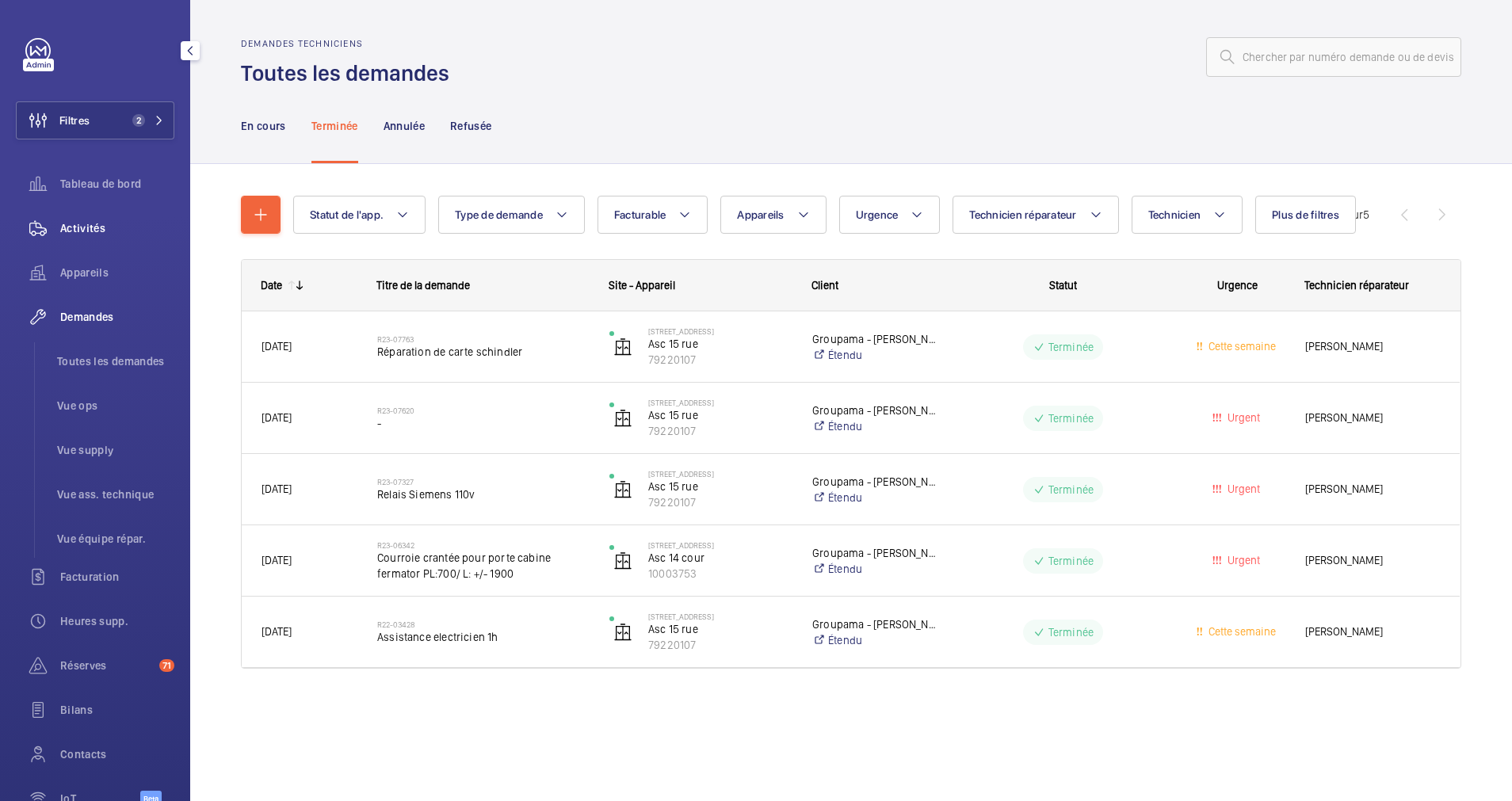
click at [82, 216] on div "Activités" at bounding box center [96, 228] width 159 height 38
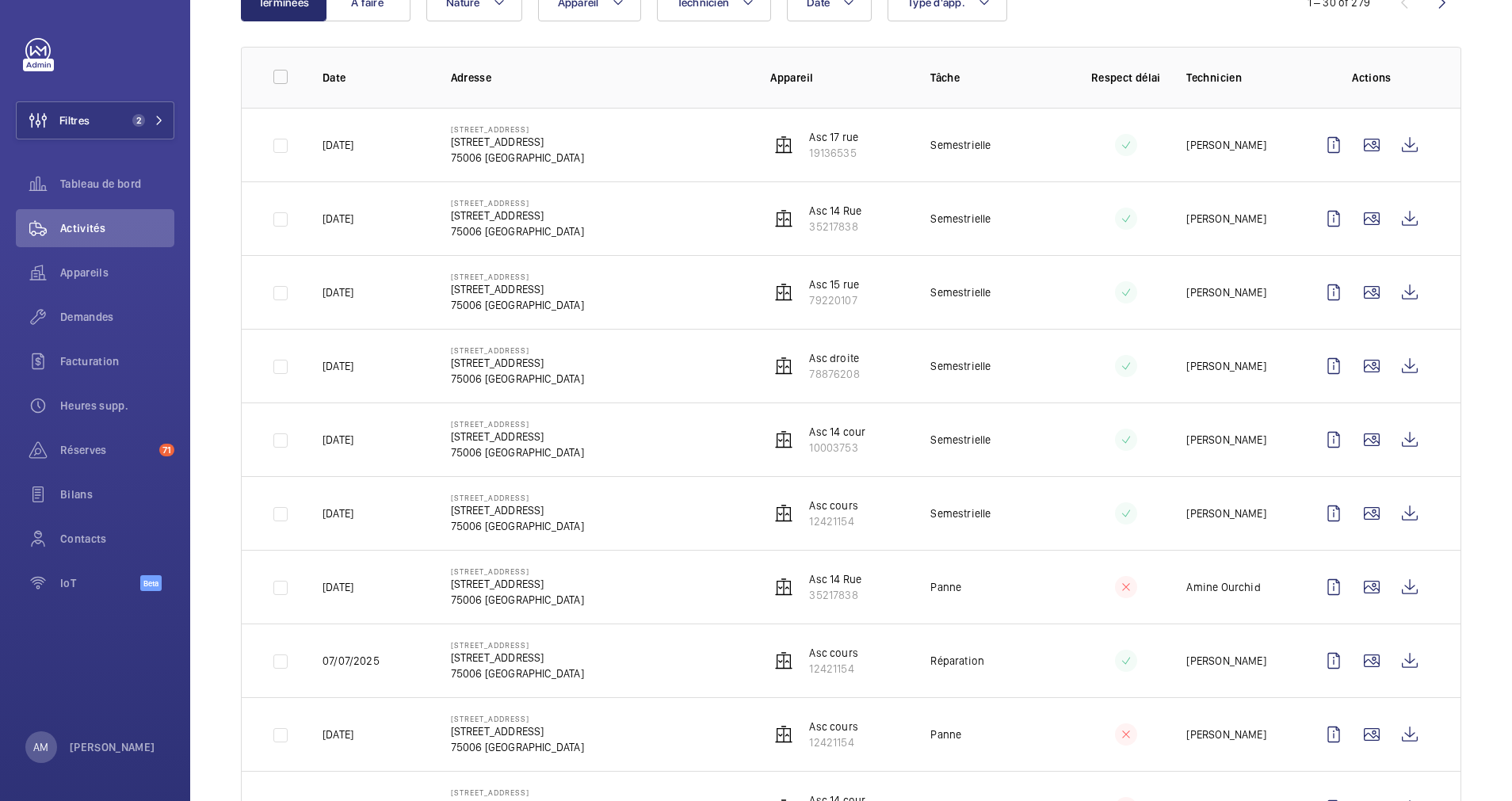
scroll to position [237, 0]
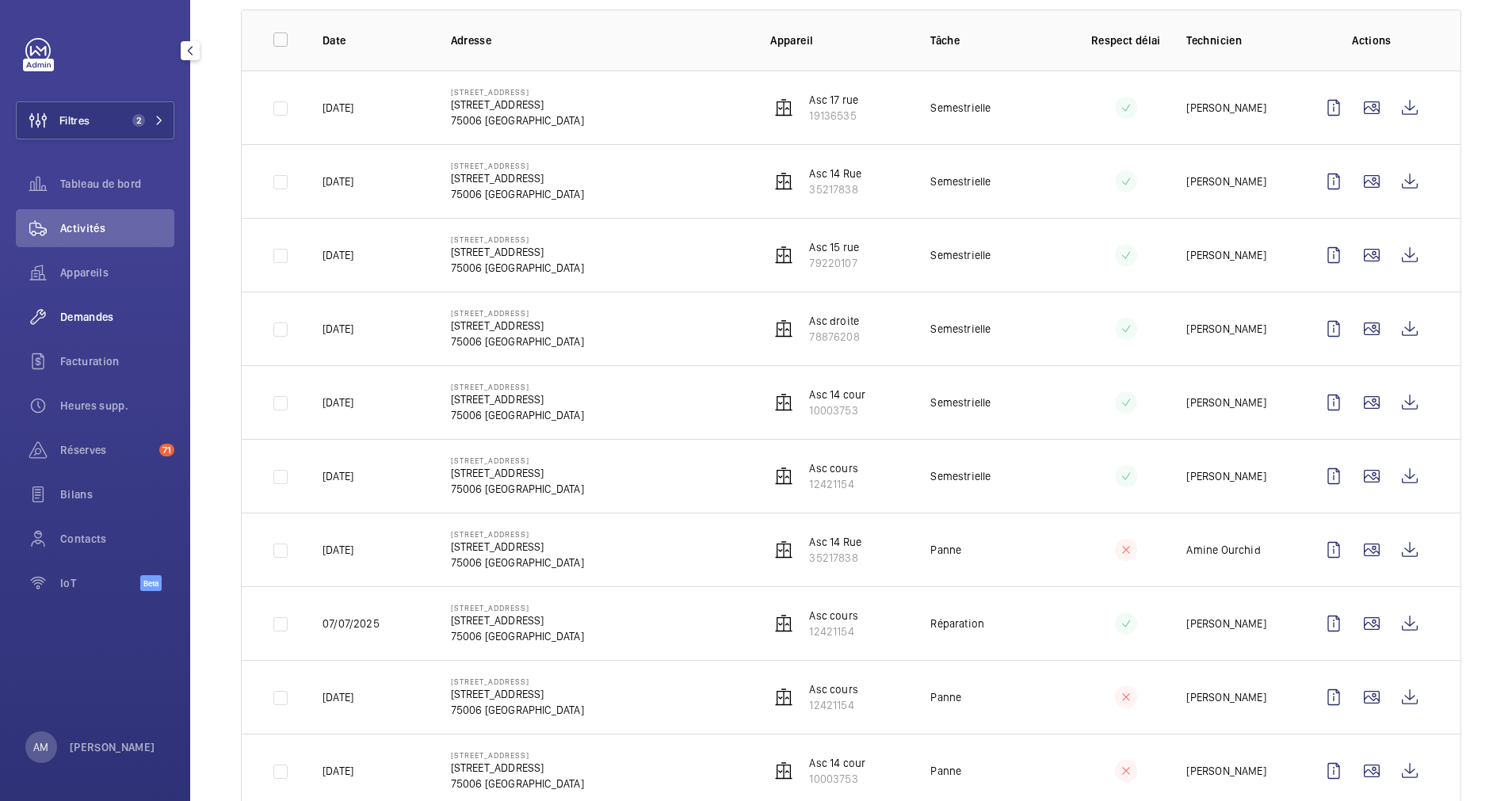
click at [78, 304] on div "Demandes" at bounding box center [96, 317] width 159 height 38
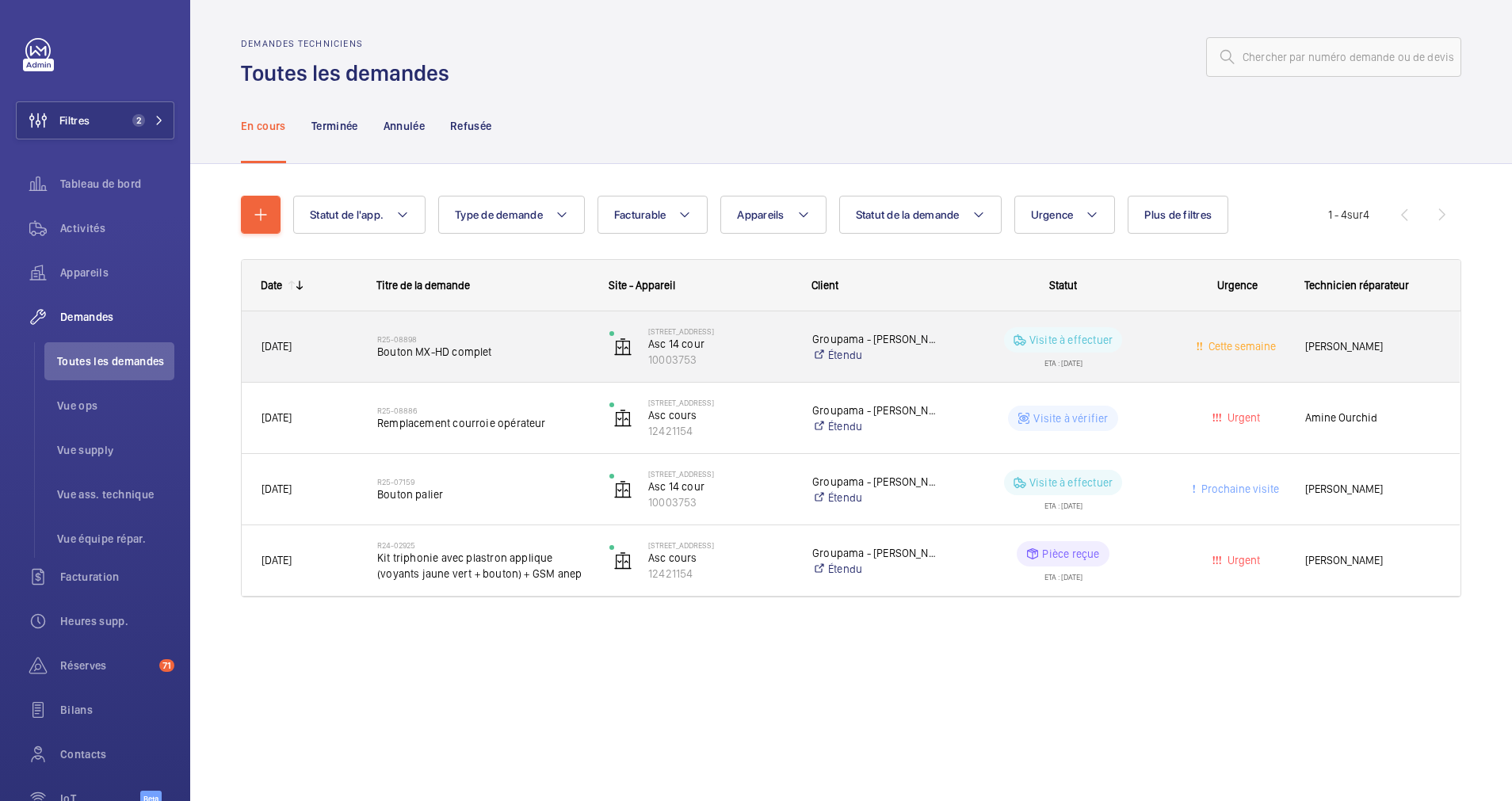
click at [513, 340] on h2 "R25-08898" at bounding box center [483, 340] width 212 height 9
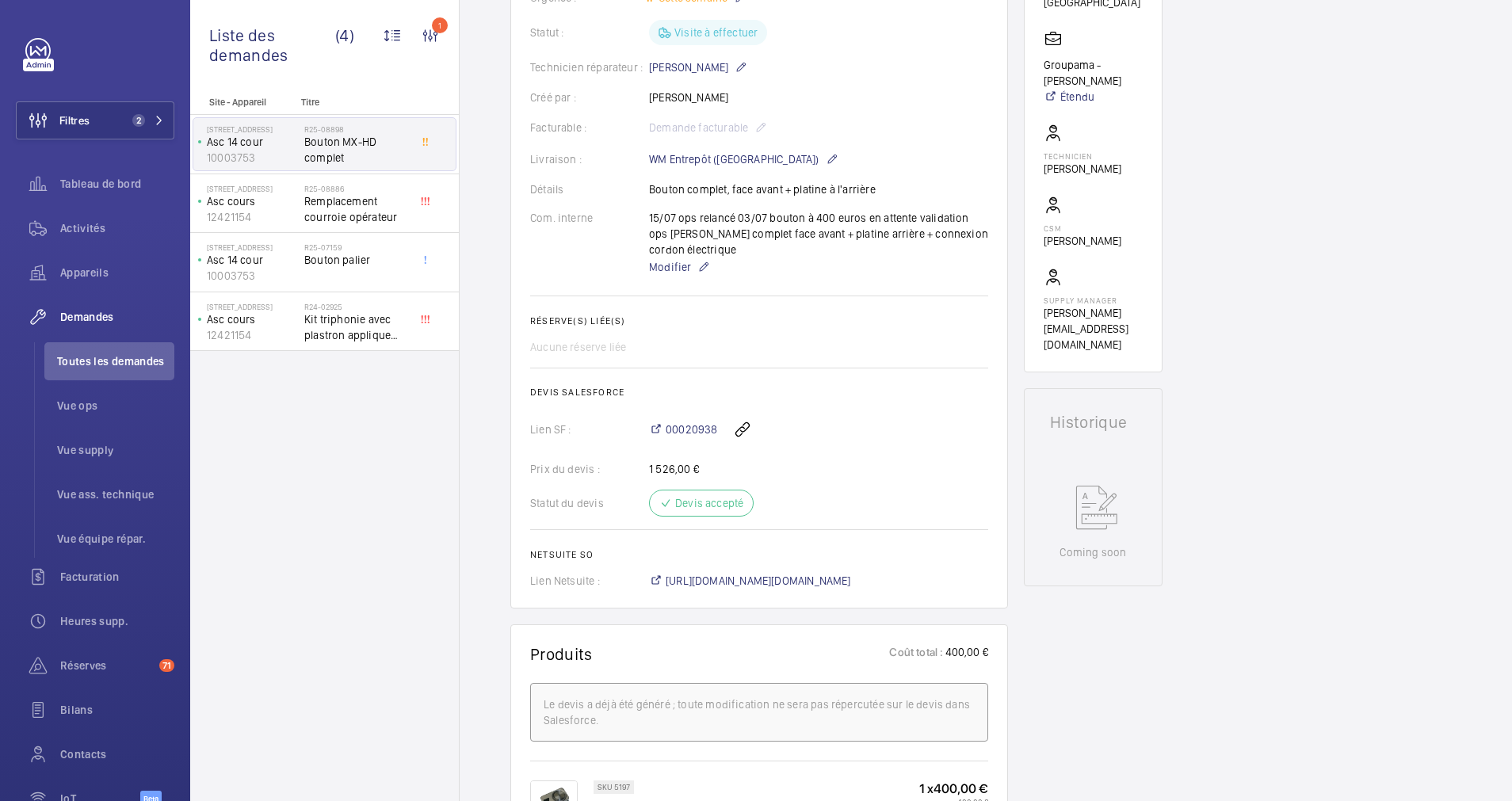
scroll to position [476, 0]
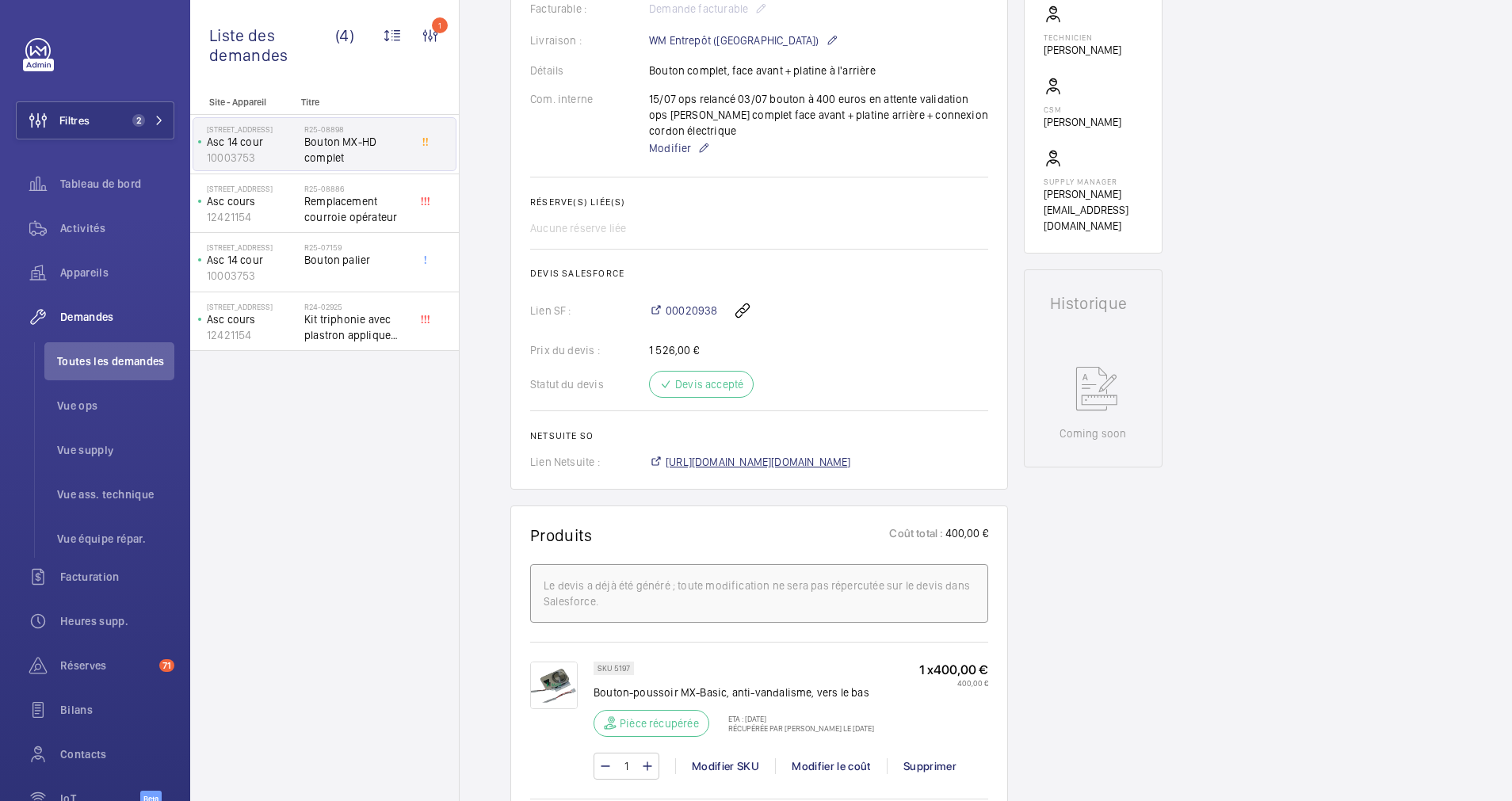
click at [811, 465] on span "https://6461500.app.netsuite.com/app/accounting/transactions/salesord.nl?id=287…" at bounding box center [758, 461] width 185 height 16
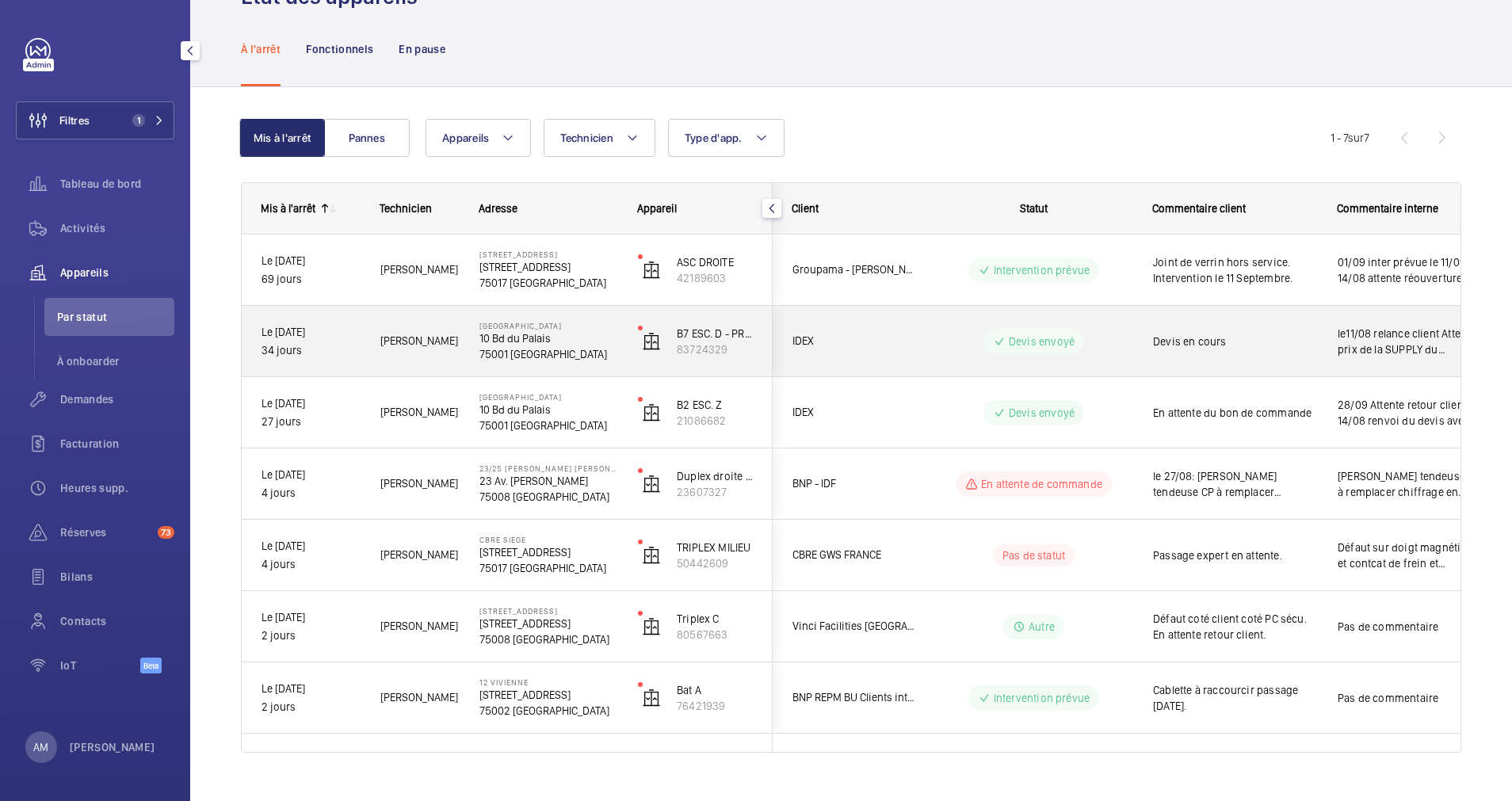
scroll to position [84, 0]
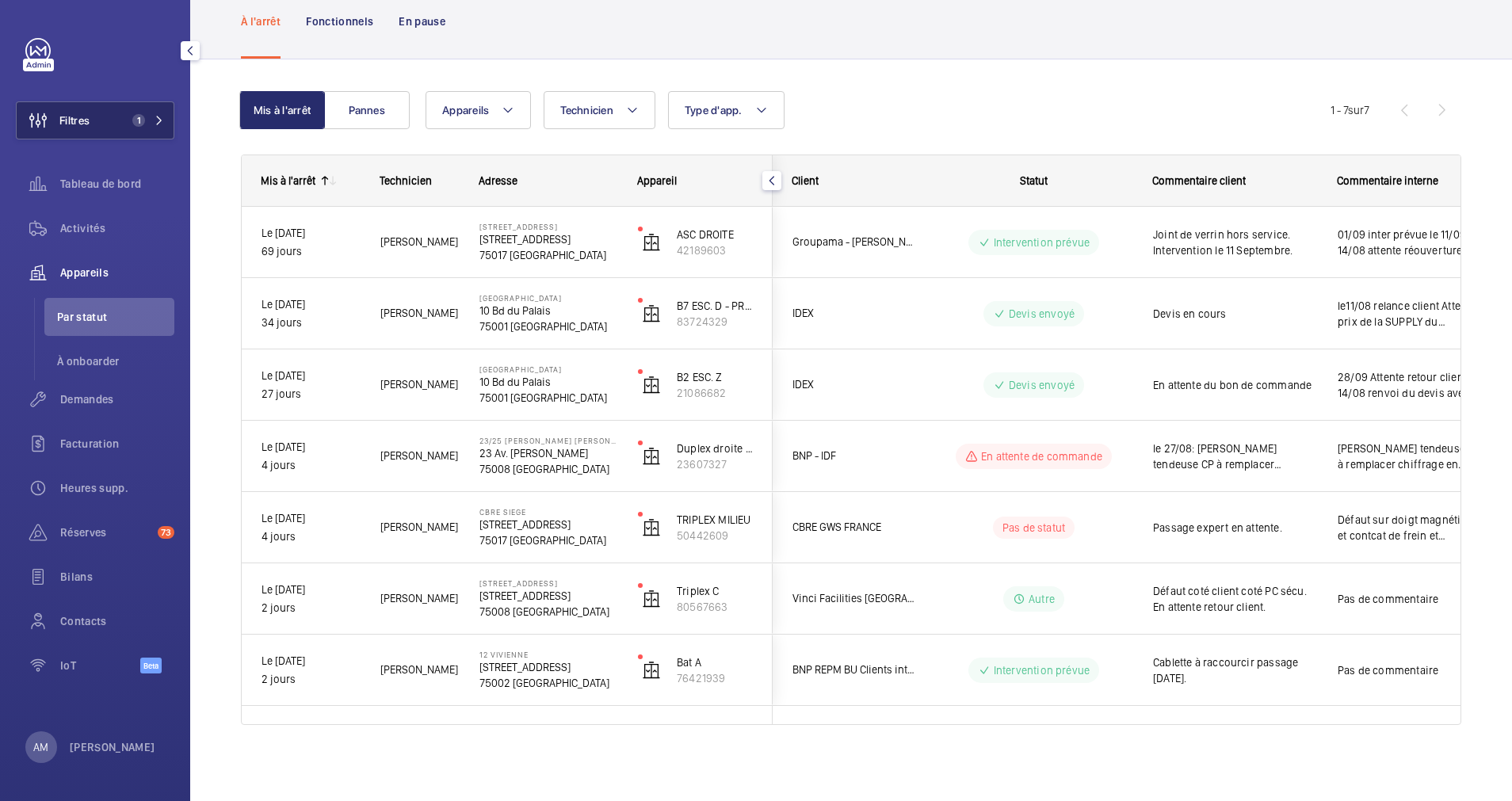
click at [142, 110] on button "Filtres 1" at bounding box center [96, 120] width 159 height 38
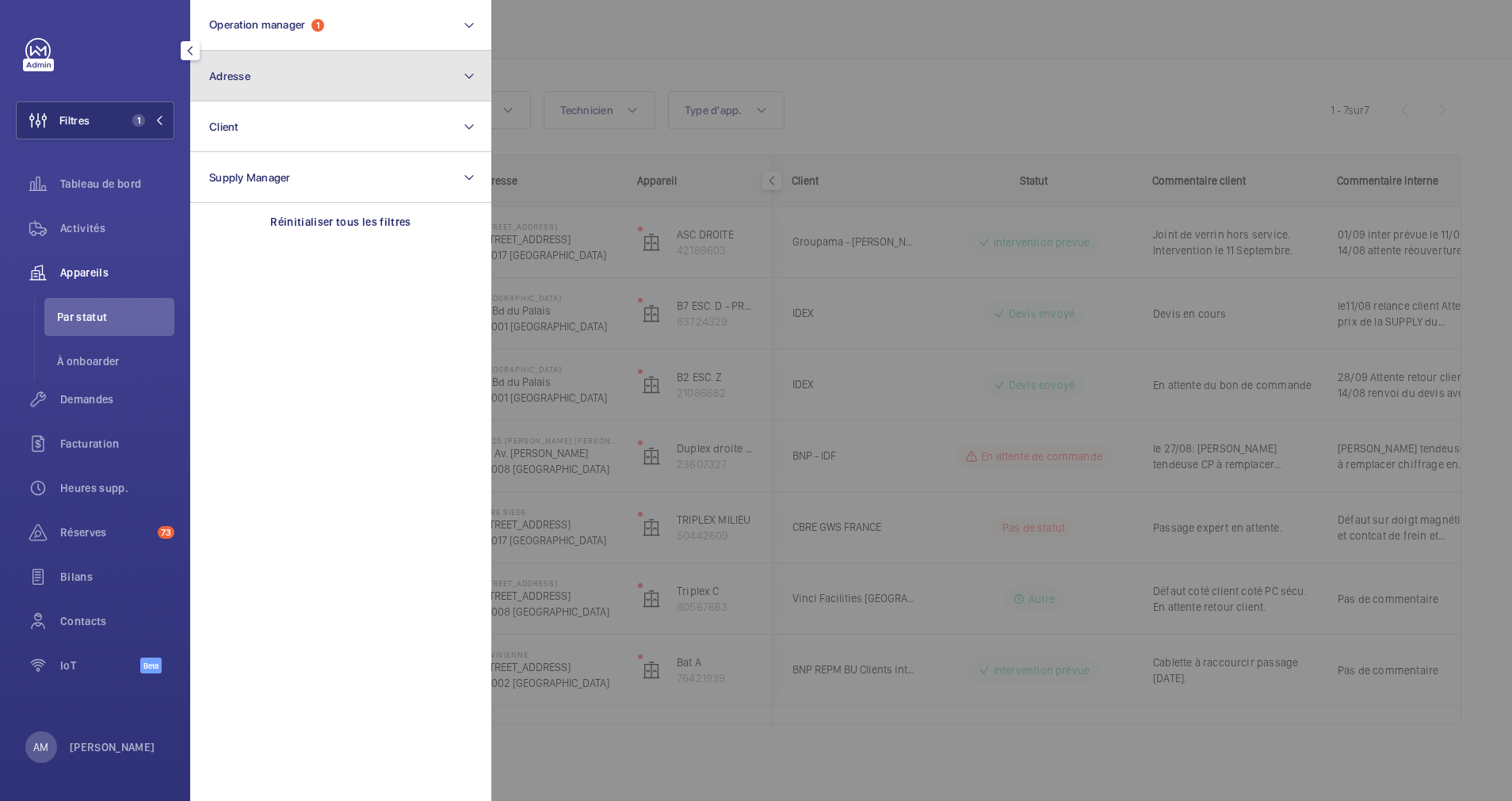
click at [327, 83] on button "Adresse" at bounding box center [340, 77] width 301 height 51
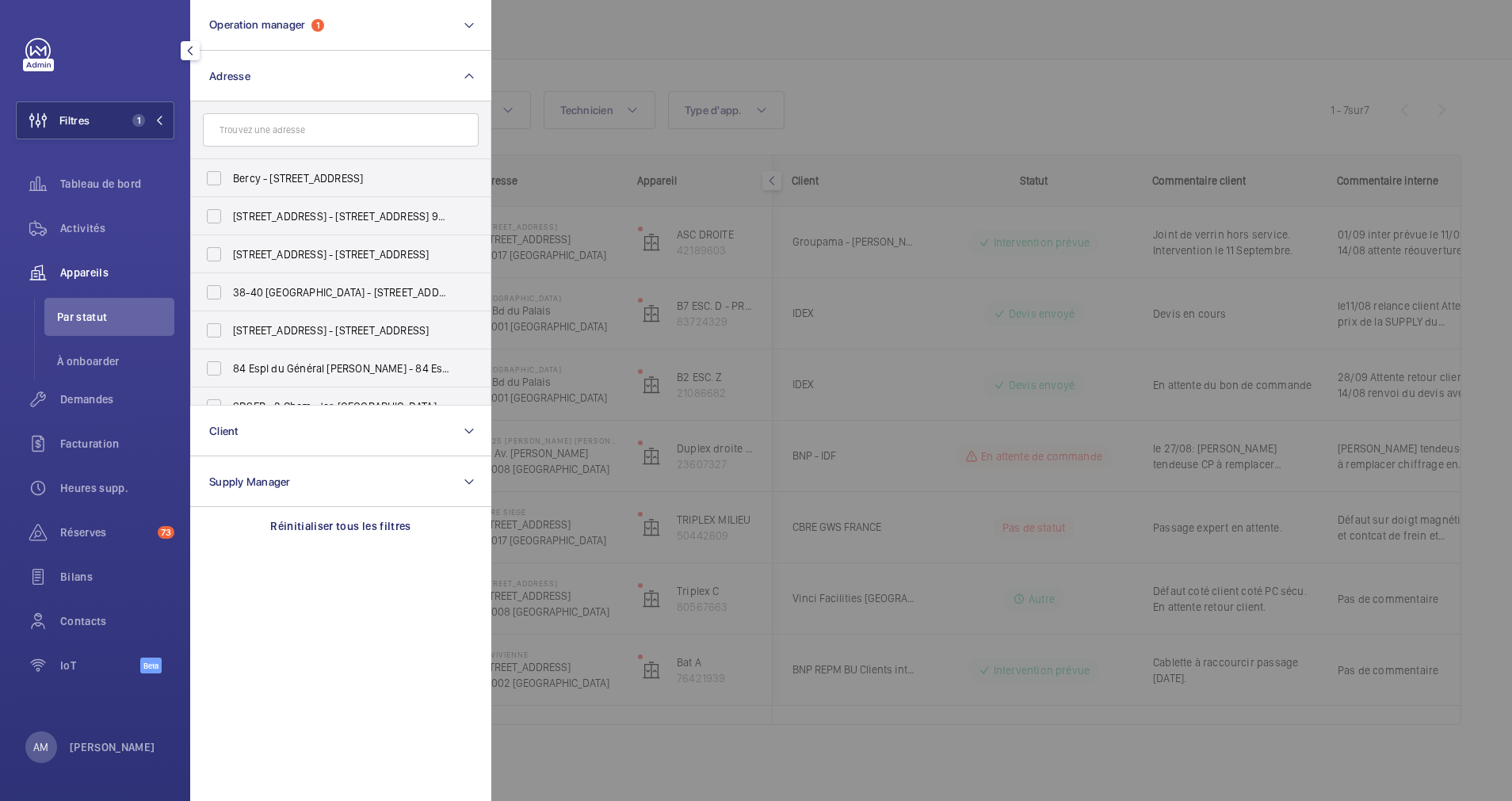
click at [328, 126] on input "text" at bounding box center [341, 130] width 276 height 33
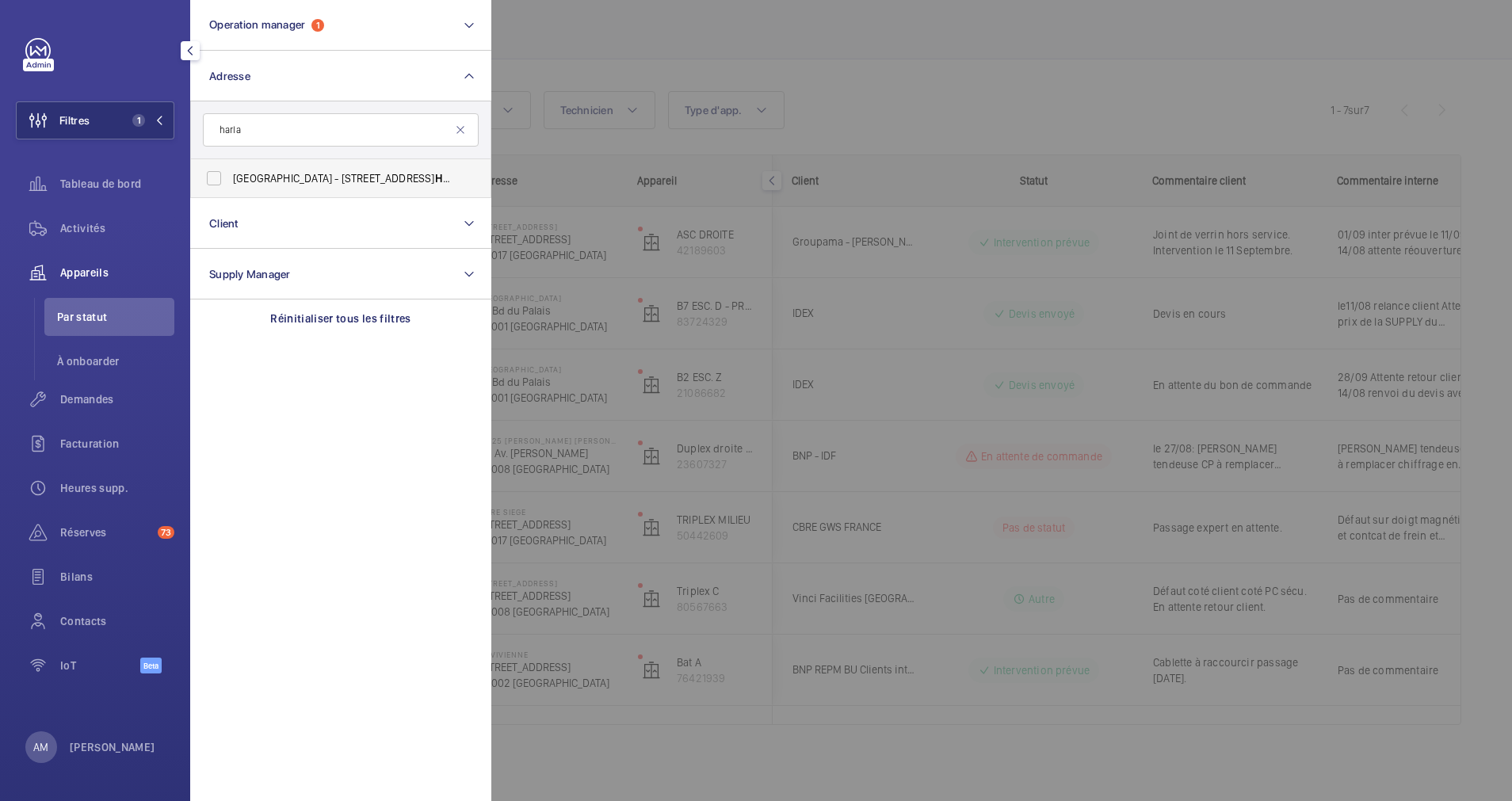
type input "harla"
click at [277, 175] on span "[GEOGRAPHIC_DATA] - [STREET_ADDRESS]" at bounding box center [341, 178] width 217 height 16
click at [230, 175] on input "[GEOGRAPHIC_DATA] - [STREET_ADDRESS]" at bounding box center [214, 179] width 32 height 32
checkbox input "true"
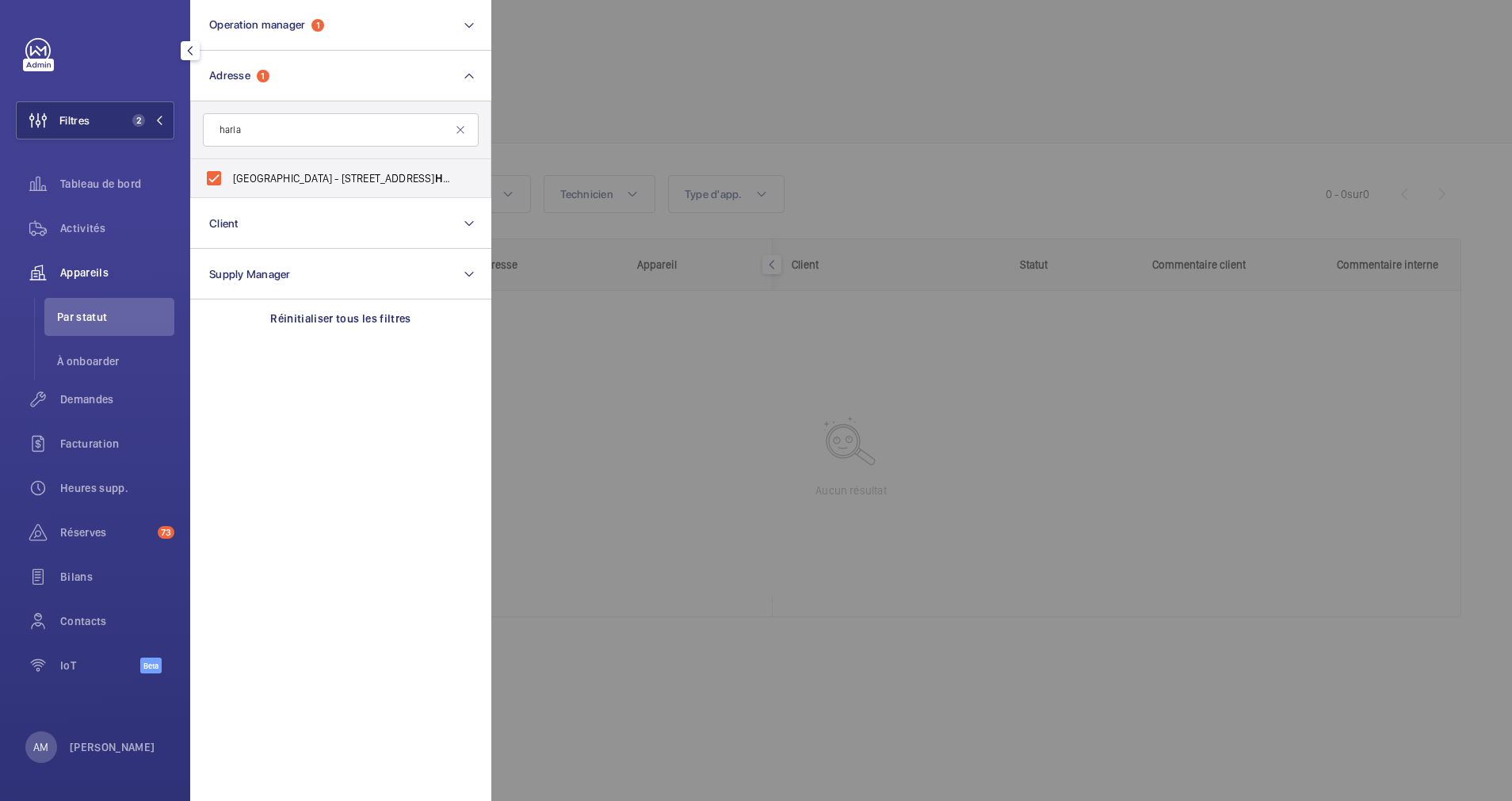
click at [604, 115] on div at bounding box center [1247, 400] width 1512 height 801
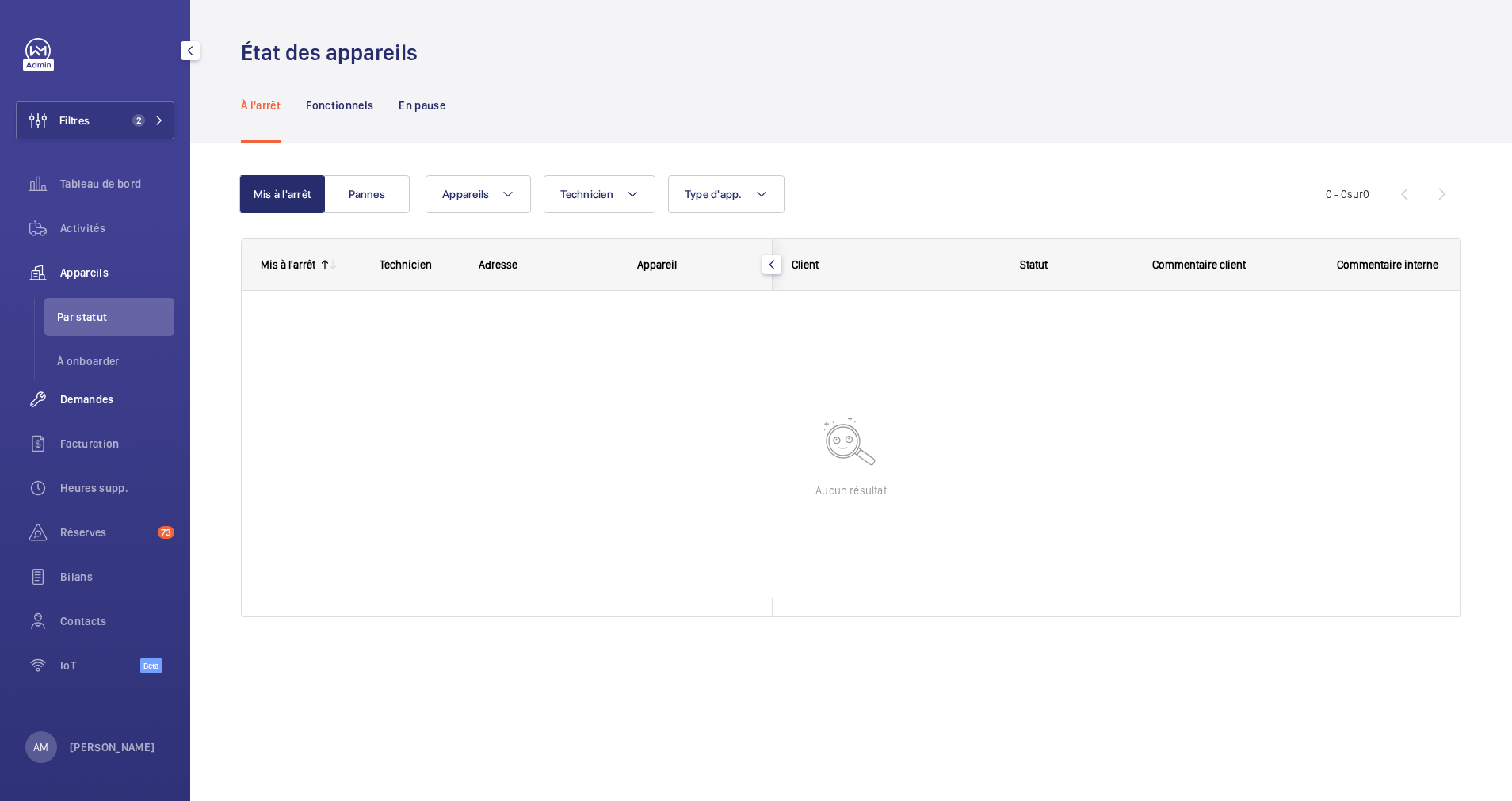
click at [91, 392] on span "Demandes" at bounding box center [117, 399] width 114 height 16
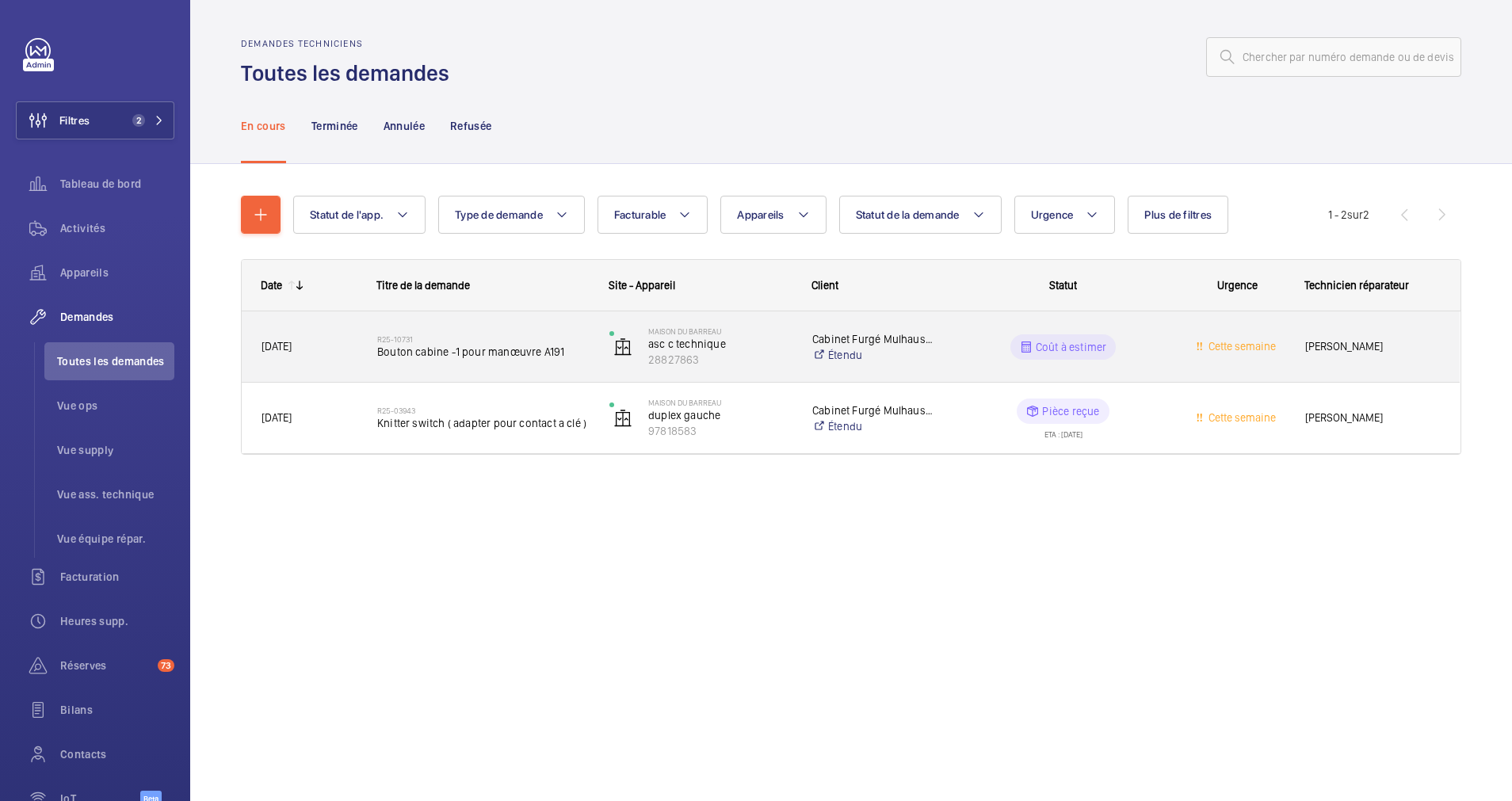
click at [517, 356] on span "Bouton cabine -1 pour manœuvre A191" at bounding box center [483, 352] width 212 height 16
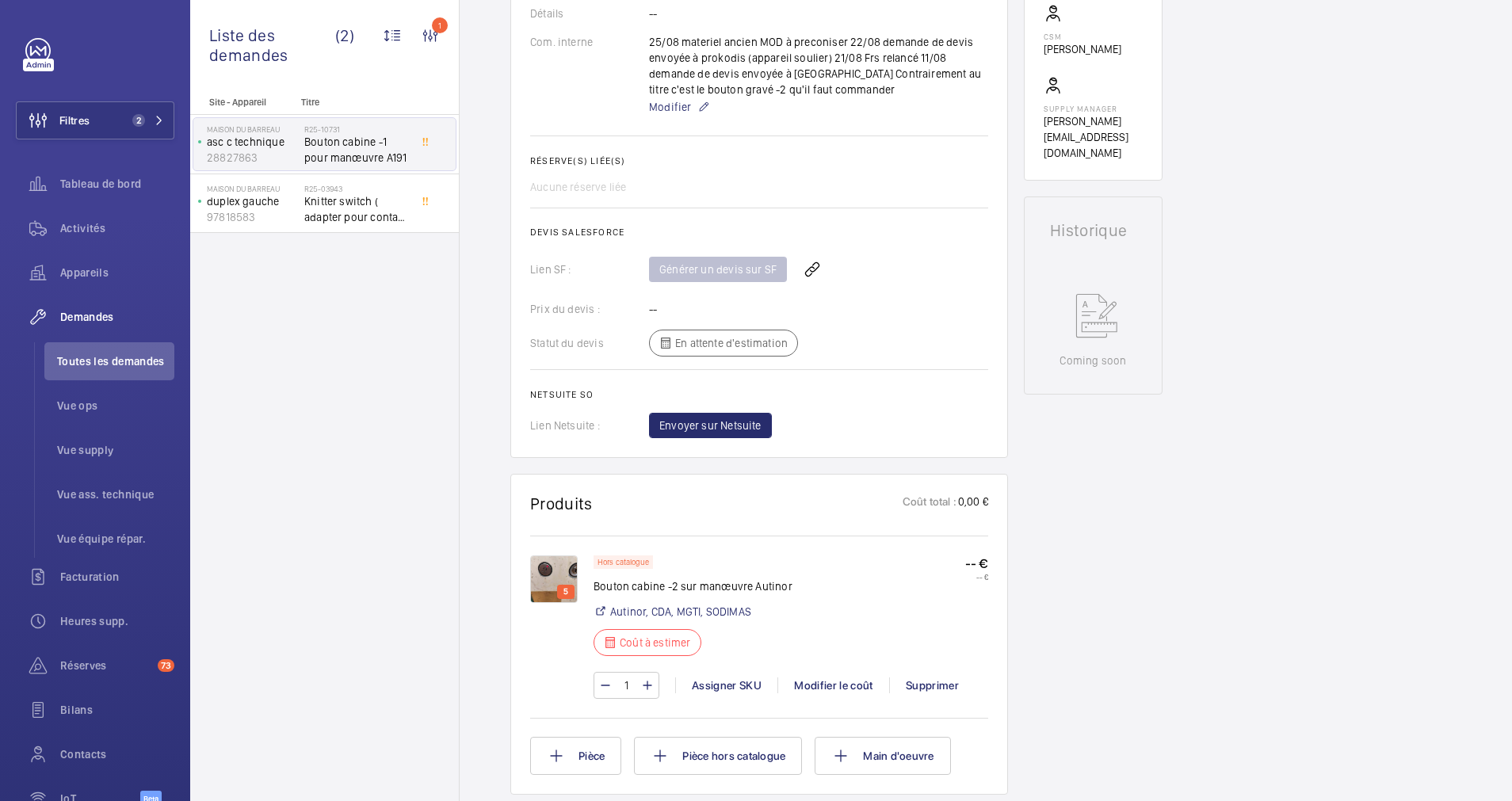
scroll to position [594, 0]
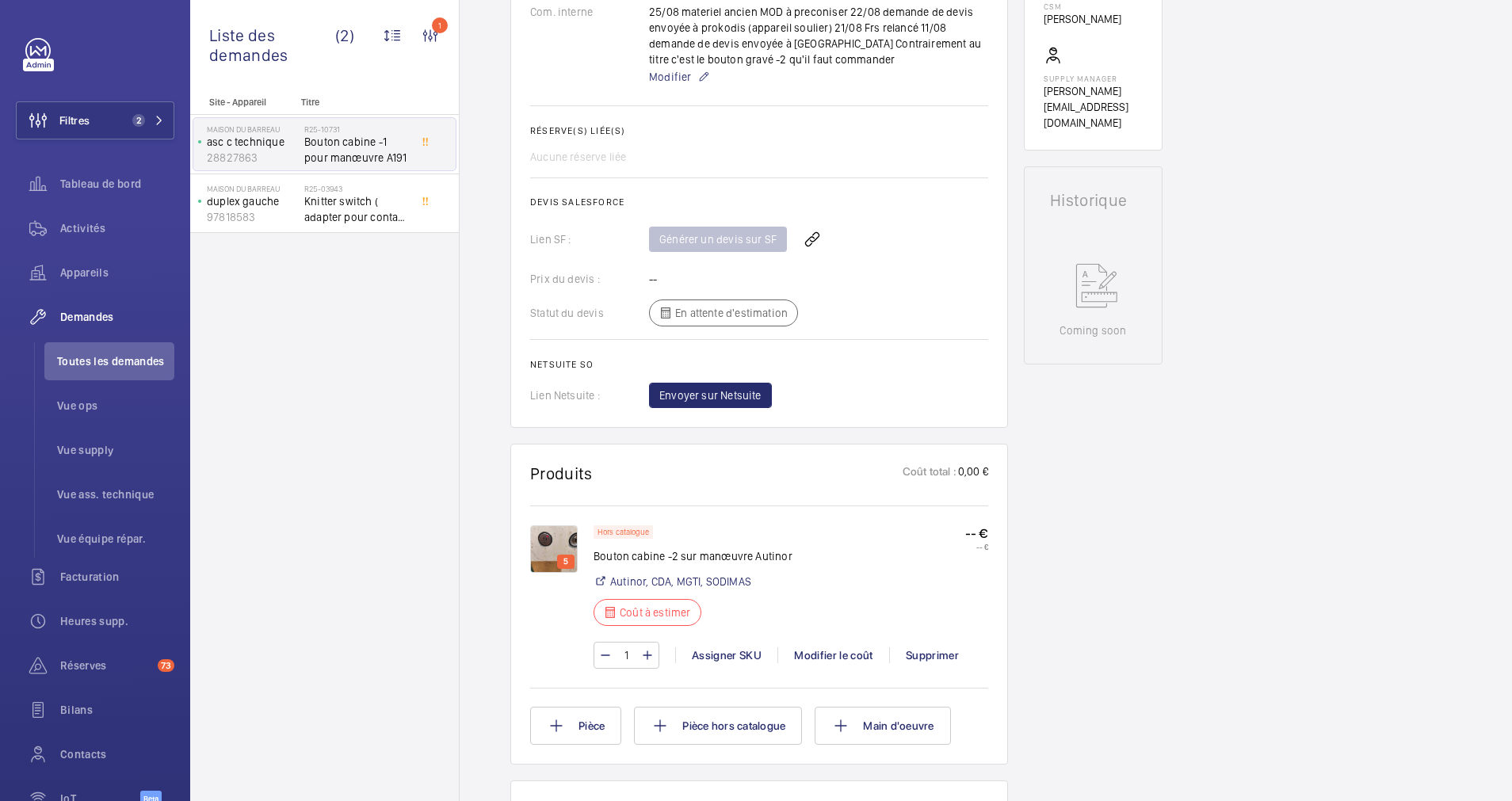
click at [570, 532] on img at bounding box center [554, 549] width 47 height 47
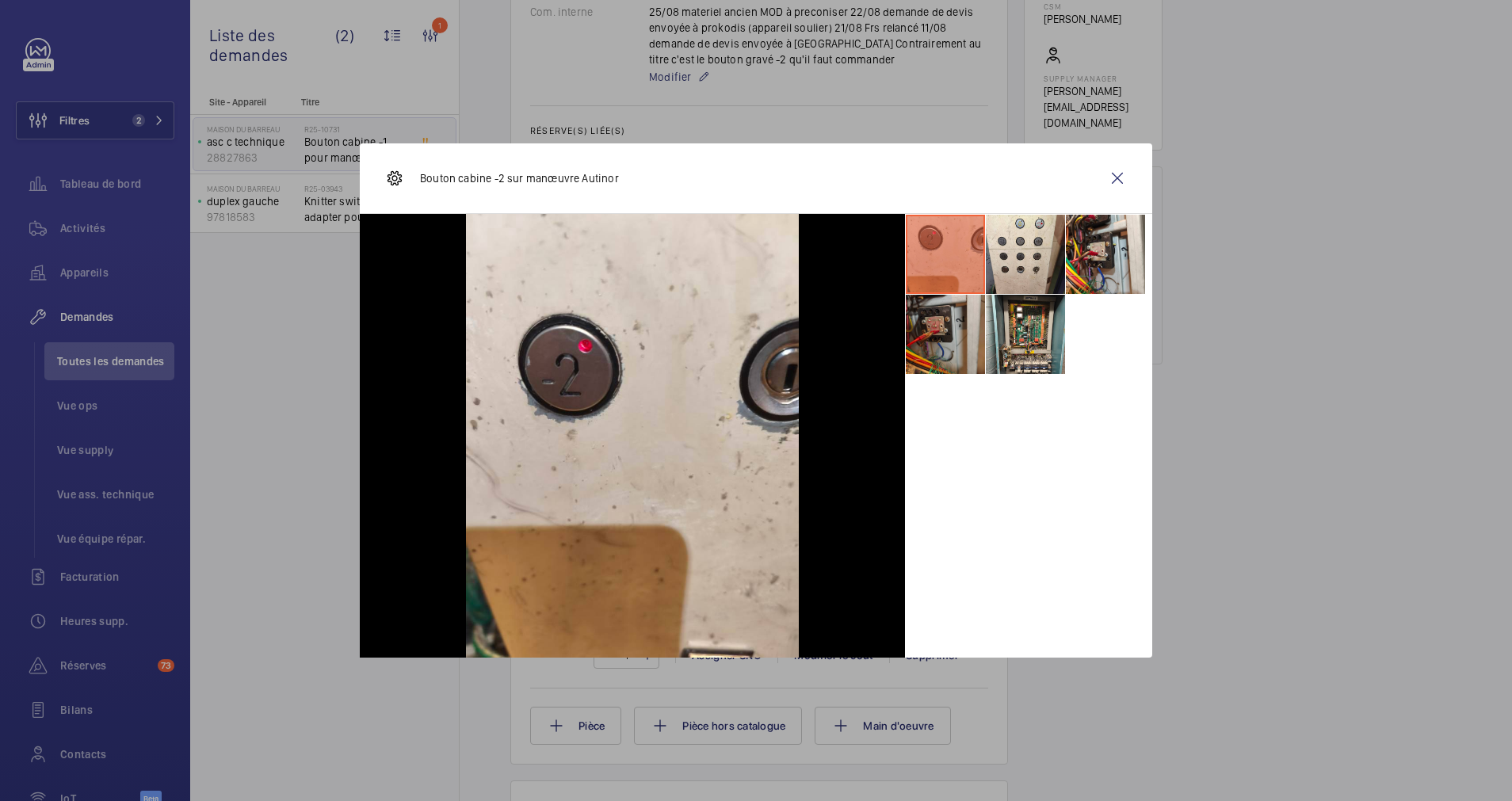
click at [930, 340] on li at bounding box center [946, 335] width 79 height 79
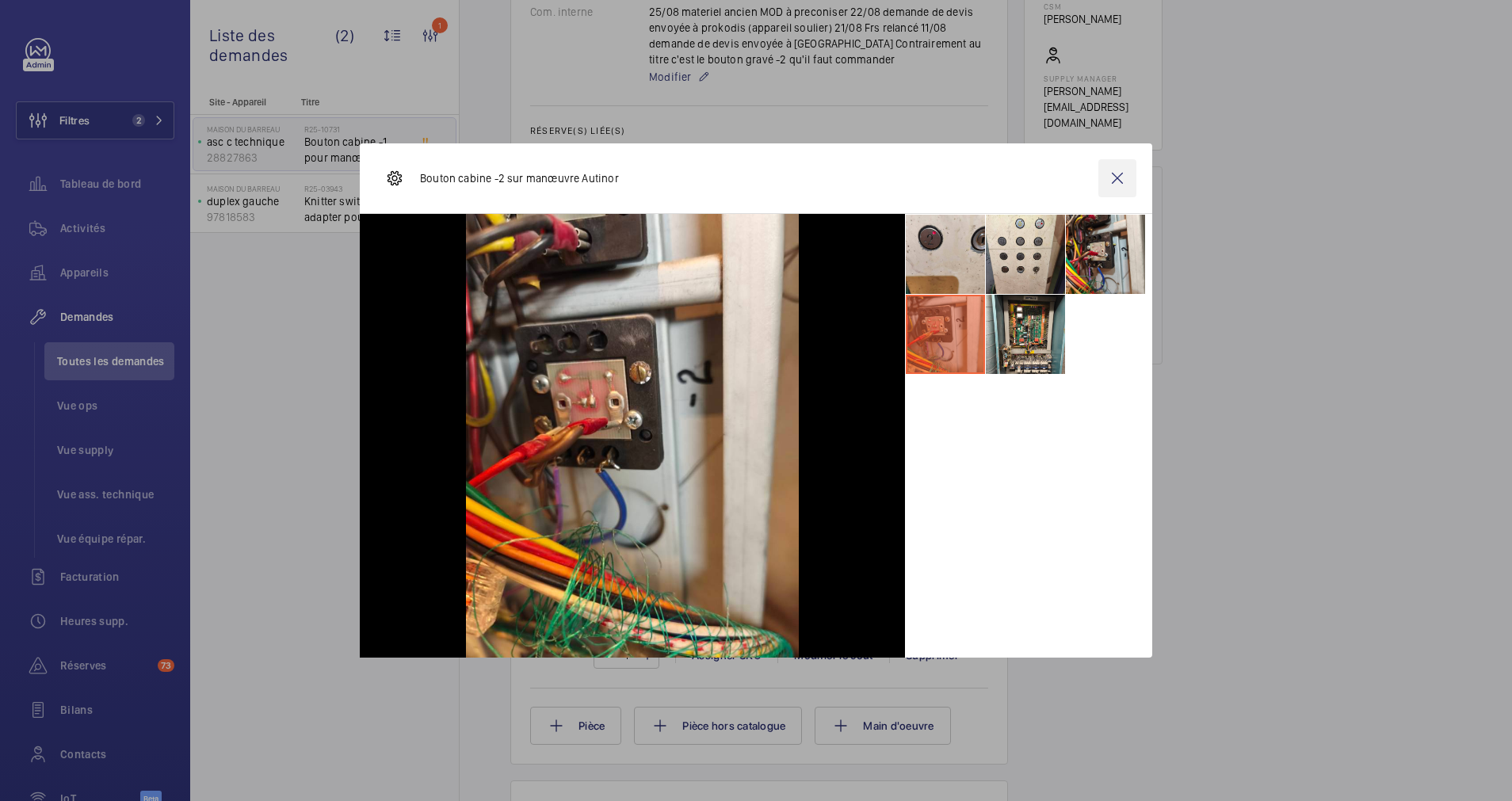
click at [1120, 176] on wm-front-icon-button at bounding box center [1117, 178] width 38 height 38
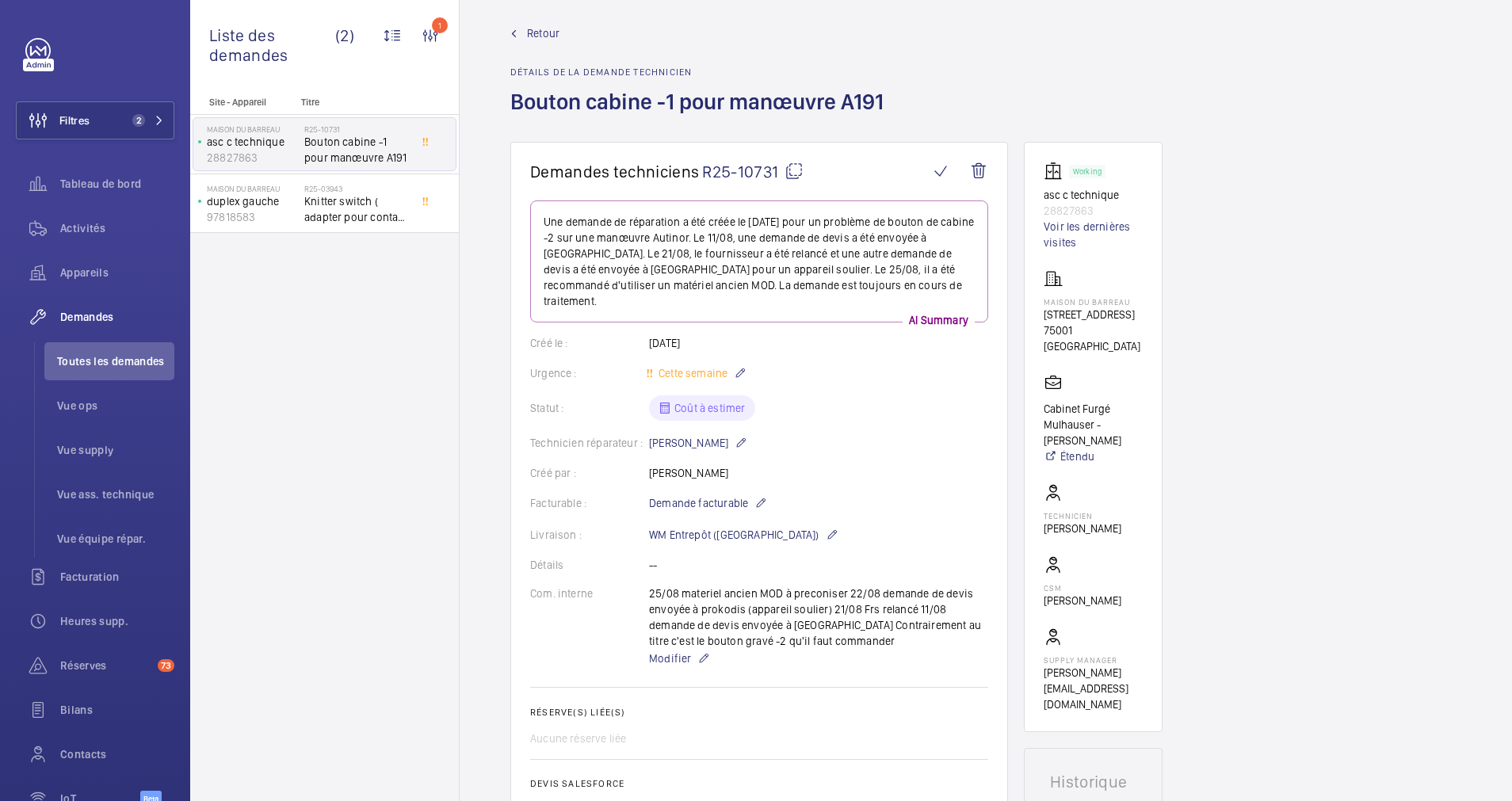
scroll to position [0, 0]
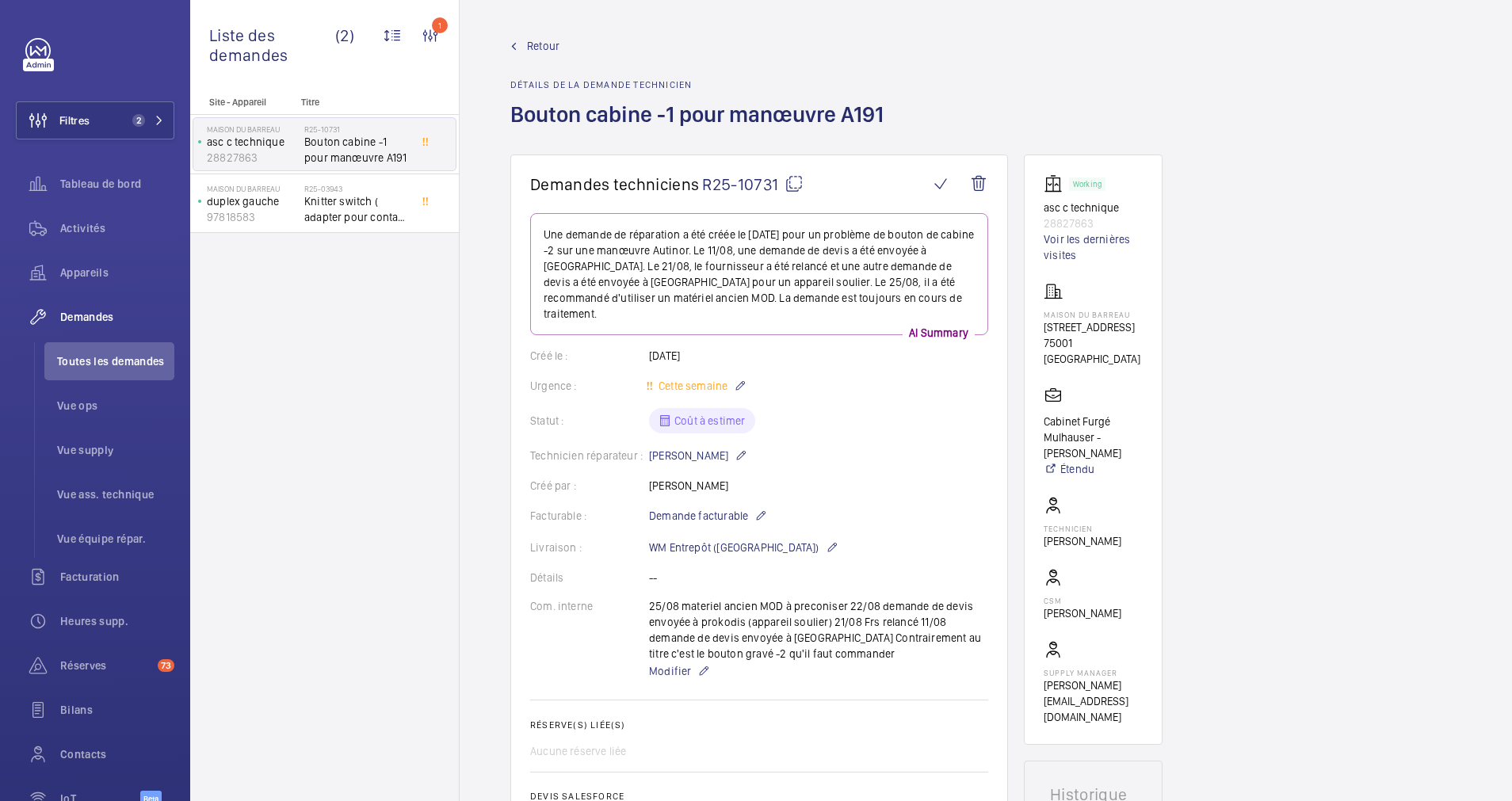
click at [796, 178] on mat-icon at bounding box center [794, 183] width 19 height 19
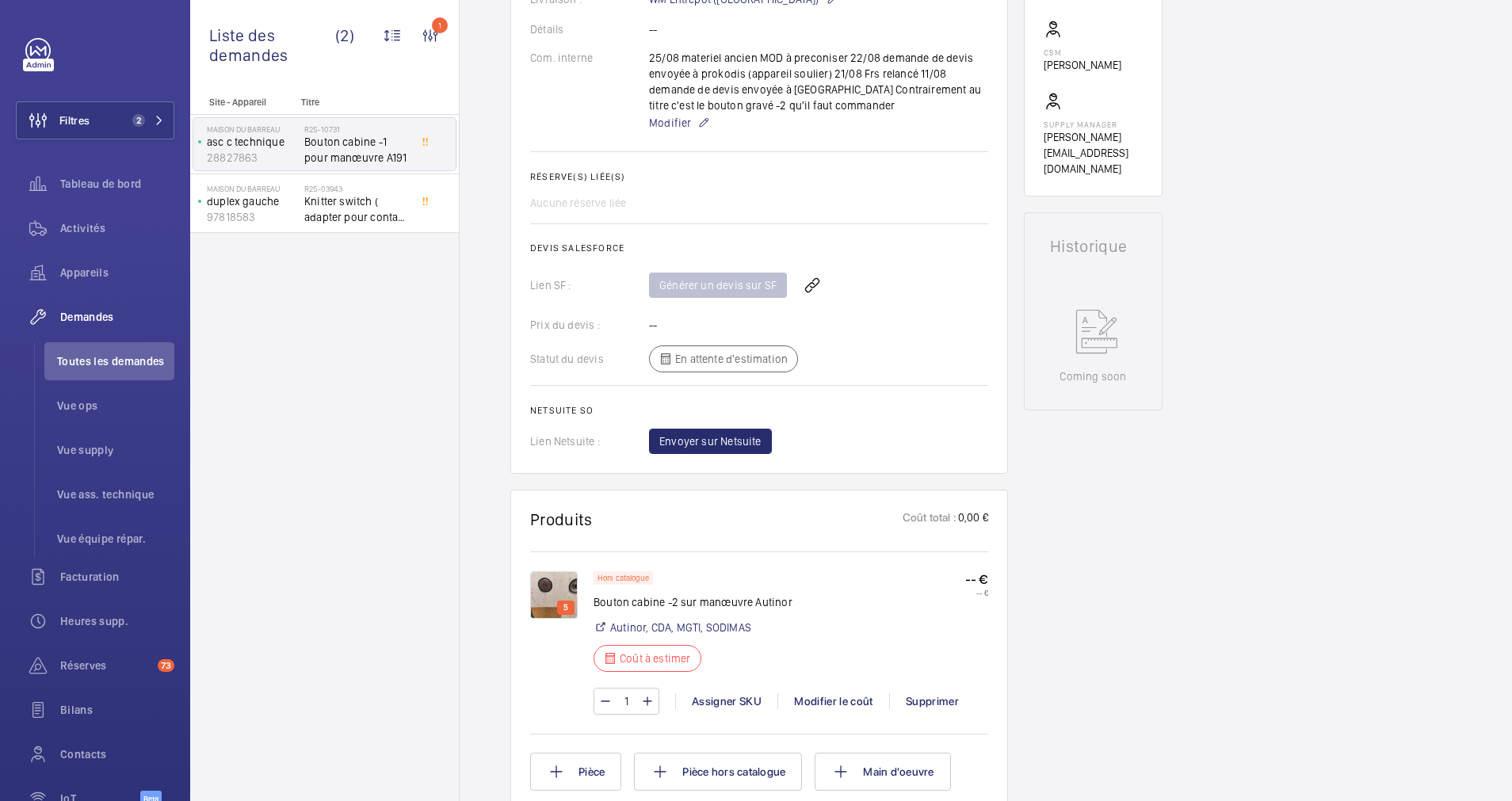
scroll to position [594, 0]
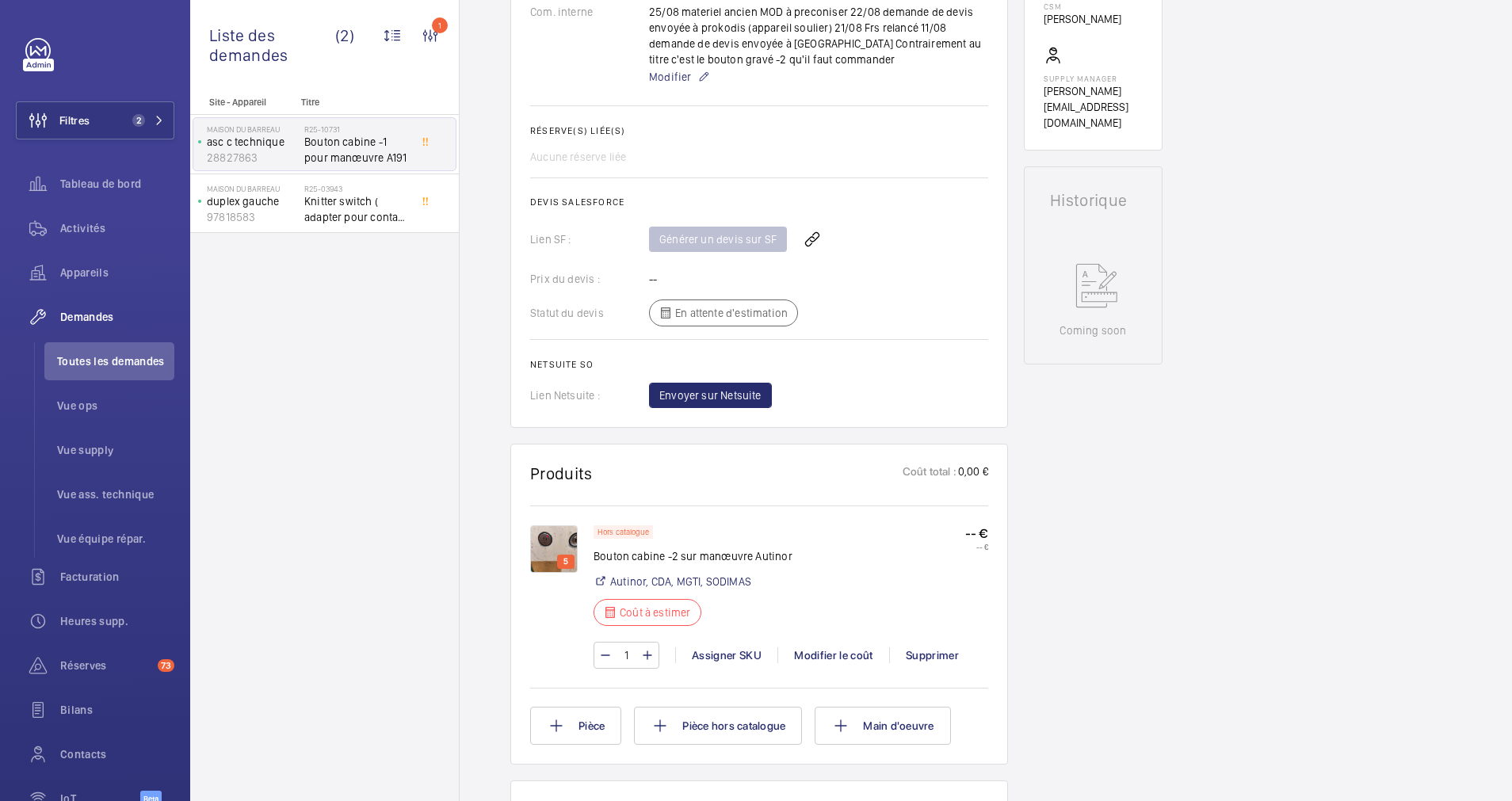
click at [567, 506] on div "5 Hors catalogue Bouton cabine -2 sur manœuvre [PERSON_NAME], CDA, MGTI, SODIMA…" at bounding box center [759, 595] width 458 height 179
click at [567, 507] on div "5 Hors catalogue Bouton cabine -2 sur manœuvre [PERSON_NAME], CDA, MGTI, SODIMA…" at bounding box center [759, 595] width 458 height 179
drag, startPoint x: 567, startPoint y: 506, endPoint x: 562, endPoint y: 514, distance: 9.4
click at [562, 526] on img at bounding box center [554, 549] width 47 height 47
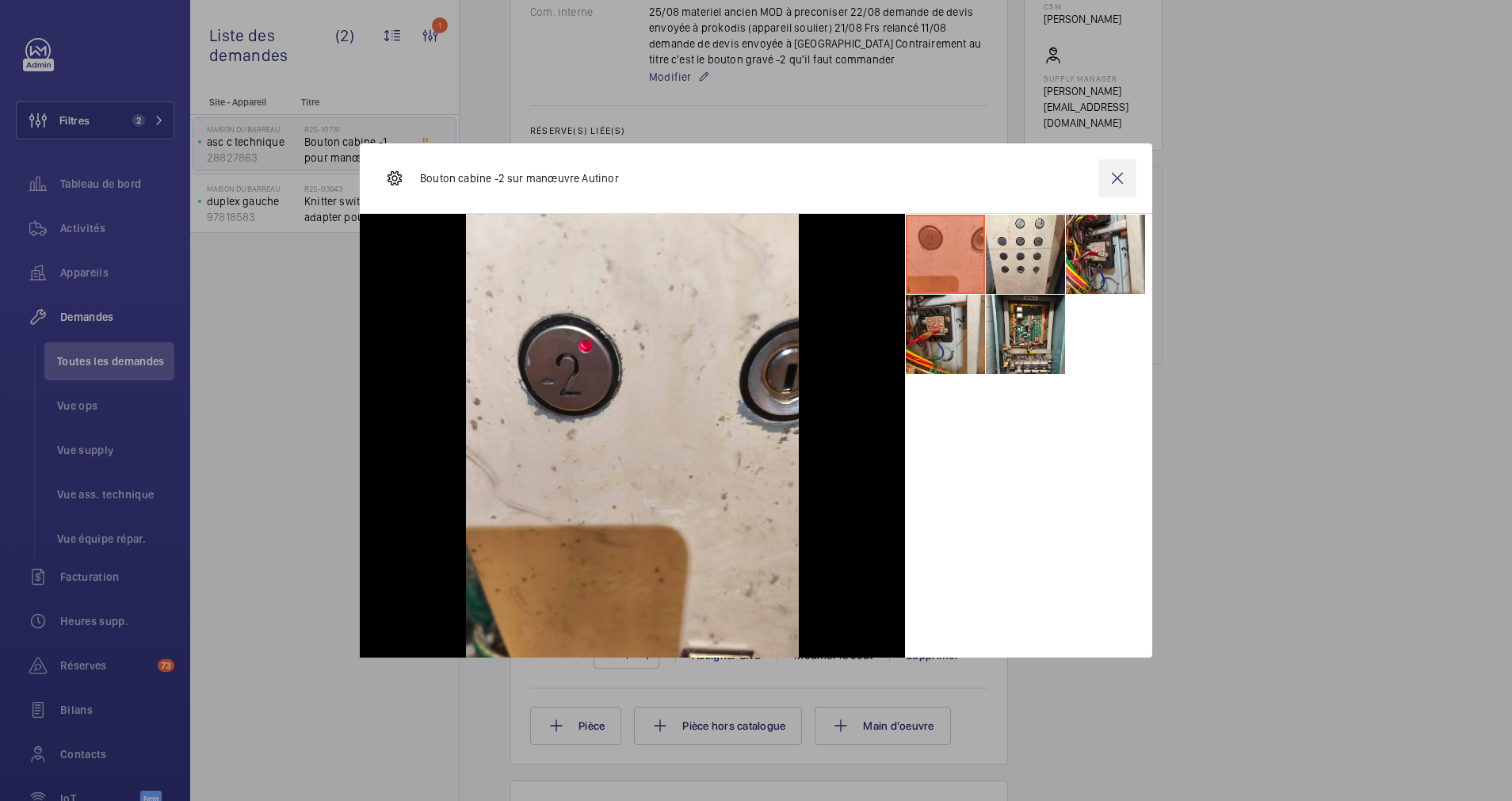
click at [1113, 181] on wm-front-icon-button at bounding box center [1117, 178] width 38 height 38
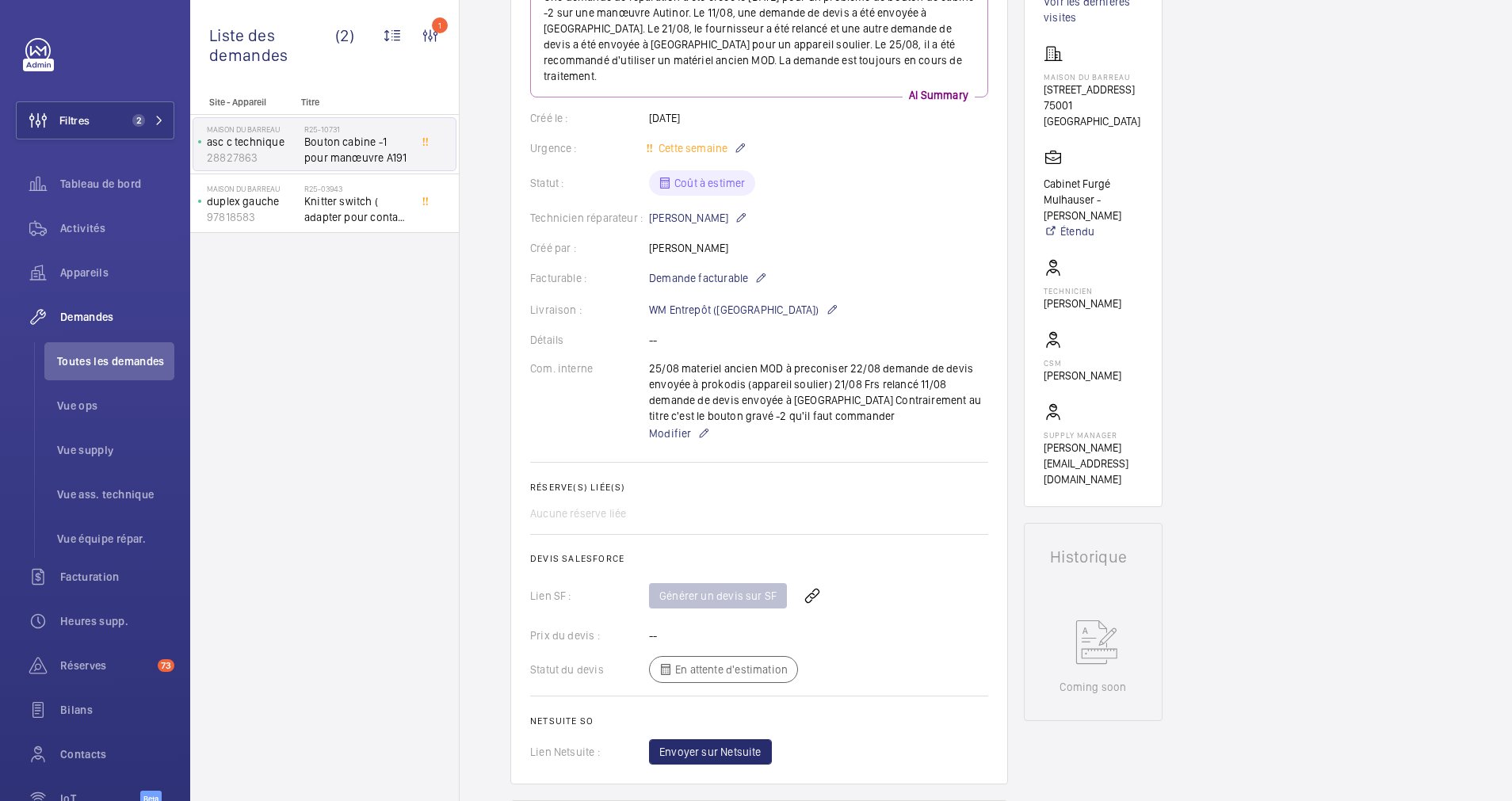
scroll to position [357, 0]
